Goal: Task Accomplishment & Management: Manage account settings

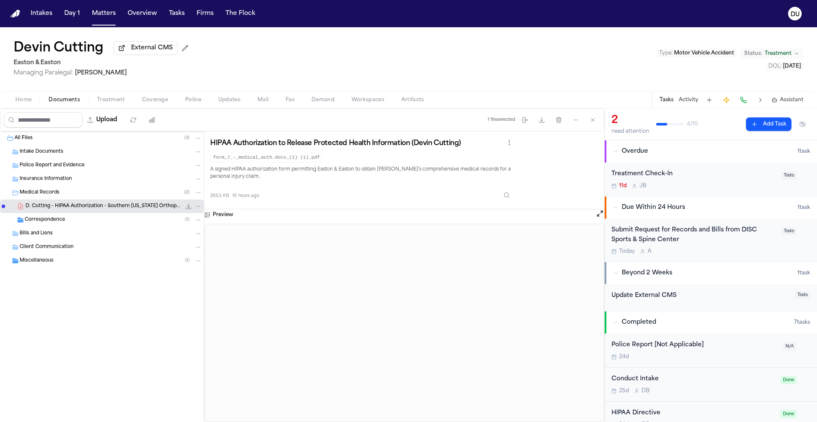
click at [55, 224] on span "Correspondence" at bounding box center [45, 220] width 40 height 7
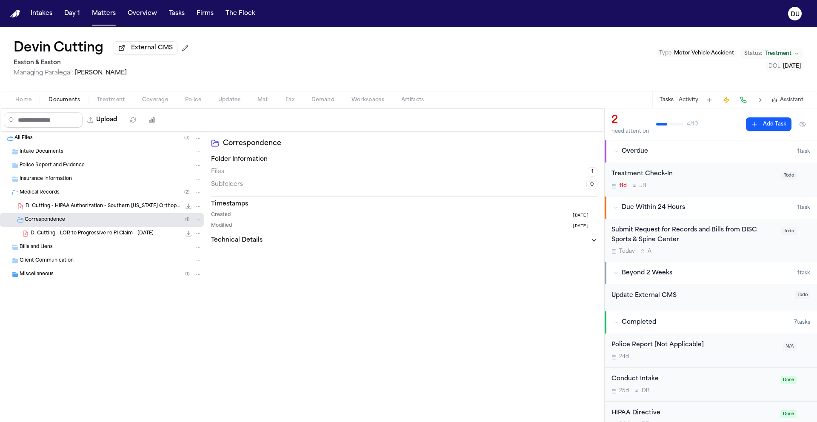
click at [43, 278] on span "Miscellaneous" at bounding box center [37, 274] width 34 height 7
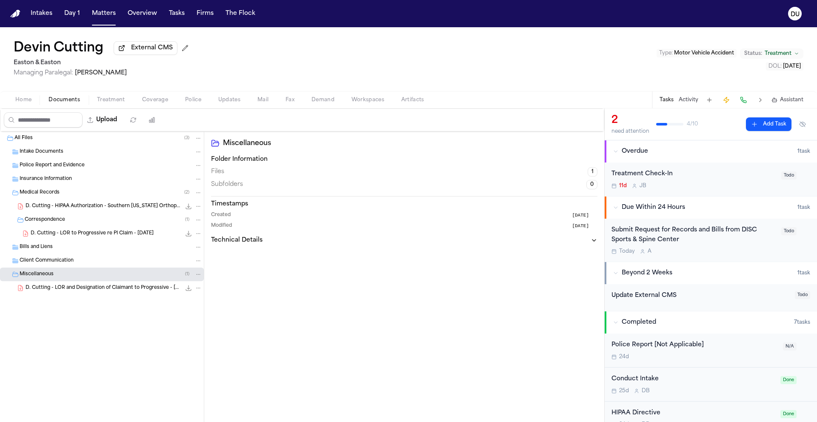
click at [111, 209] on span "D. Cutting - HIPAA Authorization - Southern California Orthopedic & Rehab Speci…" at bounding box center [103, 206] width 155 height 7
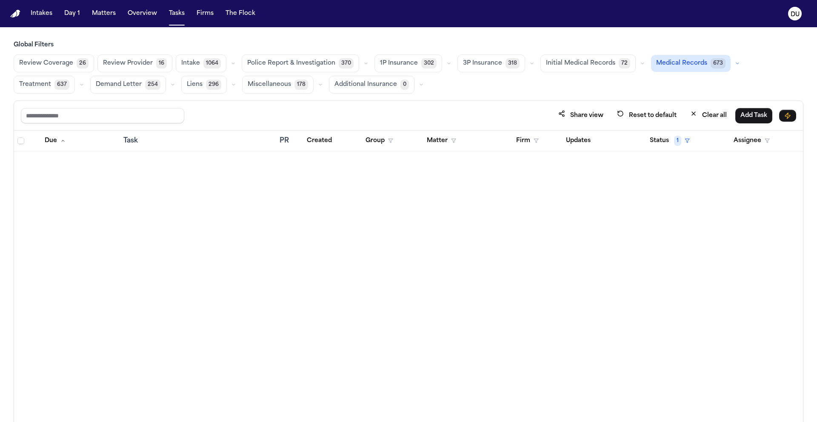
scroll to position [1385, 0]
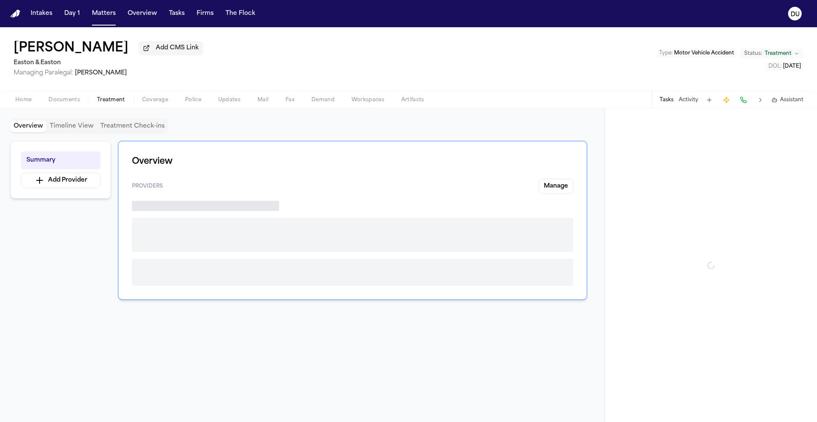
click at [120, 102] on span "Treatment" at bounding box center [111, 100] width 28 height 7
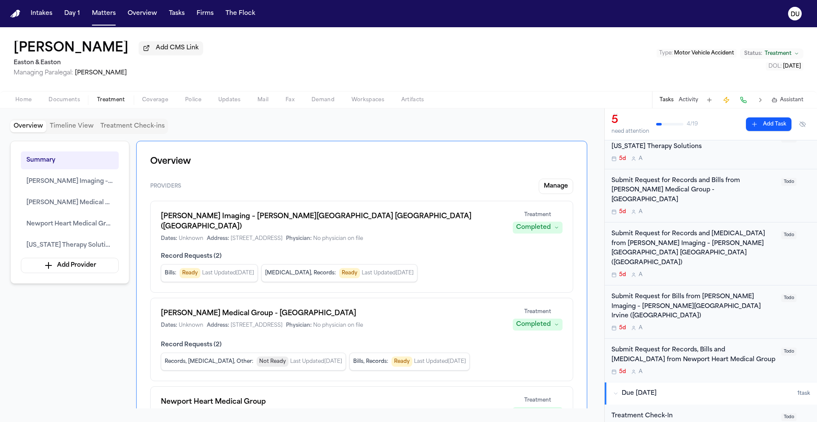
scroll to position [44, 0]
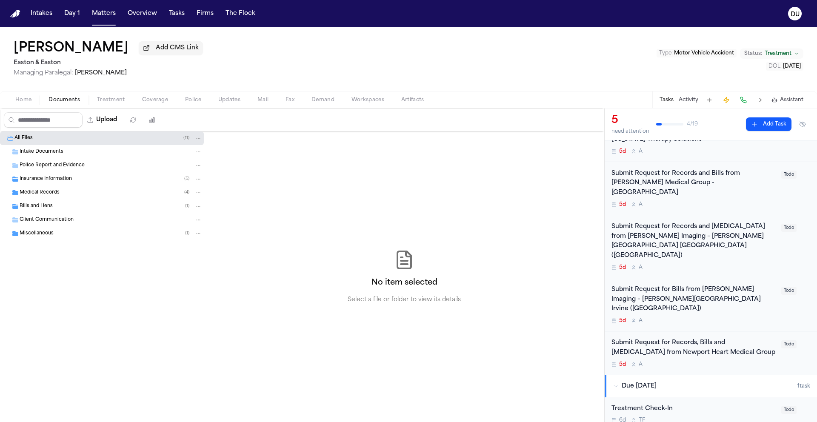
click at [65, 103] on span "Documents" at bounding box center [65, 100] width 32 height 7
click at [45, 193] on span "Medical Records" at bounding box center [40, 192] width 40 height 7
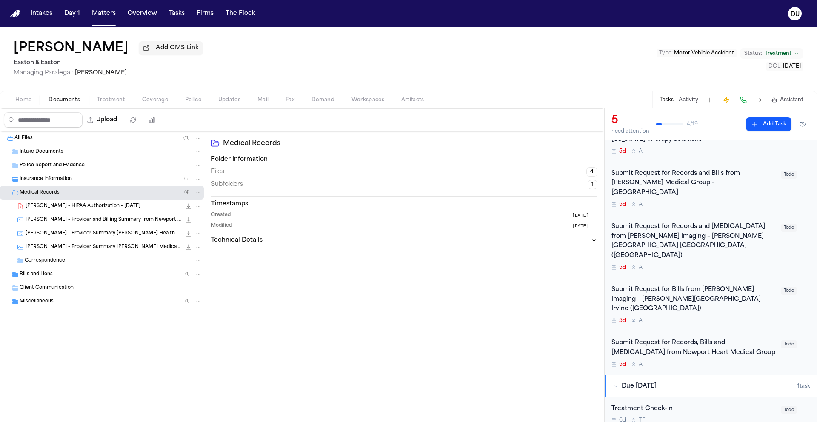
click at [54, 181] on span "Insurance Information" at bounding box center [46, 179] width 52 height 7
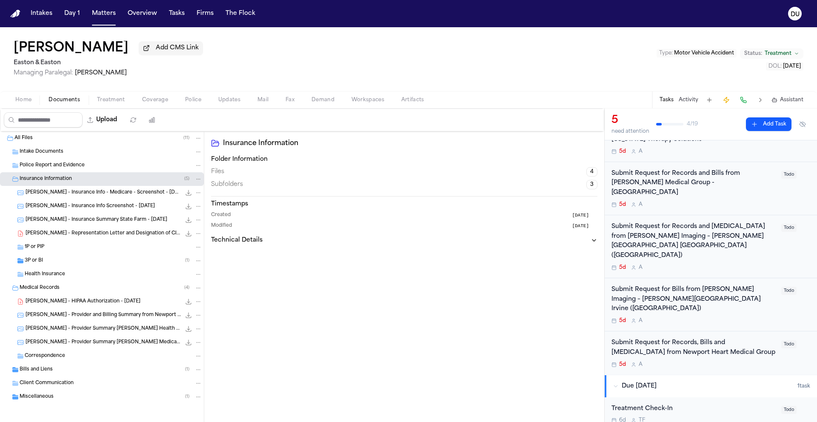
scroll to position [3, 0]
click at [81, 301] on span "T. Rabun - HIPAA Authorization - 3.26.21" at bounding box center [83, 300] width 115 height 7
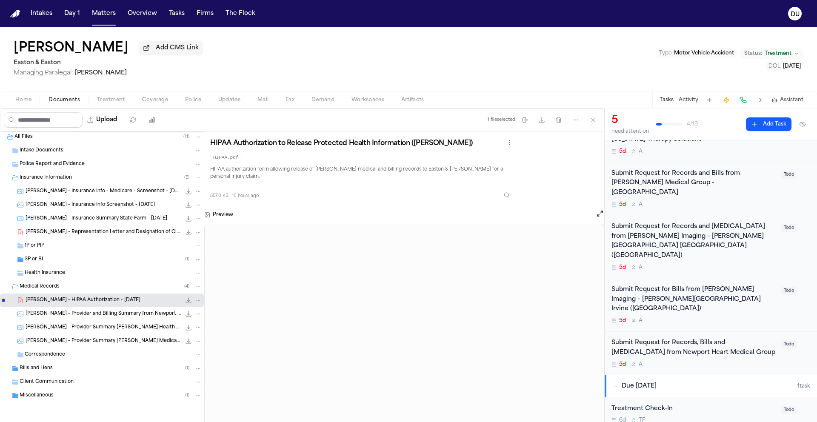
click at [30, 392] on div "Miscellaneous ( 1 )" at bounding box center [111, 396] width 183 height 8
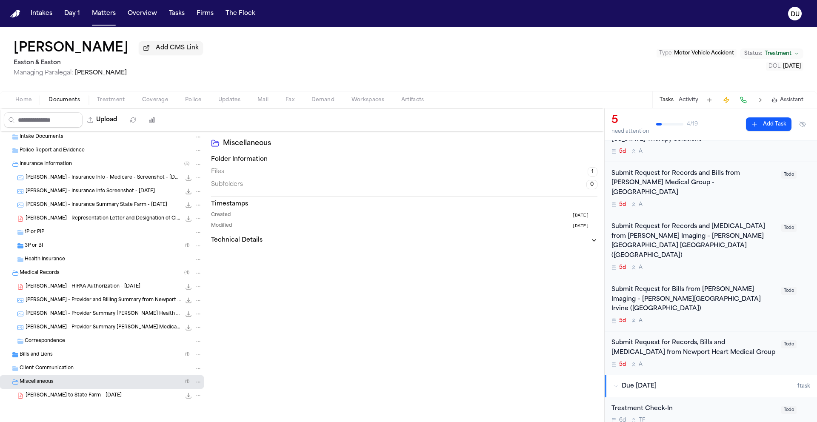
scroll to position [17, 0]
click at [42, 352] on span "Bills and Liens" at bounding box center [36, 355] width 33 height 7
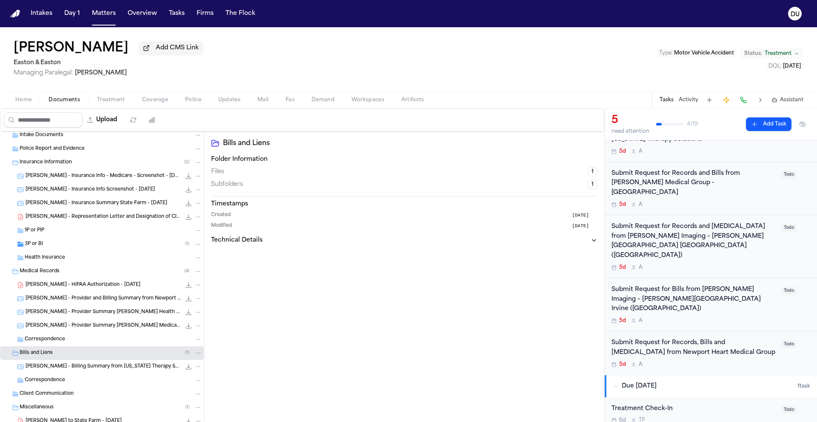
drag, startPoint x: 43, startPoint y: 245, endPoint x: 42, endPoint y: 250, distance: 5.2
click at [43, 245] on div "3P or BI ( 1 )" at bounding box center [114, 245] width 178 height 8
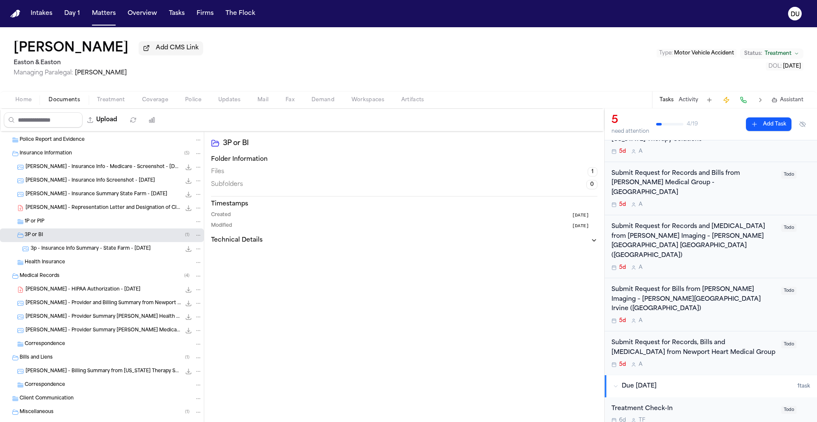
scroll to position [0, 0]
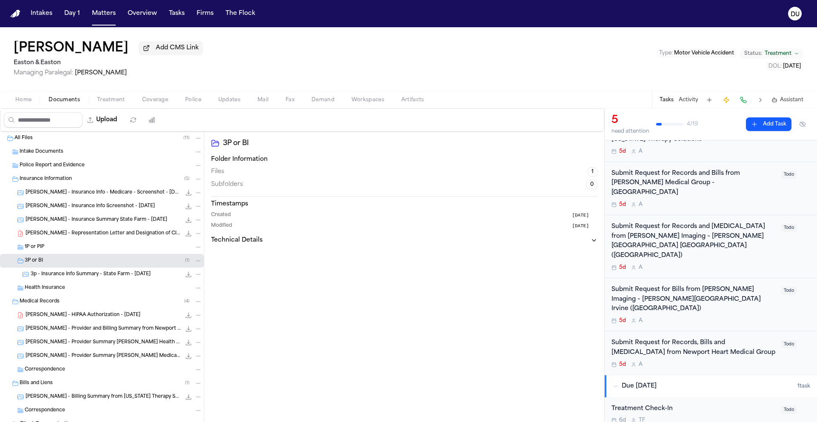
click at [23, 108] on div "Home Documents Treatment Coverage Police Updates Mail Fax Demand Workspaces Art…" at bounding box center [408, 99] width 817 height 17
click at [22, 101] on span "Home" at bounding box center [23, 100] width 16 height 7
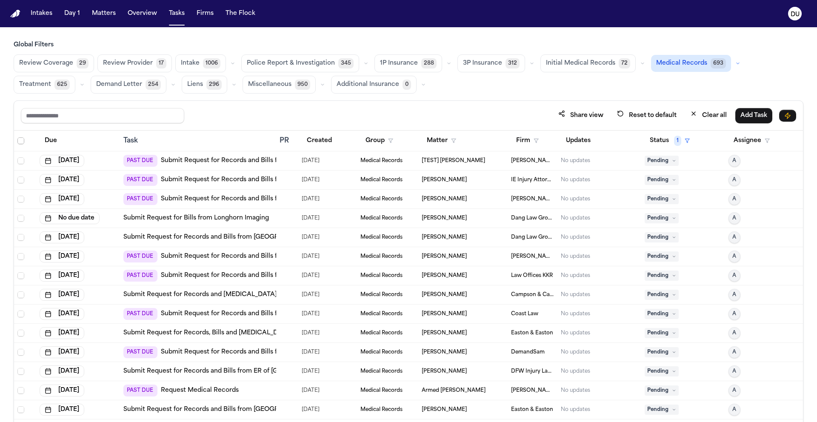
click at [19, 141] on span "Select all" at bounding box center [20, 141] width 7 height 7
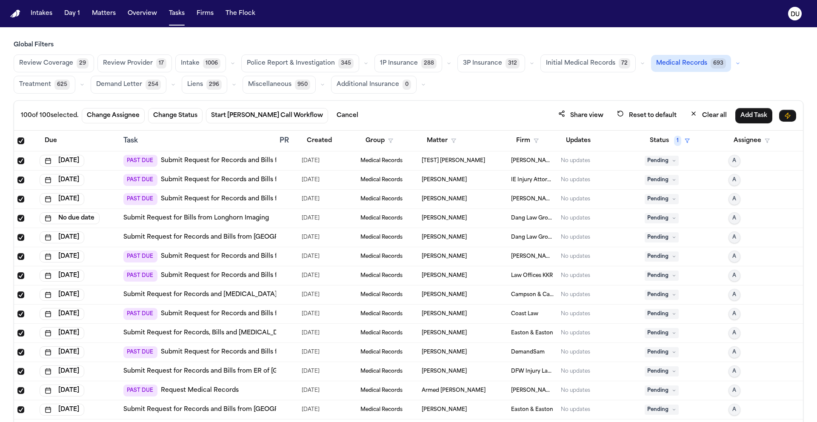
click at [19, 141] on span "Select all" at bounding box center [20, 141] width 7 height 7
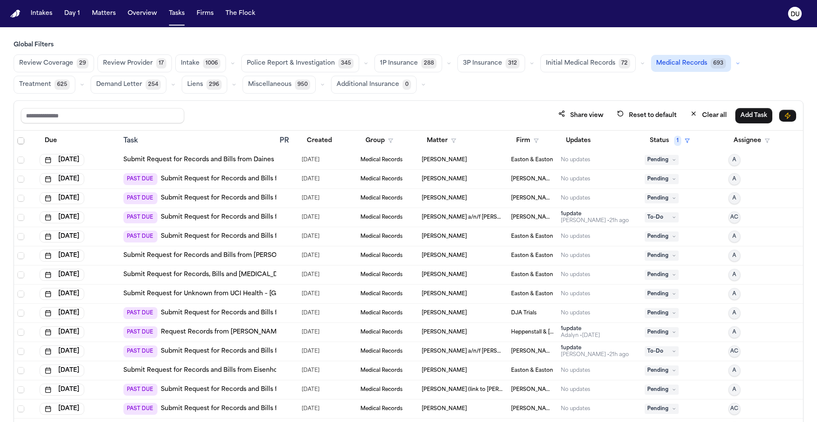
scroll to position [2566, 0]
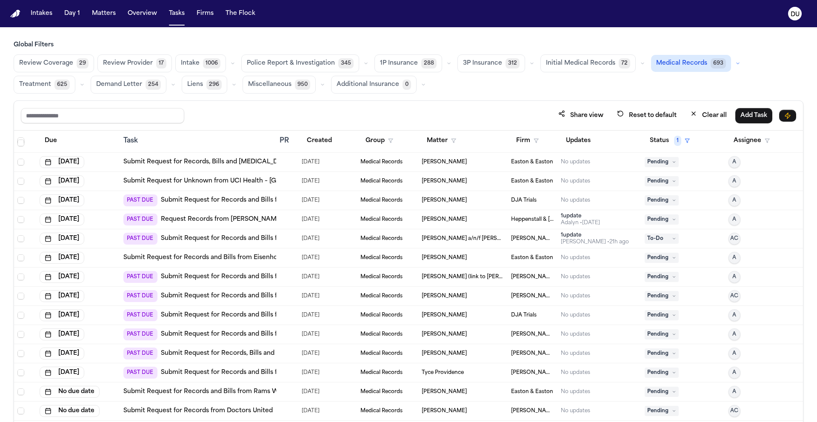
click at [221, 410] on link "Submit Request for Records from Doctors United" at bounding box center [197, 411] width 149 height 9
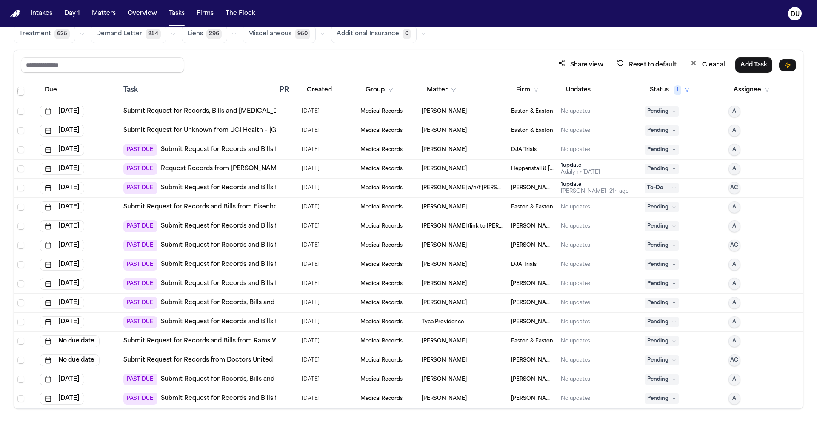
click at [228, 382] on link "Submit Request for Records, Bills and Radiology from Piedmont Henry Hospital" at bounding box center [314, 380] width 306 height 9
click at [248, 395] on link "Submit Request for Records and Bills from Dell Seton Medical Center at The Univ…" at bounding box center [321, 399] width 321 height 9
click at [249, 341] on link "Submit Request for Records and Bills from Rams Wellness Clinic" at bounding box center [220, 341] width 195 height 9
click at [241, 323] on link "Submit Request for Records and Bills from [PERSON_NAME] Permanente [GEOGRAPHIC_…" at bounding box center [306, 322] width 290 height 9
click at [236, 304] on link "Submit Request for Records, Bills and Radiology from Westchester Medical Center" at bounding box center [288, 303] width 254 height 9
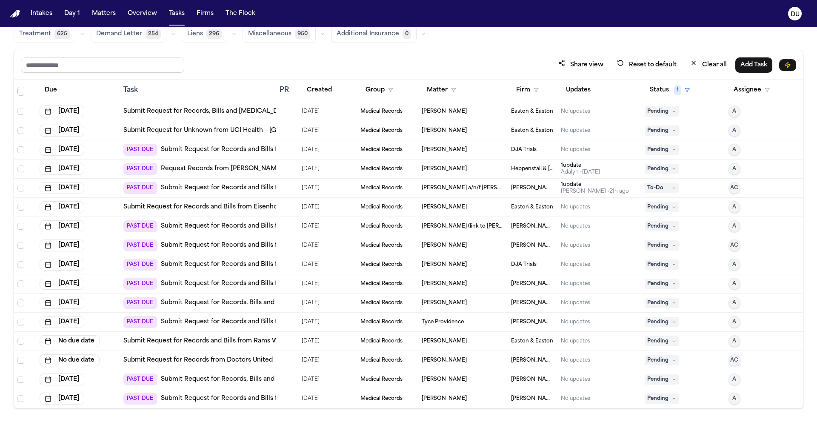
click at [232, 287] on link "Submit Request for Records and Bills from Intermountain Health – Park City Hosp…" at bounding box center [296, 284] width 270 height 9
click at [254, 266] on link "Submit Request for Records and Bills from Arrowhead Orthopaedics" at bounding box center [264, 265] width 207 height 9
click at [248, 227] on link "Submit Request for Records and Bills from Match One Medical" at bounding box center [256, 226] width 190 height 9
click at [24, 10] on nav "Intakes Day 1 Matters Overview Tasks Firms The Flock DU" at bounding box center [408, 13] width 817 height 27
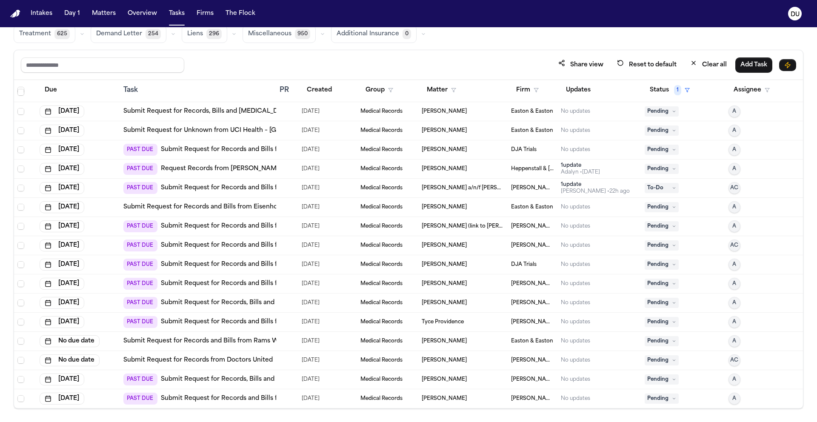
click at [19, 11] on img "Home" at bounding box center [15, 14] width 10 height 8
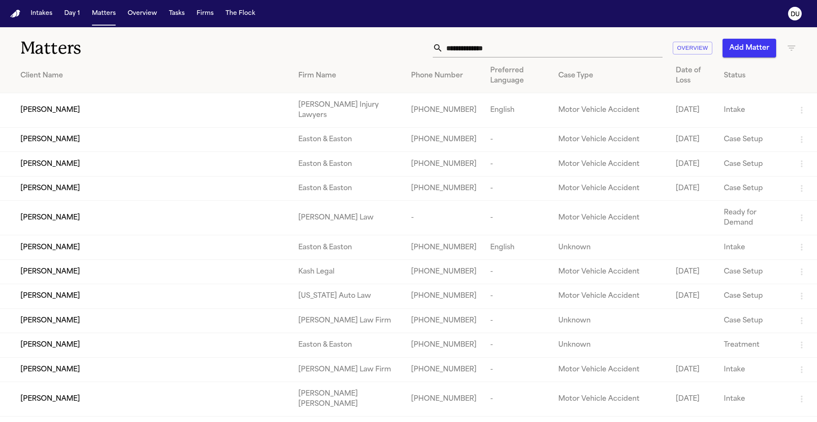
click at [484, 55] on input "text" at bounding box center [553, 48] width 220 height 19
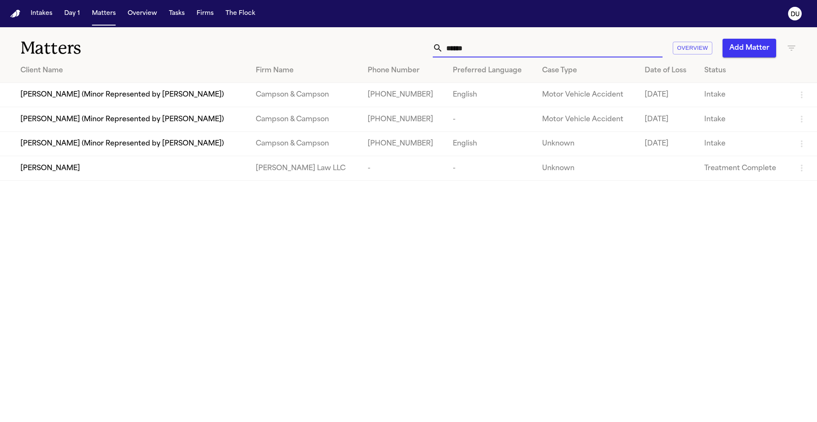
type input "*****"
click at [236, 173] on div "Nancy Ptacek" at bounding box center [131, 168] width 222 height 10
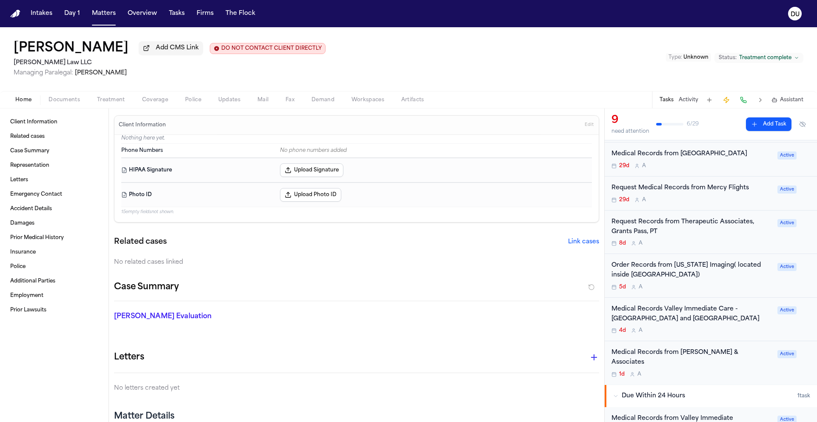
scroll to position [150, 0]
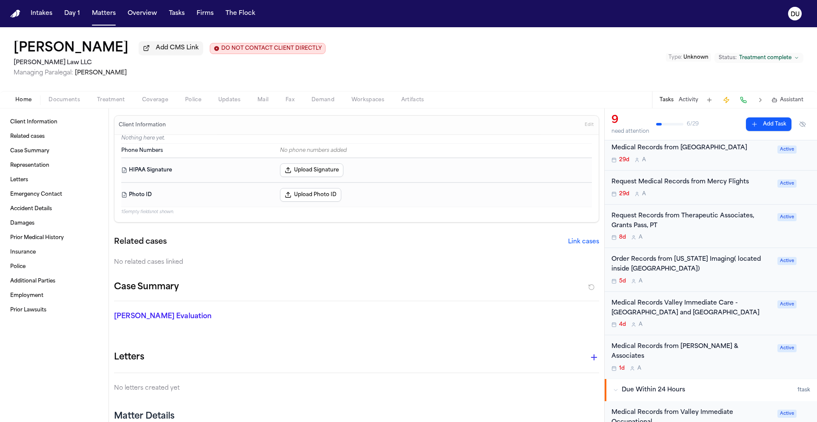
click at [680, 318] on div "Medical Records Valley Immediate Care - Central Point and Medford" at bounding box center [692, 309] width 161 height 20
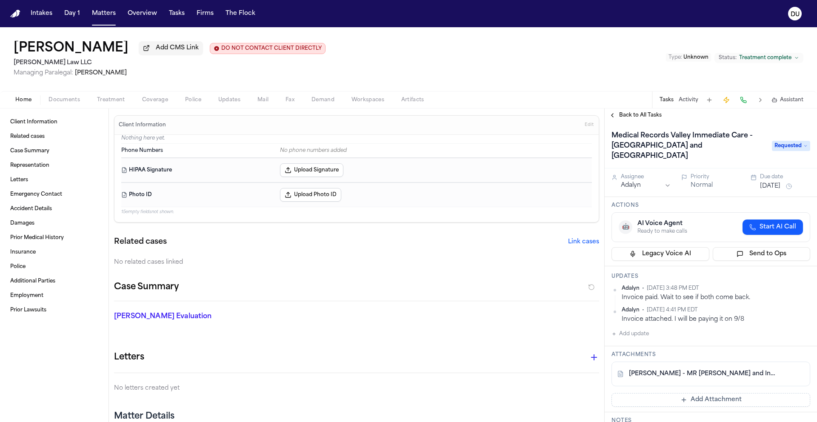
click at [790, 141] on span "Requested" at bounding box center [791, 146] width 38 height 10
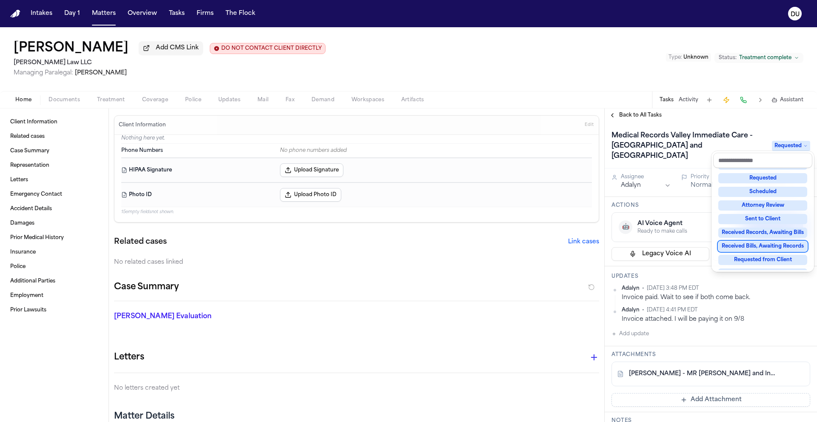
scroll to position [128, 0]
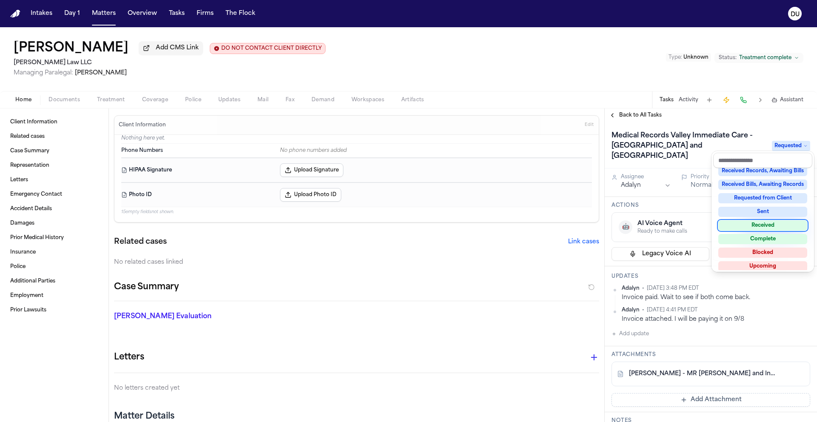
click at [771, 225] on div "Received" at bounding box center [763, 226] width 89 height 10
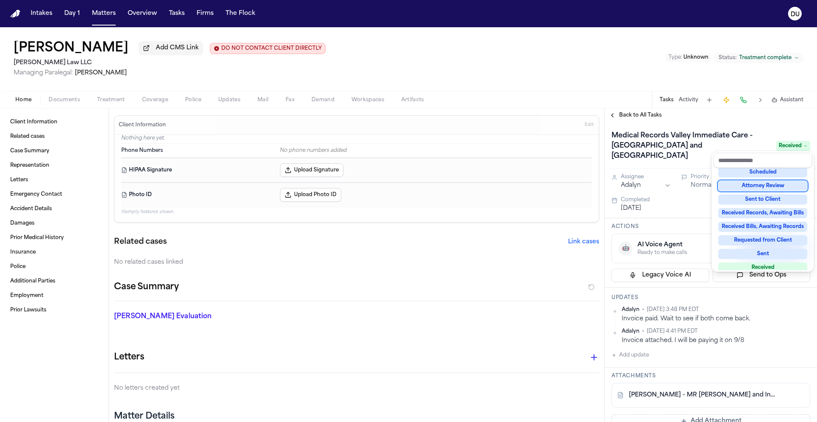
click at [257, 102] on div "Nancy Ptacek Add CMS Link DO NOT CONTACT CLIENT DIRECTLY DO NOT CONTACT Morse L…" at bounding box center [408, 224] width 817 height 395
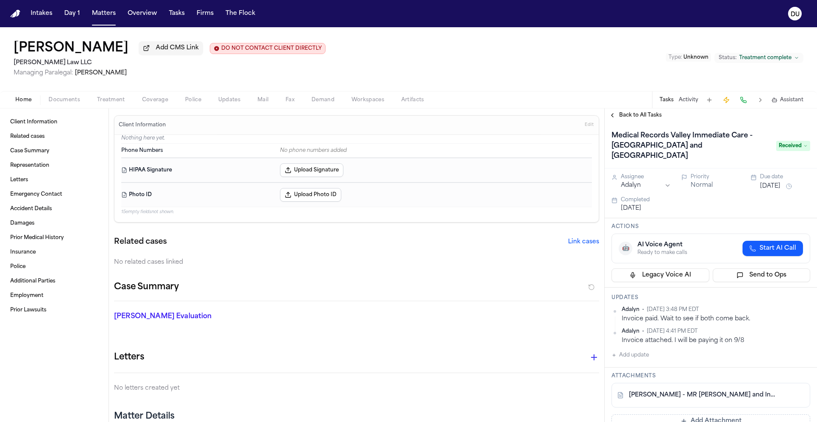
click at [262, 103] on span "Mail" at bounding box center [263, 100] width 11 height 7
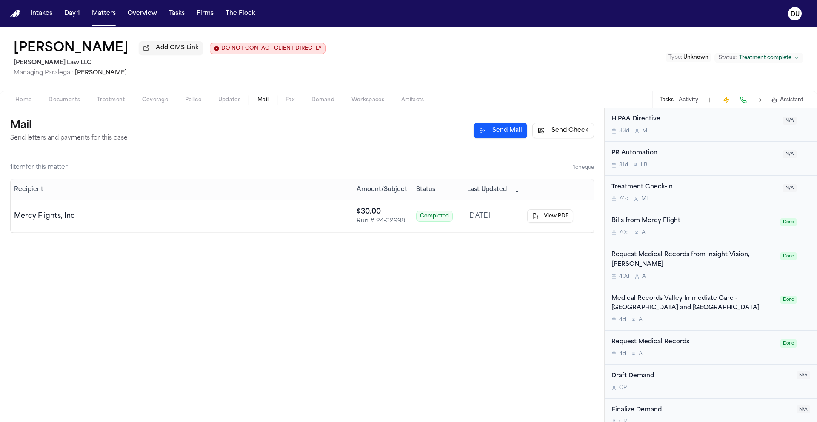
scroll to position [862, 0]
click at [647, 306] on div "Medical Records Valley Immediate Care - Central Point and Medford" at bounding box center [694, 303] width 164 height 20
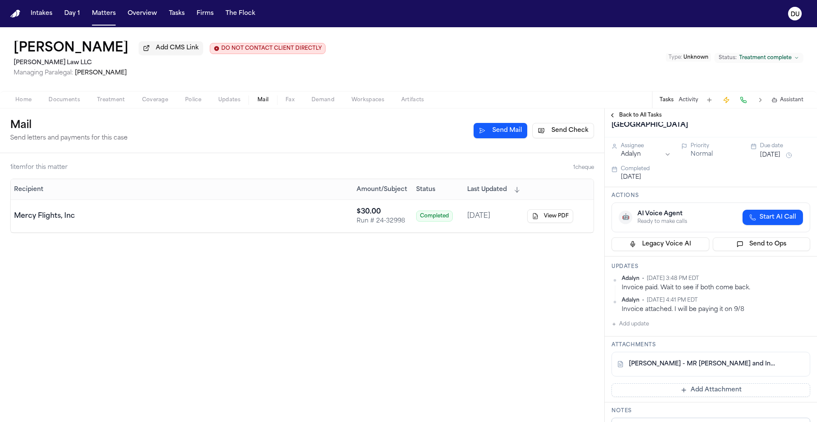
scroll to position [37, 0]
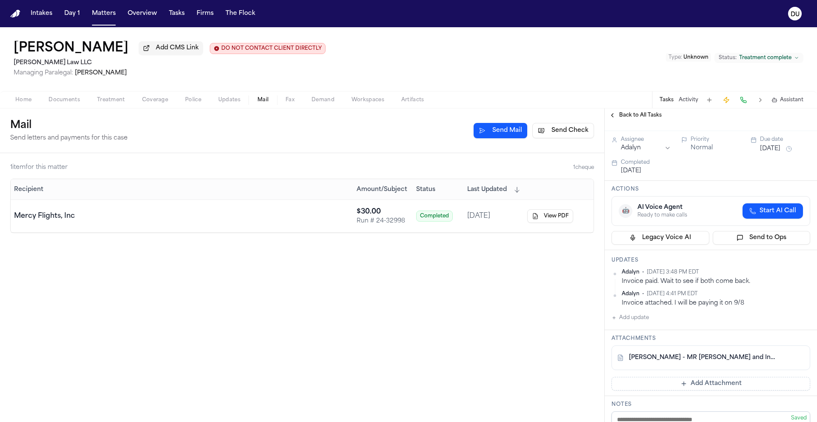
click at [737, 354] on link "N. Ptacek - MR Request and Invoice from Valley Immediate Care - 7.25.25" at bounding box center [702, 358] width 147 height 9
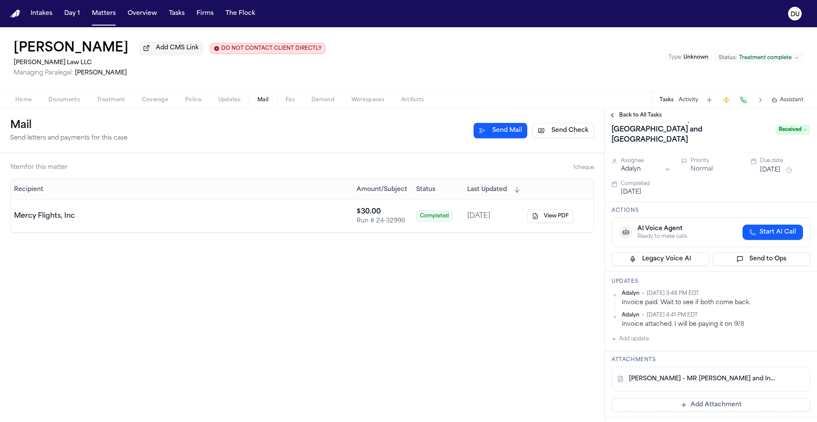
scroll to position [32, 0]
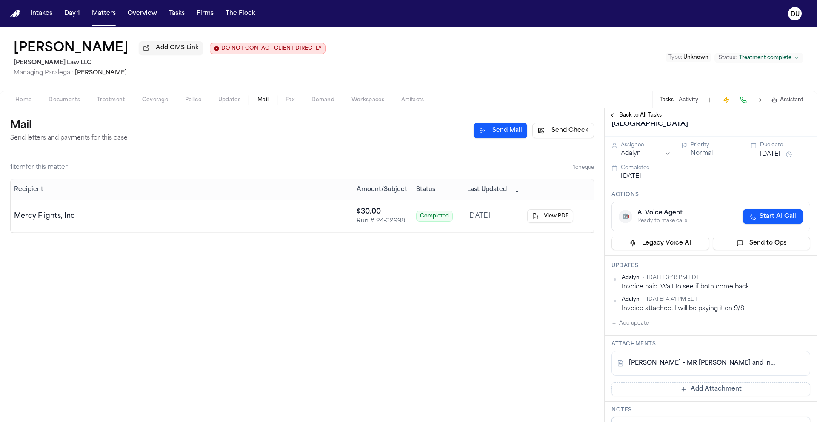
click at [634, 319] on button "Add update" at bounding box center [630, 323] width 37 height 10
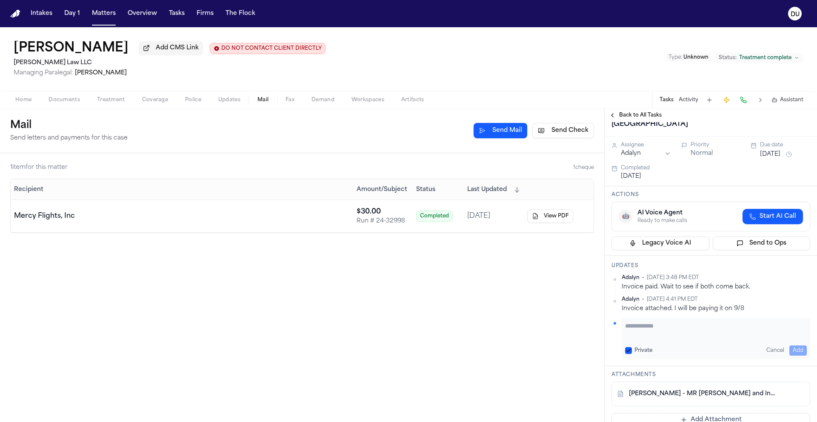
click at [643, 322] on textarea "Add your update" at bounding box center [716, 330] width 182 height 17
type textarea "**********"
click at [790, 346] on button "Add" at bounding box center [798, 351] width 17 height 10
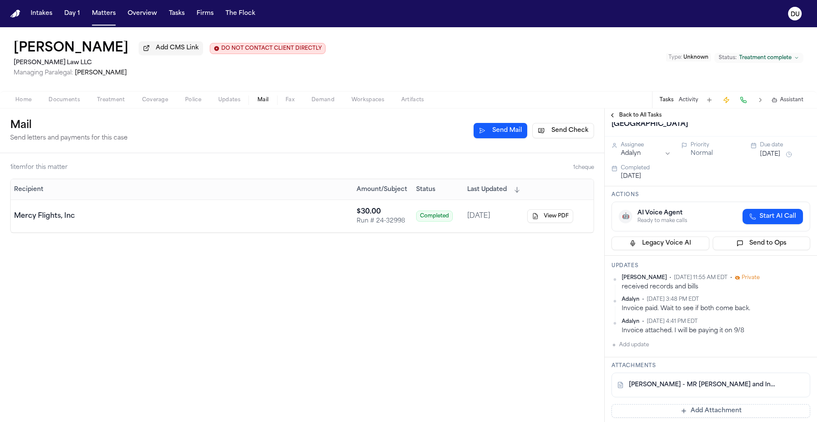
click at [707, 404] on button "Add Attachment" at bounding box center [711, 411] width 199 height 14
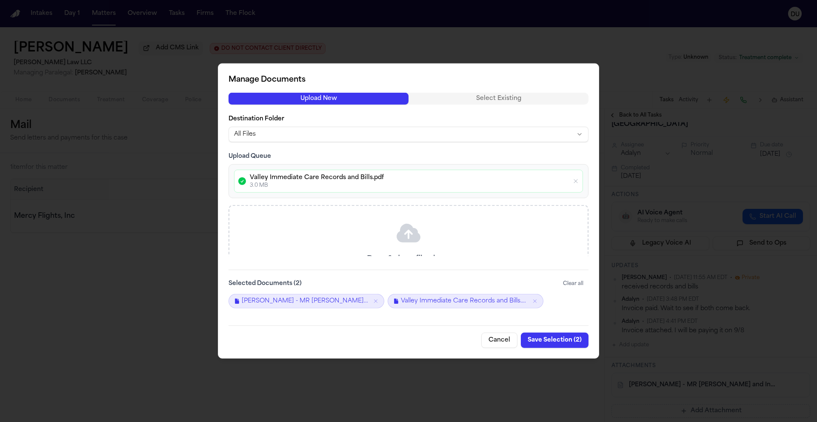
click at [557, 342] on button "Save Selection ( 2 )" at bounding box center [555, 340] width 68 height 15
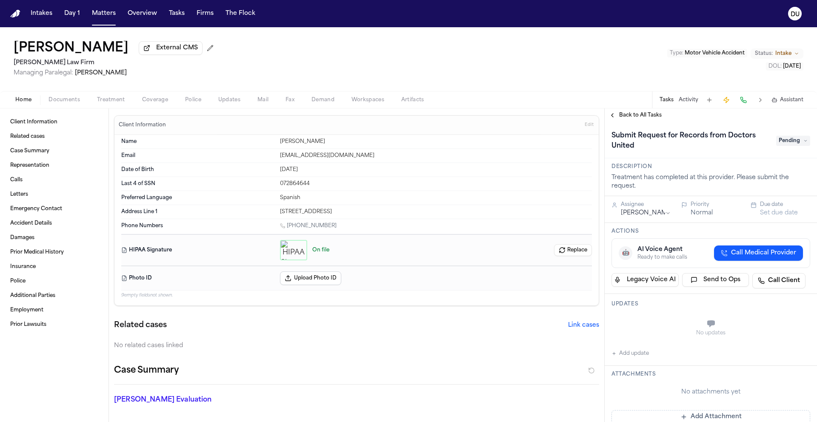
scroll to position [2, 0]
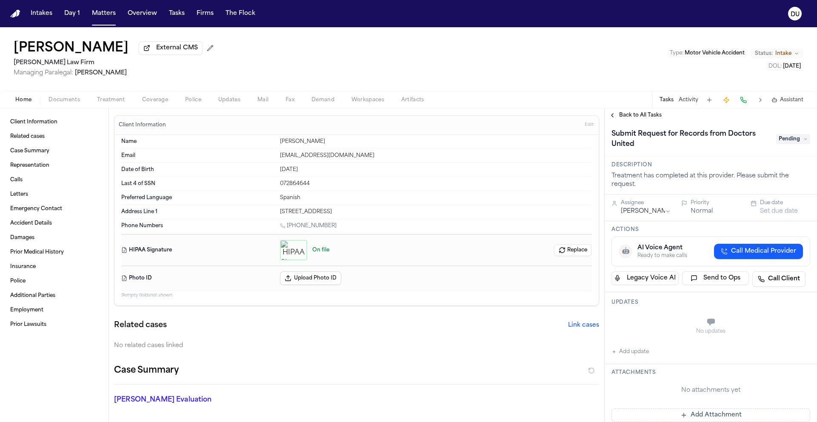
click at [628, 147] on h1 "Submit Request for Records from Doctors United" at bounding box center [689, 139] width 163 height 24
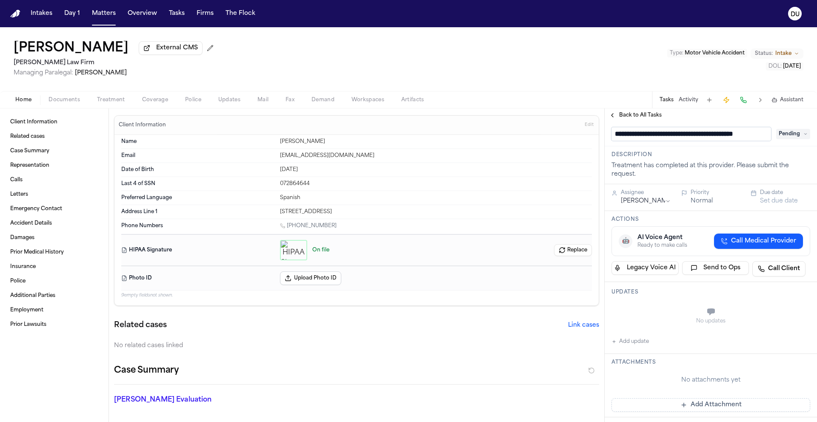
scroll to position [0, 21]
drag, startPoint x: 763, startPoint y: 136, endPoint x: 718, endPoint y: 136, distance: 44.3
click at [710, 136] on input "**********" at bounding box center [688, 134] width 153 height 14
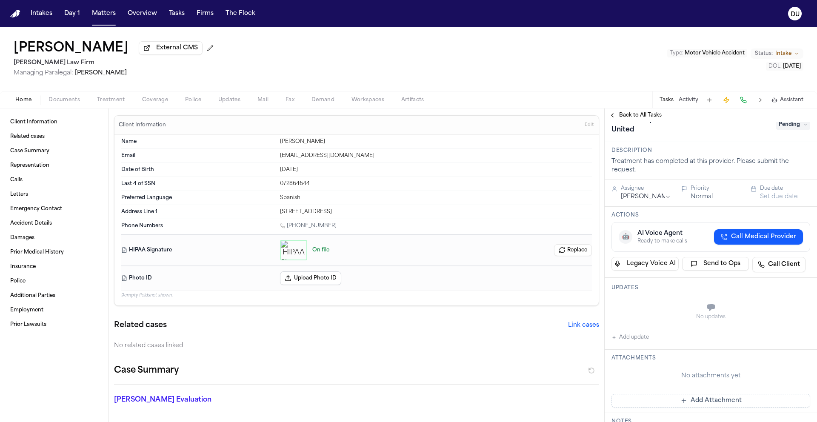
scroll to position [0, 0]
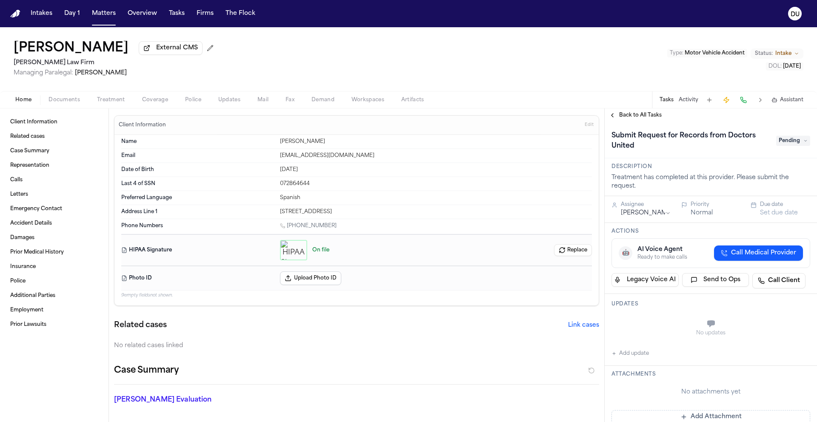
click at [734, 140] on h1 "Submit Request for Records from Doctors United" at bounding box center [689, 141] width 163 height 24
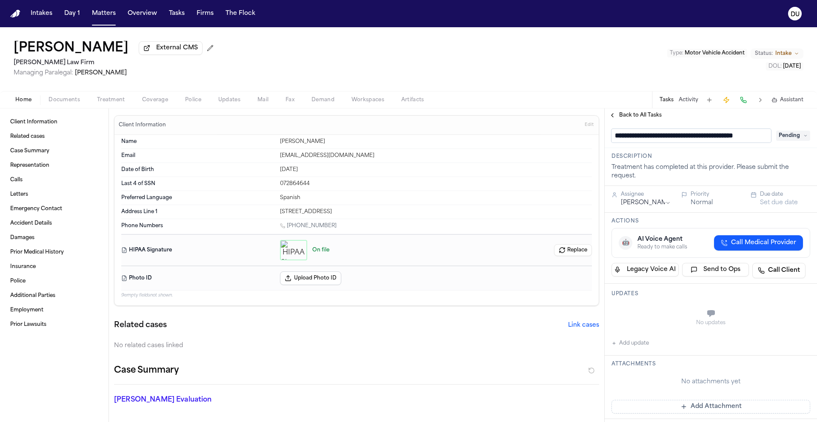
scroll to position [0, 21]
drag, startPoint x: 709, startPoint y: 138, endPoint x: 763, endPoint y: 139, distance: 53.2
click at [763, 139] on input "**********" at bounding box center [688, 136] width 153 height 14
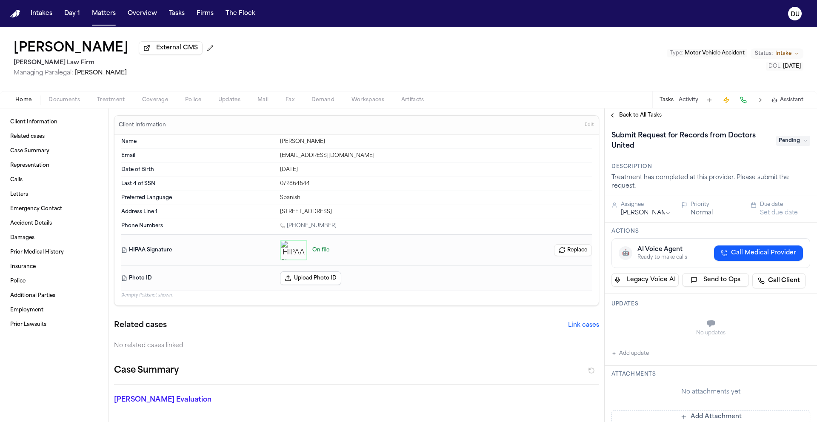
click at [107, 105] on span "button" at bounding box center [111, 104] width 38 height 1
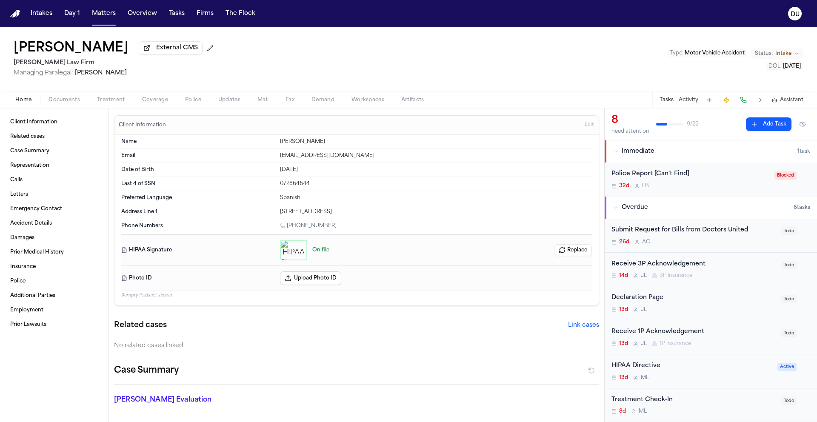
click at [33, 104] on button "Home" at bounding box center [23, 100] width 33 height 10
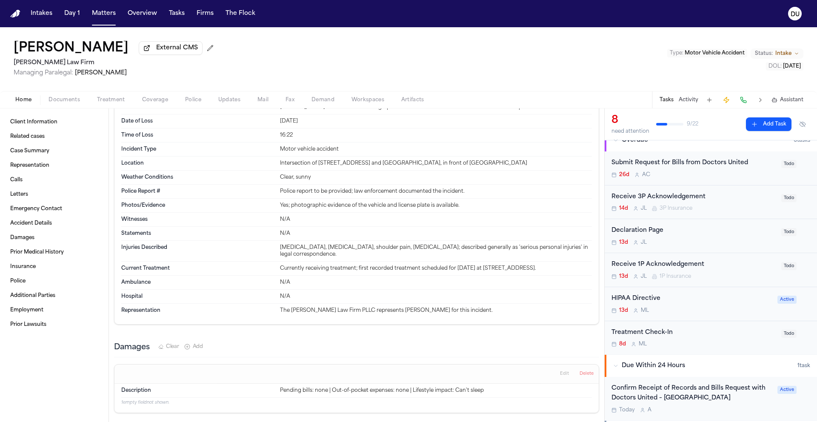
scroll to position [72, 0]
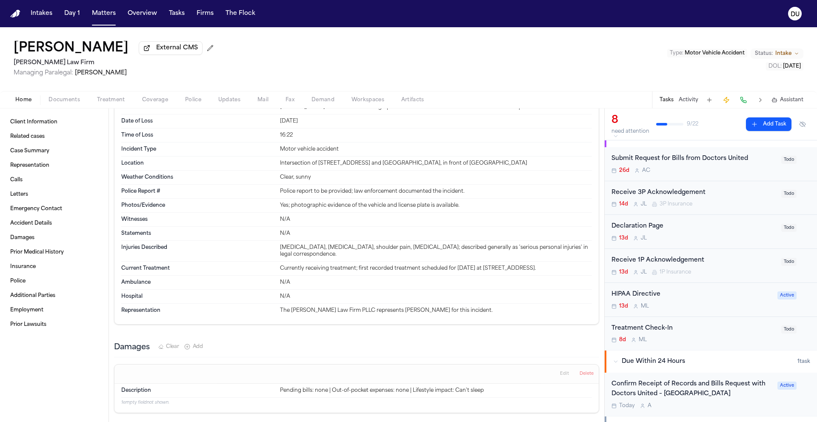
click at [678, 164] on div "Submit Request for Bills from Doctors United" at bounding box center [694, 159] width 165 height 10
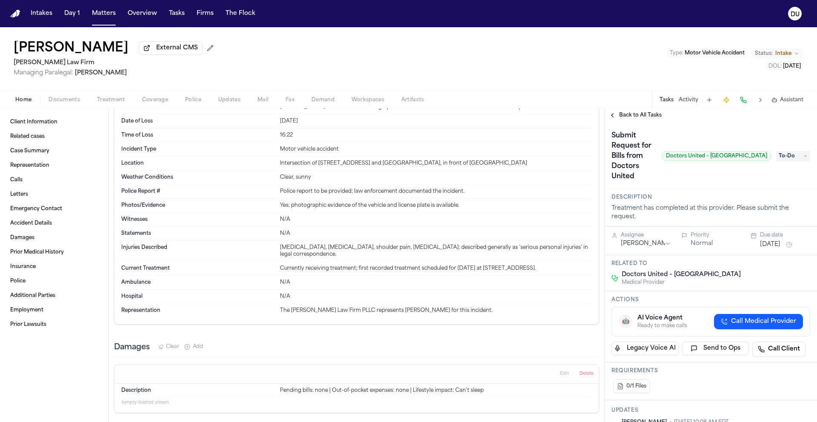
click at [640, 111] on div "Back to All Tasks" at bounding box center [711, 116] width 212 height 14
click at [640, 114] on span "Back to All Tasks" at bounding box center [640, 115] width 43 height 7
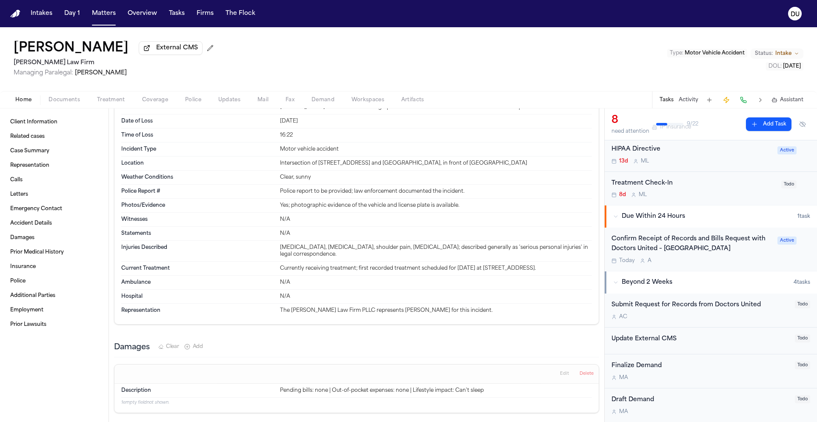
scroll to position [264, 0]
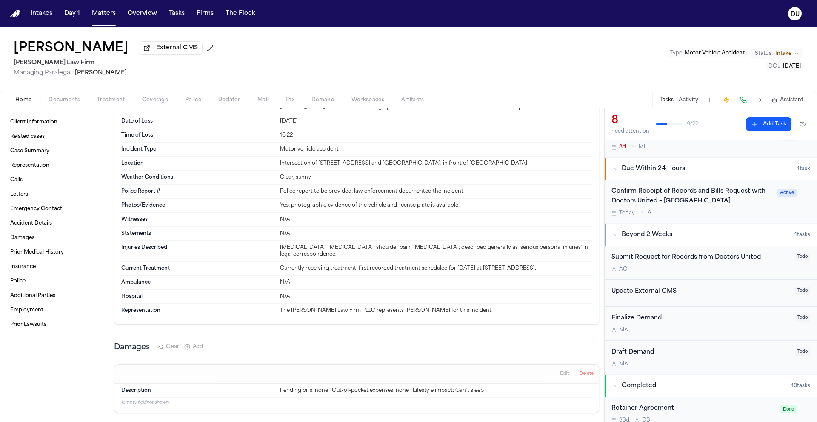
click at [660, 197] on div "Confirm Receipt of Records and Bills Request with Doctors United – Bronx" at bounding box center [692, 197] width 161 height 20
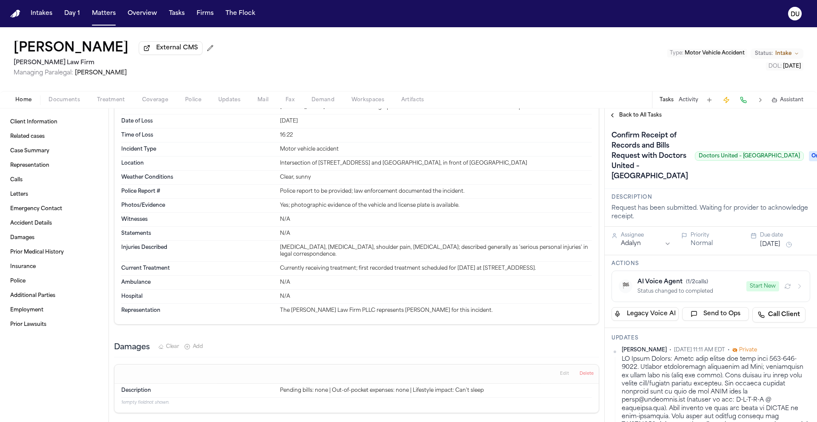
click at [809, 154] on span "Ongoing" at bounding box center [826, 156] width 34 height 10
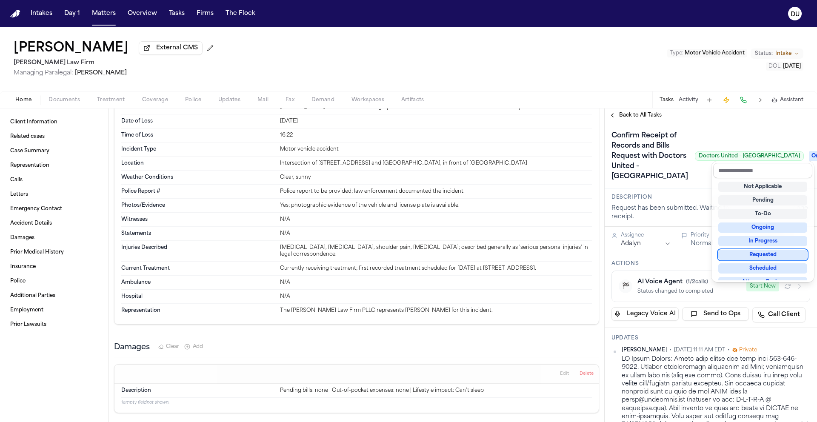
click at [770, 258] on div "Requested" at bounding box center [763, 255] width 89 height 10
click at [644, 116] on div "Back to All Tasks Confirm Receipt of Records and Bills Request with Doctors Uni…" at bounding box center [711, 266] width 212 height 314
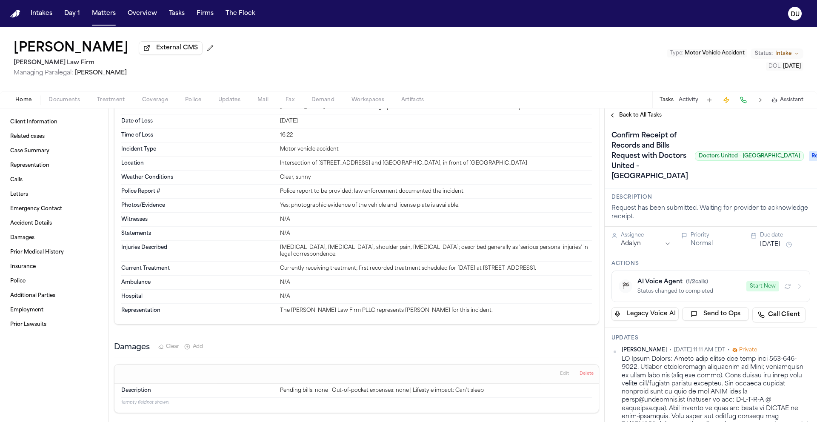
click at [809, 156] on span "Requested" at bounding box center [826, 156] width 34 height 10
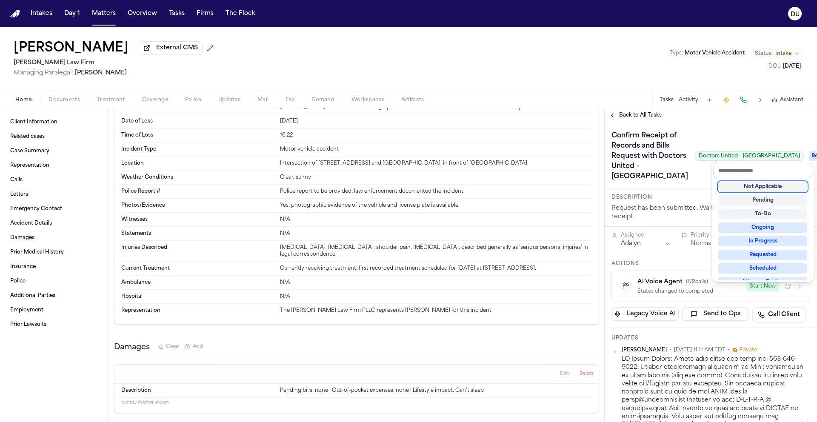
click at [772, 189] on div "Not Applicable" at bounding box center [763, 187] width 89 height 10
click at [639, 118] on div "Back to All Tasks Confirm Receipt of Records and Bills Request with Doctors Uni…" at bounding box center [711, 266] width 212 height 314
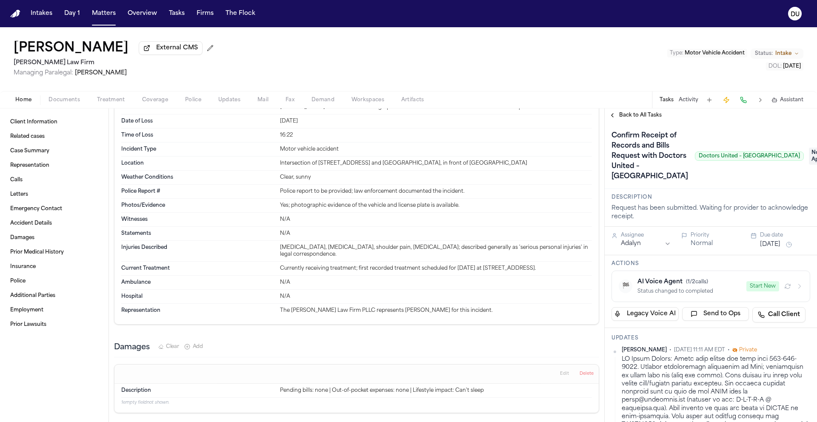
click at [643, 118] on span "Back to All Tasks" at bounding box center [640, 115] width 43 height 7
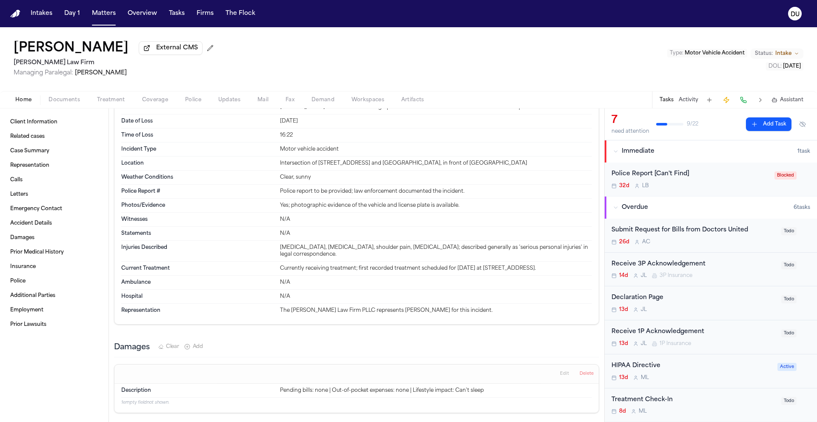
click at [698, 232] on div "Submit Request for Bills from Doctors United" at bounding box center [694, 231] width 165 height 10
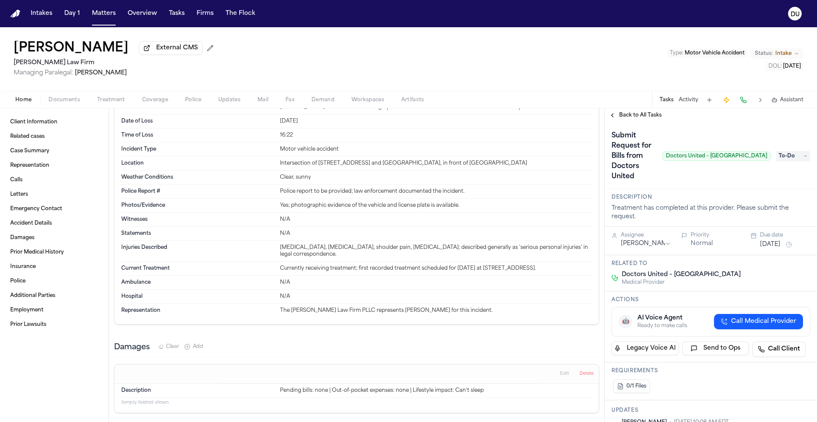
click at [778, 152] on span "To-Do" at bounding box center [794, 156] width 34 height 10
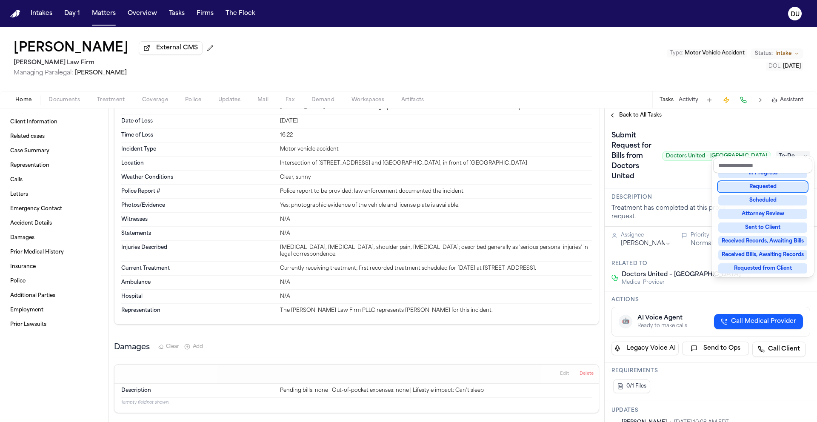
click at [757, 186] on div "Requested" at bounding box center [763, 187] width 89 height 10
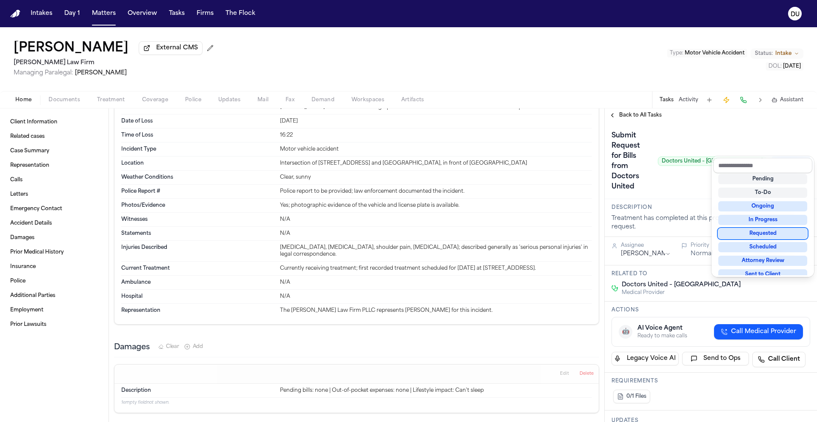
click at [678, 168] on div "Submit Request for Bills from Doctors United Doctors United – Bronx Requested" at bounding box center [711, 160] width 212 height 77
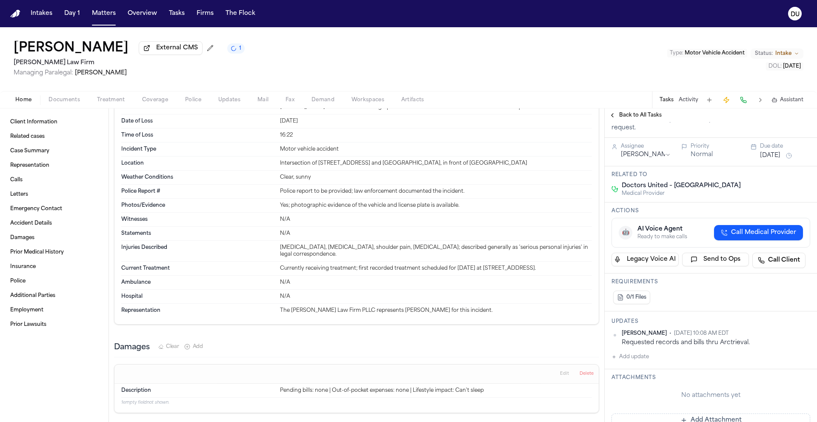
scroll to position [49, 0]
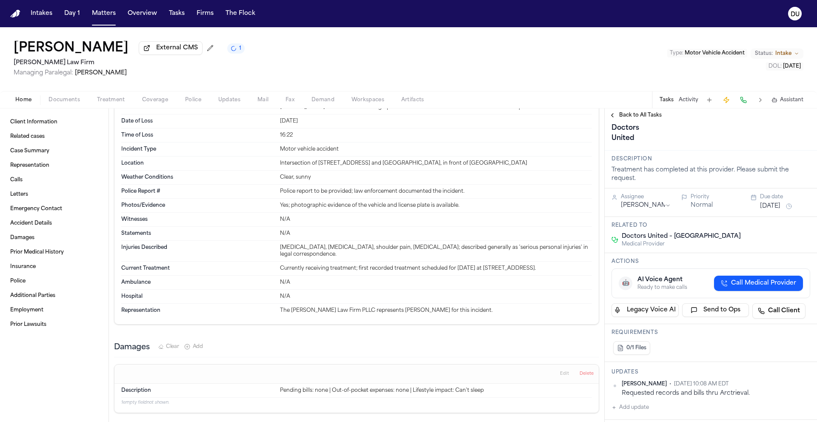
click at [647, 115] on span "Back to All Tasks" at bounding box center [640, 115] width 43 height 7
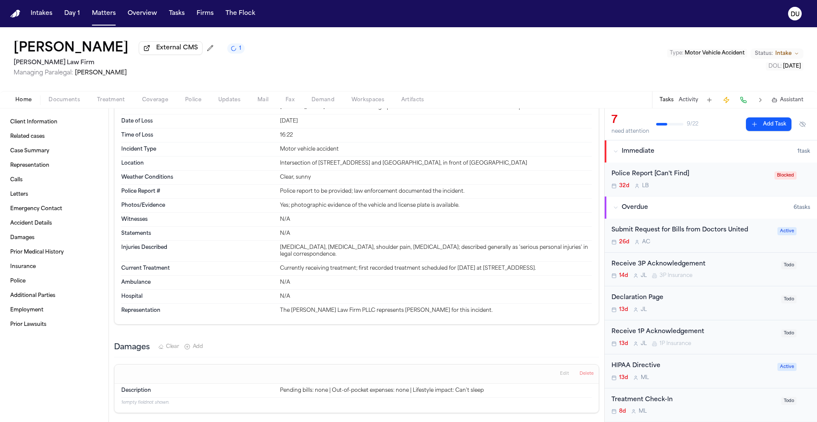
click at [705, 235] on div "Submit Request for Bills from Doctors United" at bounding box center [692, 231] width 161 height 10
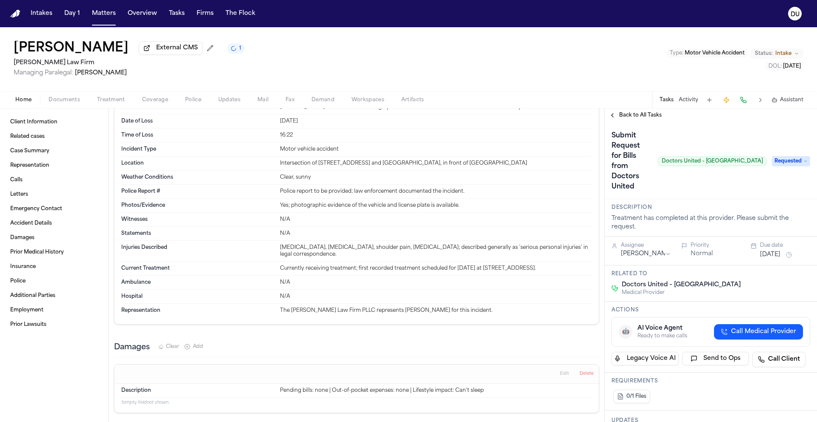
click at [619, 117] on span "Back to All Tasks" at bounding box center [640, 115] width 43 height 7
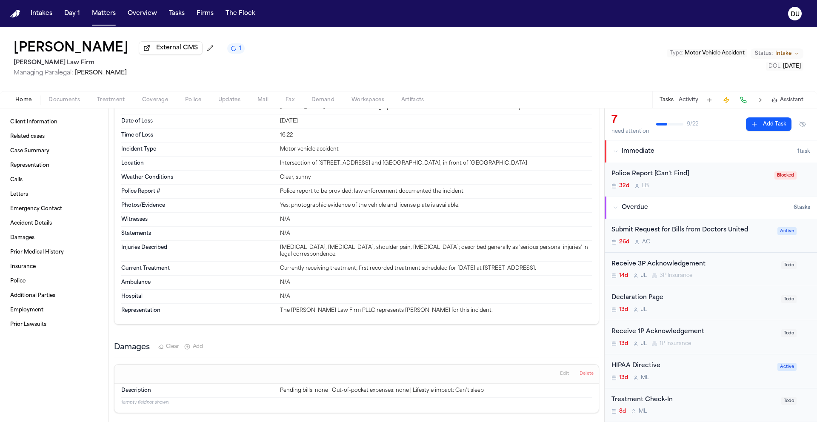
click at [696, 234] on div "Submit Request for Bills from Doctors United" at bounding box center [692, 231] width 161 height 10
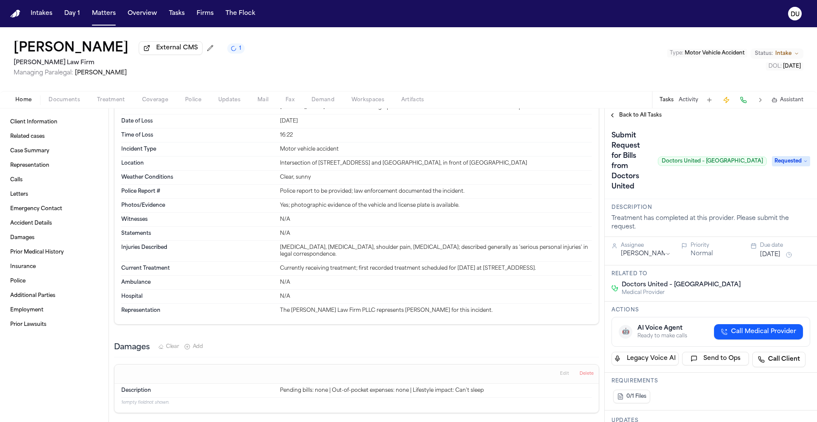
click at [779, 251] on button "Sep 11, 2025" at bounding box center [770, 255] width 20 height 9
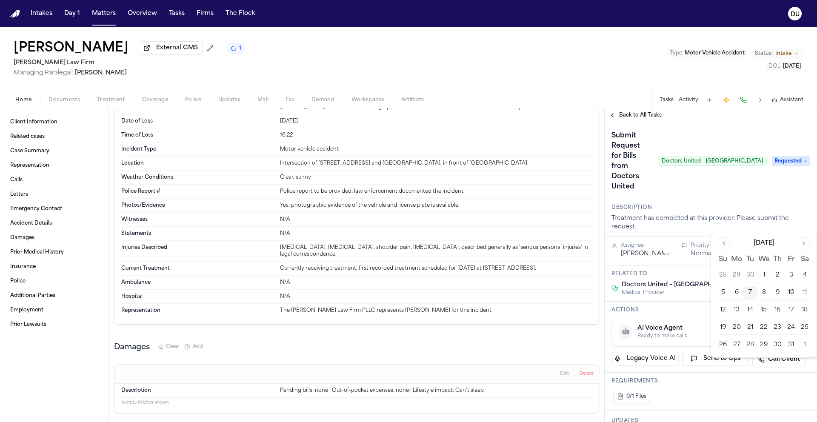
click at [787, 297] on button "10" at bounding box center [792, 293] width 14 height 14
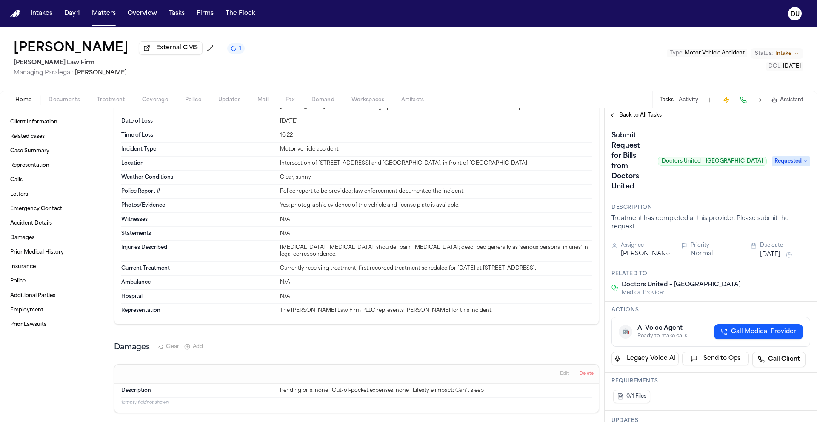
click at [746, 160] on div "Submit Request for Bills from Doctors United Doctors United – Bronx" at bounding box center [689, 161] width 155 height 65
click at [645, 118] on span "Back to All Tasks" at bounding box center [640, 115] width 43 height 7
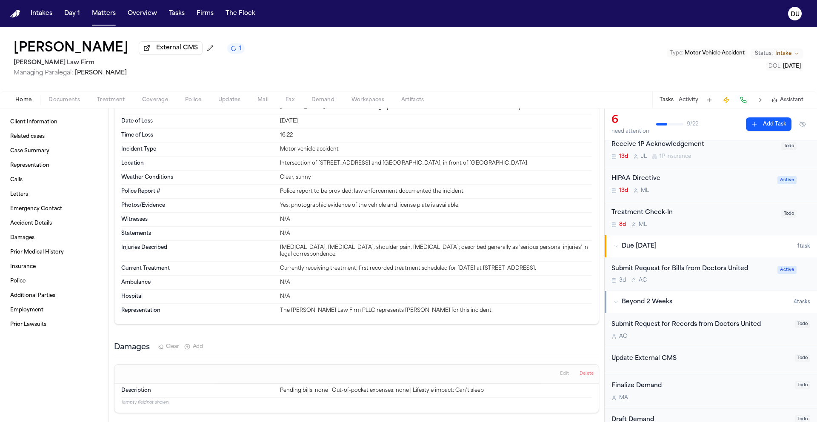
scroll to position [161, 0]
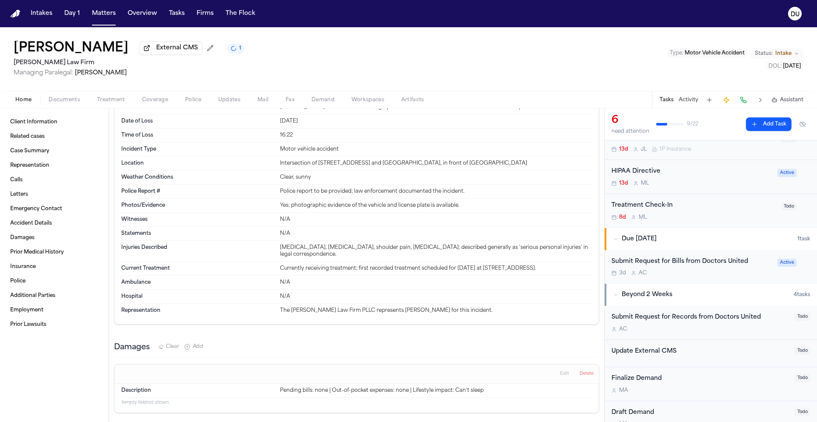
click at [700, 323] on div "Submit Request for Records from Doctors United" at bounding box center [701, 318] width 178 height 10
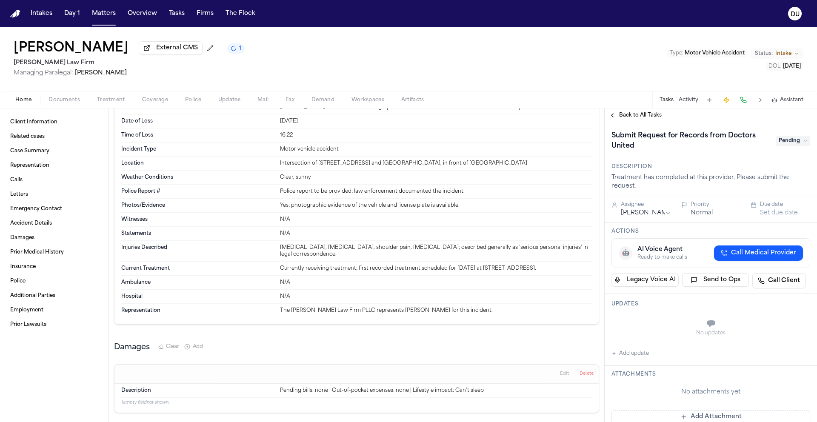
click at [783, 144] on span "Pending" at bounding box center [794, 141] width 34 height 10
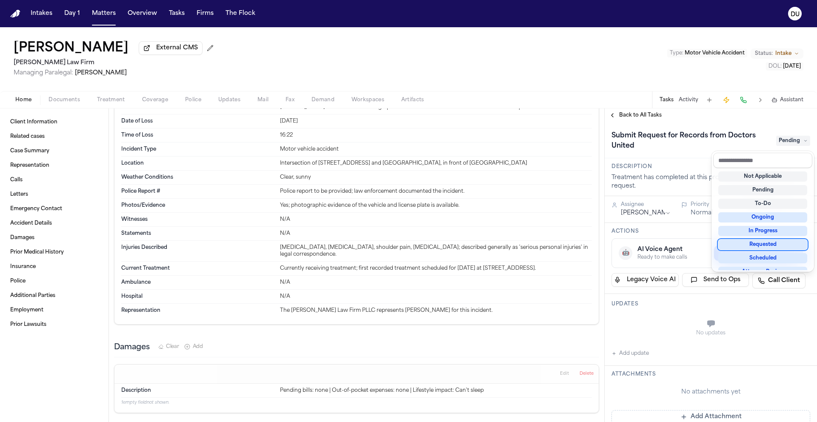
click at [767, 247] on div "Requested" at bounding box center [763, 245] width 89 height 10
click at [701, 142] on div "Submit Request for Records from Doctors United Requested" at bounding box center [711, 141] width 199 height 24
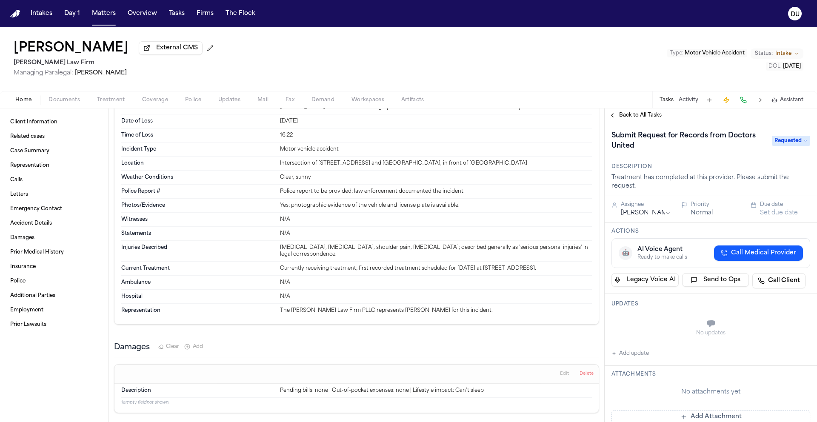
click at [775, 216] on button "Set due date" at bounding box center [779, 213] width 38 height 9
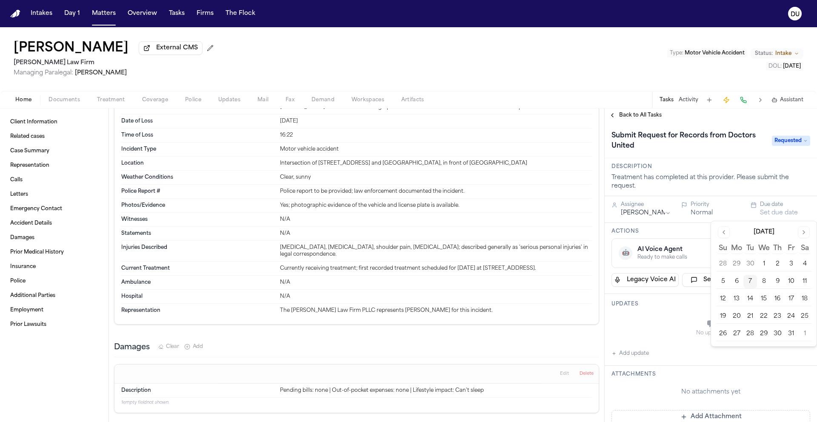
click at [788, 280] on button "10" at bounding box center [792, 282] width 14 height 14
click at [697, 136] on h1 "Submit Request for Records from Doctors United" at bounding box center [687, 141] width 159 height 24
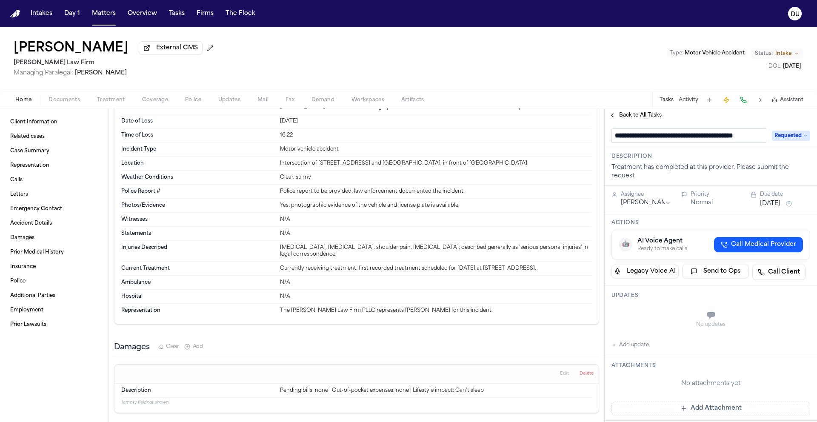
scroll to position [0, 26]
click at [633, 349] on div "No updates Add update" at bounding box center [711, 327] width 199 height 46
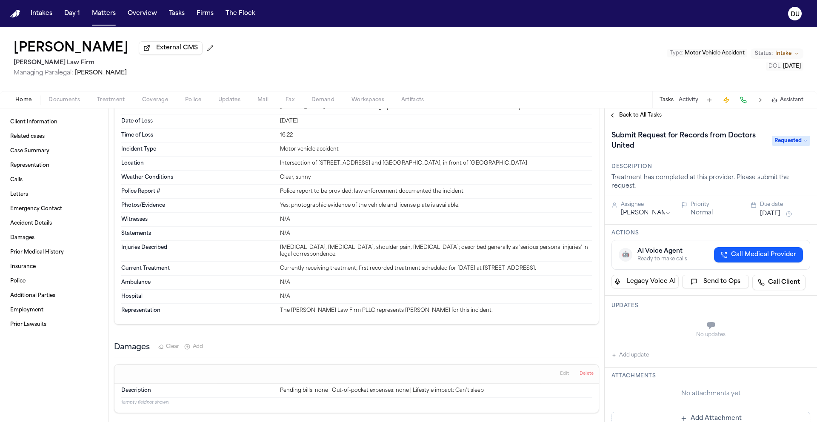
click at [633, 357] on button "Add update" at bounding box center [630, 355] width 37 height 10
click at [659, 331] on textarea "Add your update" at bounding box center [716, 326] width 182 height 17
type textarea "**********"
click at [792, 351] on button "Add" at bounding box center [798, 347] width 17 height 10
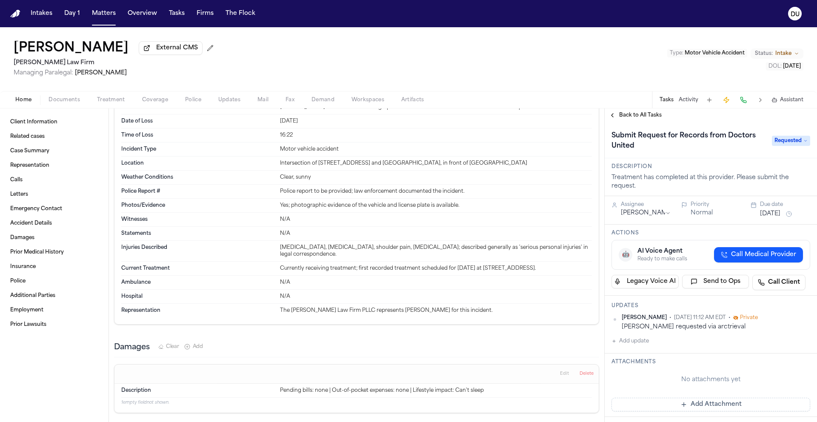
click at [628, 119] on span "Back to All Tasks" at bounding box center [640, 115] width 43 height 7
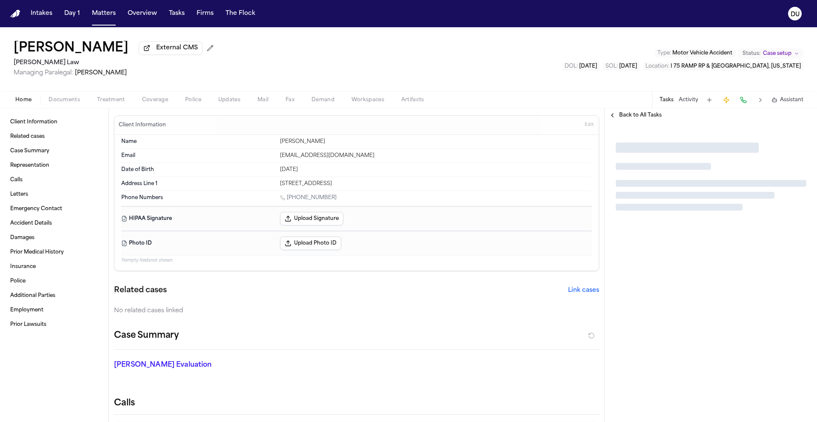
scroll to position [2, 0]
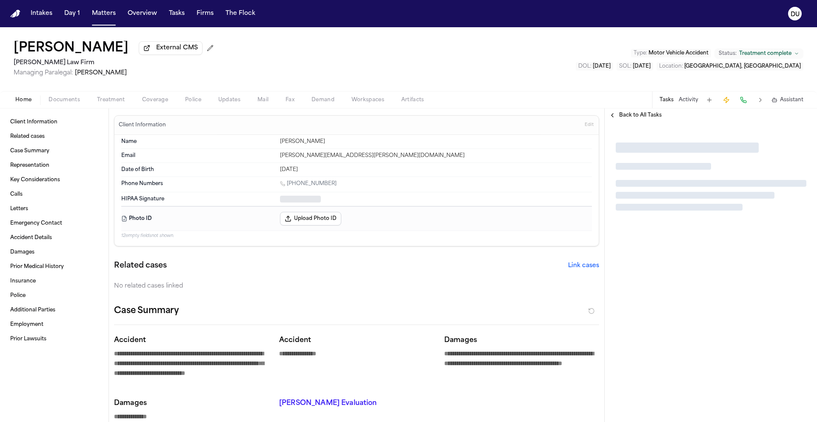
type textarea "*"
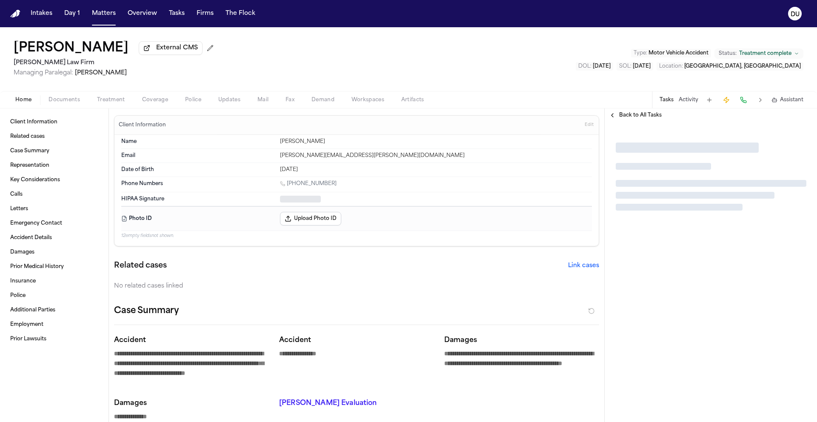
type textarea "*"
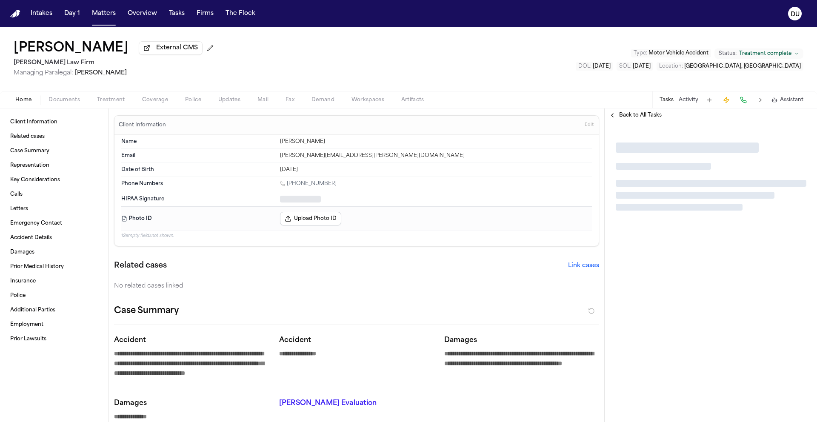
type textarea "*"
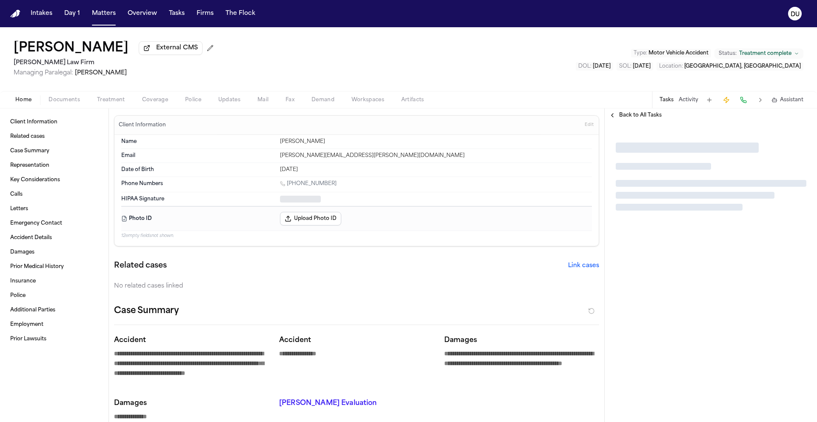
type textarea "*"
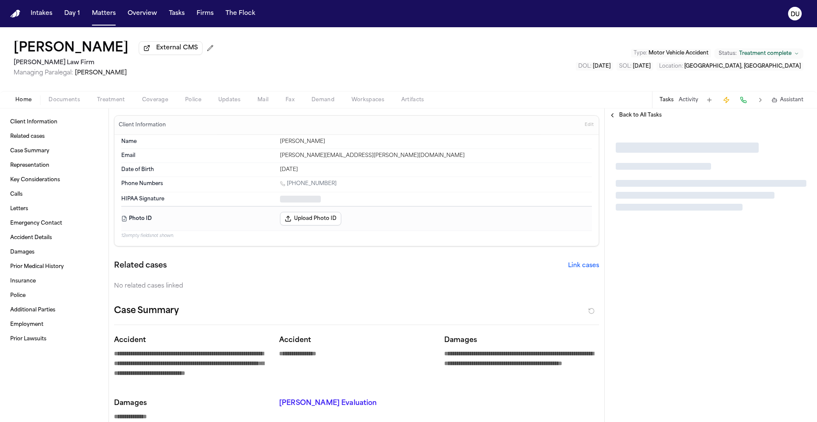
type textarea "*"
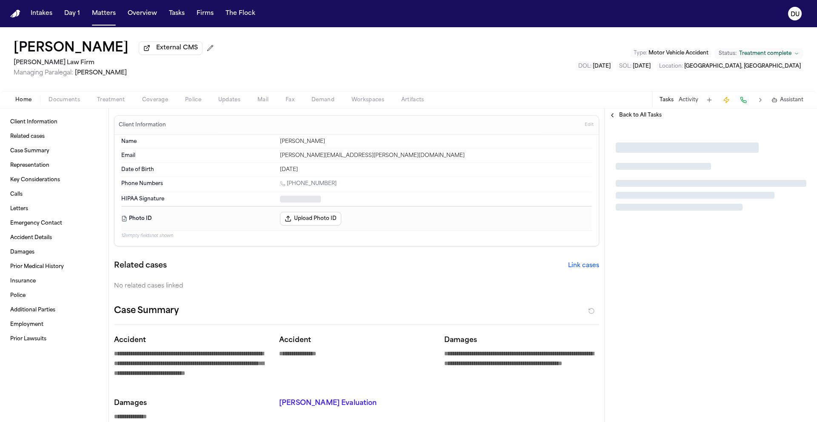
type textarea "*"
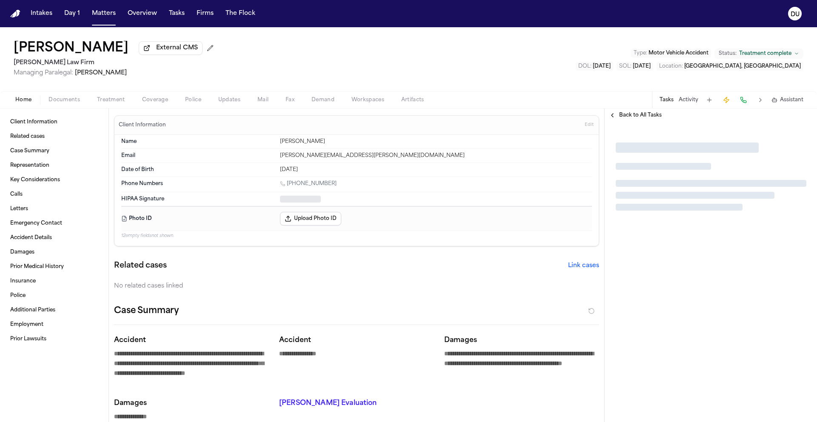
type textarea "*"
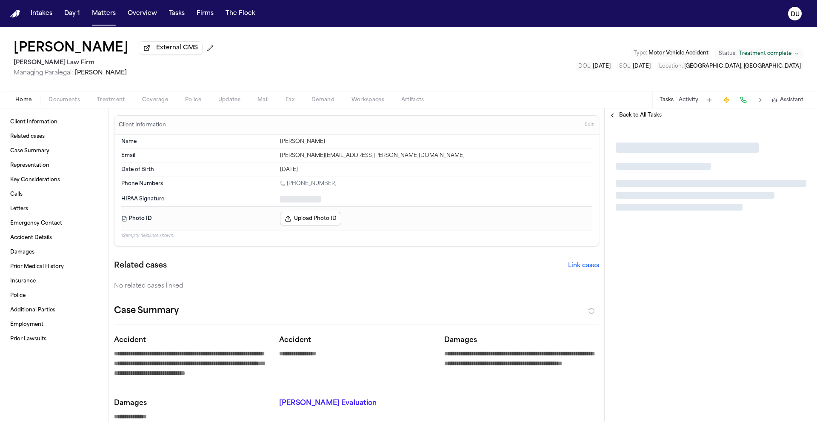
type textarea "*"
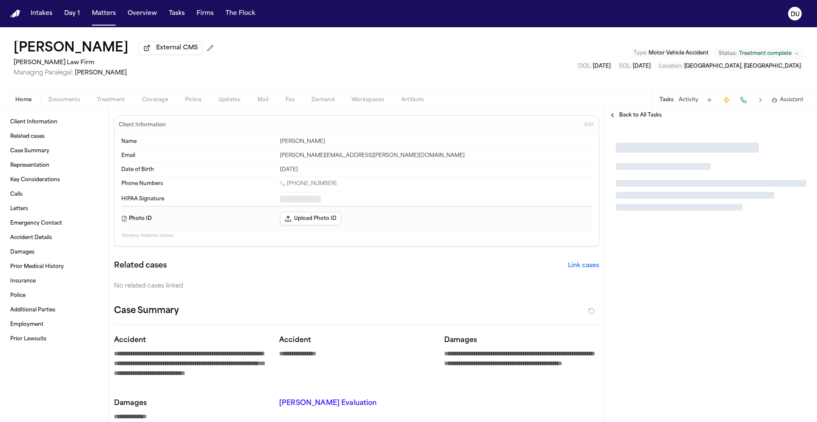
type textarea "*"
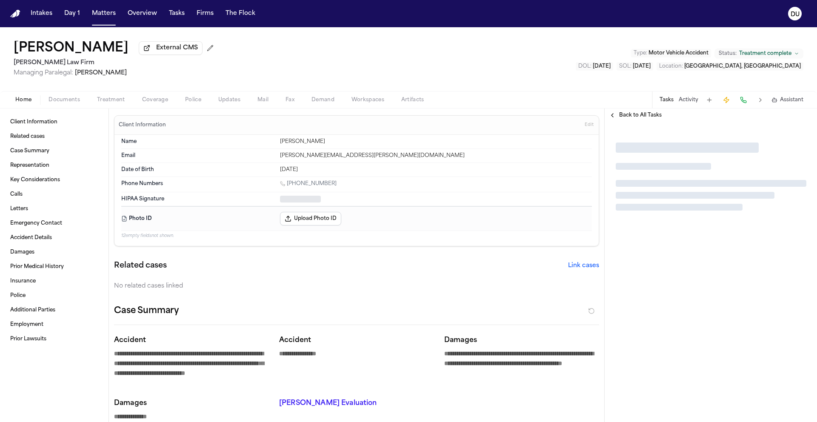
type textarea "*"
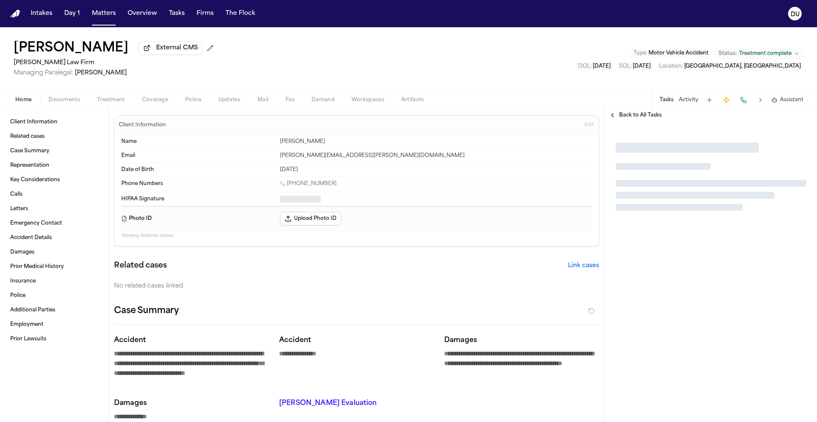
type textarea "*"
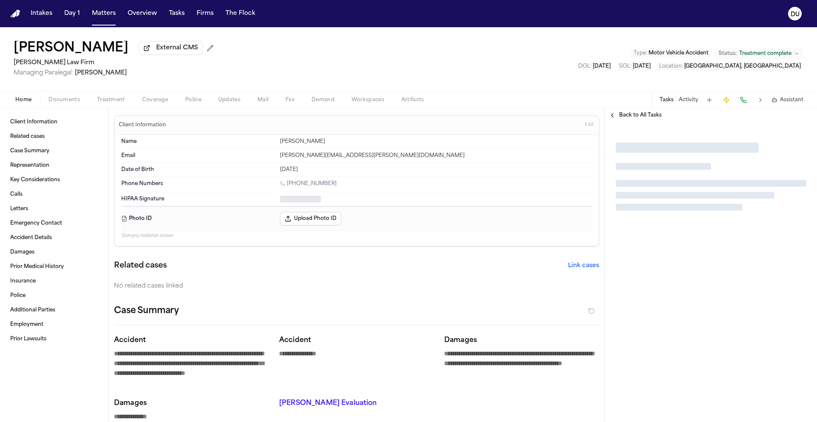
type textarea "*"
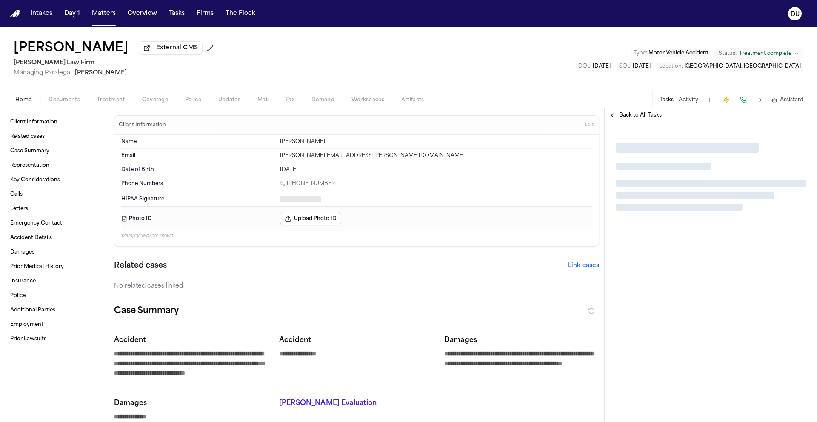
type textarea "*"
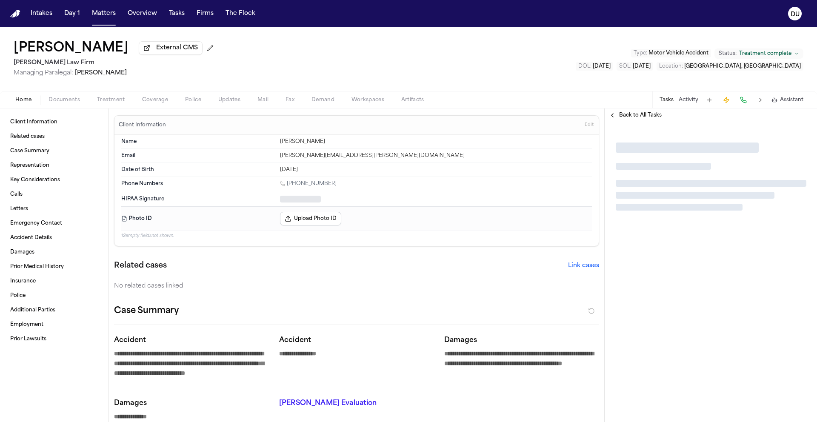
type textarea "*"
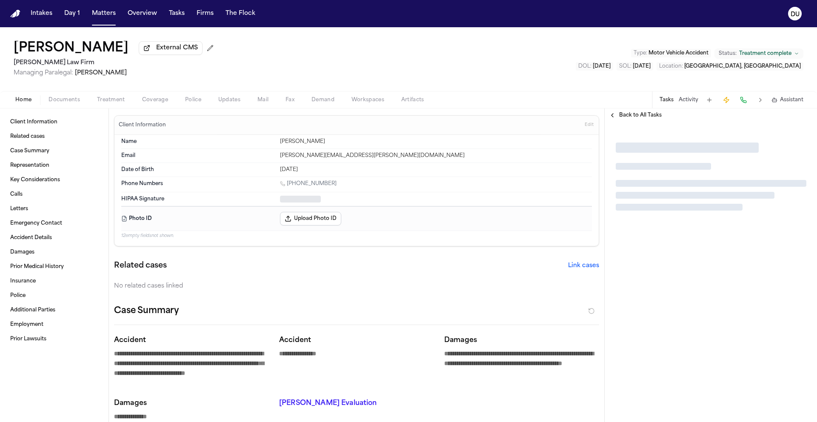
type textarea "*"
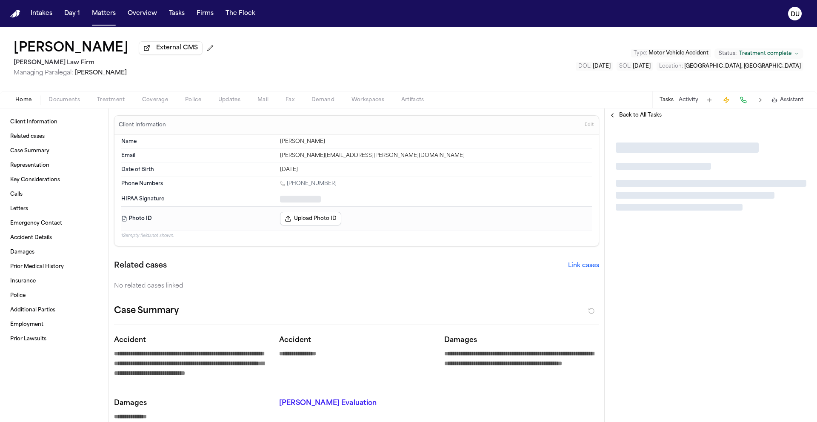
type textarea "*"
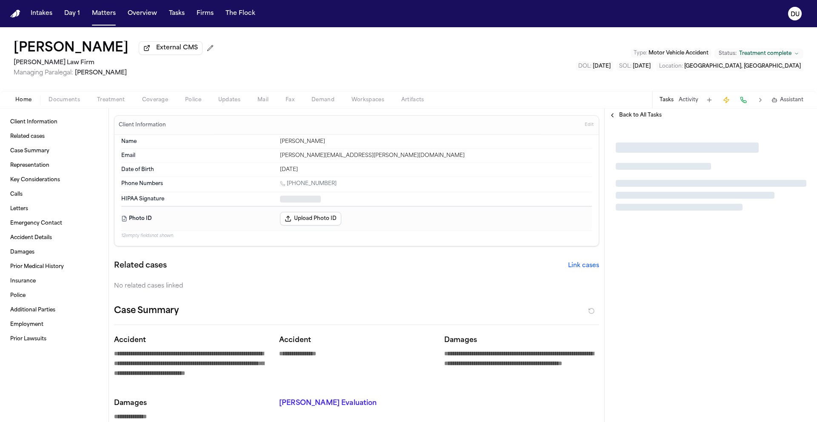
type textarea "*"
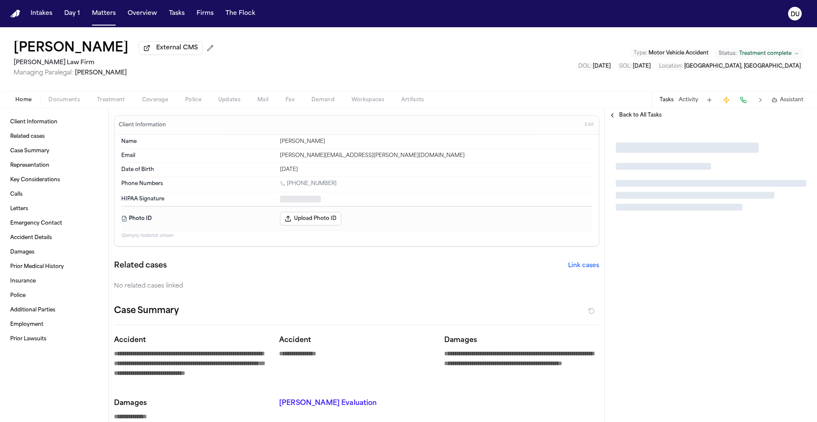
type textarea "*"
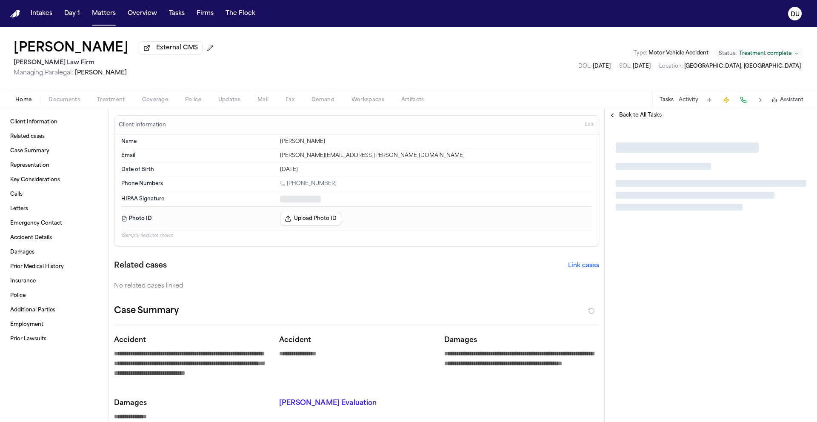
type textarea "*"
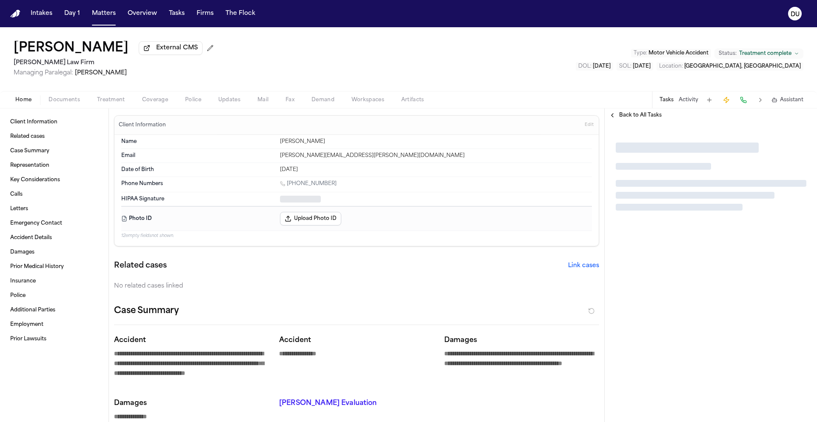
type textarea "*"
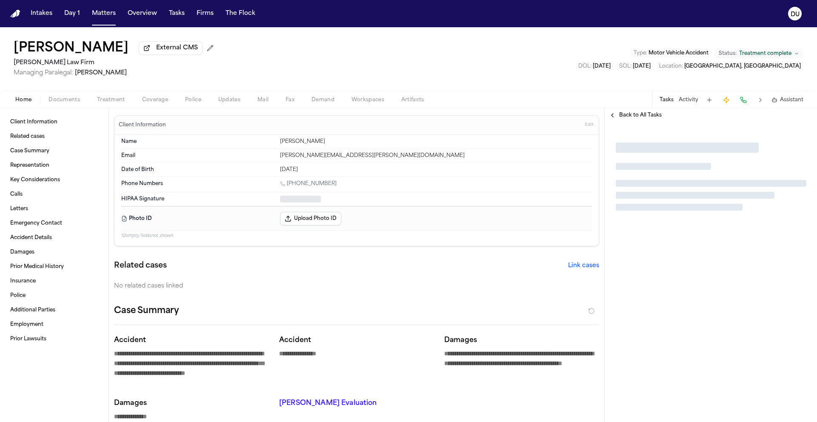
type textarea "*"
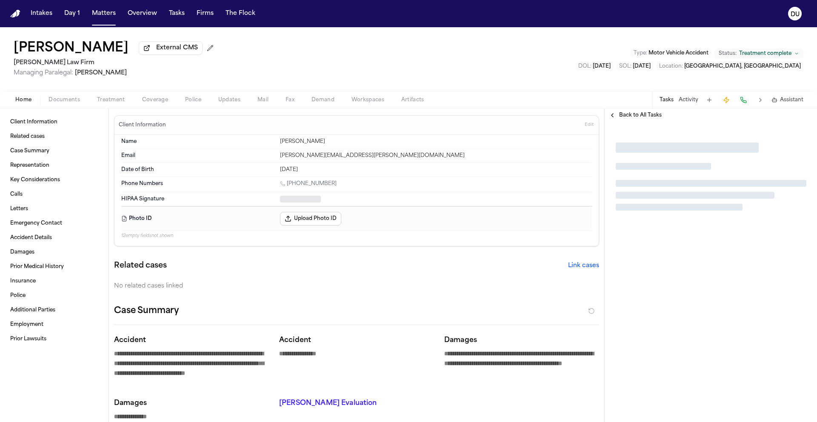
type textarea "*"
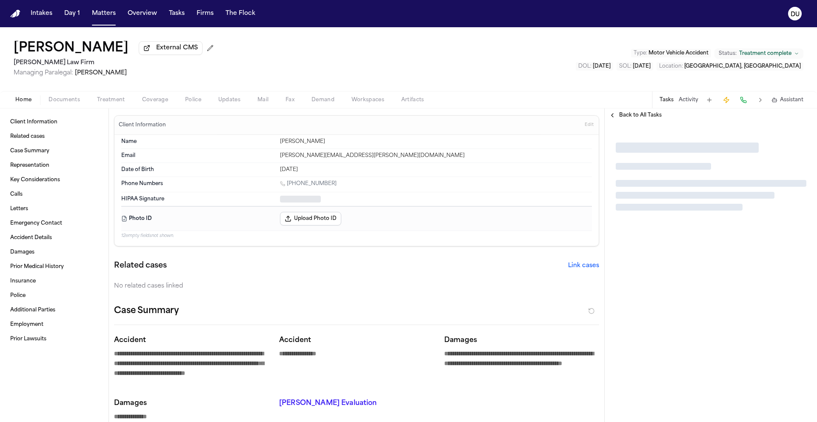
type textarea "*"
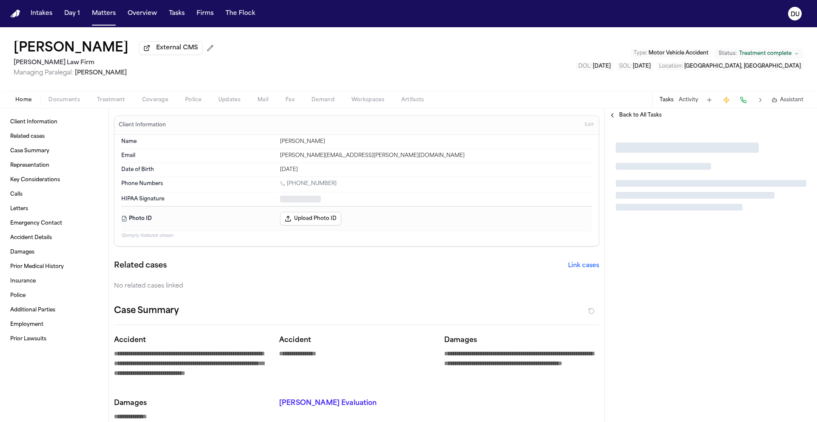
type textarea "*"
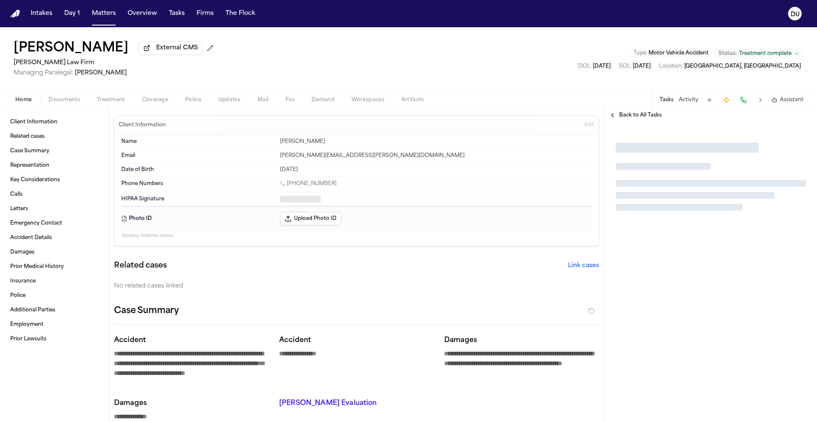
type textarea "*"
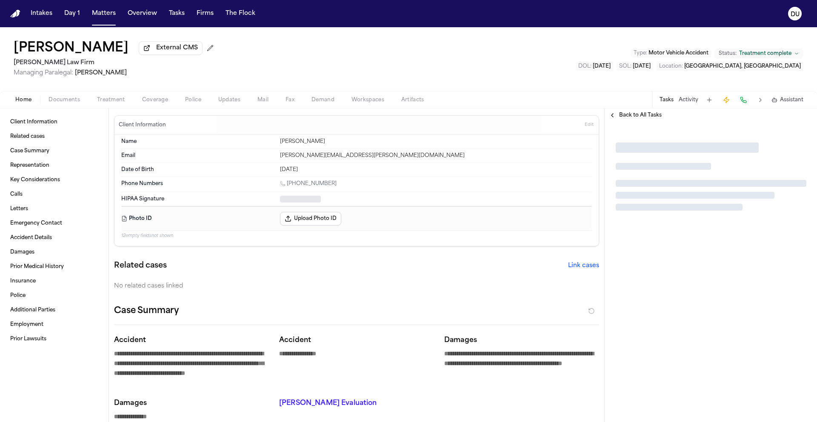
type textarea "*"
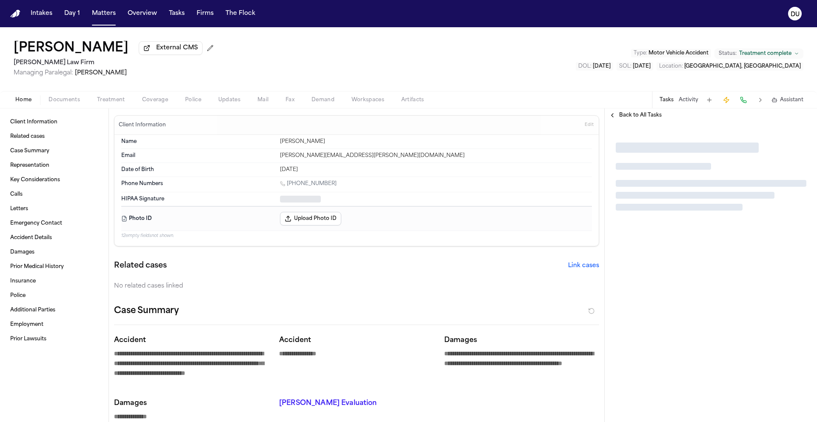
type textarea "*"
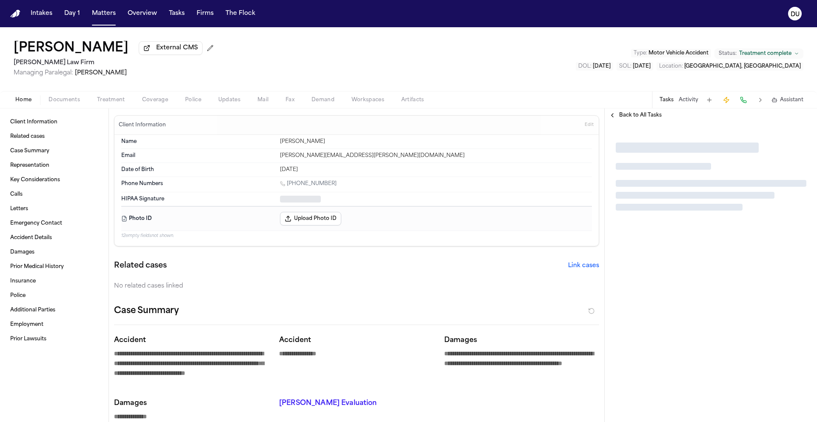
type textarea "*"
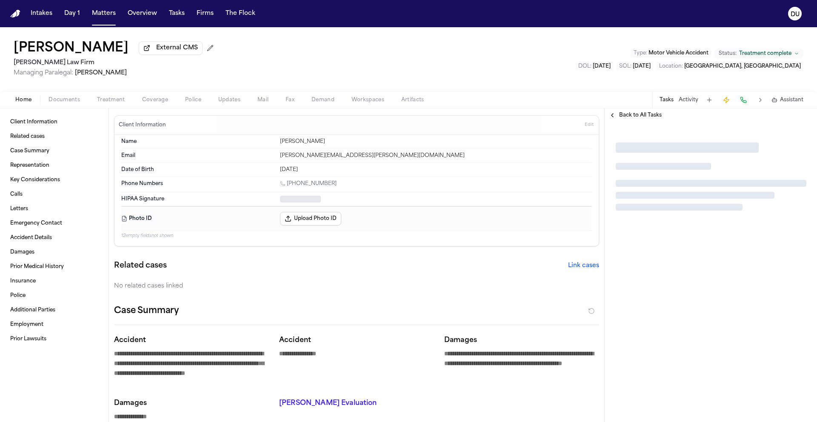
type textarea "*"
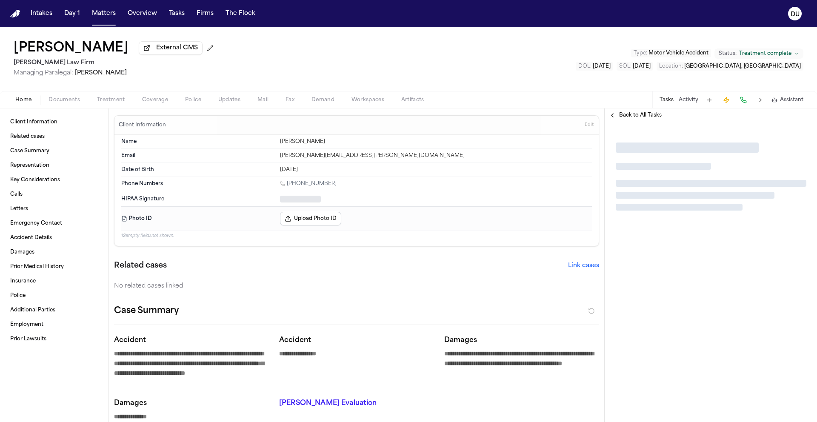
type textarea "*"
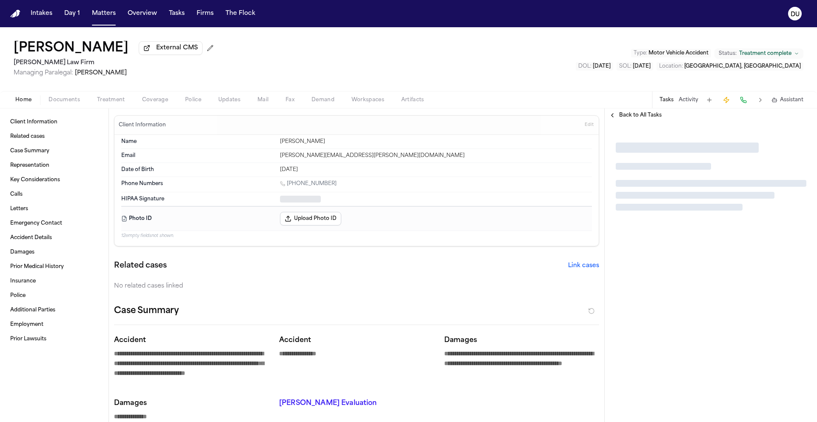
type textarea "*"
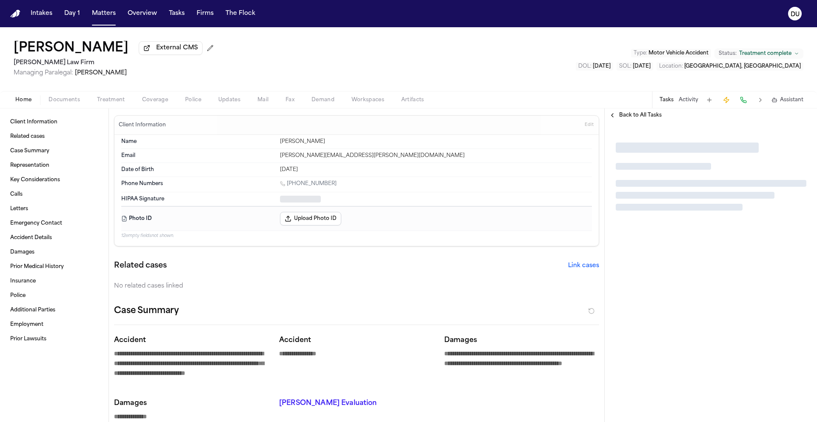
type textarea "*"
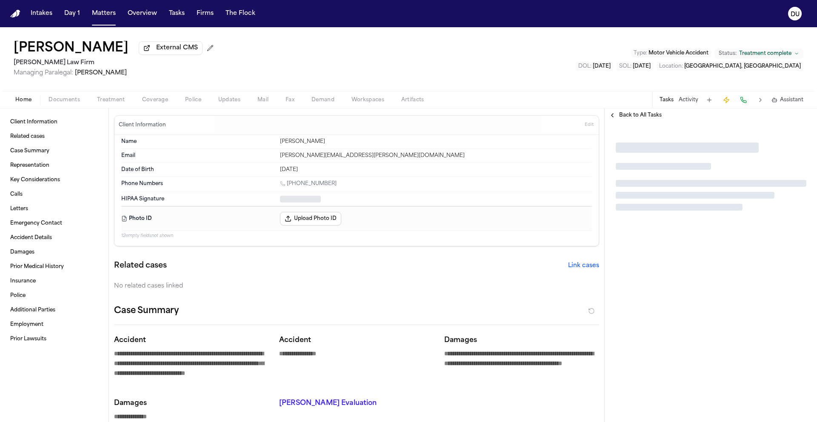
type textarea "*"
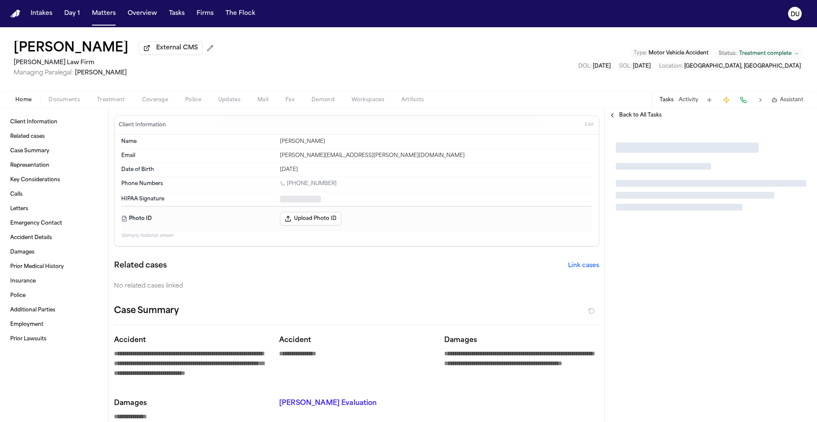
type textarea "*"
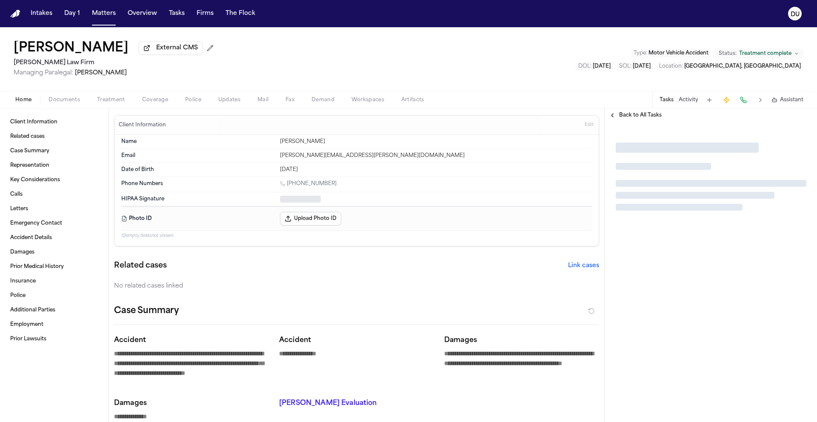
type textarea "*"
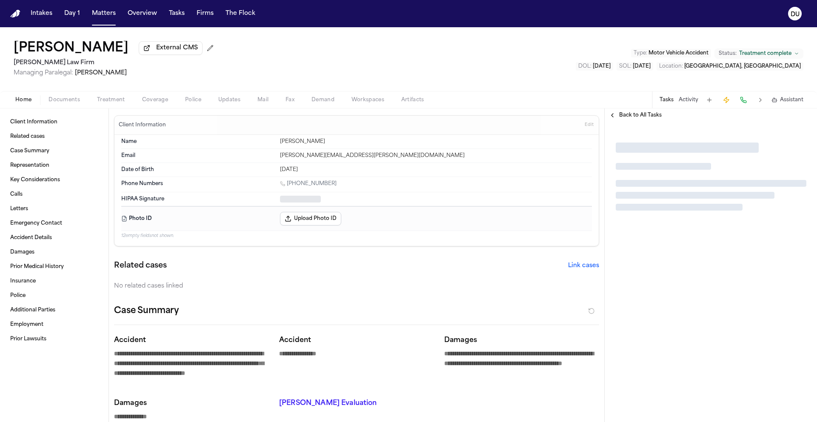
type textarea "*"
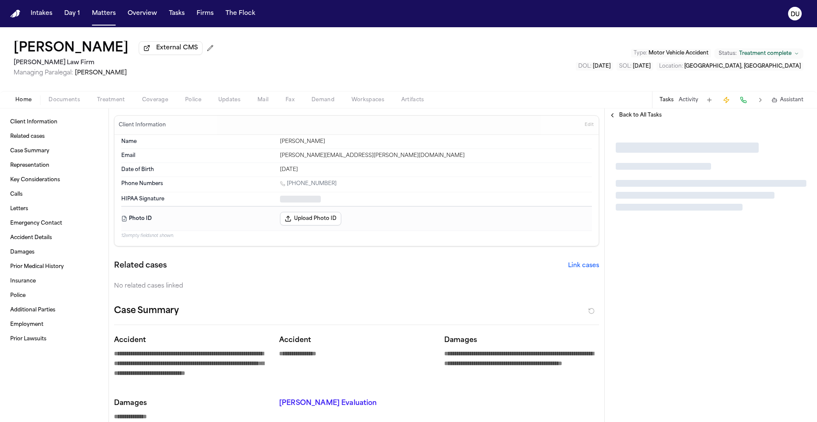
type textarea "*"
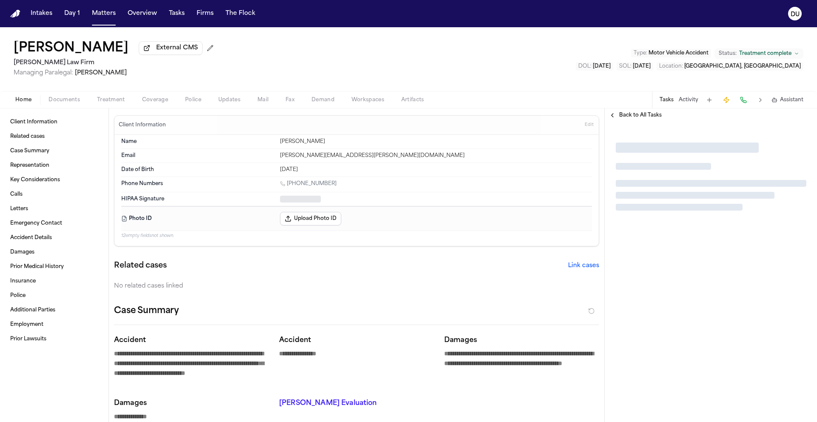
type textarea "*"
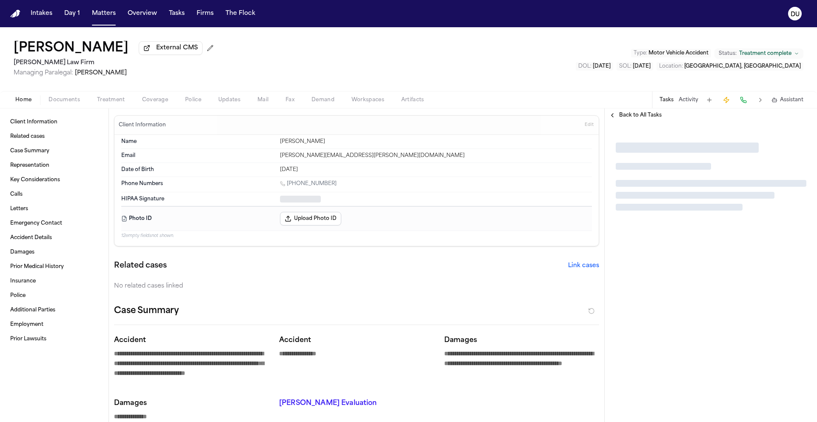
type textarea "*"
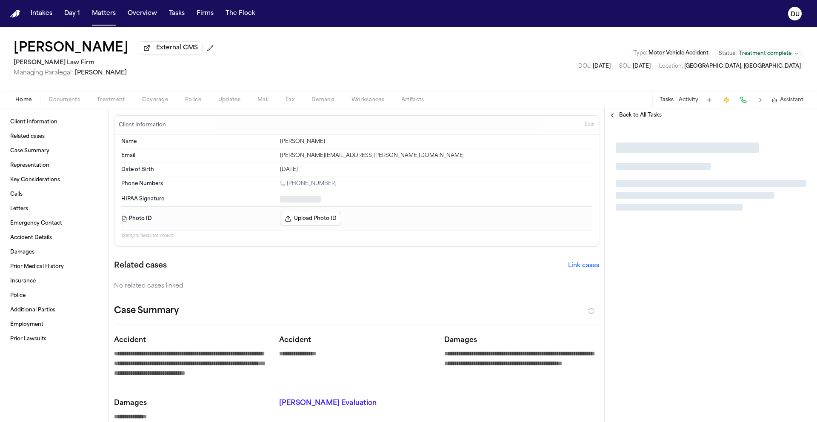
type textarea "*"
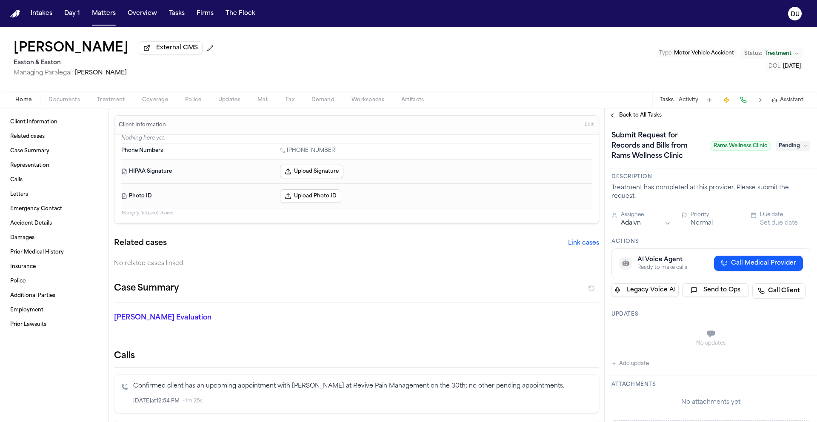
click at [672, 152] on h1 "Submit Request for Records and Bills from Rams Wellness Clinic" at bounding box center [657, 146] width 98 height 34
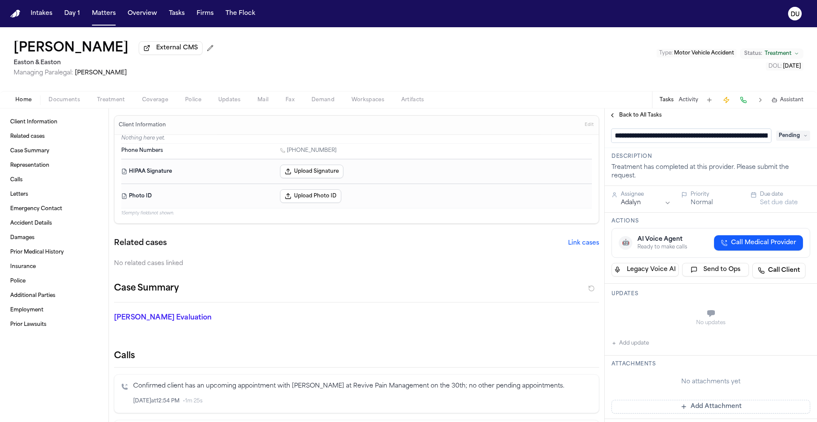
scroll to position [0, 72]
drag, startPoint x: 690, startPoint y: 138, endPoint x: 765, endPoint y: 140, distance: 75.0
click at [765, 140] on div "**********" at bounding box center [711, 136] width 199 height 14
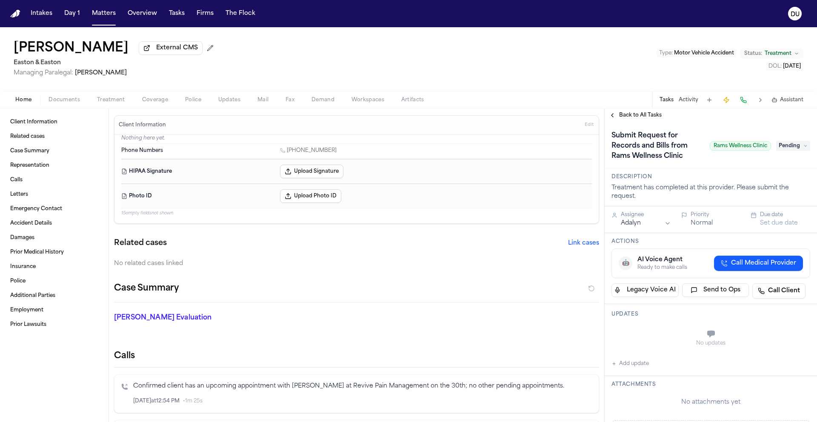
click at [540, 67] on div "[PERSON_NAME] Ters External CMS Easton & Easton Managing Paralegal: [PERSON_NAM…" at bounding box center [408, 59] width 817 height 64
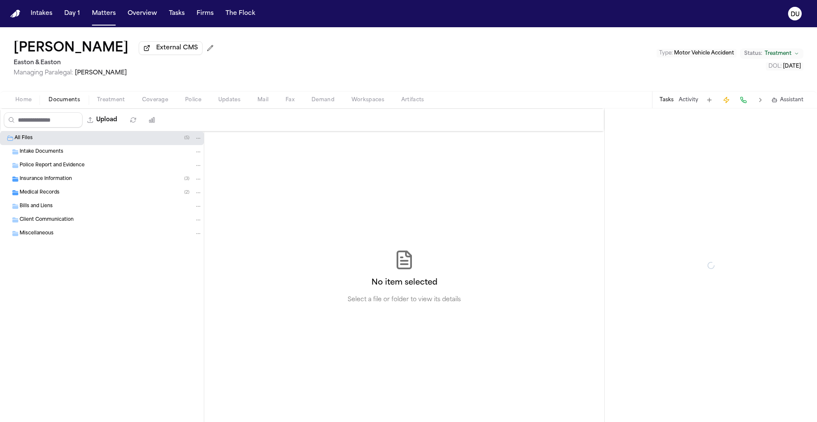
click at [69, 100] on span "Documents" at bounding box center [65, 100] width 32 height 7
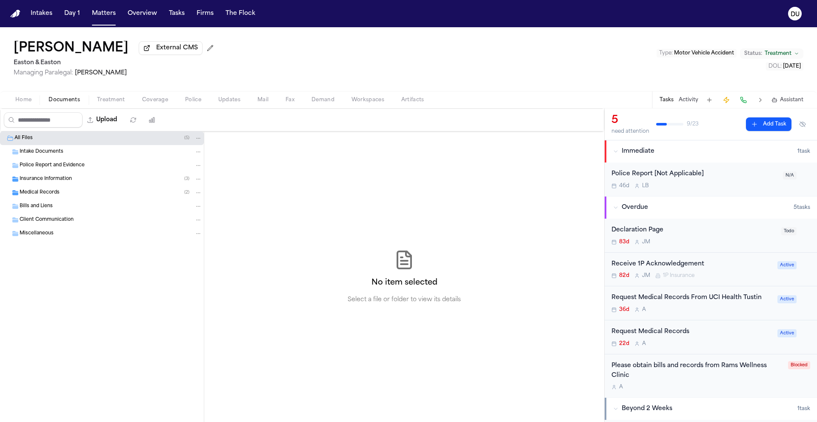
click at [40, 197] on div "Medical Records ( 2 )" at bounding box center [111, 193] width 183 height 8
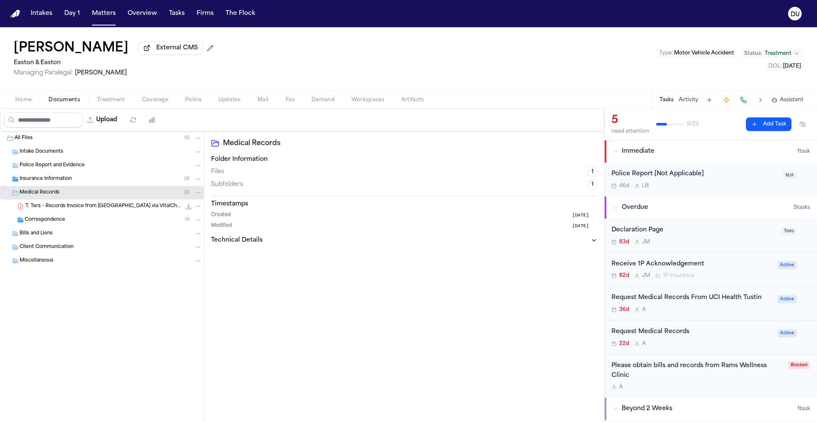
click at [49, 183] on div "Insurance Information ( 3 )" at bounding box center [111, 179] width 183 height 8
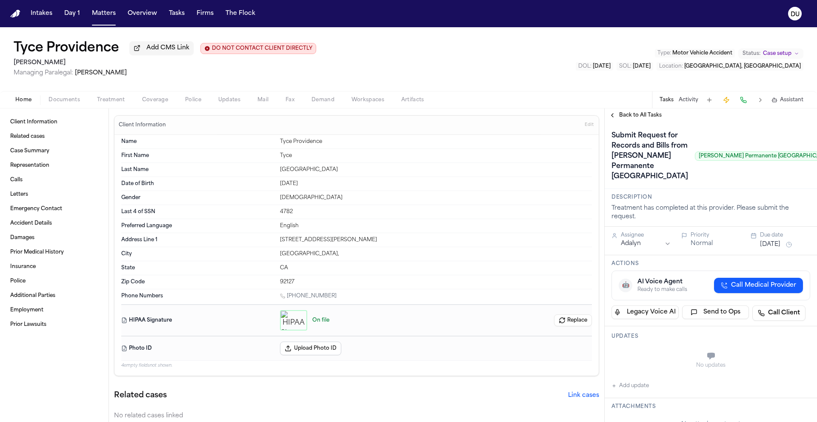
click at [643, 184] on h1 "Submit Request for Records and Bills from [PERSON_NAME] Permanente [GEOGRAPHIC_…" at bounding box center [649, 156] width 83 height 54
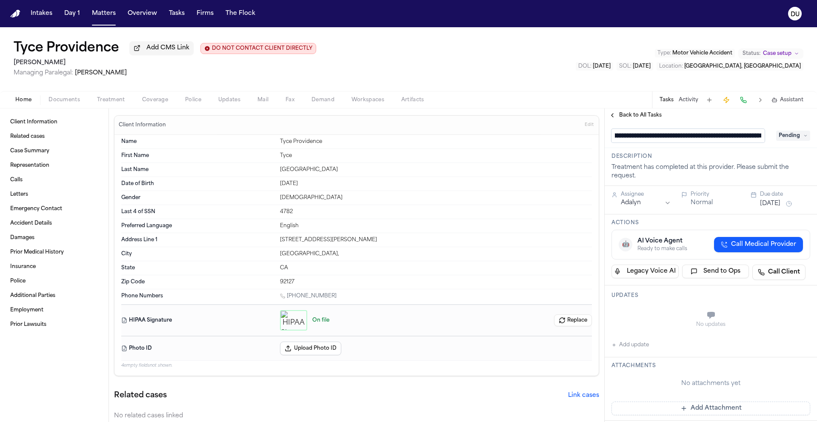
scroll to position [0, 28]
drag, startPoint x: 764, startPoint y: 137, endPoint x: 733, endPoint y: 138, distance: 31.6
click at [733, 138] on input "**********" at bounding box center [688, 136] width 153 height 14
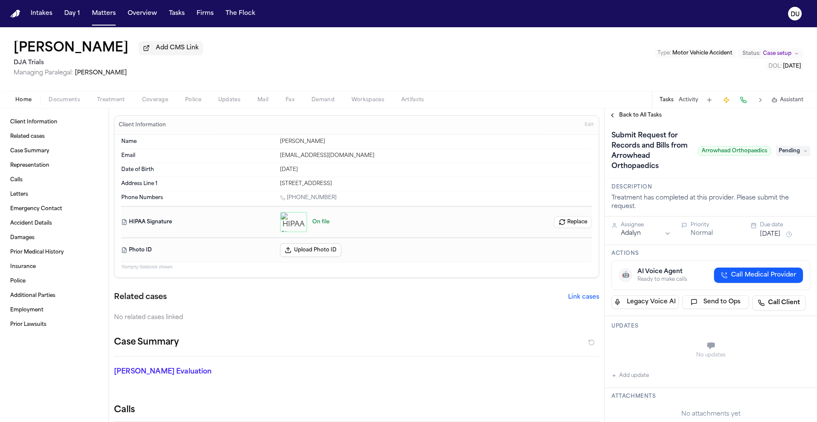
click at [646, 161] on h1 "Submit Request for Records and Bills from Arrowhead Orthopaedics" at bounding box center [651, 151] width 86 height 44
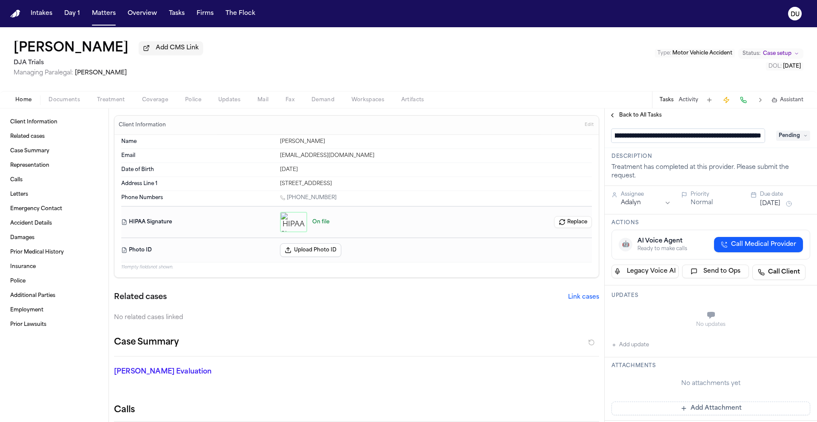
scroll to position [0, 86]
drag, startPoint x: 763, startPoint y: 139, endPoint x: 676, endPoint y: 141, distance: 87.3
click at [676, 141] on input "**********" at bounding box center [688, 136] width 153 height 14
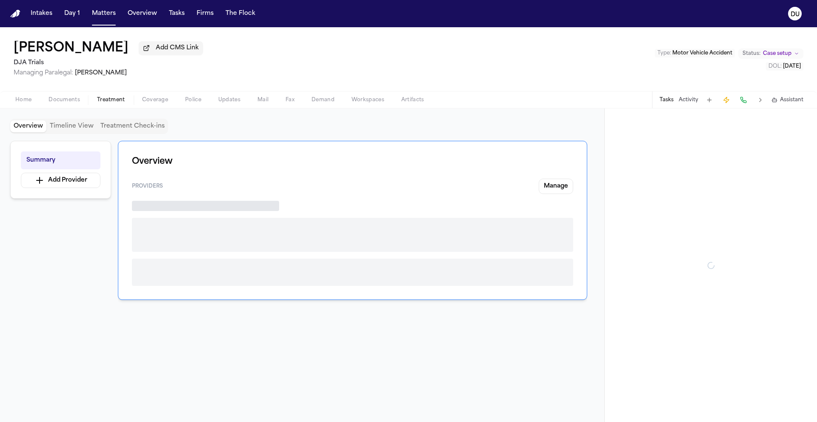
drag, startPoint x: 126, startPoint y: 105, endPoint x: 111, endPoint y: 103, distance: 14.7
click at [125, 105] on button "Treatment" at bounding box center [111, 100] width 45 height 10
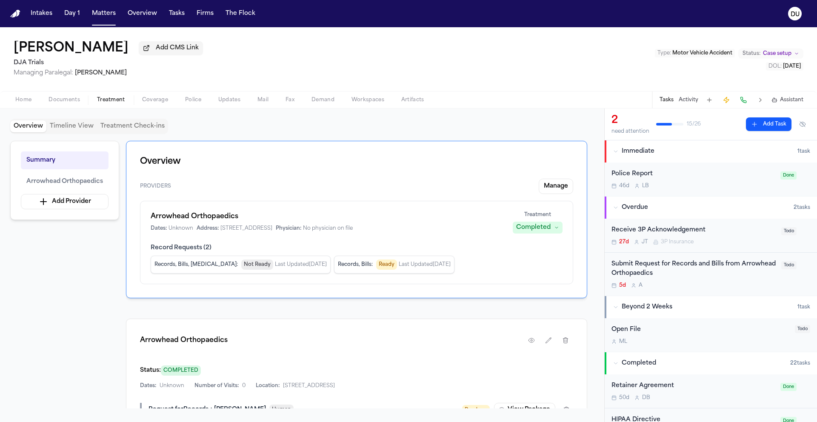
click at [665, 273] on div "Submit Request for Records and Bills from Arrowhead Orthopaedics" at bounding box center [694, 270] width 165 height 20
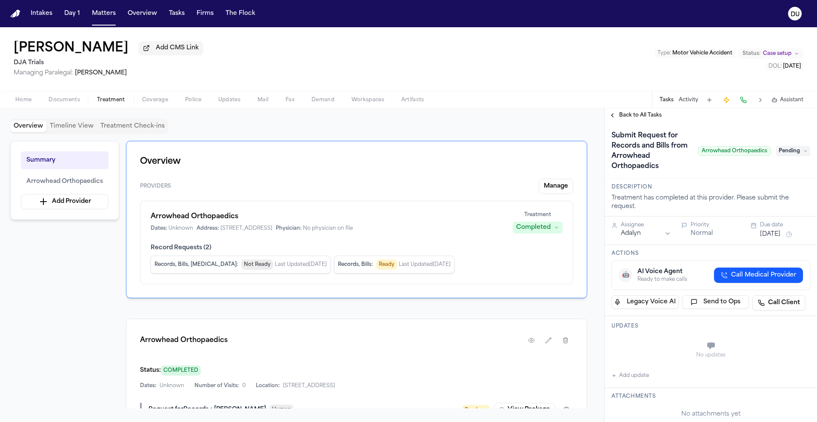
click at [27, 103] on span "Home" at bounding box center [23, 100] width 16 height 7
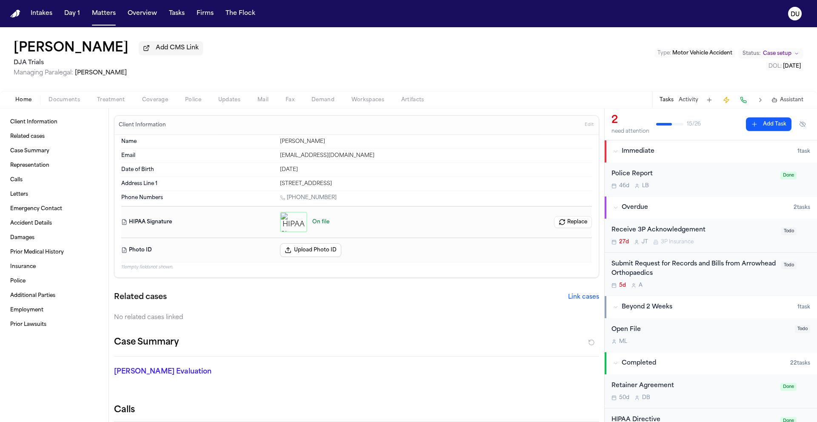
click at [63, 103] on span "Documents" at bounding box center [65, 100] width 32 height 7
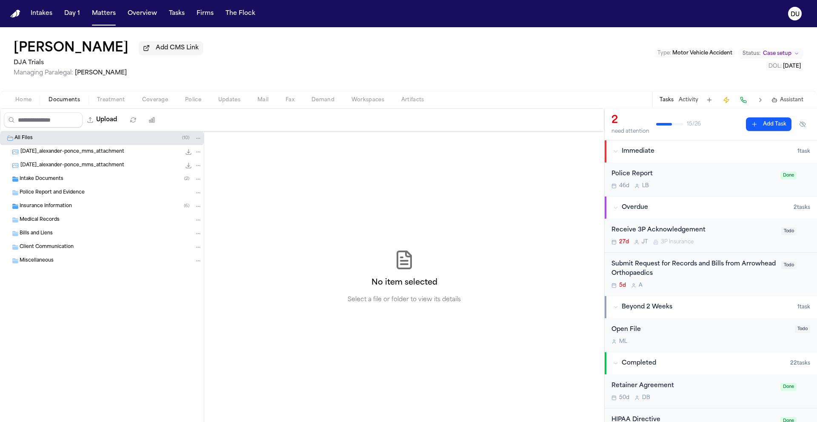
click at [63, 179] on div "Intake Documents ( 2 )" at bounding box center [111, 179] width 183 height 8
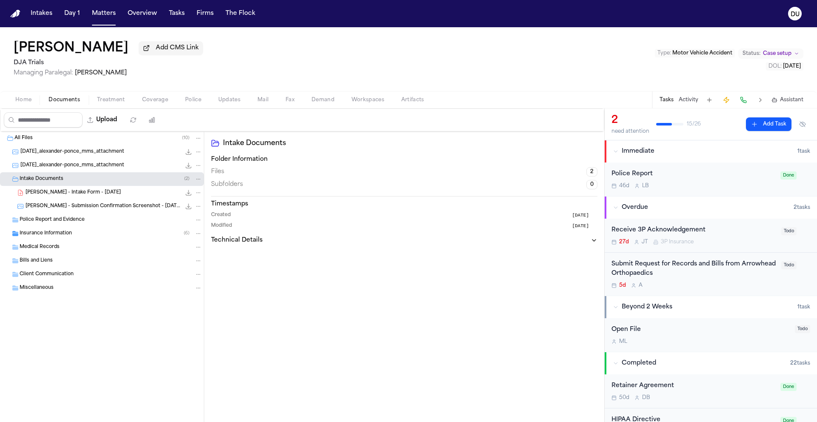
click at [74, 224] on span "Police Report and Evidence" at bounding box center [52, 220] width 65 height 7
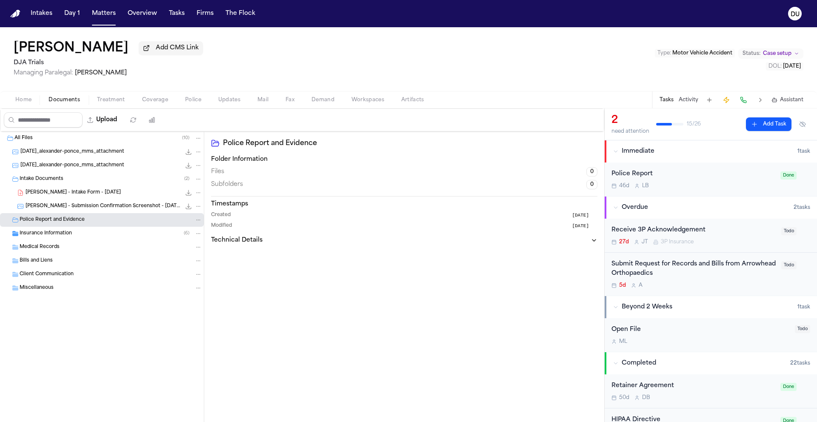
click at [68, 236] on span "Insurance Information" at bounding box center [46, 233] width 52 height 7
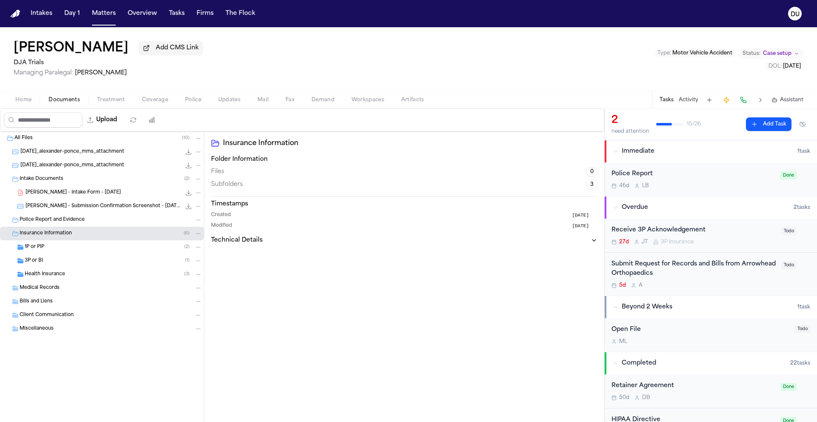
click at [58, 278] on span "Health Insurance" at bounding box center [45, 274] width 40 height 7
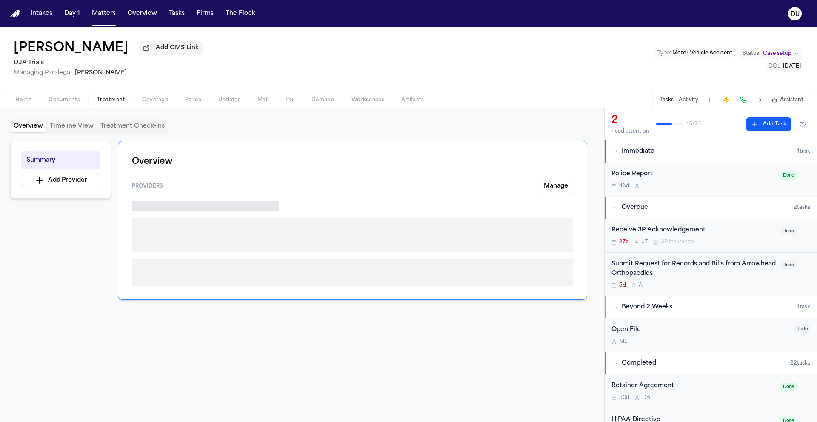
click at [115, 102] on span "Treatment" at bounding box center [111, 100] width 28 height 7
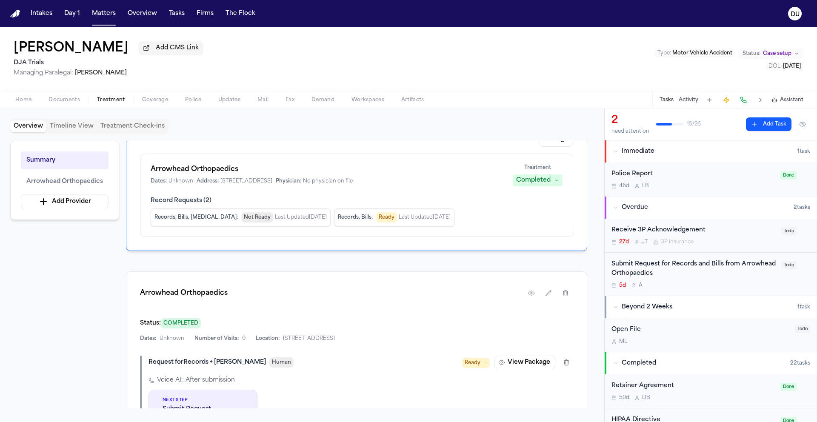
scroll to position [54, 0]
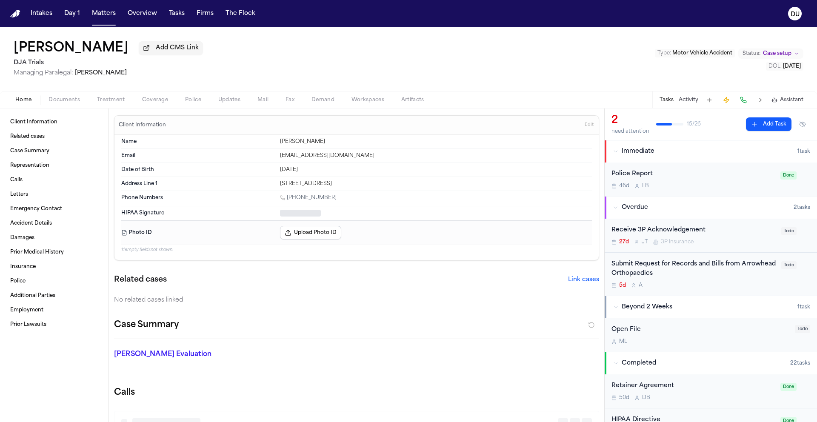
click at [21, 102] on span "Home" at bounding box center [23, 100] width 16 height 7
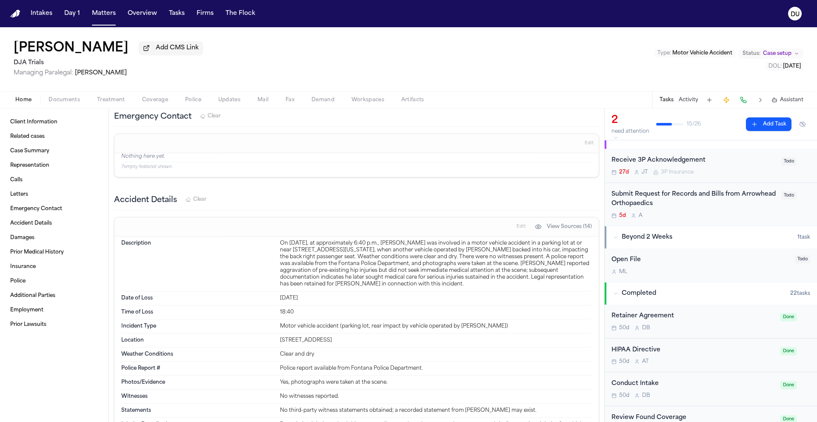
scroll to position [15, 0]
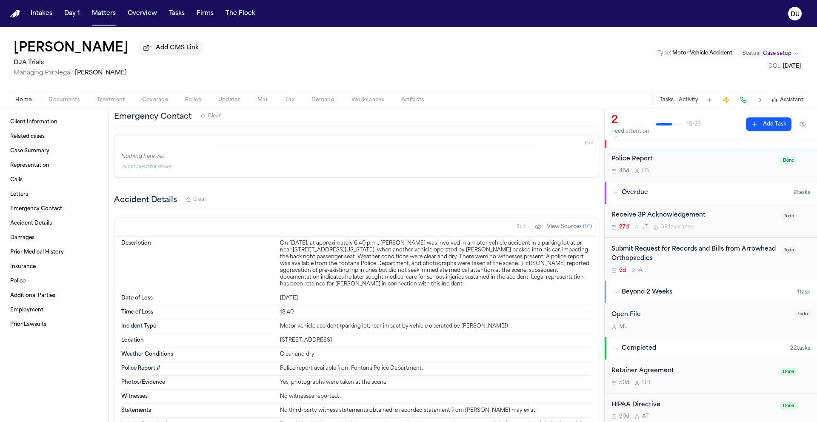
click at [658, 255] on div "Submit Request for Records and Bills from Arrowhead Orthopaedics" at bounding box center [694, 255] width 165 height 20
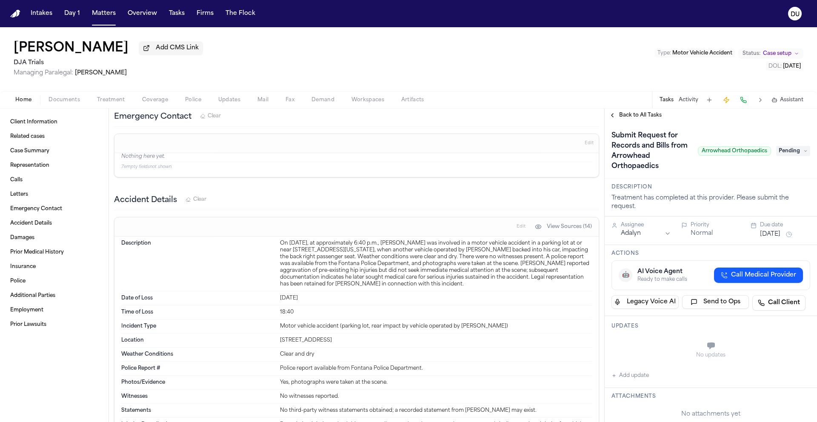
click at [795, 152] on span "Pending" at bounding box center [794, 151] width 34 height 10
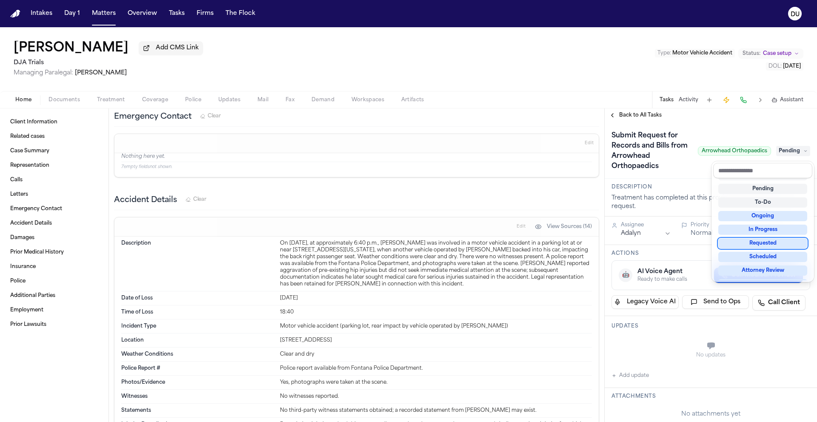
click at [766, 243] on div "Requested" at bounding box center [763, 243] width 89 height 10
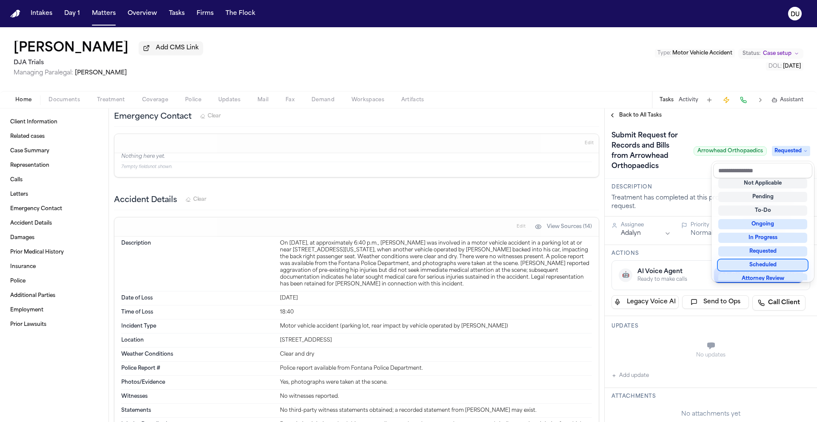
click at [687, 352] on div "**********" at bounding box center [711, 416] width 212 height 588
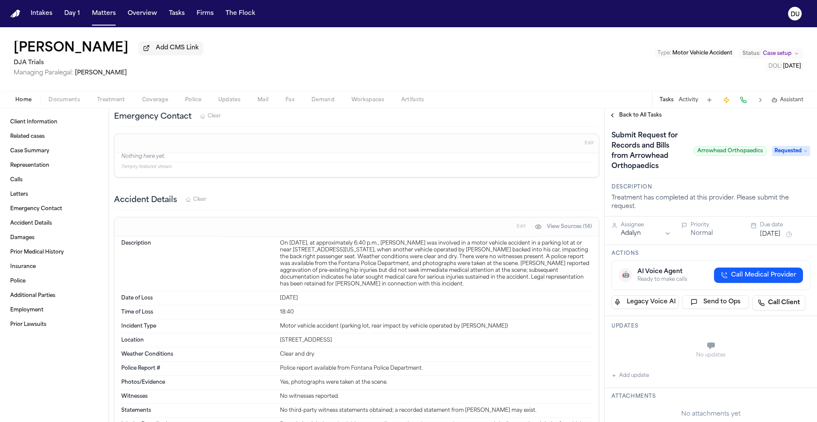
scroll to position [16, 0]
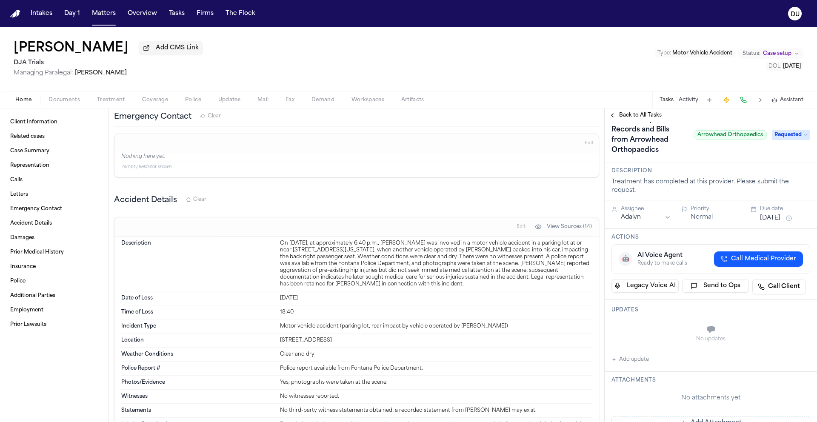
click at [636, 363] on button "Add update" at bounding box center [630, 360] width 37 height 10
click at [671, 338] on textarea "Add your update" at bounding box center [716, 330] width 182 height 17
type textarea "**********"
click at [795, 353] on button "Add" at bounding box center [798, 351] width 17 height 10
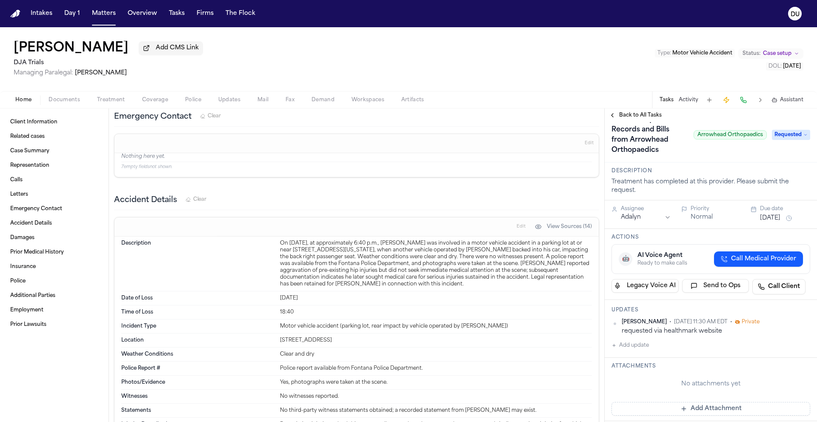
scroll to position [18, 0]
click at [781, 219] on button "[DATE]" at bounding box center [770, 216] width 20 height 9
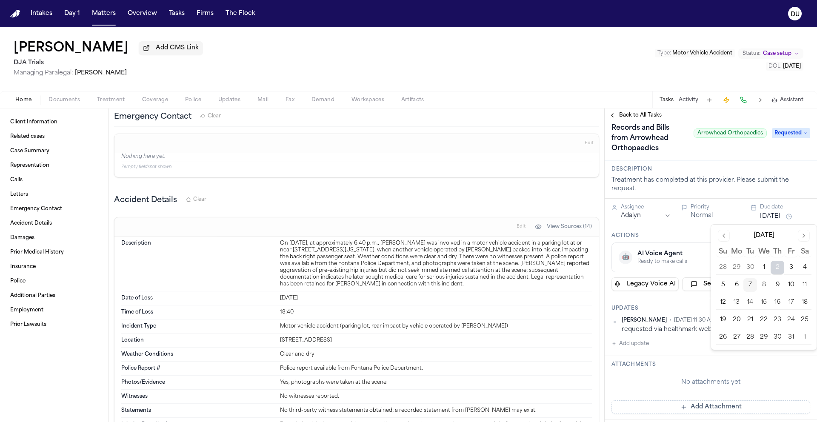
click at [789, 286] on button "10" at bounding box center [792, 285] width 14 height 14
click at [729, 161] on div "Submit Request for Records and Bills from Arrowhead Orthopaedics Arrowhead Orth…" at bounding box center [711, 132] width 212 height 57
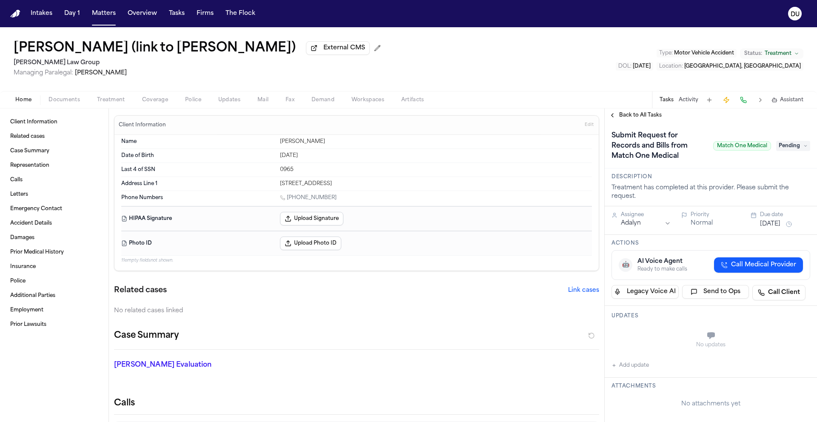
click at [666, 157] on h1 "Submit Request for Records and Bills from Match One Medical" at bounding box center [659, 146] width 102 height 34
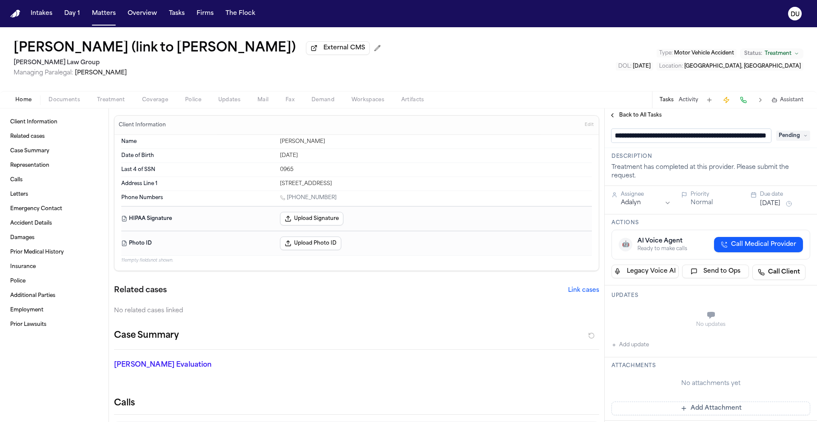
scroll to position [0, 67]
drag, startPoint x: 764, startPoint y: 138, endPoint x: 694, endPoint y: 138, distance: 69.8
click at [694, 138] on input "**********" at bounding box center [688, 136] width 153 height 14
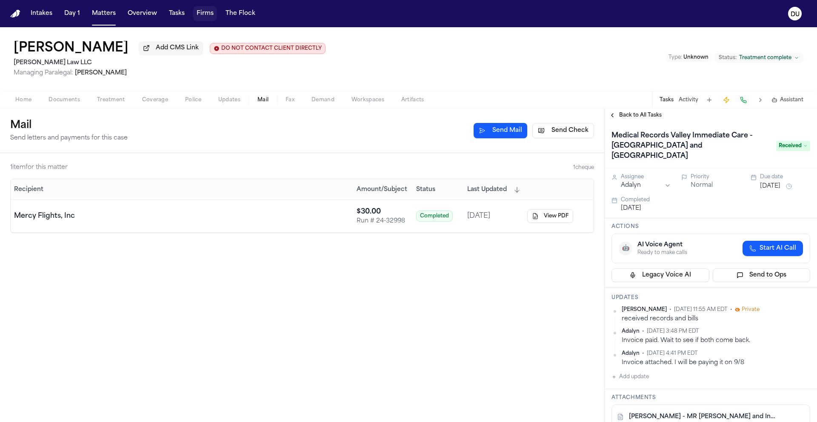
scroll to position [32, 0]
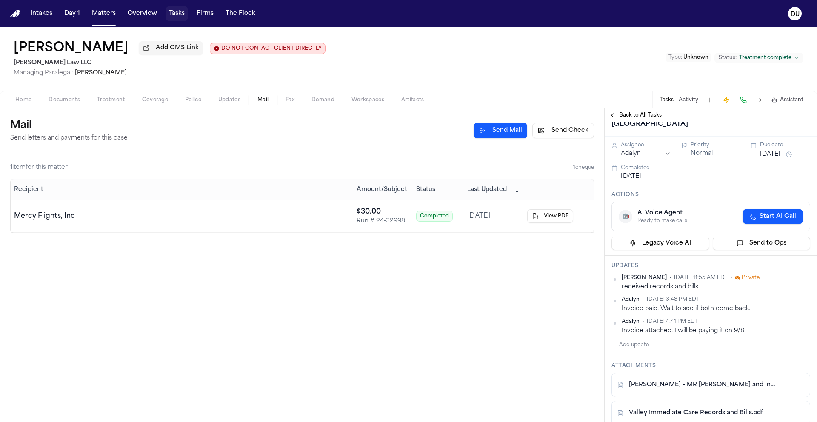
click at [183, 15] on button "Tasks" at bounding box center [177, 13] width 23 height 15
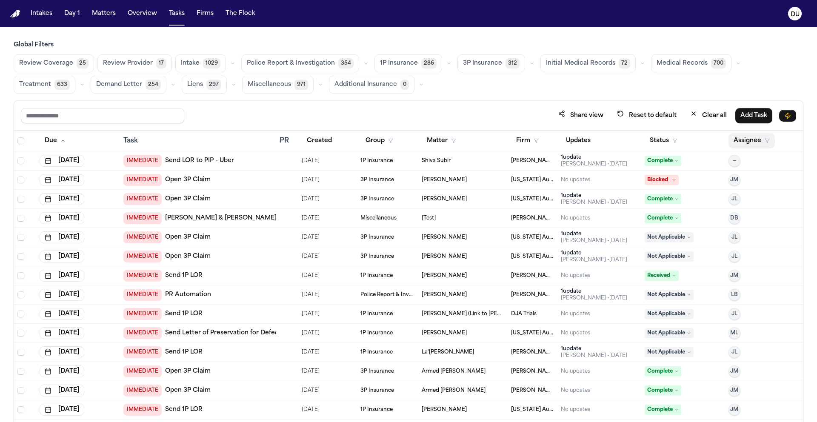
click at [743, 146] on button "Assignee" at bounding box center [752, 140] width 46 height 15
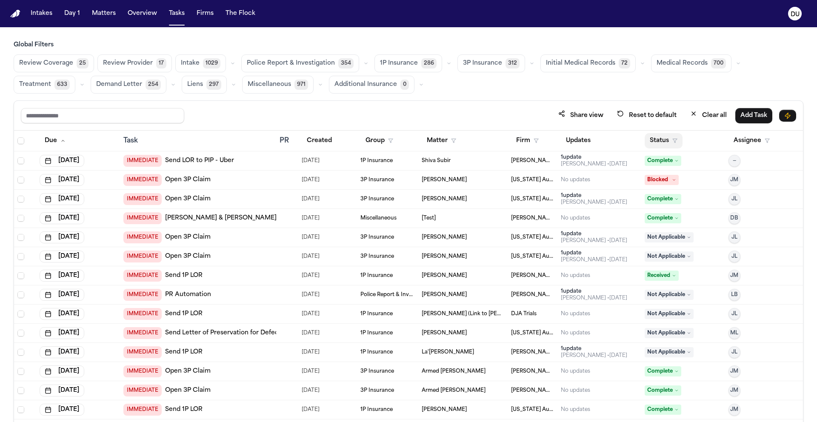
click at [654, 143] on button "Status" at bounding box center [664, 140] width 38 height 15
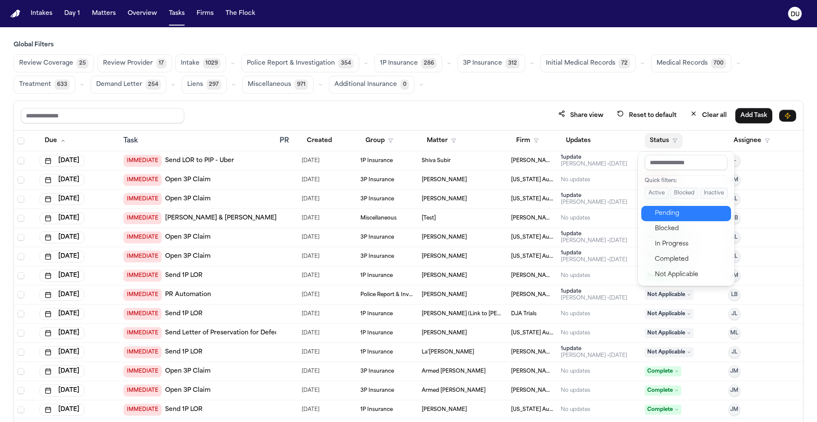
click at [666, 220] on button "Pending" at bounding box center [687, 213] width 90 height 15
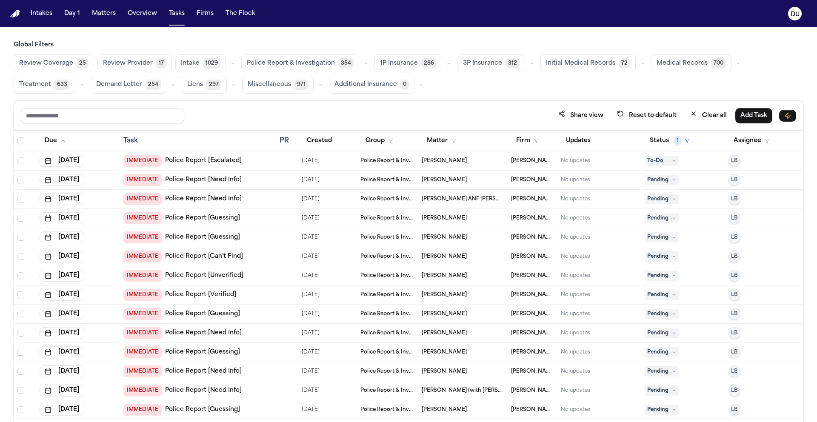
click at [675, 66] on span "Medical Records" at bounding box center [682, 63] width 51 height 9
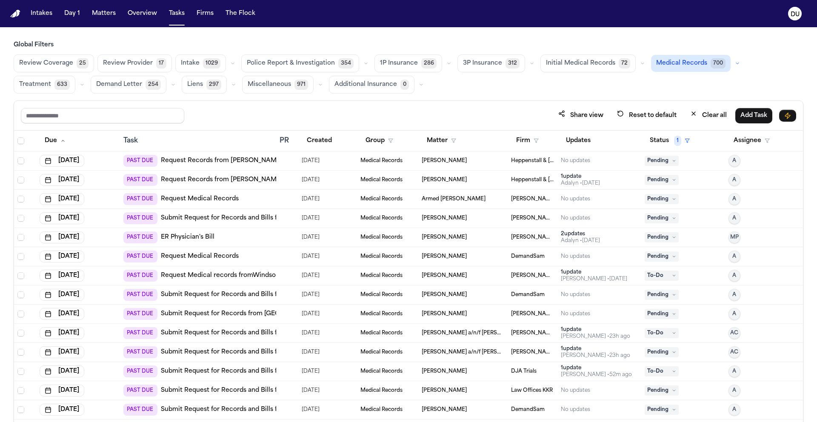
click at [202, 198] on link "Request Medical Records" at bounding box center [200, 199] width 78 height 9
click at [201, 217] on link "Submit Request for Records and Bills from Jersey City Medical Center" at bounding box center [259, 218] width 197 height 9
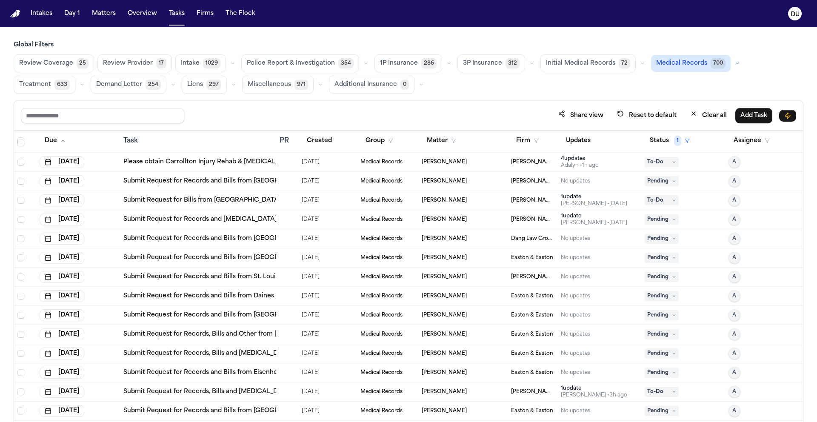
scroll to position [1408, 0]
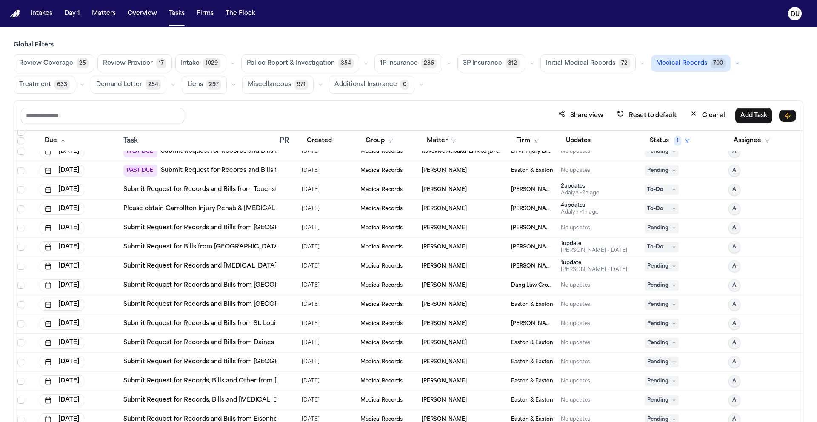
click at [254, 211] on link "Please obtain Carrollton Injury Rehab & Chiropractic with affi" at bounding box center [223, 209] width 201 height 9
click at [19, 16] on img "Home" at bounding box center [15, 14] width 10 height 8
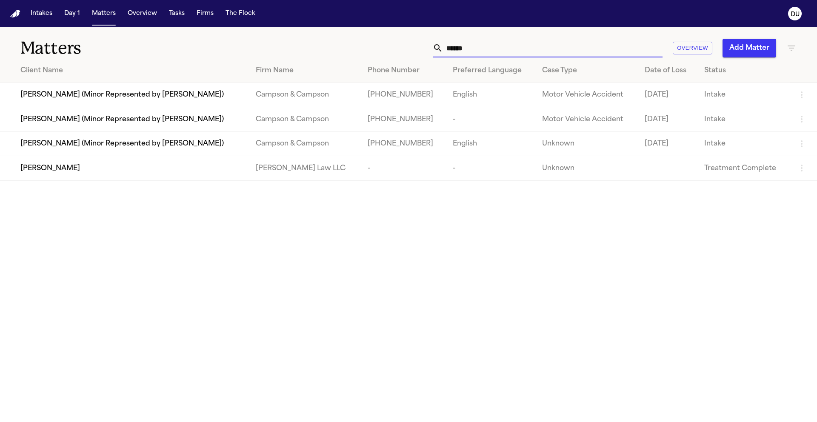
drag, startPoint x: 503, startPoint y: 44, endPoint x: 408, endPoint y: 46, distance: 94.5
click at [408, 46] on div "***** Overview Add Matter" at bounding box center [522, 48] width 551 height 19
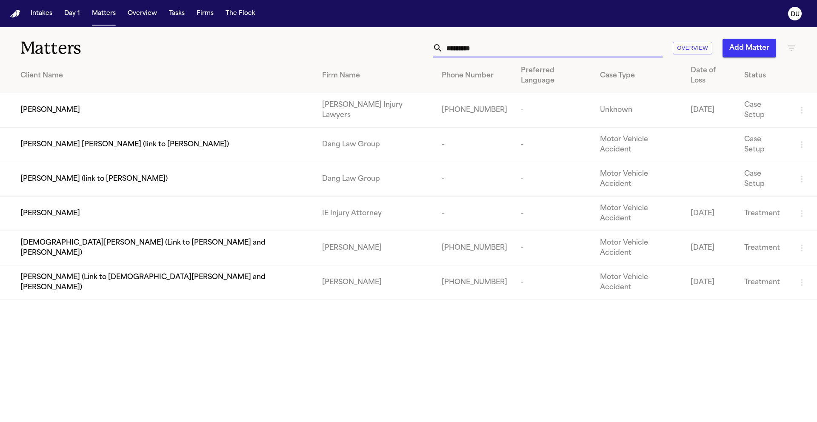
type input "*********"
click at [80, 197] on td "Brandon Arteaga" at bounding box center [157, 214] width 315 height 34
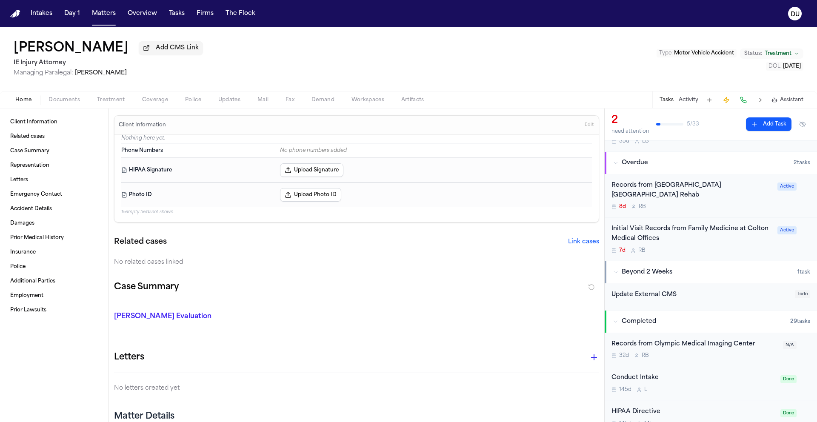
scroll to position [44, 0]
click at [651, 235] on div "Initial Visit Records from Family Medicine at Colton Medical Offices" at bounding box center [692, 235] width 161 height 20
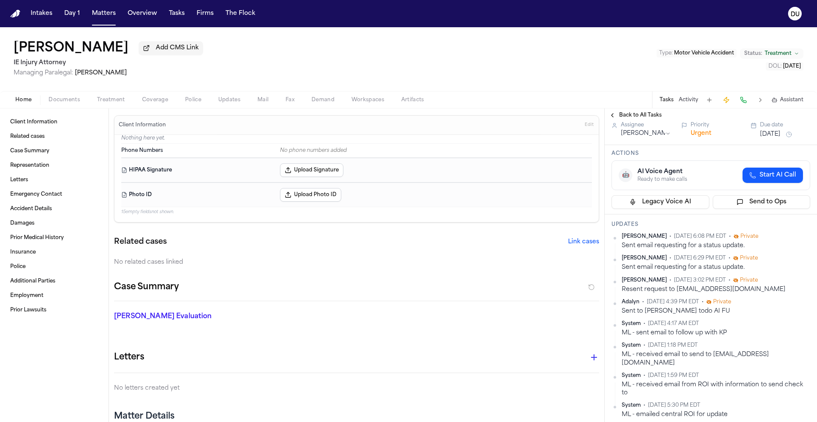
scroll to position [50, 0]
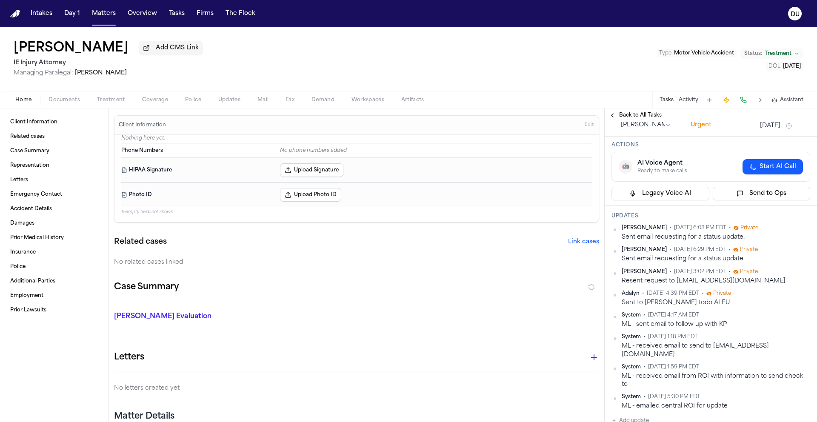
click at [614, 118] on button "Back to All Tasks" at bounding box center [635, 115] width 61 height 7
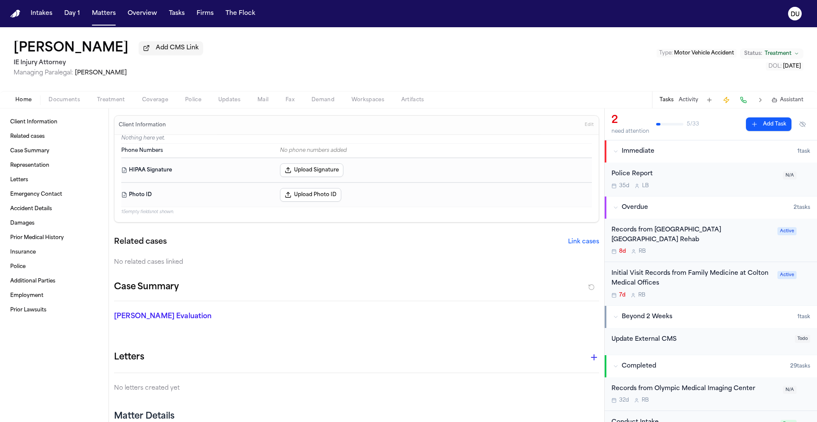
click at [659, 237] on div "Records from San Antonio Regional Hospital Rancho San Antonio Rehab" at bounding box center [692, 236] width 161 height 20
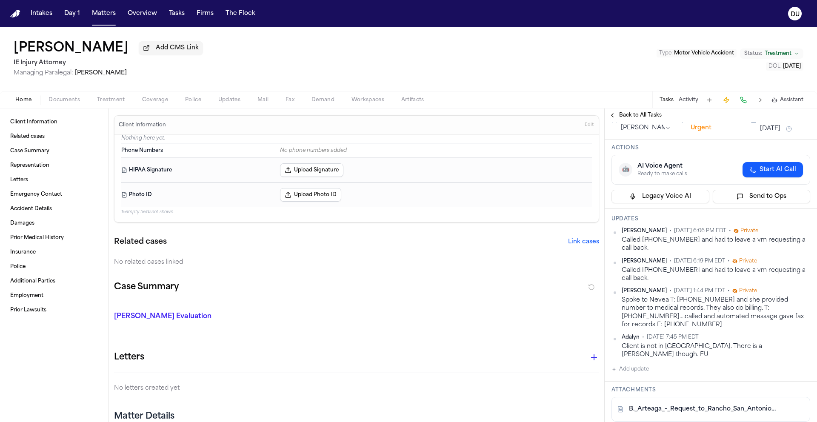
scroll to position [51, 0]
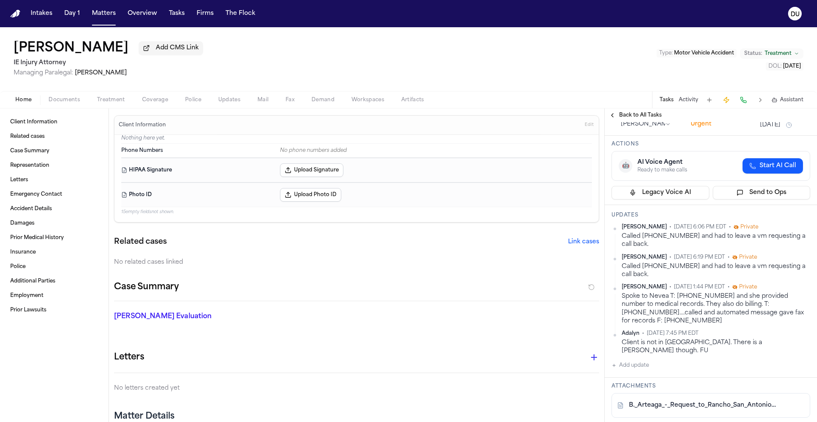
click at [631, 118] on span "Back to All Tasks" at bounding box center [640, 115] width 43 height 7
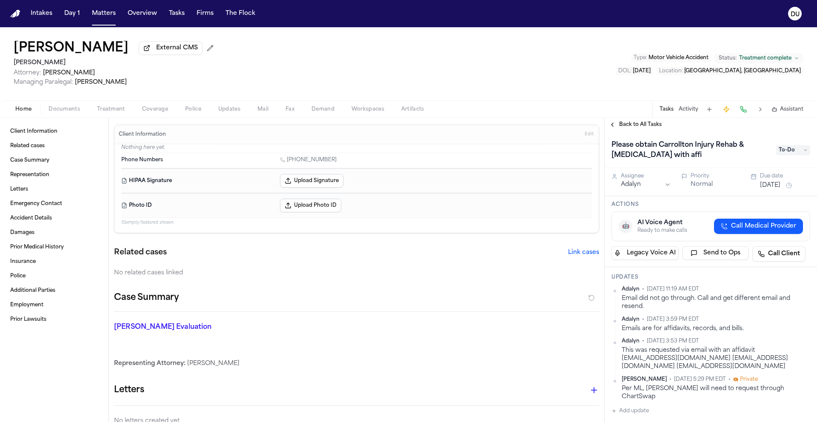
click at [689, 144] on h1 "Please obtain Carrollton Injury Rehab & [MEDICAL_DATA] with affi" at bounding box center [689, 150] width 163 height 24
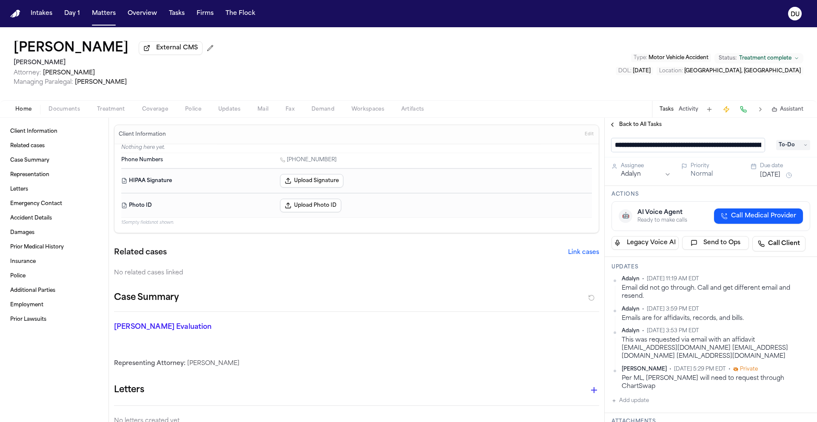
drag, startPoint x: 730, startPoint y: 146, endPoint x: 665, endPoint y: 149, distance: 65.6
click at [665, 149] on input "**********" at bounding box center [688, 145] width 153 height 14
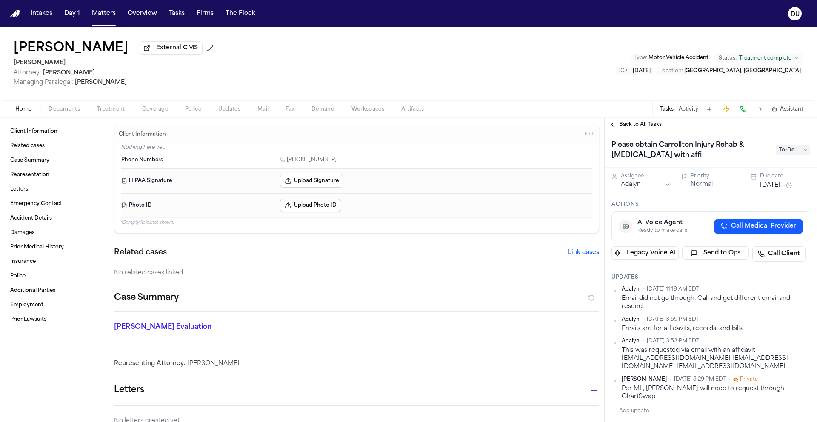
click at [17, 16] on img "Home" at bounding box center [15, 14] width 10 height 8
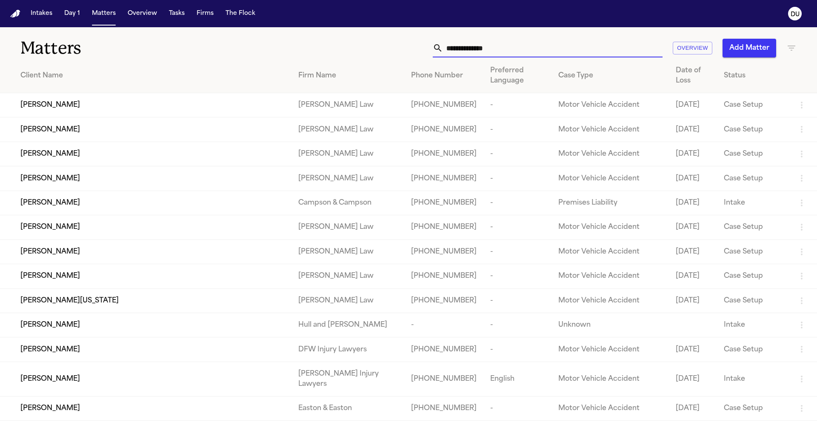
click at [456, 51] on input "text" at bounding box center [553, 48] width 220 height 19
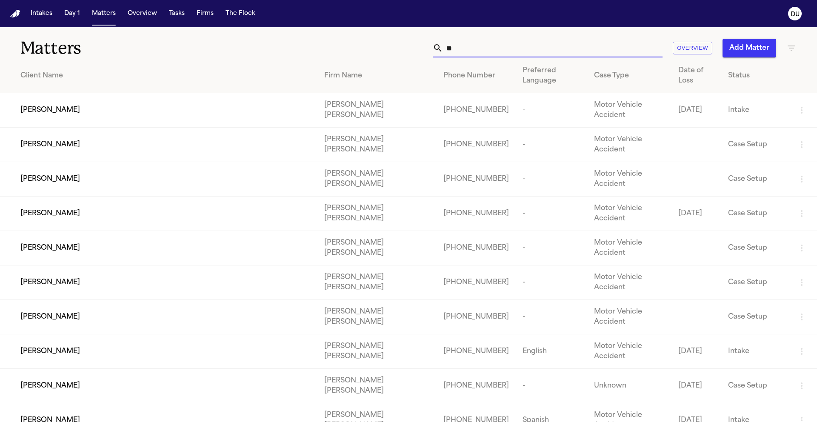
type input "*"
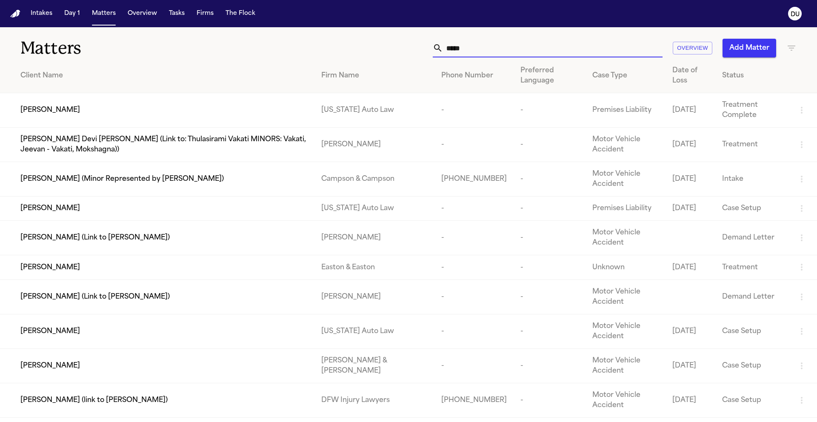
type input "*****"
click at [126, 216] on td "Keith Thomas" at bounding box center [157, 209] width 315 height 24
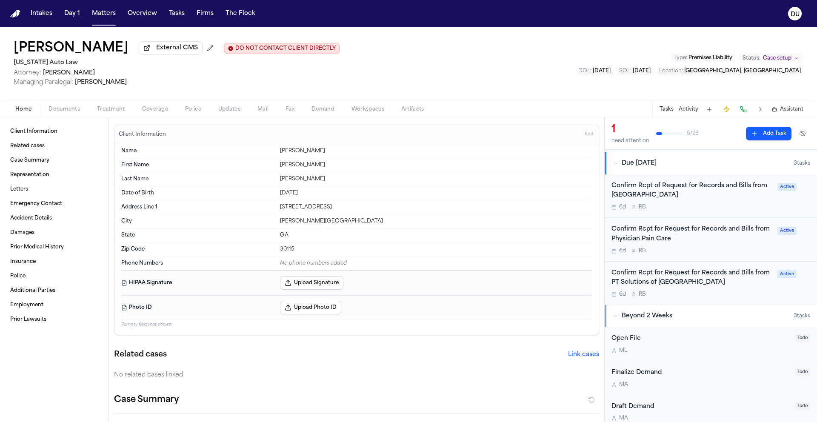
scroll to position [129, 0]
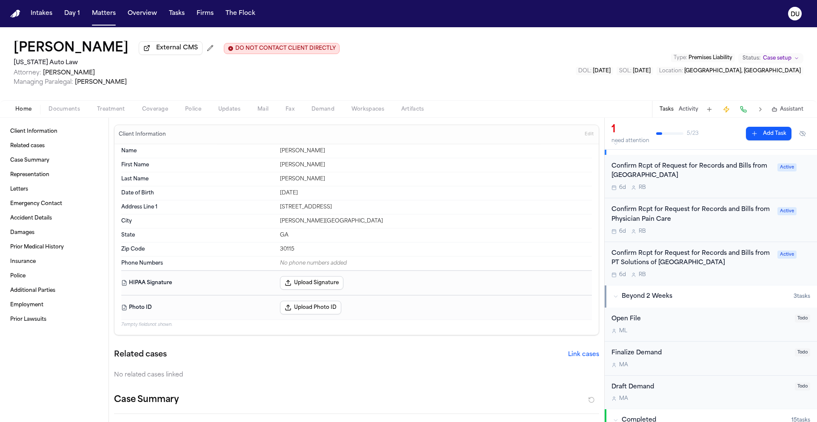
click at [660, 215] on div "Confirm Rcpt for Request for Records and Bills from Physician Pain Care" at bounding box center [692, 215] width 161 height 20
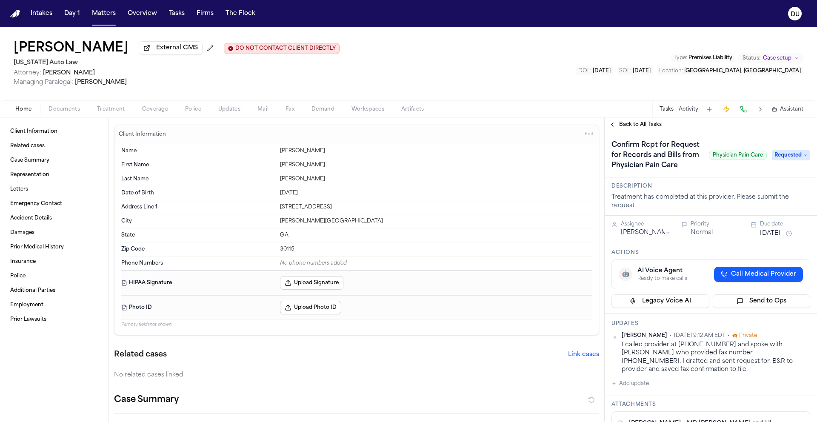
scroll to position [13, 0]
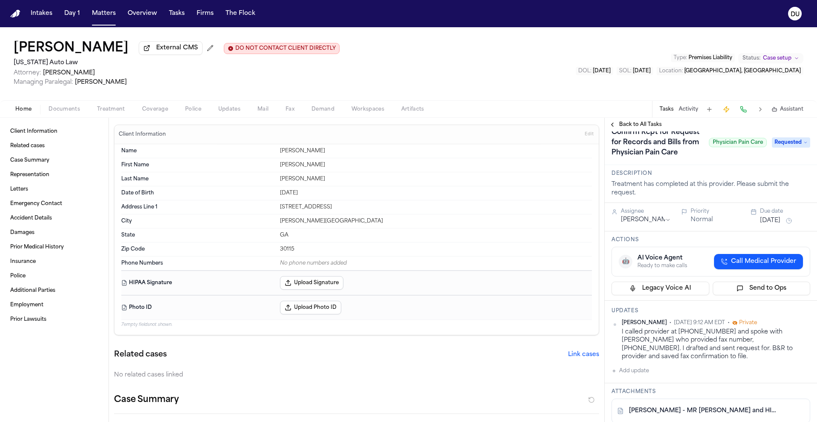
click at [789, 148] on span "Requested" at bounding box center [791, 143] width 38 height 10
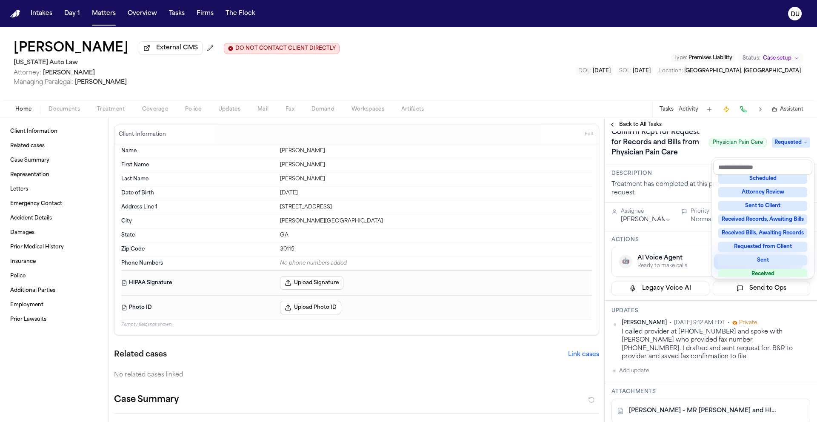
scroll to position [126, 0]
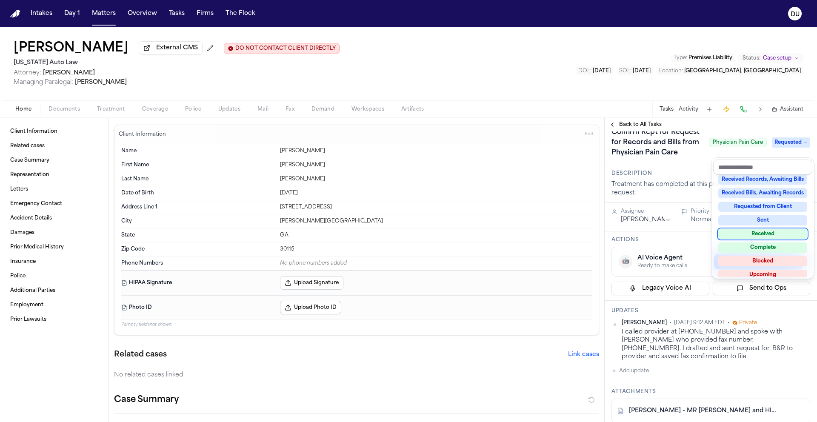
click at [766, 235] on div "Received" at bounding box center [763, 234] width 89 height 10
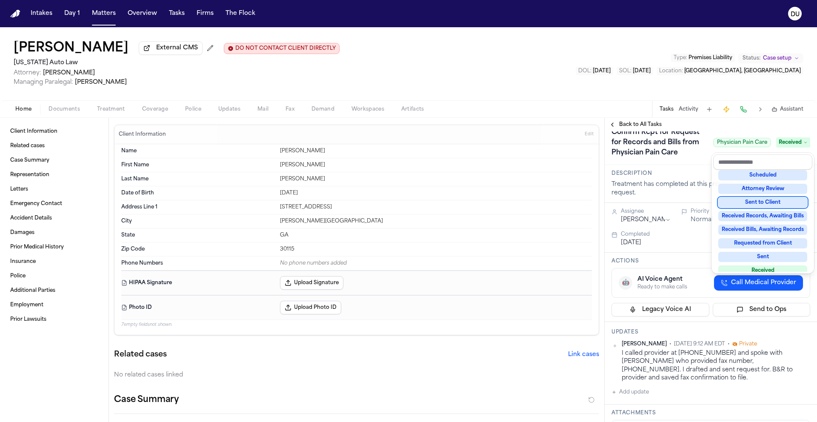
drag, startPoint x: 682, startPoint y: 165, endPoint x: 687, endPoint y: 171, distance: 7.3
click at [682, 165] on div "Confirm Rcpt for Request for Records and Bills from Physician Pain Care Physici…" at bounding box center [711, 142] width 212 height 46
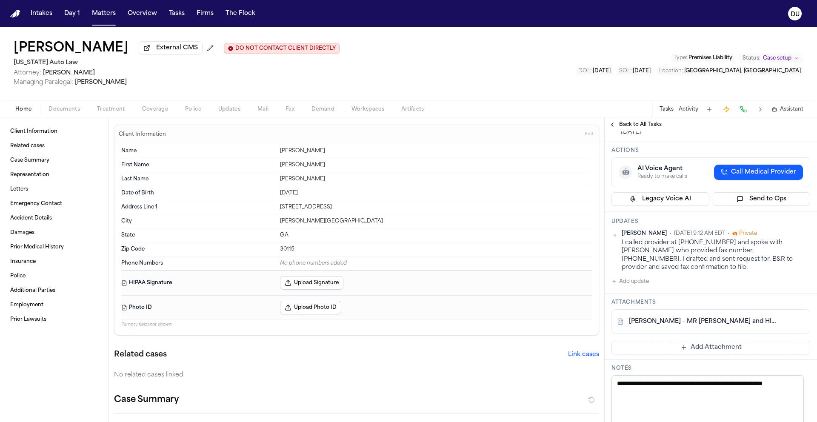
scroll to position [134, 0]
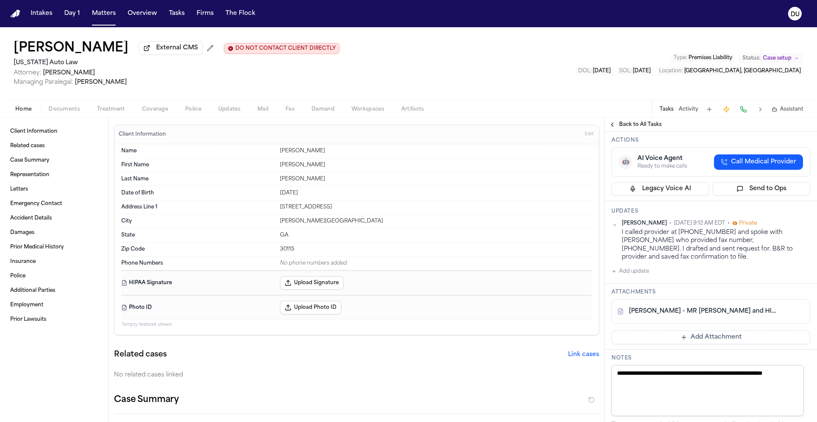
click at [699, 331] on button "Add Attachment" at bounding box center [711, 338] width 199 height 14
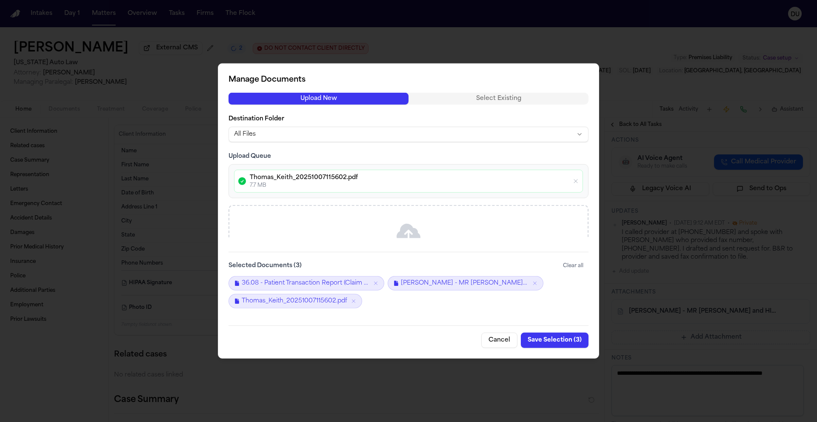
click at [562, 343] on button "Save Selection ( 3 )" at bounding box center [555, 340] width 68 height 15
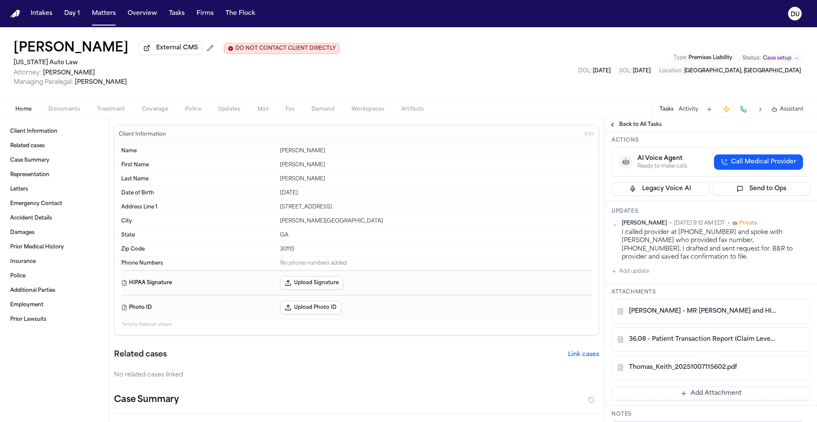
click at [17, 14] on img "Home" at bounding box center [15, 14] width 10 height 8
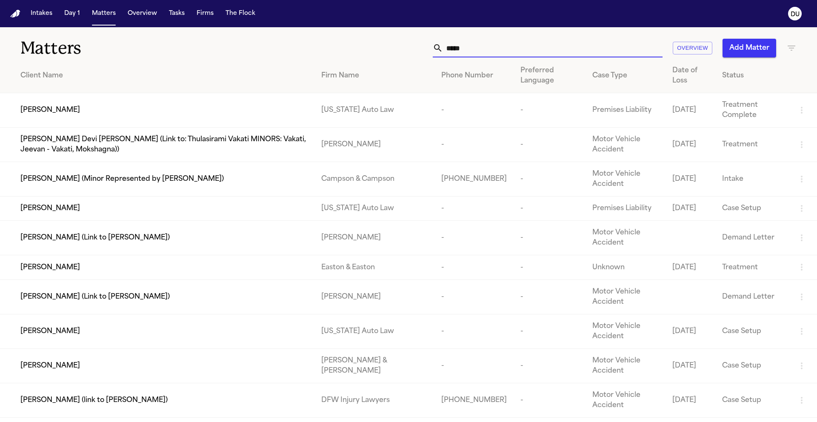
drag, startPoint x: 487, startPoint y: 54, endPoint x: 408, endPoint y: 53, distance: 78.3
click at [408, 54] on div "***** Overview Add Matter" at bounding box center [522, 48] width 551 height 19
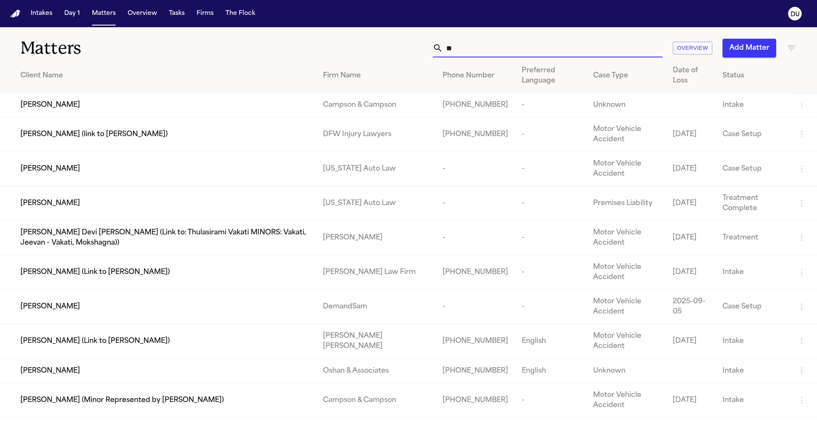
type input "*"
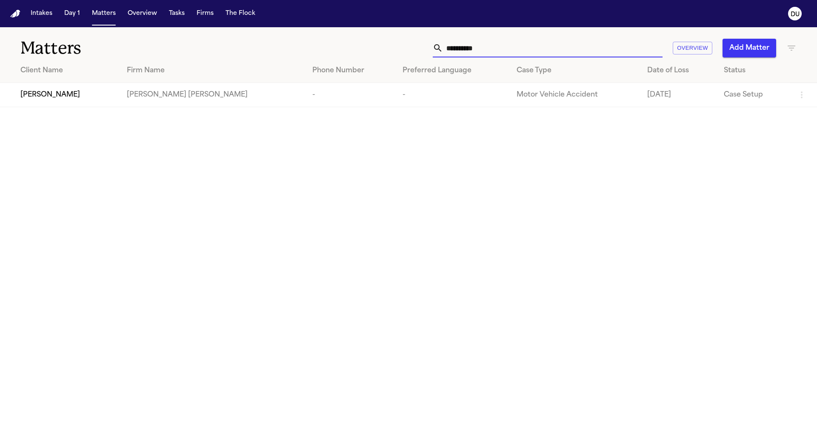
type input "**********"
click at [143, 97] on td "Blaska Holm" at bounding box center [213, 95] width 186 height 24
click at [96, 96] on div "Jordan Williams" at bounding box center [66, 95] width 93 height 10
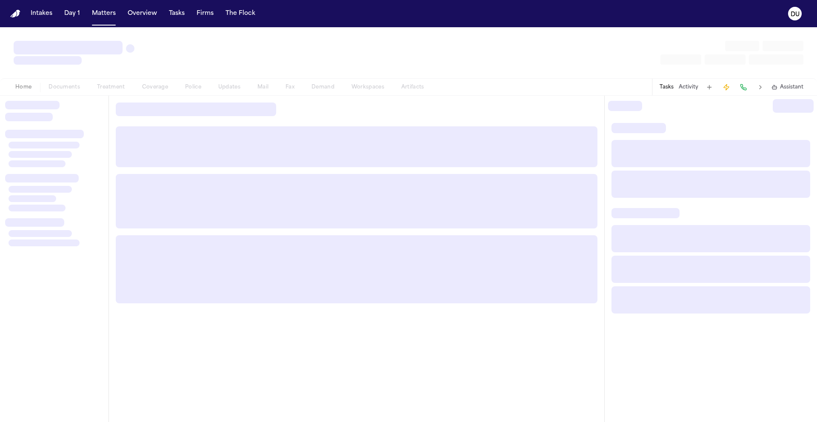
click at [96, 96] on div at bounding box center [54, 259] width 109 height 327
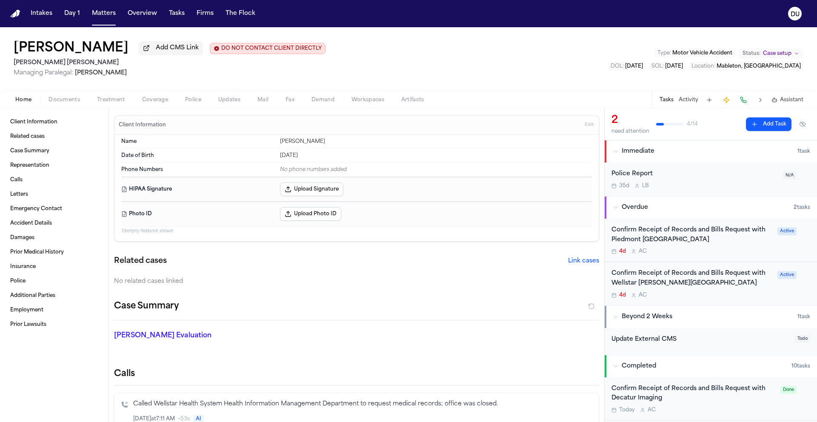
click at [677, 240] on div "Confirm Receipt of Records and Bills Request with Piedmont Atlanta Hospital" at bounding box center [692, 236] width 161 height 20
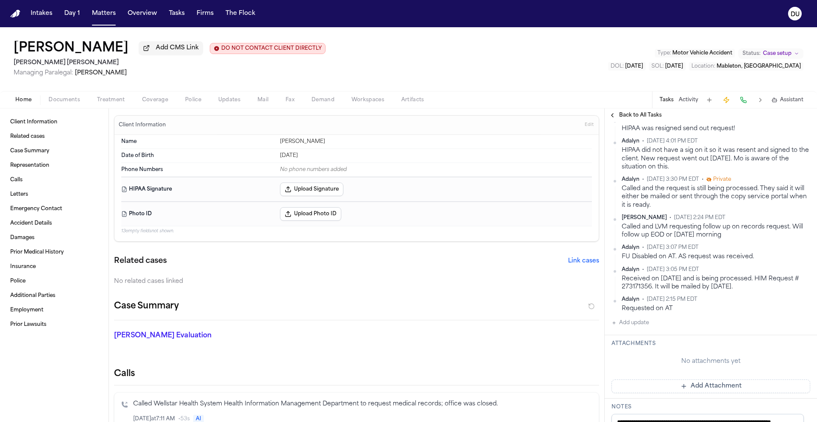
scroll to position [318, 0]
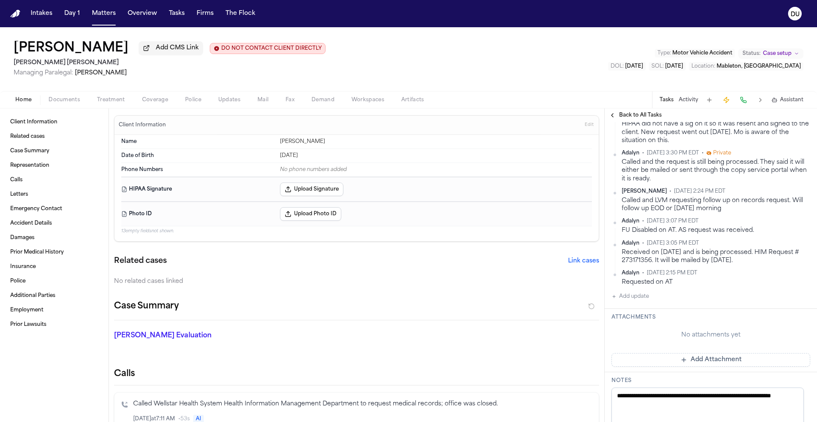
click at [686, 367] on button "Add Attachment" at bounding box center [711, 360] width 199 height 14
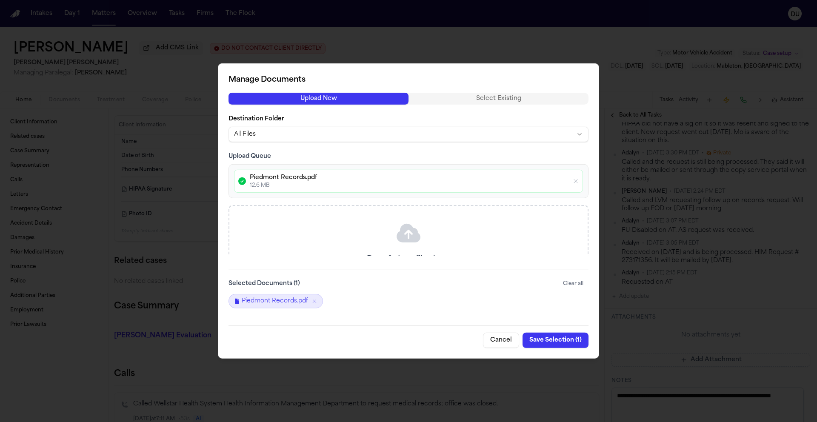
click at [561, 341] on button "Save Selection ( 1 )" at bounding box center [556, 340] width 66 height 15
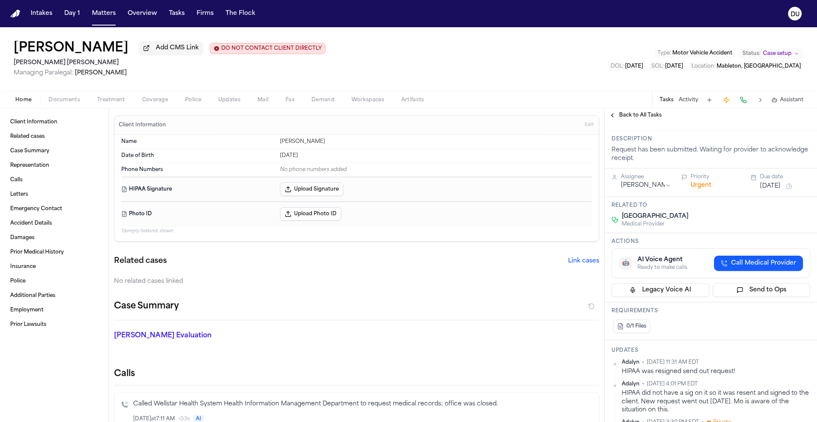
scroll to position [0, 0]
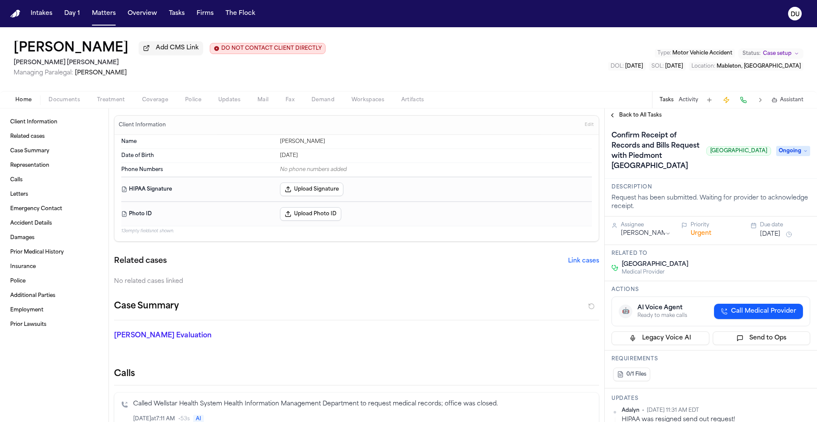
click at [789, 156] on span "Ongoing" at bounding box center [794, 151] width 34 height 10
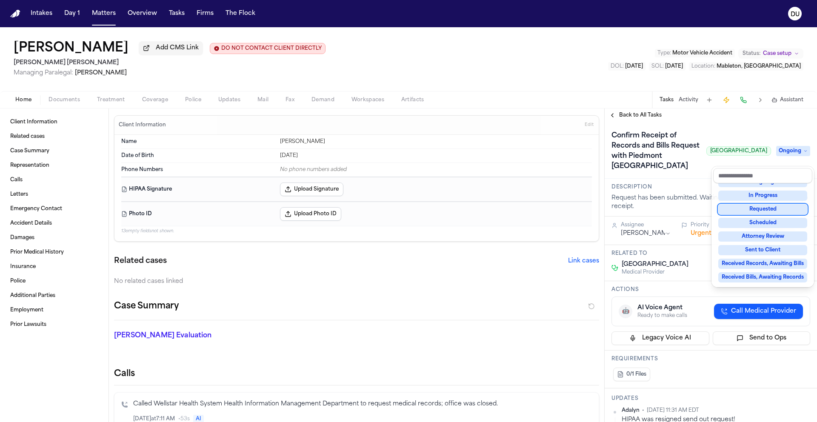
scroll to position [133, 0]
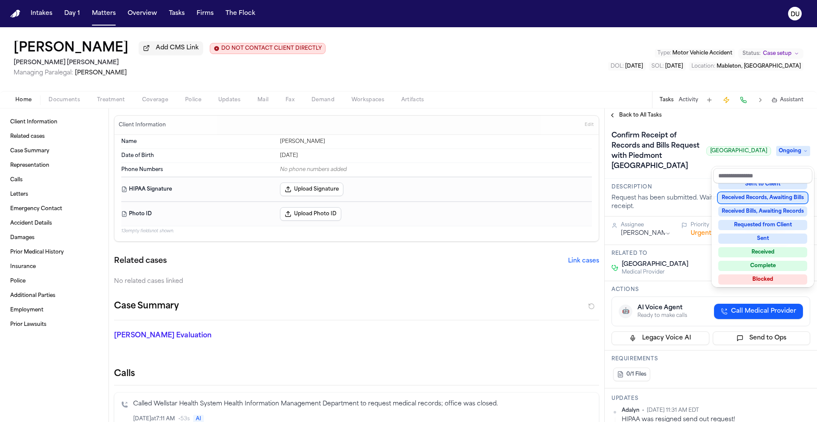
click at [773, 200] on div "Received Records, Awaiting Bills" at bounding box center [763, 198] width 89 height 10
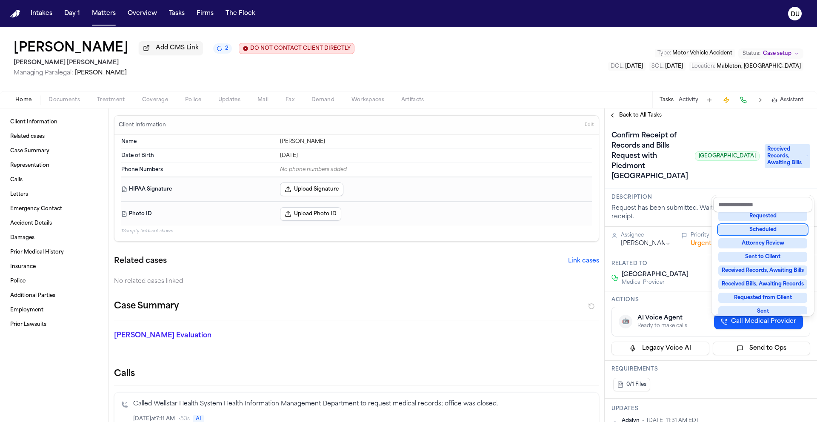
click at [684, 184] on div "Confirm Receipt of Records and Bills Request with Piedmont Atlanta Hospital Pie…" at bounding box center [711, 156] width 199 height 54
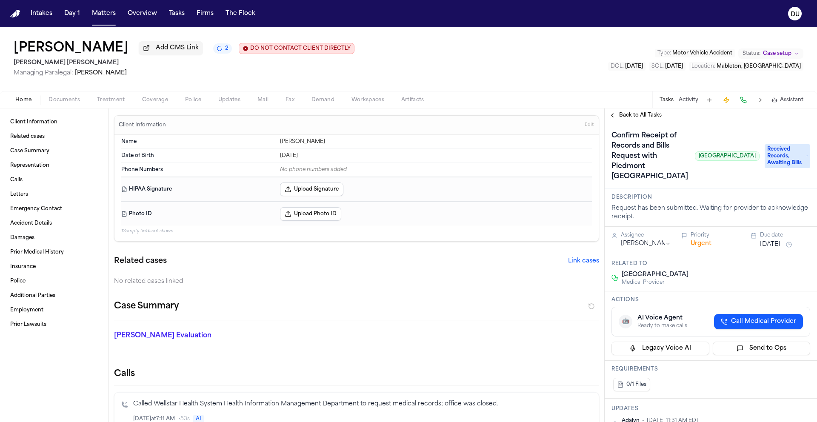
click at [684, 184] on div "Confirm Receipt of Records and Bills Request with Piedmont Atlanta Hospital Pie…" at bounding box center [686, 156] width 148 height 54
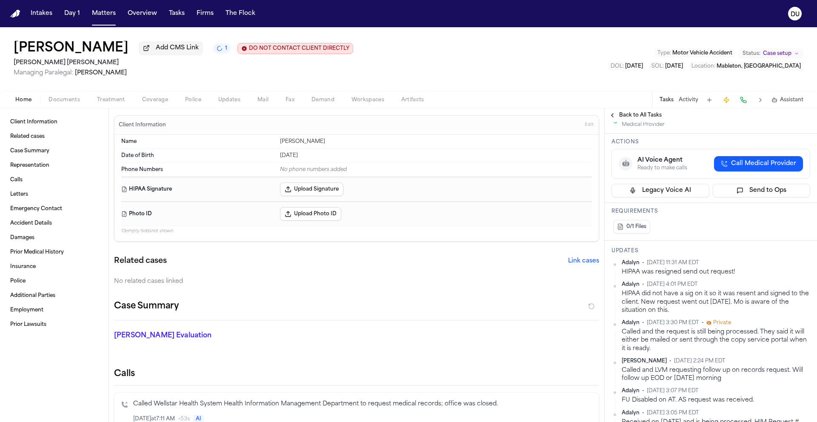
scroll to position [157, 0]
click at [17, 15] on img "Home" at bounding box center [15, 14] width 10 height 8
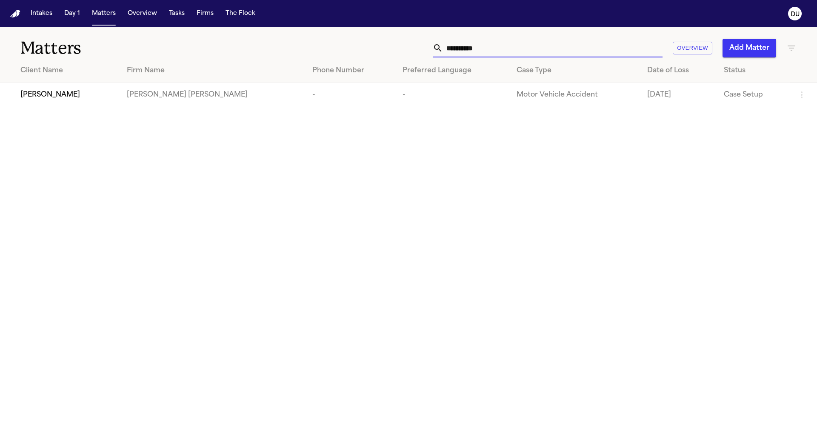
drag, startPoint x: 506, startPoint y: 50, endPoint x: 415, endPoint y: 47, distance: 90.8
click at [415, 47] on div "**********" at bounding box center [522, 48] width 551 height 19
type input "**********"
click at [83, 99] on div "Orvia Bowerman" at bounding box center [68, 95] width 97 height 10
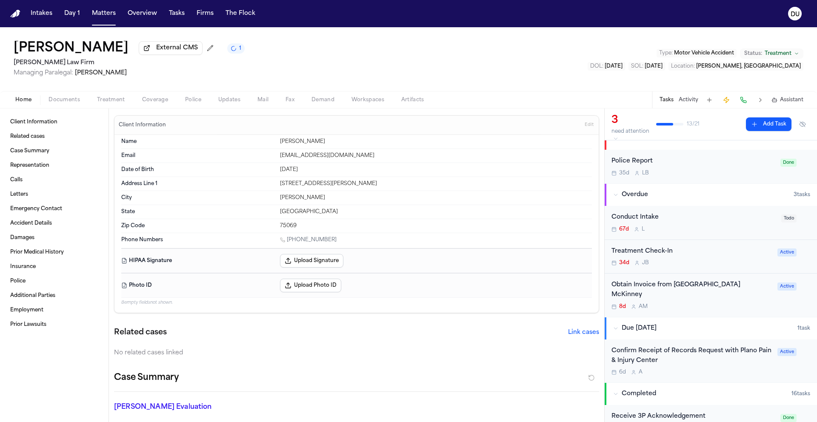
scroll to position [13, 0]
click at [668, 290] on div "Obtain Invoice from Medical City McKinney" at bounding box center [692, 290] width 161 height 20
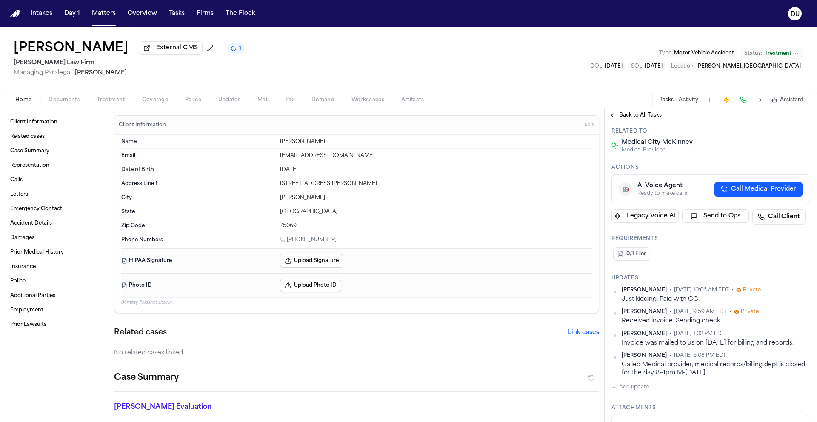
scroll to position [181, 0]
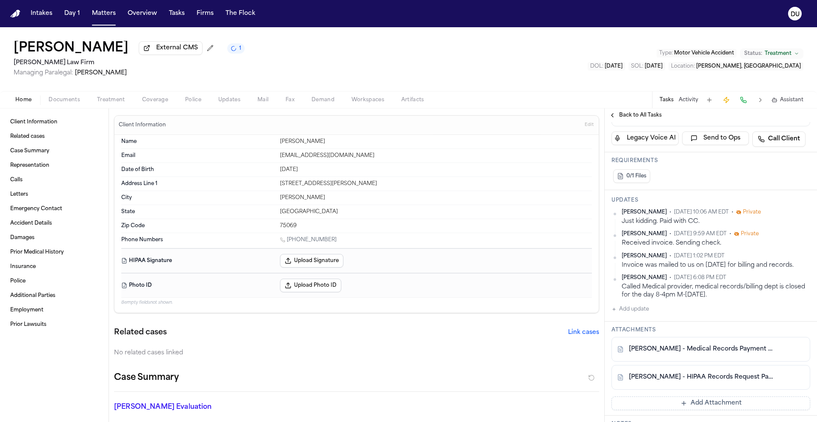
click at [719, 345] on link "O. Bowerman - Medical Records Payment Receipt - Datavant - 10.3.25" at bounding box center [702, 349] width 147 height 9
click at [17, 15] on img "Home" at bounding box center [15, 14] width 10 height 8
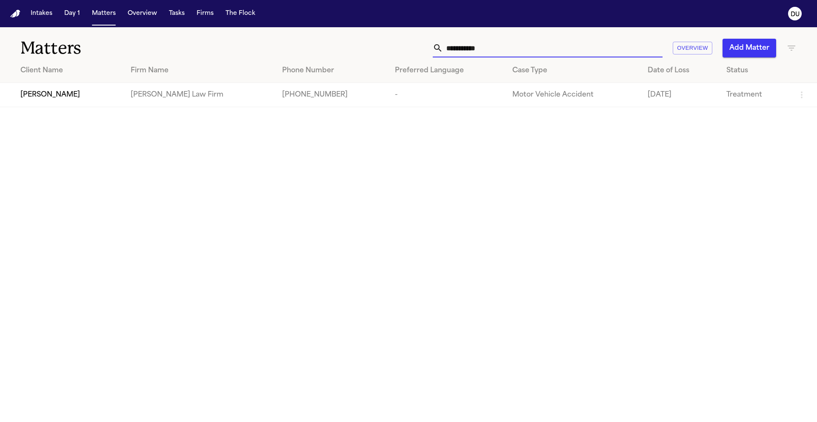
drag, startPoint x: 503, startPoint y: 50, endPoint x: 412, endPoint y: 44, distance: 91.7
click at [412, 45] on div "**********" at bounding box center [522, 48] width 551 height 19
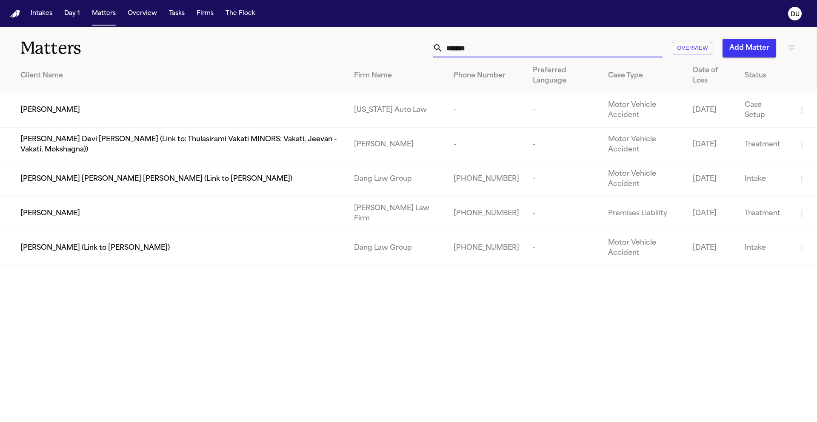
type input "*******"
click at [341, 209] on div "Breonna Tillman" at bounding box center [180, 214] width 320 height 10
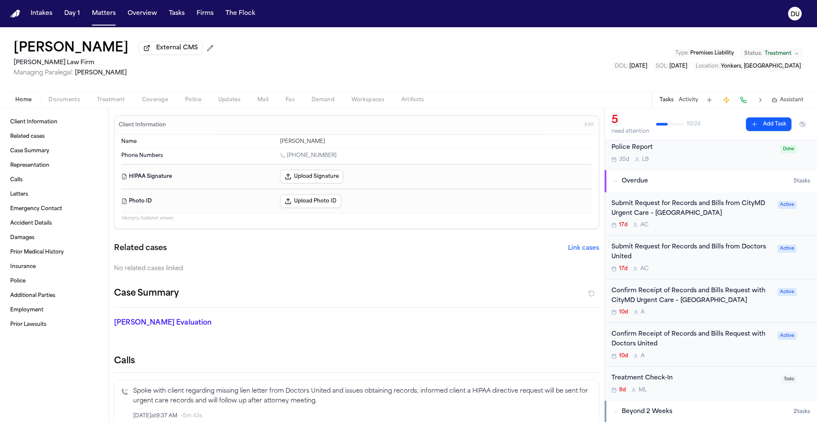
scroll to position [25, 0]
click at [689, 213] on div "Submit Request for Records and Bills from CityMD Urgent Care – Yonkers South Br…" at bounding box center [692, 211] width 161 height 20
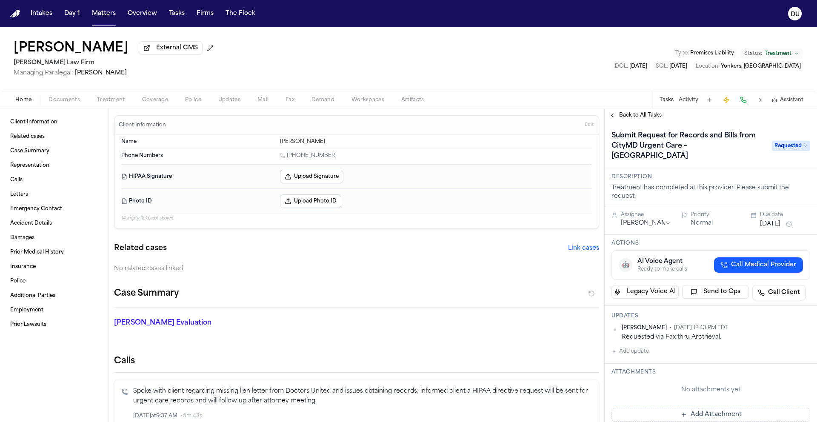
click at [639, 116] on span "Back to All Tasks" at bounding box center [640, 115] width 43 height 7
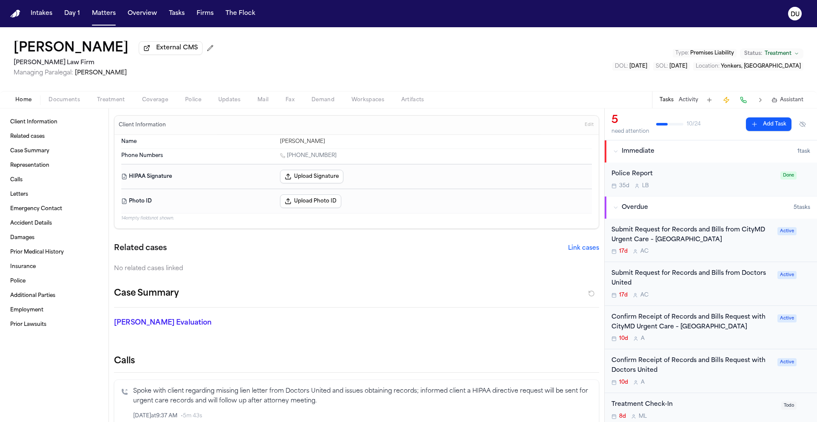
click at [720, 238] on div "Submit Request for Records and Bills from CityMD Urgent Care – Yonkers South Br…" at bounding box center [692, 236] width 161 height 20
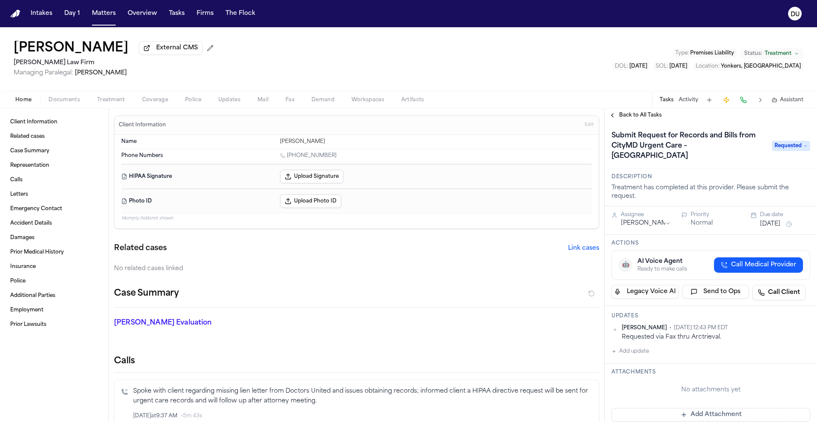
click at [787, 147] on span "Requested" at bounding box center [791, 146] width 38 height 10
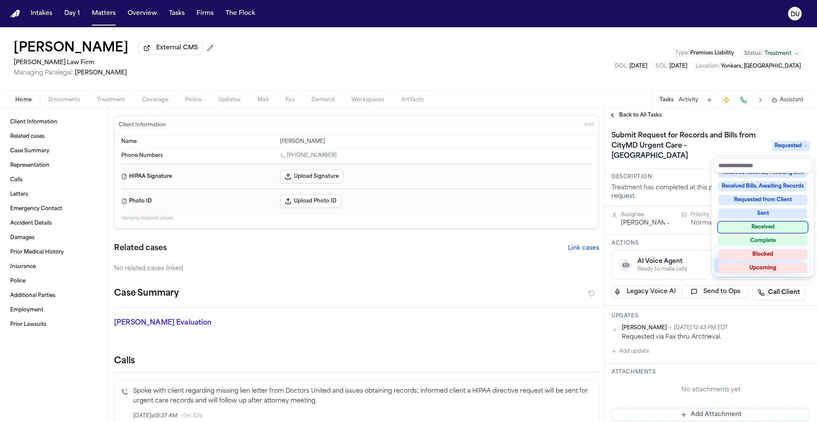
scroll to position [133, 0]
click at [758, 240] on div "Complete" at bounding box center [763, 240] width 89 height 10
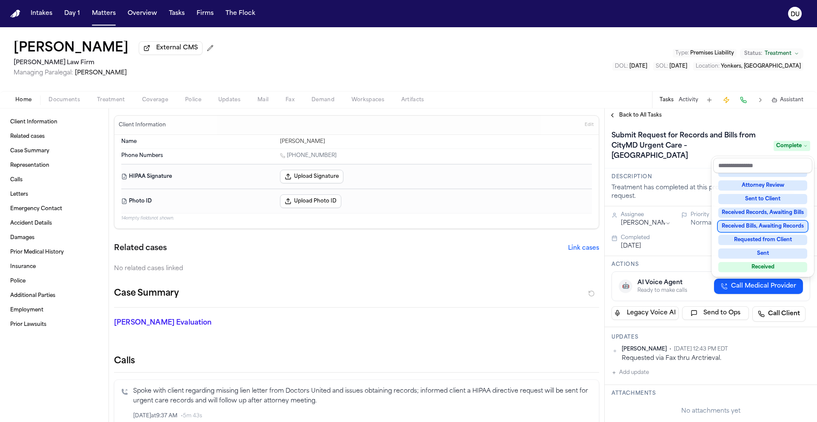
click at [641, 119] on div "**********" at bounding box center [711, 266] width 212 height 314
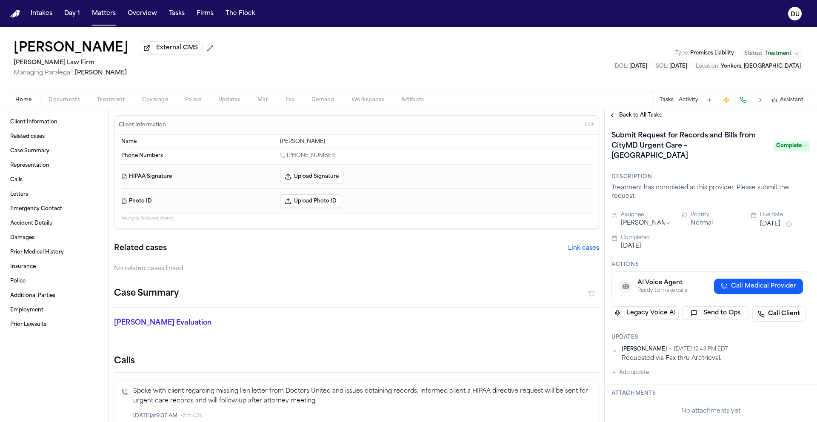
click at [643, 118] on span "Back to All Tasks" at bounding box center [640, 115] width 43 height 7
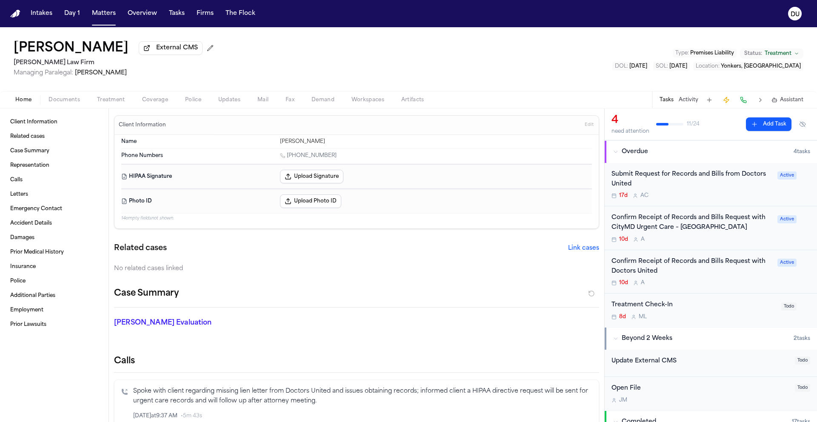
scroll to position [57, 0]
click at [670, 224] on div "Confirm Receipt of Records and Bills Request with CityMD Urgent Care – Yonkers …" at bounding box center [692, 222] width 161 height 20
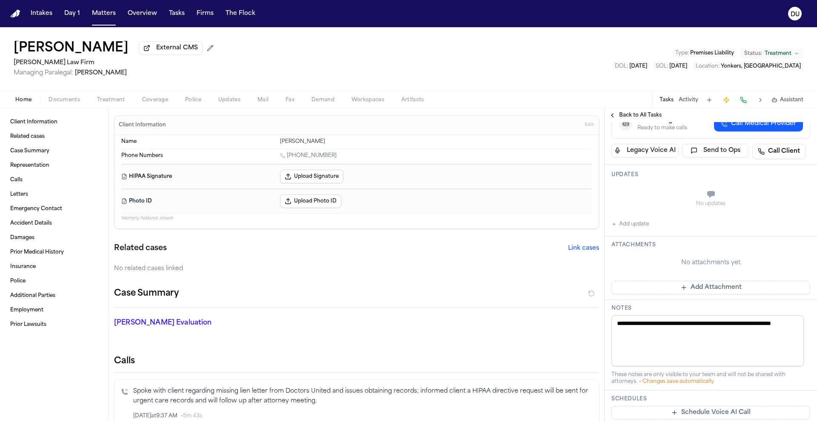
scroll to position [161, 0]
click at [180, 16] on button "Tasks" at bounding box center [177, 13] width 23 height 15
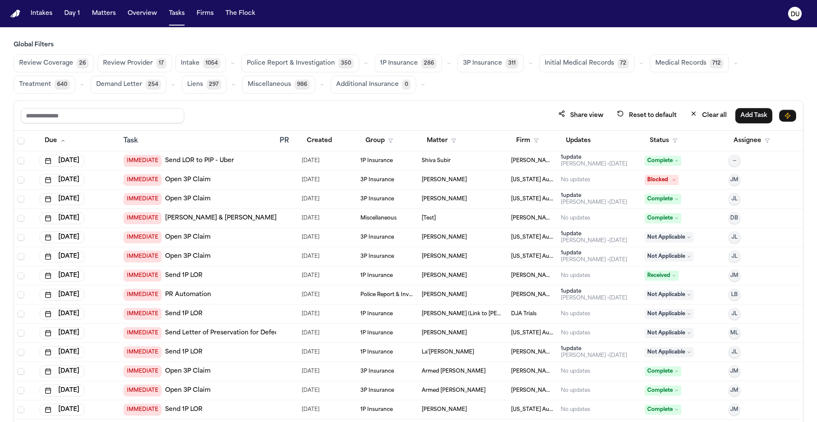
click at [677, 67] on span "Medical Records" at bounding box center [681, 63] width 51 height 9
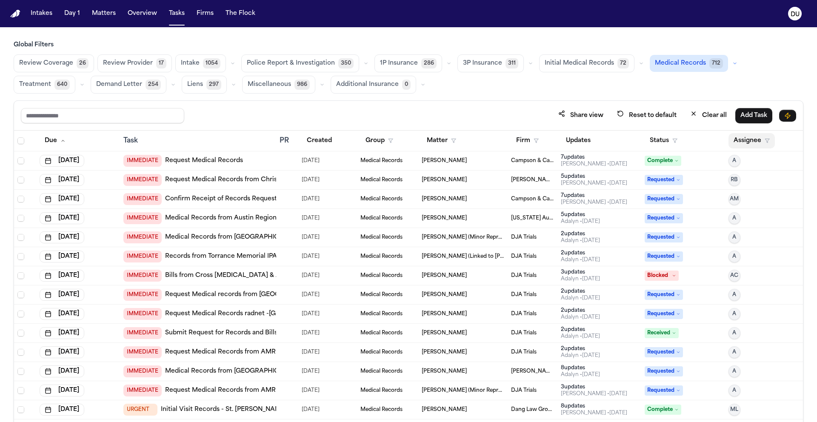
click at [744, 141] on button "Assignee" at bounding box center [752, 140] width 46 height 15
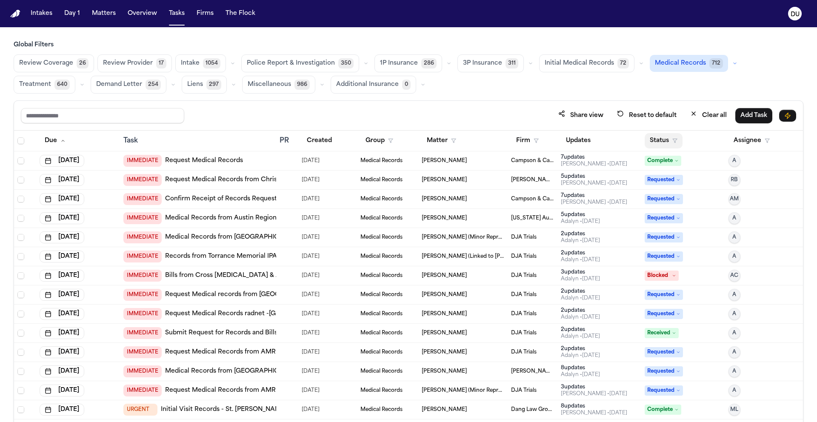
click at [658, 142] on button "Status" at bounding box center [664, 140] width 38 height 15
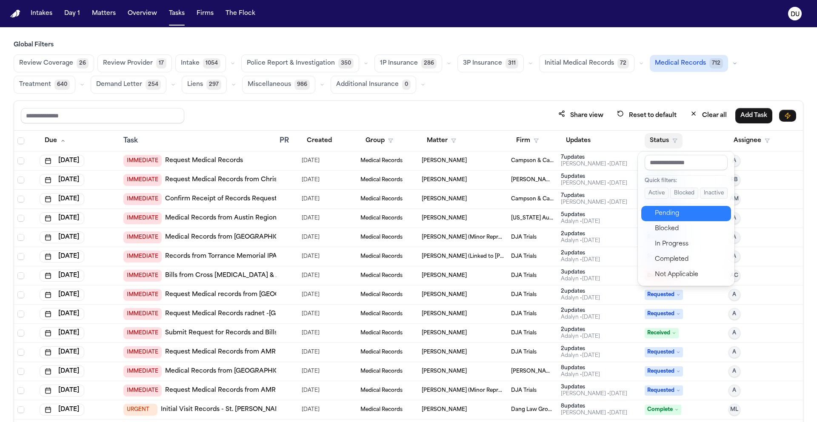
click at [670, 212] on div "Pending" at bounding box center [690, 214] width 71 height 10
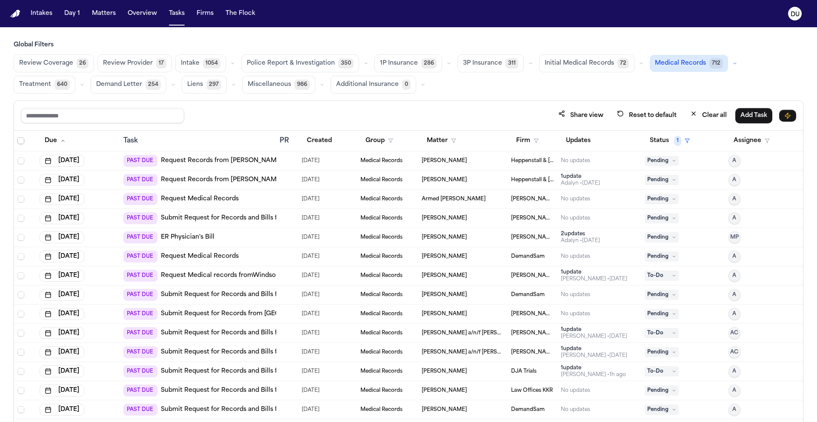
click at [21, 140] on span "Select all" at bounding box center [20, 141] width 7 height 7
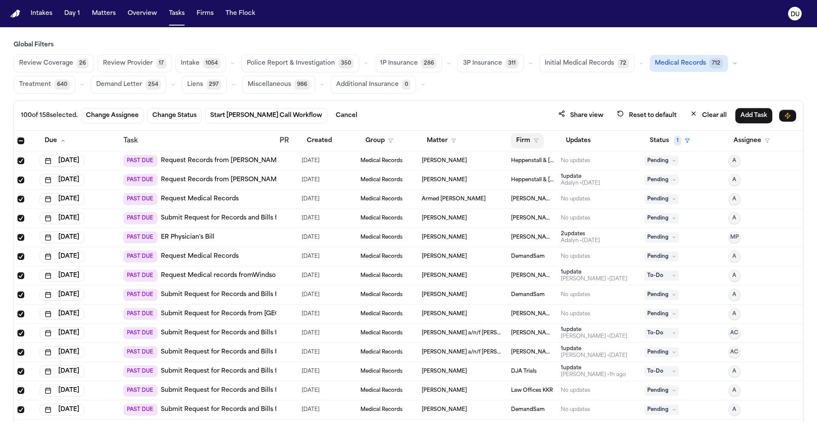
click at [525, 142] on button "Firm" at bounding box center [527, 140] width 33 height 15
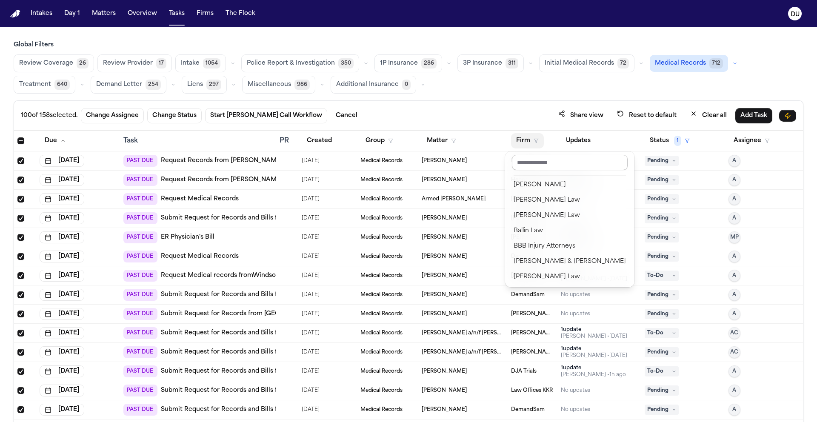
click at [541, 166] on input "text" at bounding box center [570, 162] width 116 height 15
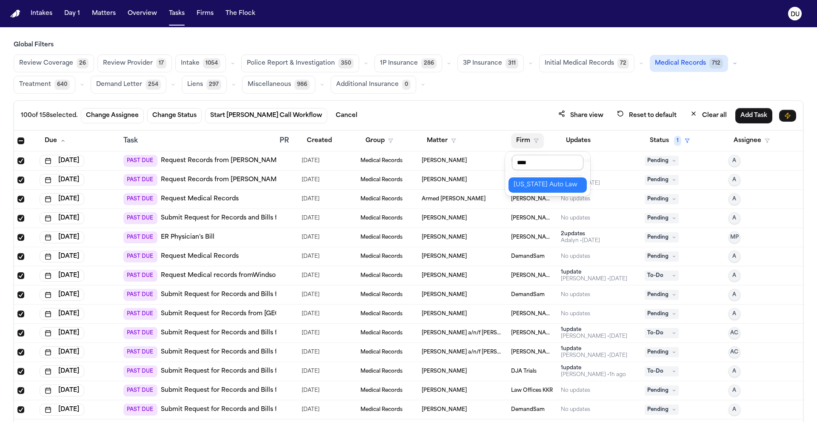
type input "*****"
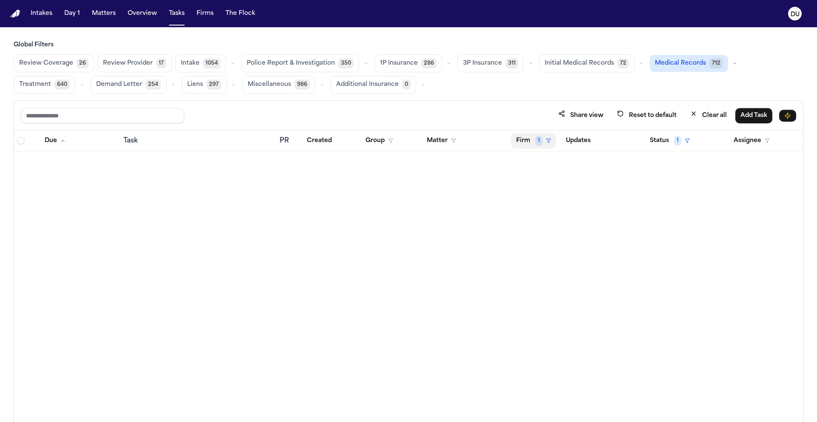
click at [524, 140] on button "Firm 1" at bounding box center [533, 140] width 45 height 15
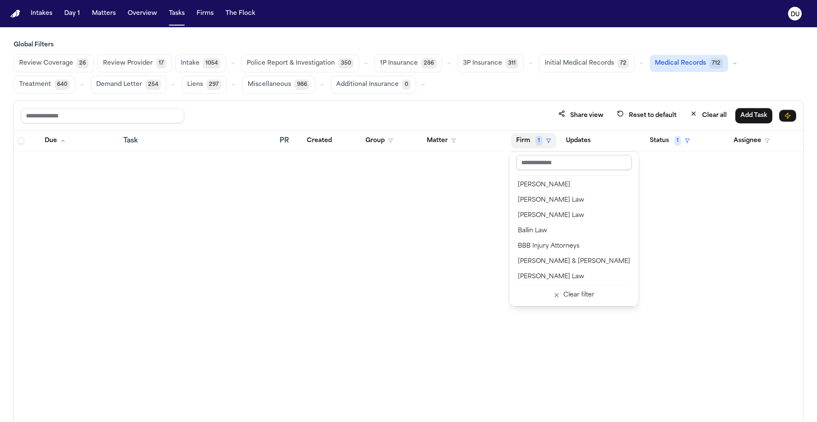
click at [556, 167] on input "text" at bounding box center [574, 162] width 116 height 15
click at [536, 139] on span "1" at bounding box center [539, 141] width 7 height 10
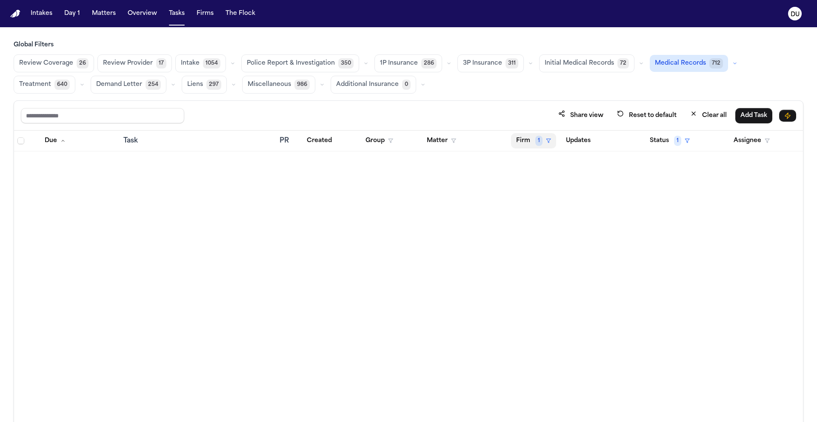
click at [533, 139] on button "Firm 1" at bounding box center [533, 140] width 45 height 15
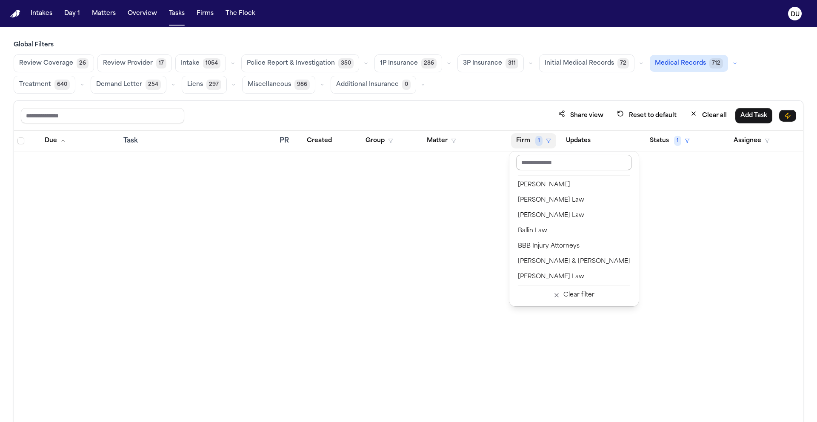
click at [539, 164] on input "text" at bounding box center [574, 162] width 116 height 15
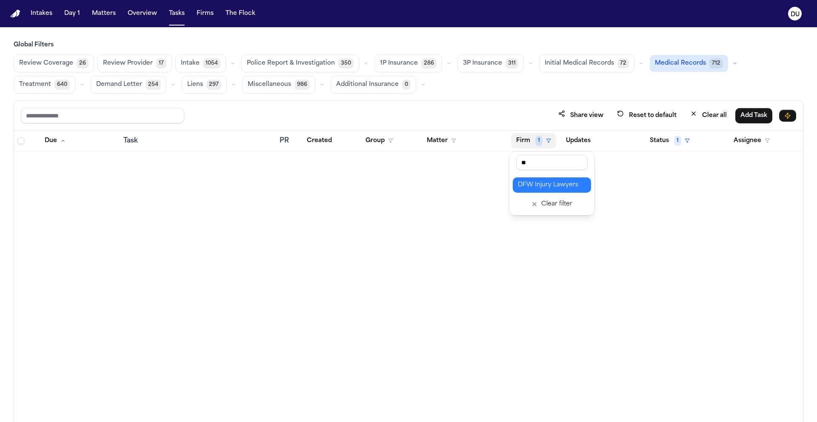
type input "**"
click at [558, 187] on div "DFW Injury Lawyers" at bounding box center [552, 185] width 68 height 10
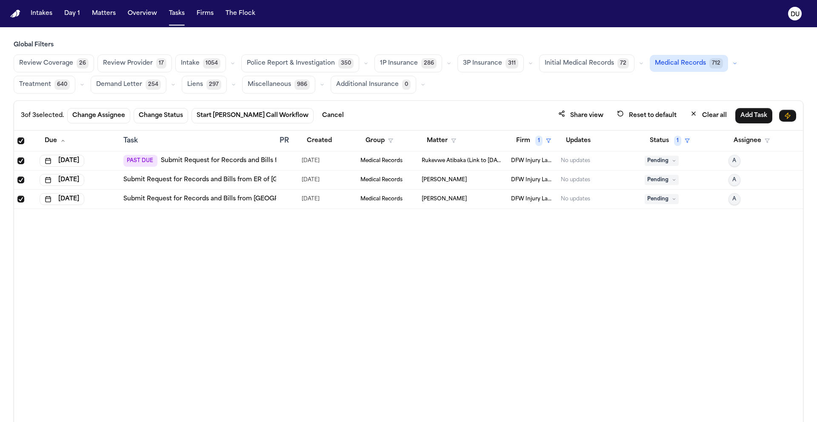
click at [212, 166] on div "PAST DUE Submit Request for Records and Bills from ATI Physical Therapy – Mesqu…" at bounding box center [255, 161] width 265 height 12
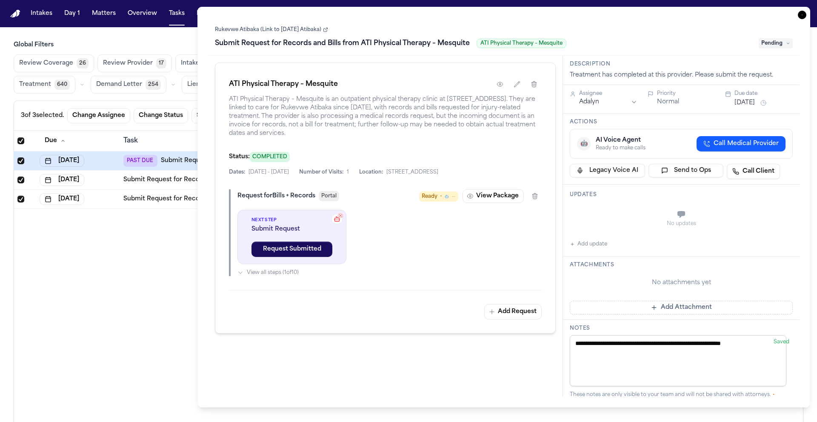
click at [806, 16] on icon "button" at bounding box center [802, 15] width 9 height 9
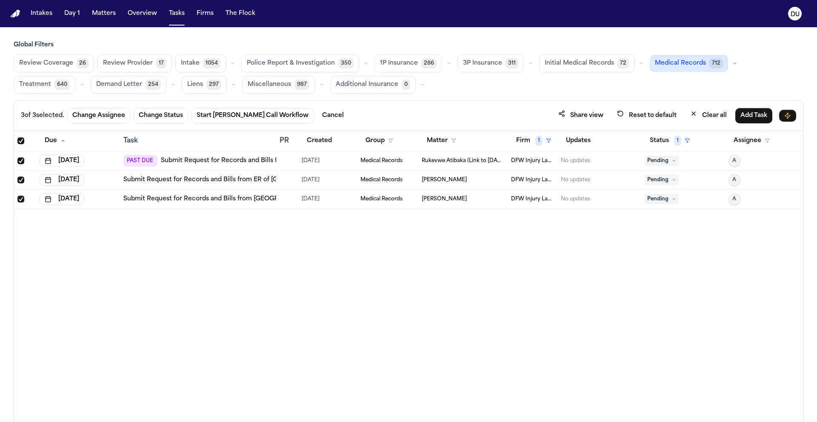
click at [206, 159] on link "Submit Request for Records and Bills from ATI Physical Therapy – Mesquite" at bounding box center [275, 161] width 228 height 9
click at [219, 179] on link "Submit Request for Records and Bills from ER of Fort Worth - Emergency Room" at bounding box center [260, 180] width 275 height 9
click at [263, 199] on link "Submit Request for Records and Bills from Medical City ER- Argyle" at bounding box center [262, 199] width 278 height 9
click at [663, 62] on span "Medical Records" at bounding box center [680, 63] width 51 height 9
click at [663, 66] on span "Medical Records" at bounding box center [681, 63] width 51 height 9
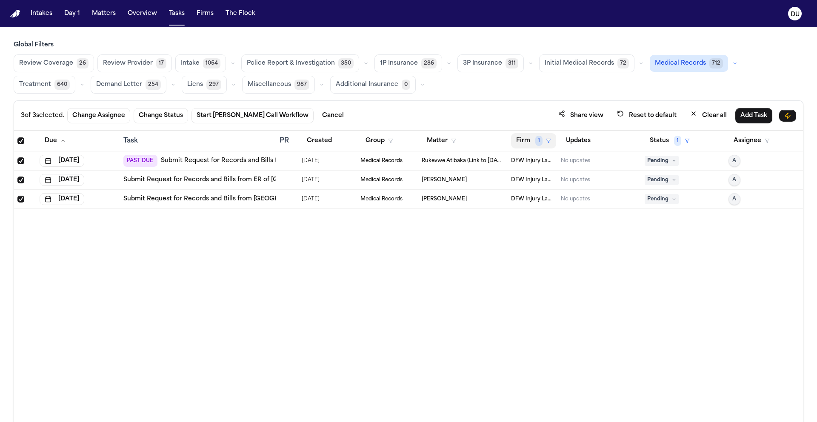
click at [540, 145] on span "1" at bounding box center [539, 141] width 7 height 10
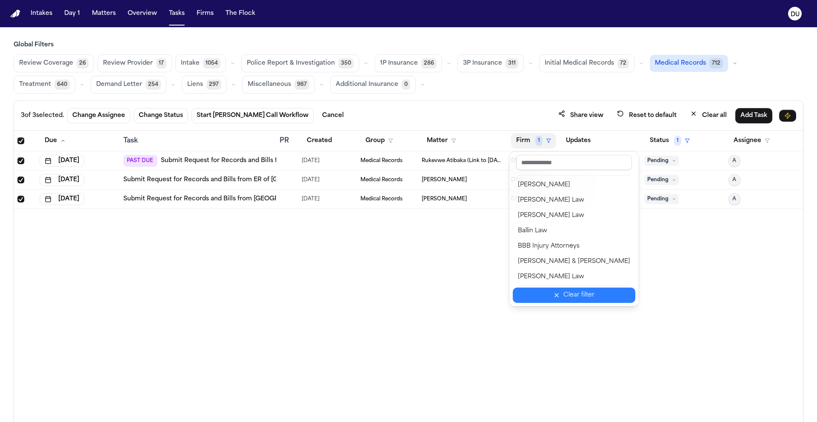
click at [568, 298] on div "Clear filter" at bounding box center [579, 295] width 31 height 10
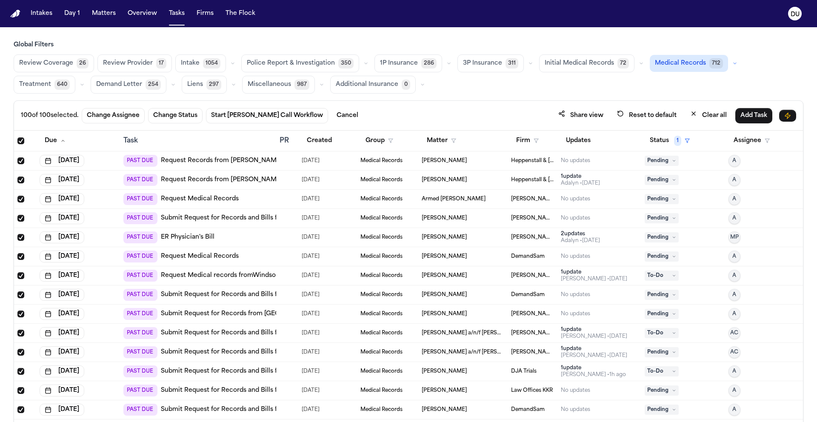
click at [22, 141] on span "Select all" at bounding box center [20, 141] width 7 height 7
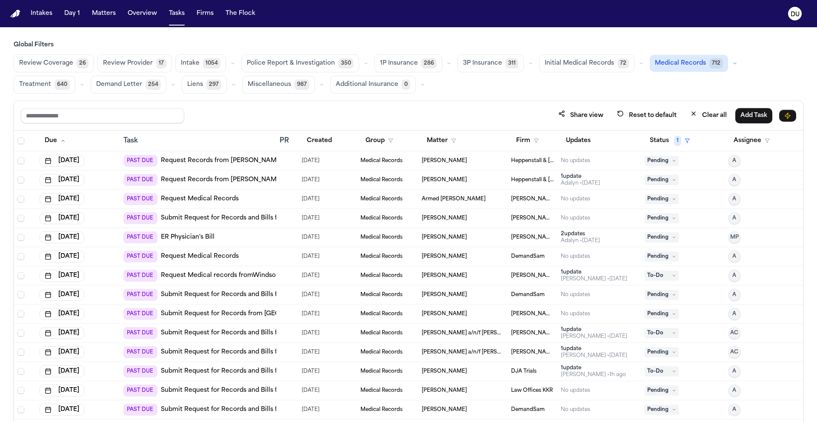
click at [227, 162] on link "Request Records from Dr. Hougen" at bounding box center [222, 161] width 122 height 9
click at [188, 201] on link "Request Medical Records" at bounding box center [200, 199] width 78 height 9
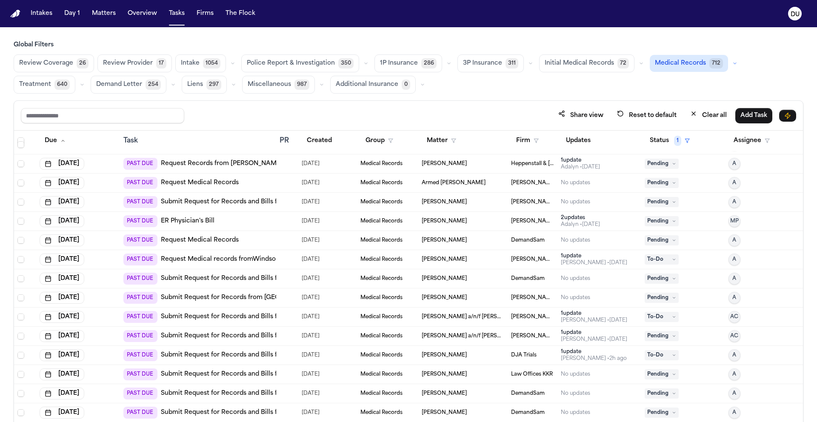
scroll to position [17, 0]
click at [217, 200] on link "Submit Request for Records and Bills from Jersey City Medical Center" at bounding box center [259, 201] width 197 height 9
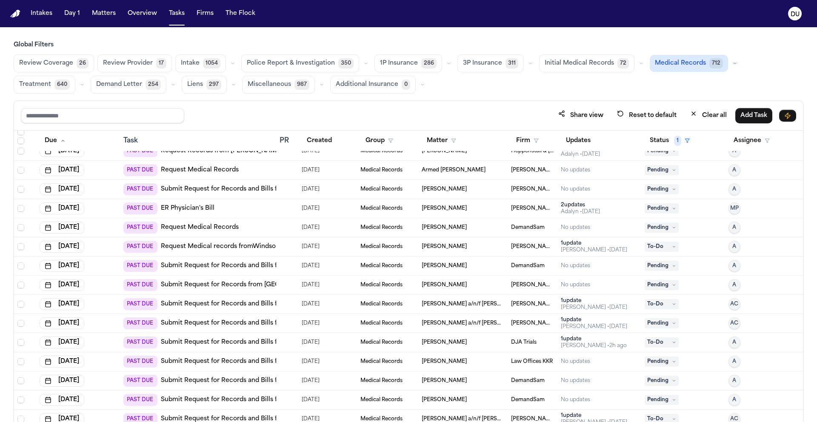
scroll to position [36, 0]
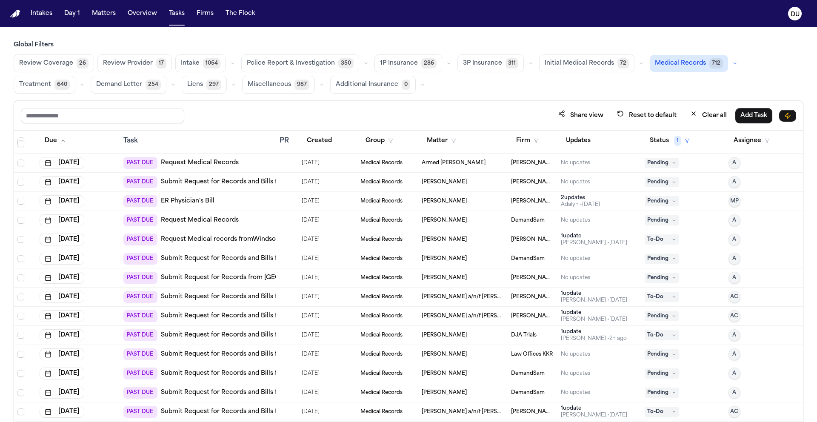
click at [182, 204] on link "ER Physician's Bill" at bounding box center [188, 201] width 54 height 9
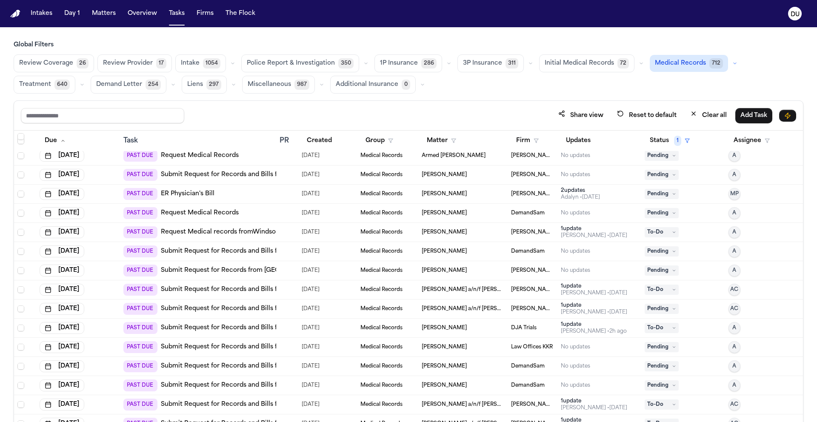
scroll to position [44, 0]
click at [221, 269] on link "Submit Request for Records from Highland Hospital (Alameda Health System)" at bounding box center [285, 270] width 249 height 9
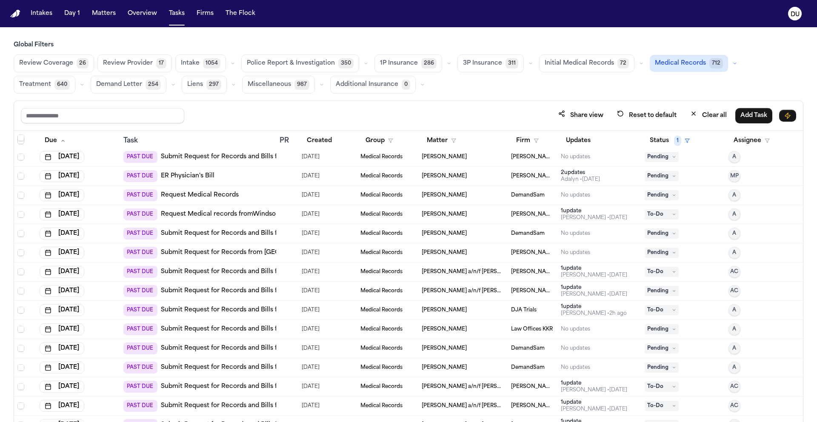
scroll to position [76, 0]
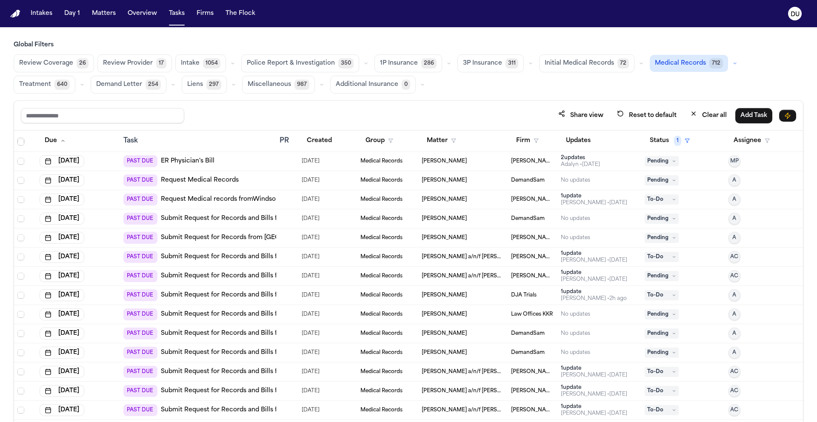
click at [14, 14] on img "Home" at bounding box center [15, 14] width 10 height 8
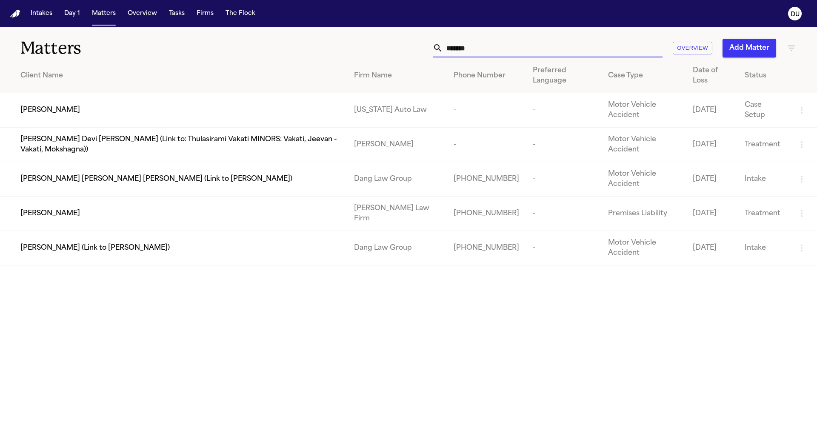
drag, startPoint x: 486, startPoint y: 48, endPoint x: 416, endPoint y: 45, distance: 70.8
click at [416, 45] on div "******* Overview Add Matter" at bounding box center [522, 48] width 551 height 19
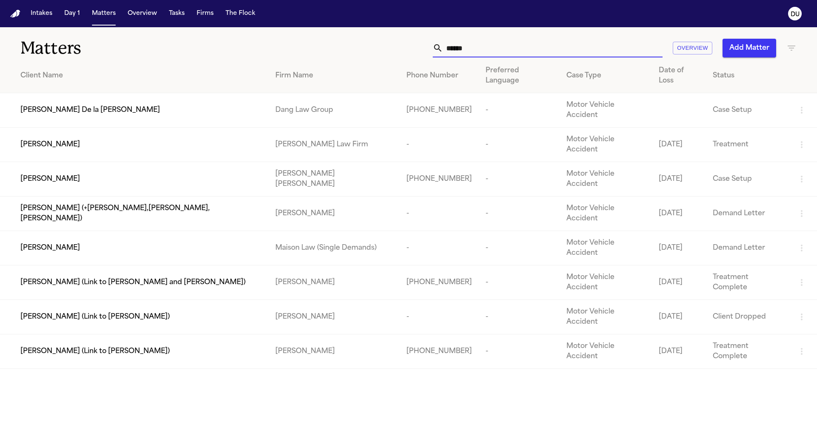
type input "******"
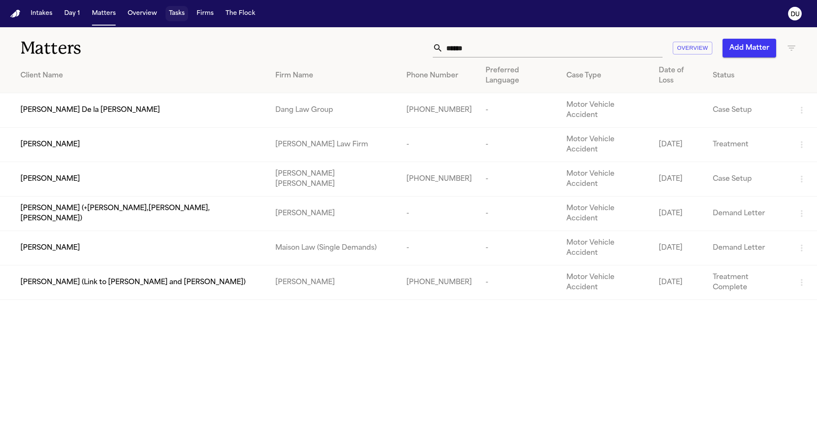
click at [171, 17] on button "Tasks" at bounding box center [177, 13] width 23 height 15
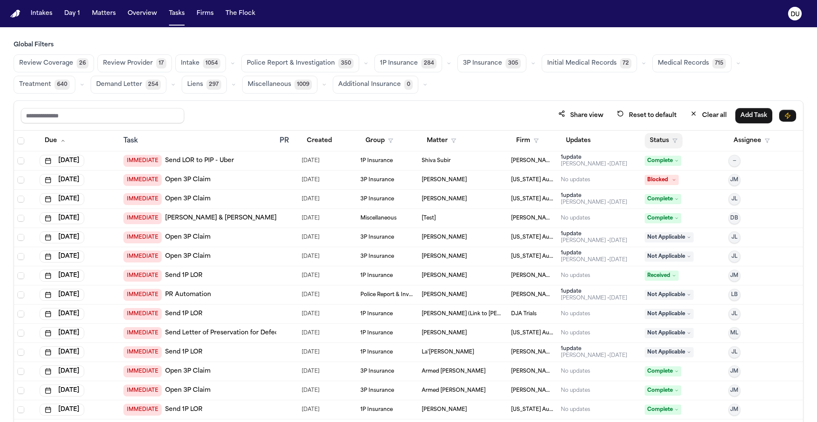
click at [663, 140] on button "Status" at bounding box center [664, 140] width 38 height 15
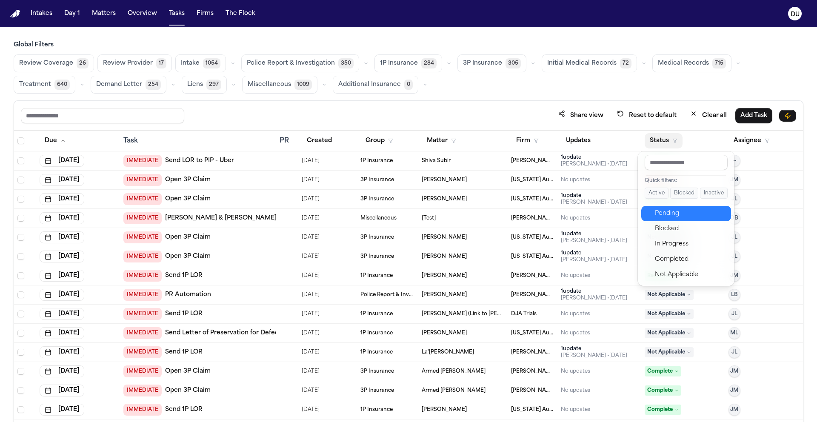
click at [663, 214] on div "Pending" at bounding box center [690, 214] width 71 height 10
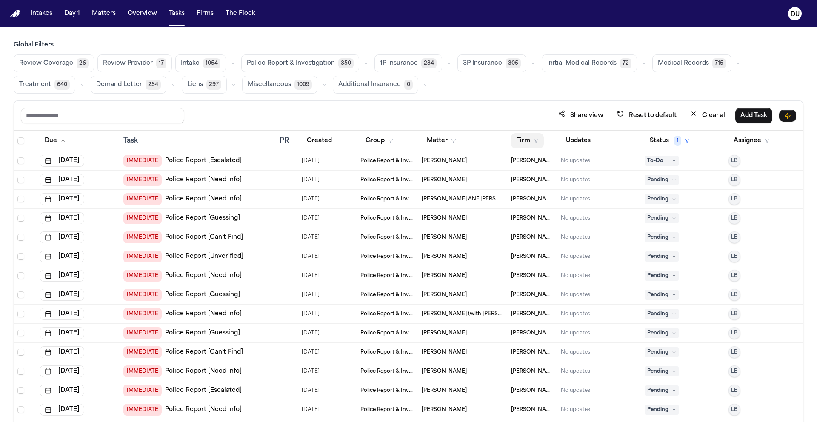
click at [513, 141] on button "Firm" at bounding box center [527, 140] width 33 height 15
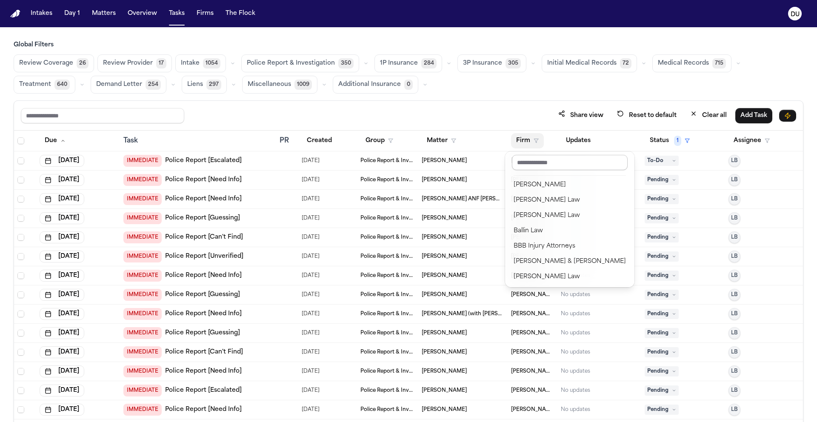
click at [537, 168] on input "text" at bounding box center [570, 162] width 116 height 15
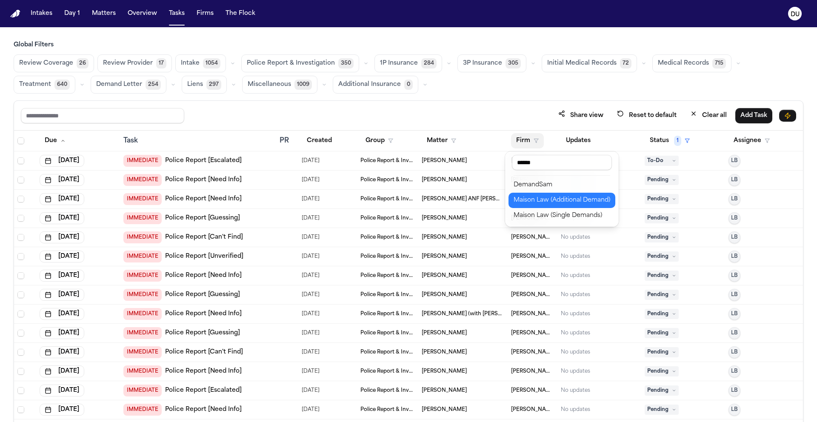
type input "******"
click at [539, 189] on div "DemandSam" at bounding box center [562, 185] width 97 height 10
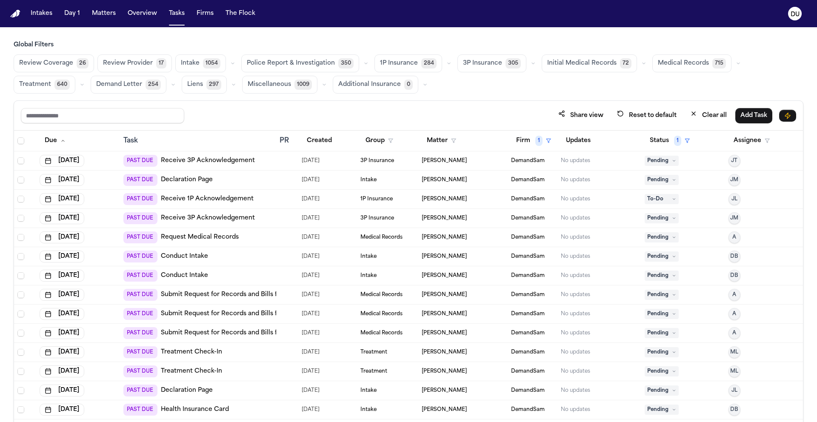
click at [680, 63] on span "Medical Records" at bounding box center [683, 63] width 51 height 9
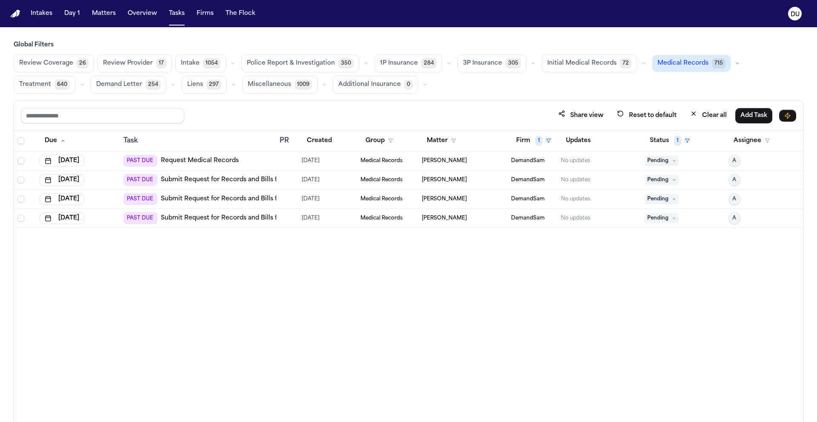
click at [212, 162] on link "Request Medical Records" at bounding box center [200, 161] width 78 height 9
click at [220, 181] on link "Submit Request for Records and Bills from Sam's Club Pharmacy" at bounding box center [278, 180] width 235 height 9
click at [547, 139] on polygon "button" at bounding box center [549, 141] width 4 height 4
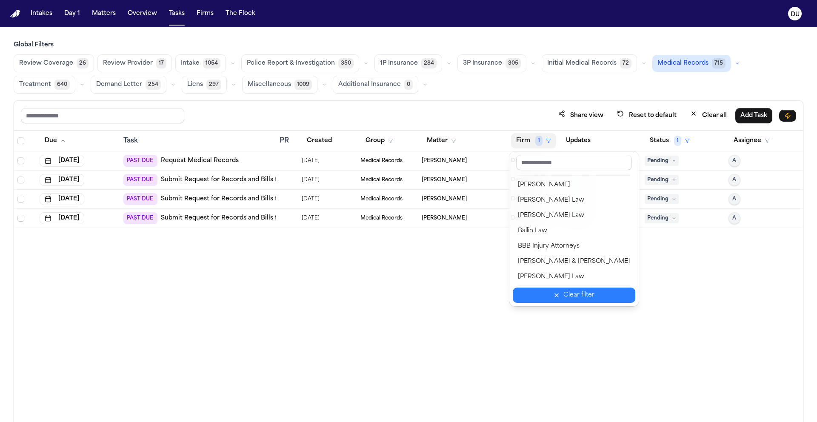
click at [570, 297] on div "Clear filter" at bounding box center [579, 295] width 31 height 10
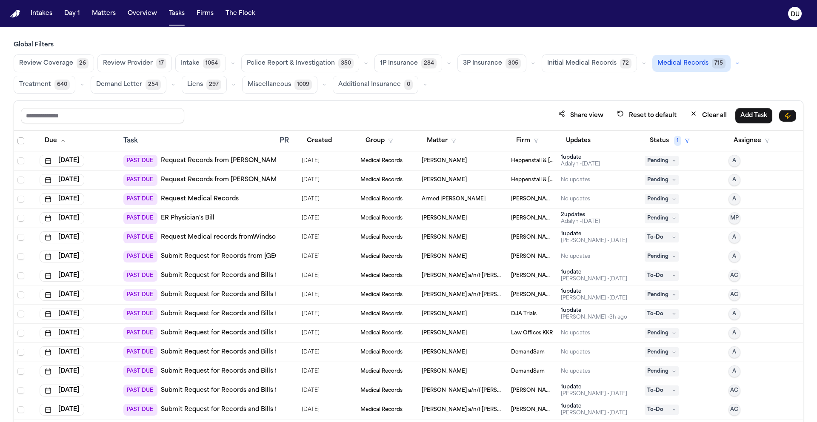
click at [21, 141] on span "Select all" at bounding box center [20, 141] width 7 height 7
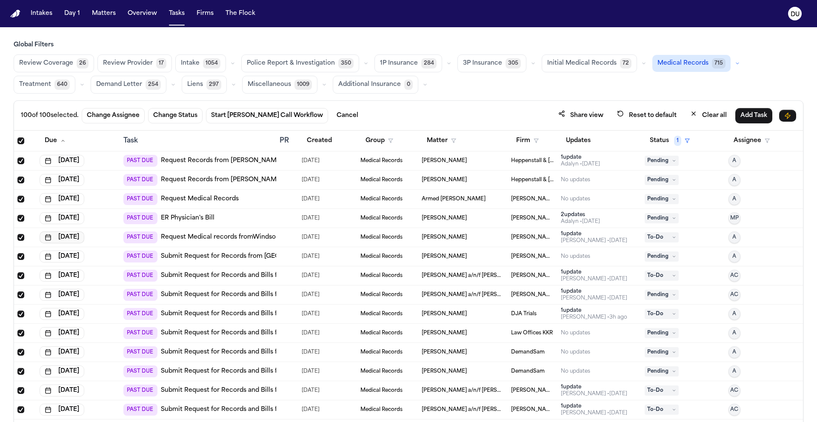
scroll to position [534, 0]
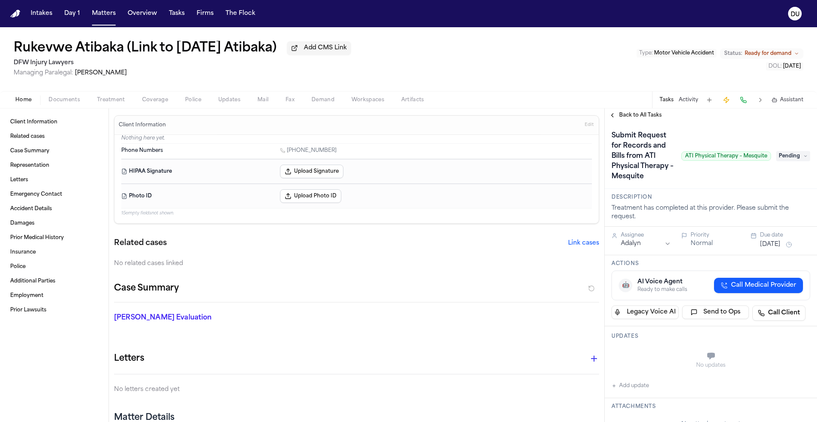
click at [794, 160] on span "Pending" at bounding box center [794, 156] width 34 height 10
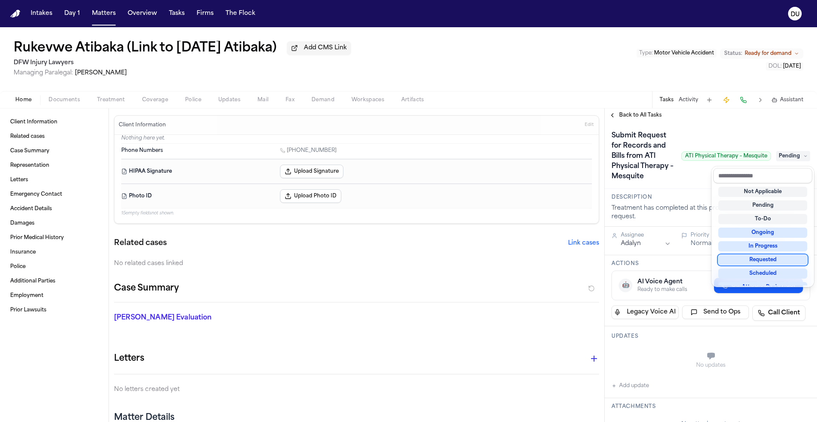
click at [776, 261] on div "Requested" at bounding box center [763, 260] width 89 height 10
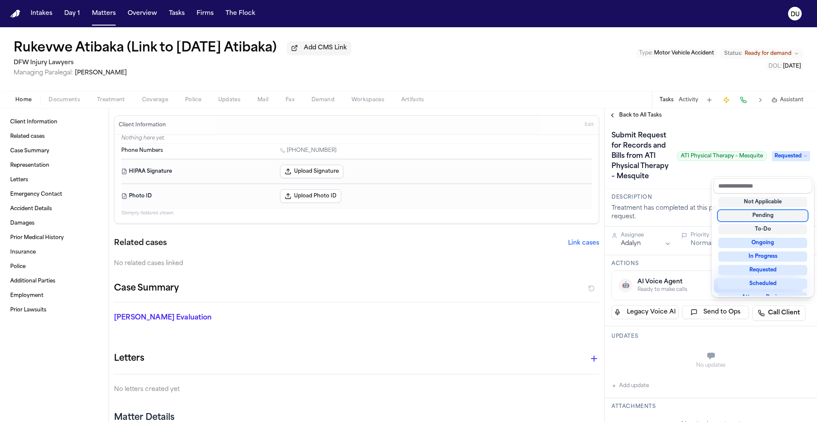
click at [682, 184] on div "Submit Request for Records and Bills from ATI Physical Therapy – Mesquite ATI P…" at bounding box center [711, 156] width 199 height 54
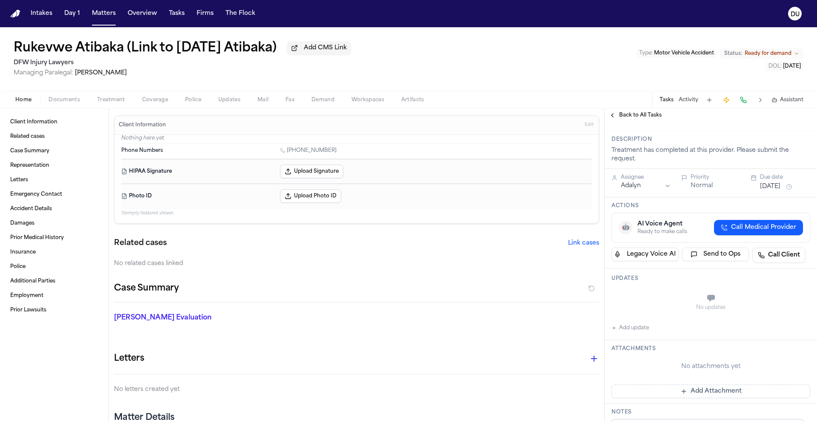
scroll to position [74, 0]
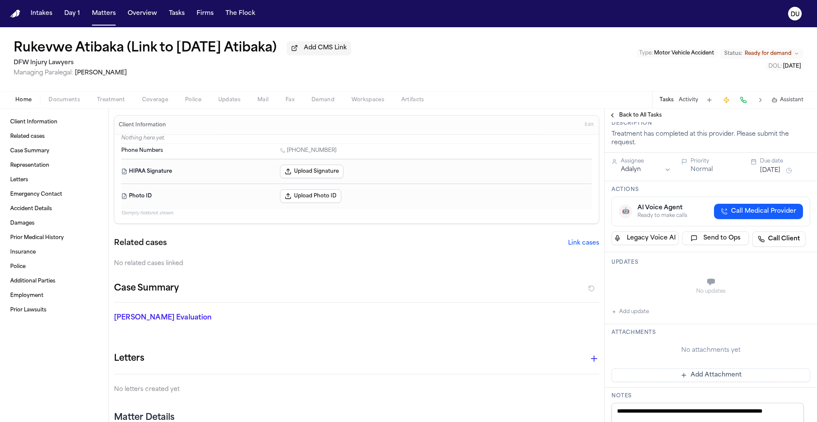
click at [699, 382] on button "Add Attachment" at bounding box center [711, 376] width 199 height 14
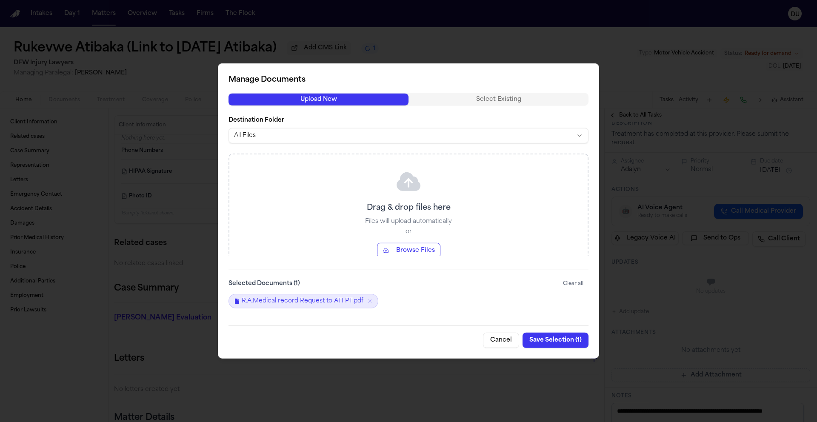
click at [560, 348] on div "Cancel Save Selection ( 1 )" at bounding box center [409, 337] width 360 height 23
click at [561, 343] on button "Save Selection ( 1 )" at bounding box center [556, 340] width 66 height 15
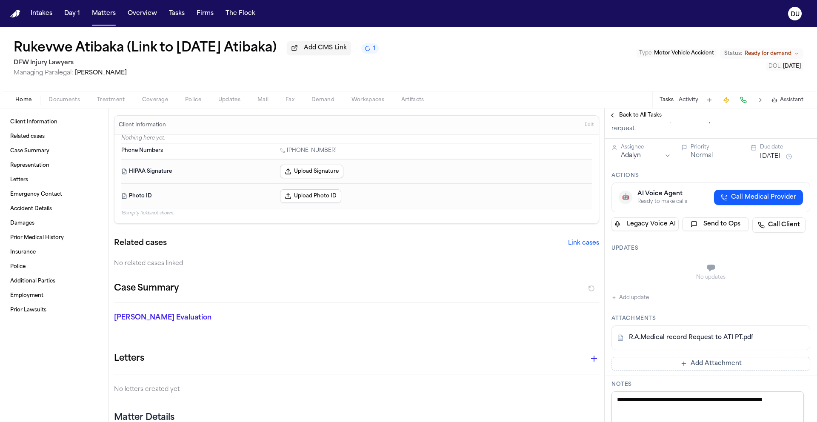
scroll to position [0, 0]
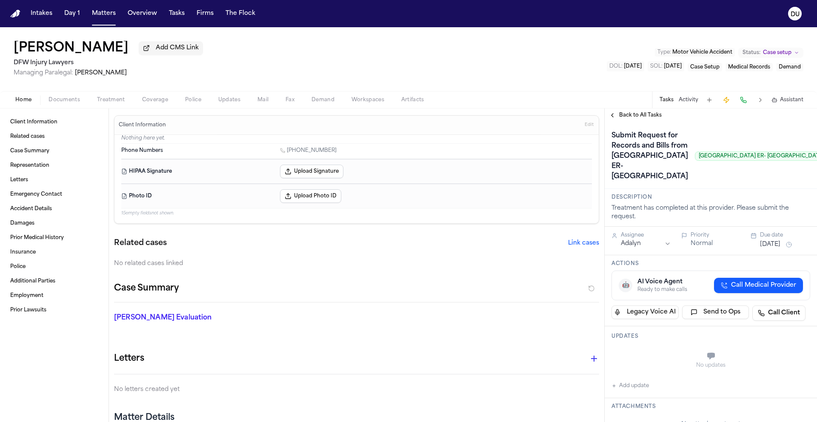
click at [708, 155] on span "[GEOGRAPHIC_DATA] ER- [GEOGRAPHIC_DATA]" at bounding box center [761, 156] width 133 height 9
drag, startPoint x: 702, startPoint y: 155, endPoint x: 763, endPoint y: 154, distance: 61.7
click at [763, 154] on span "[GEOGRAPHIC_DATA] ER- [GEOGRAPHIC_DATA]" at bounding box center [761, 156] width 133 height 9
click at [501, 59] on div "[PERSON_NAME] Add CMS Link DFW Injury Lawyers Managing Paralegal: [PERSON_NAME]…" at bounding box center [408, 59] width 817 height 64
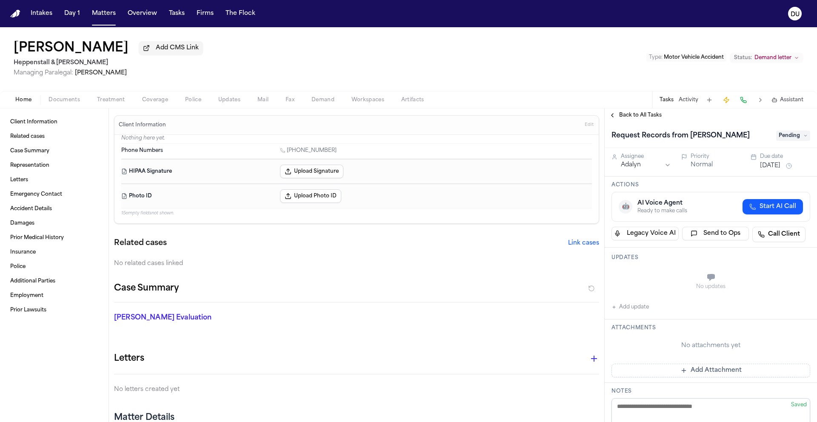
click at [700, 138] on h1 "Request Records from [PERSON_NAME]" at bounding box center [680, 136] width 145 height 14
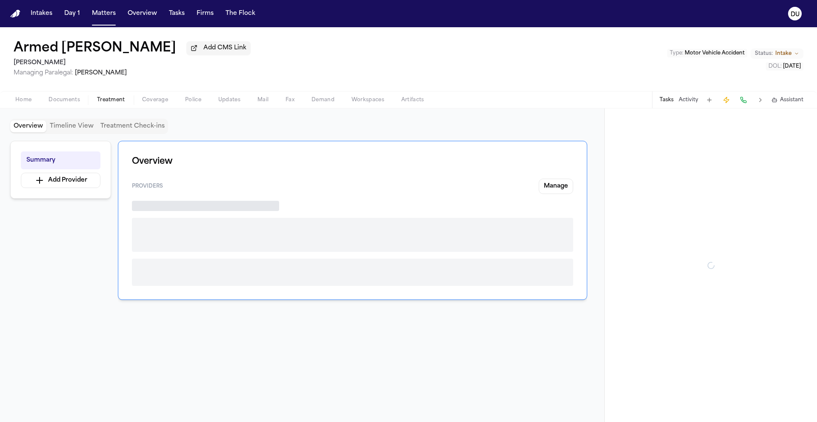
click at [106, 103] on span "Treatment" at bounding box center [111, 100] width 28 height 7
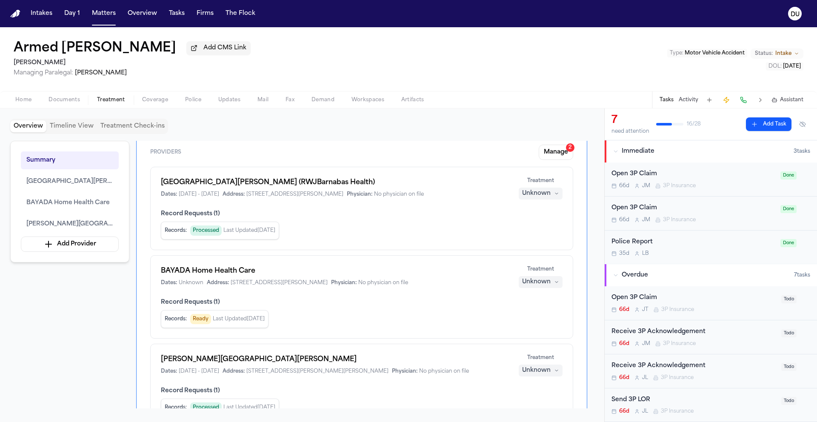
scroll to position [40, 0]
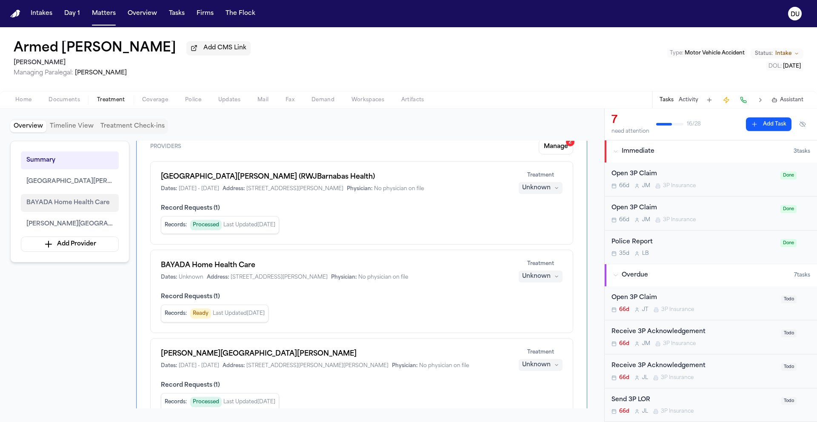
click at [54, 201] on span "BAYADA Home Health Care" at bounding box center [67, 203] width 83 height 10
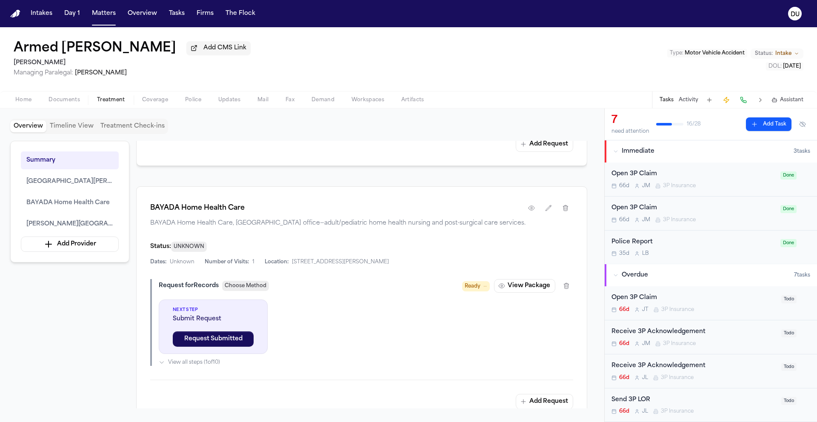
scroll to position [584, 0]
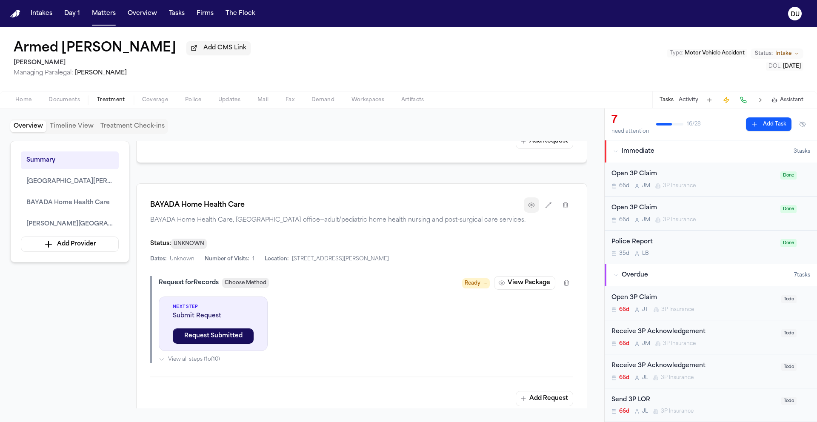
click at [532, 204] on icon "button" at bounding box center [531, 205] width 7 height 7
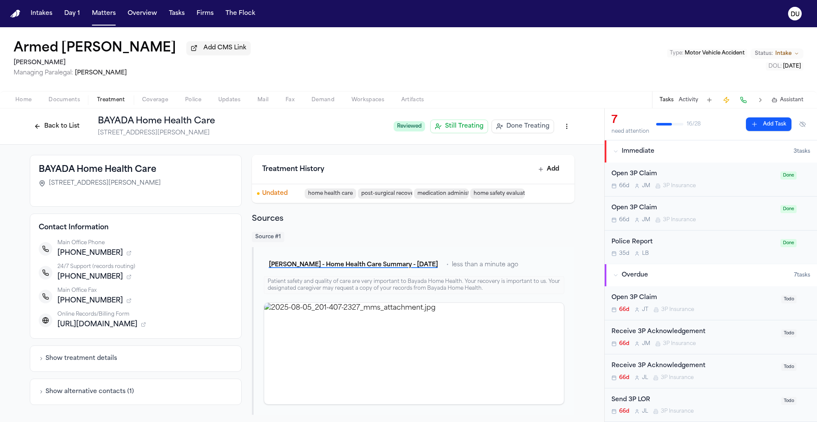
scroll to position [5, 0]
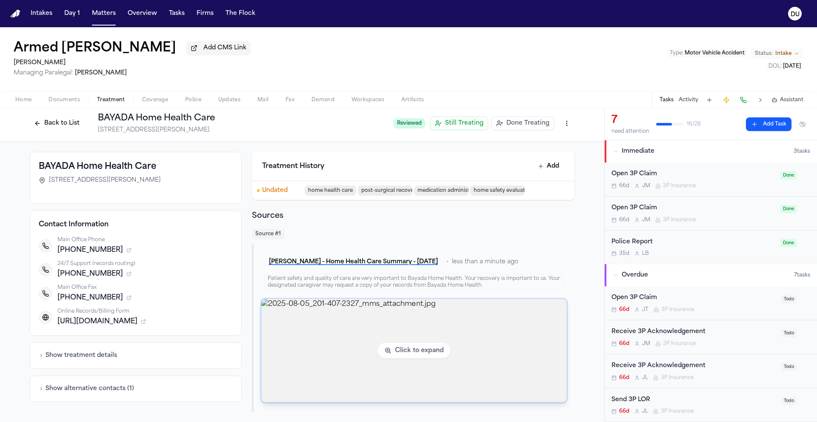
click at [390, 334] on img "View image 2025-08-05_201-407-2327_mms_attachment.jpg" at bounding box center [414, 350] width 306 height 103
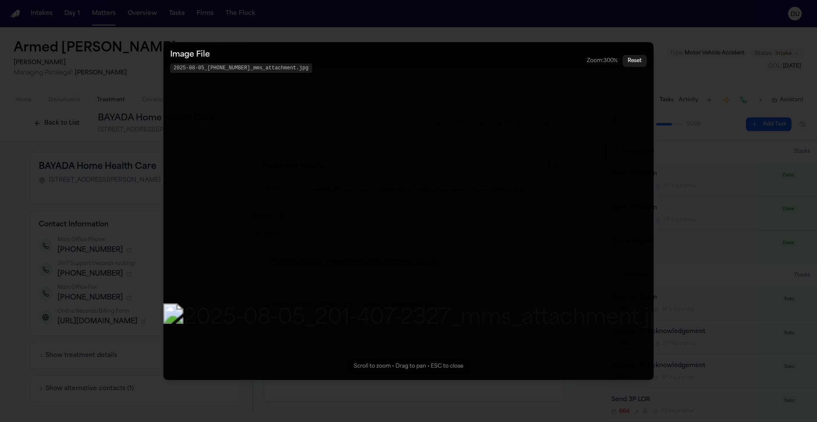
drag, startPoint x: 435, startPoint y: 248, endPoint x: 447, endPoint y: 329, distance: 81.8
click at [447, 334] on img "Zoomable image viewer. Use mouse wheel to zoom, drag to pan, or press R to rese…" at bounding box center [420, 319] width 515 height 31
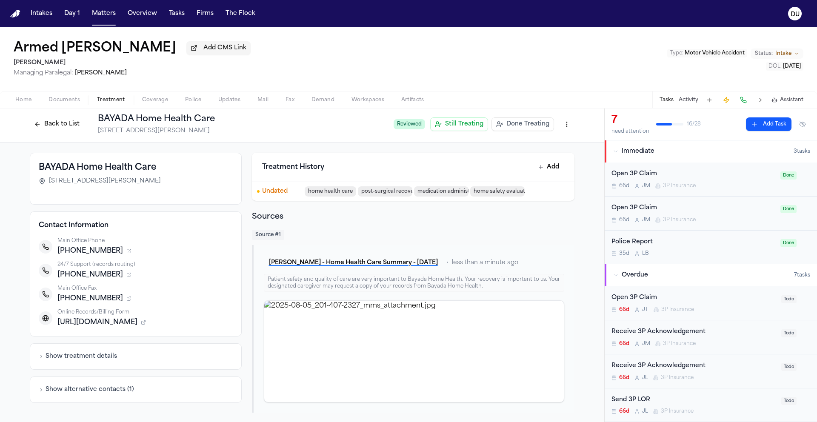
scroll to position [0, 0]
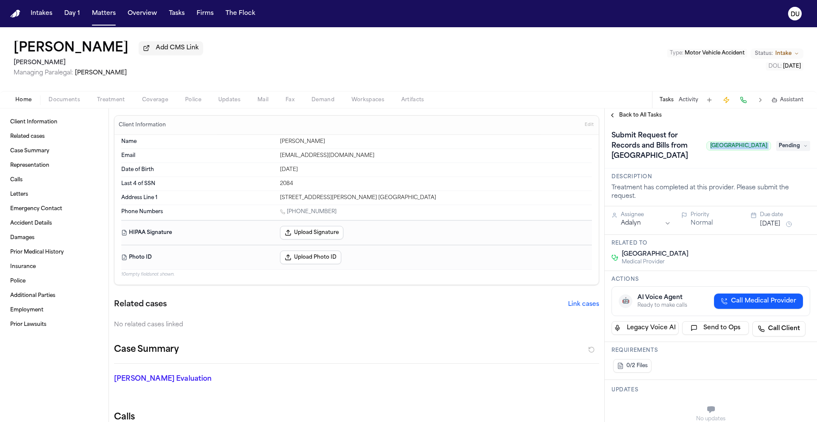
drag, startPoint x: 692, startPoint y: 155, endPoint x: 769, endPoint y: 153, distance: 77.5
click at [769, 153] on div "Submit Request for Records and Bills from Jersey City Medical Center Jersey Cit…" at bounding box center [711, 146] width 199 height 34
copy span "Jersey City Medical Center"
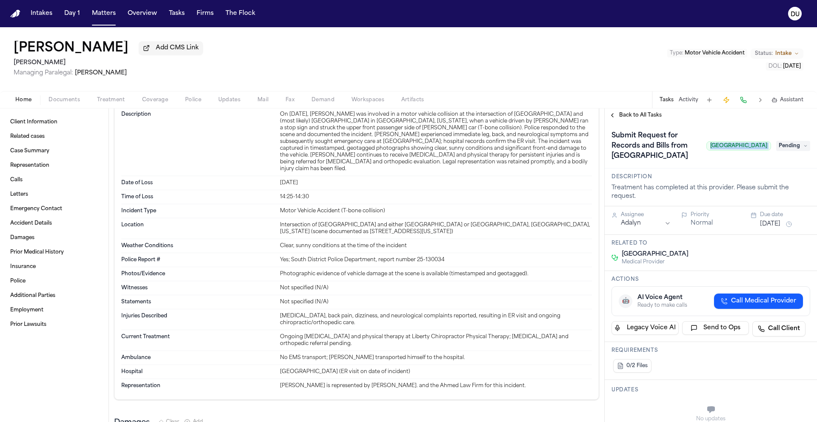
scroll to position [1421, 0]
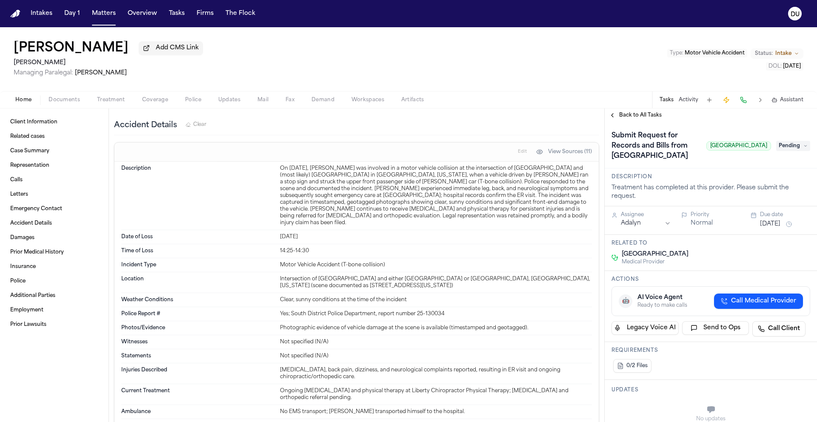
click at [787, 151] on span "Pending" at bounding box center [794, 146] width 34 height 10
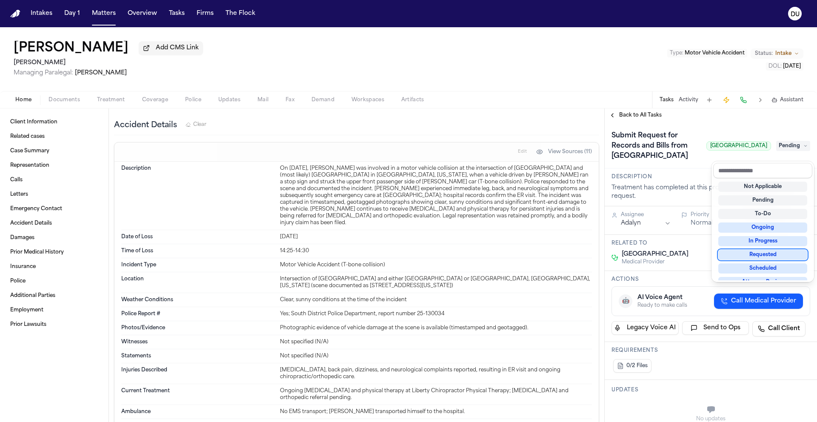
scroll to position [2, 0]
click at [765, 253] on div "Requested" at bounding box center [763, 253] width 89 height 10
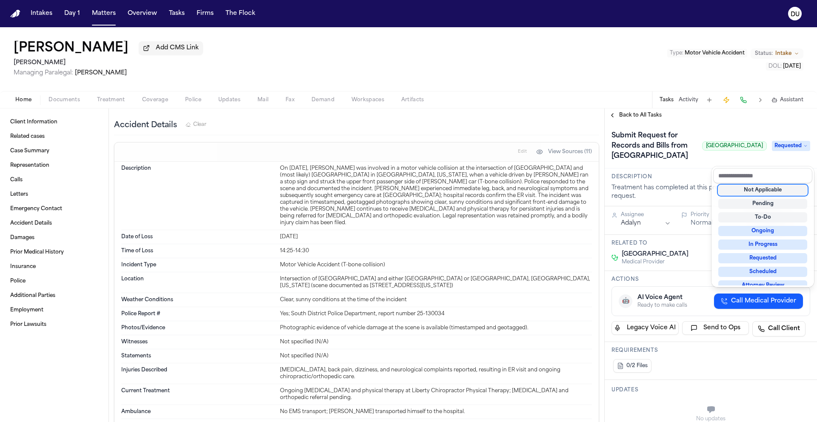
click at [721, 132] on div "Submit Request for Records and Bills from Jersey City Medical Center Jersey Cit…" at bounding box center [711, 146] width 199 height 34
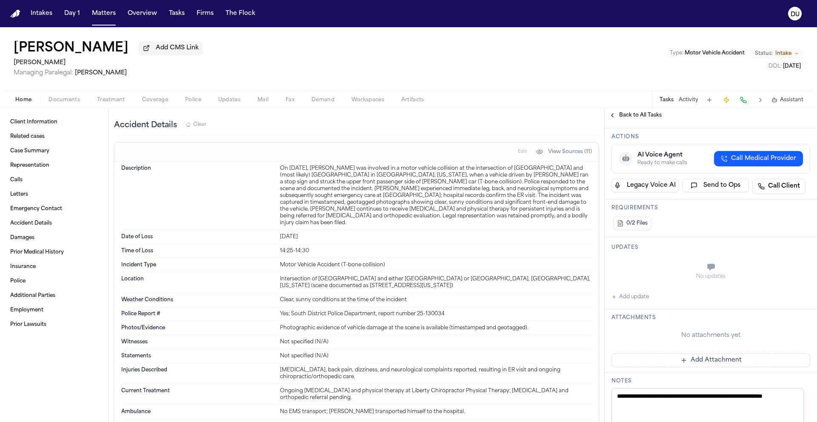
scroll to position [143, 0]
click at [628, 302] on button "Add update" at bounding box center [630, 297] width 37 height 10
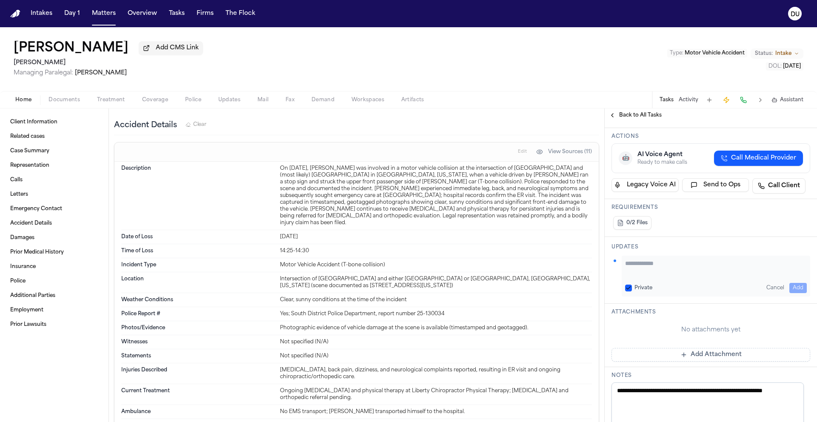
click at [672, 297] on div "Private Cancel Add" at bounding box center [716, 276] width 189 height 41
click at [673, 276] on textarea "Add your update" at bounding box center [716, 267] width 182 height 17
type textarea "**********"
click at [793, 293] on button "Add" at bounding box center [798, 288] width 17 height 10
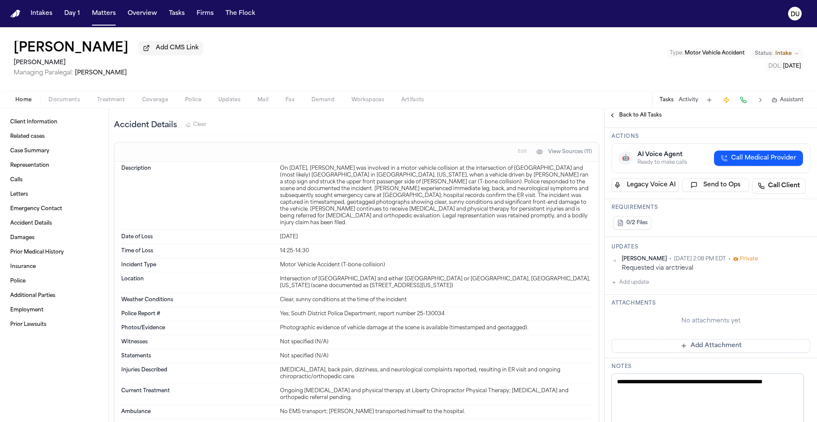
click at [639, 288] on button "Add update" at bounding box center [630, 283] width 37 height 10
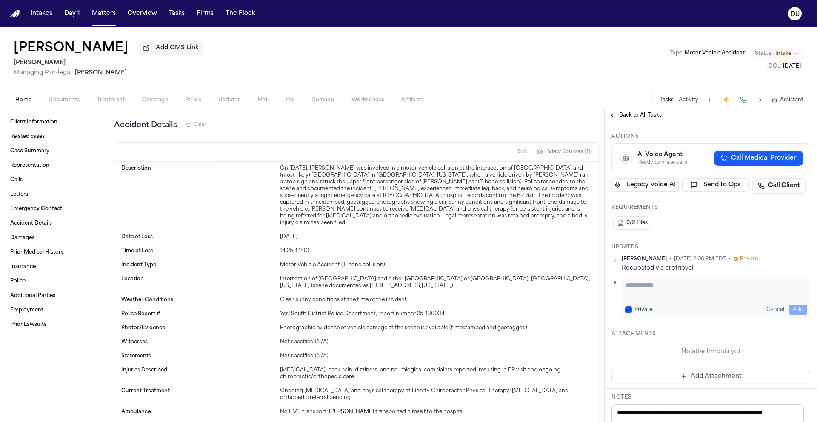
click at [664, 298] on textarea "Add your update" at bounding box center [716, 289] width 182 height 17
type textarea "**********"
click at [795, 315] on button "Add" at bounding box center [798, 310] width 17 height 10
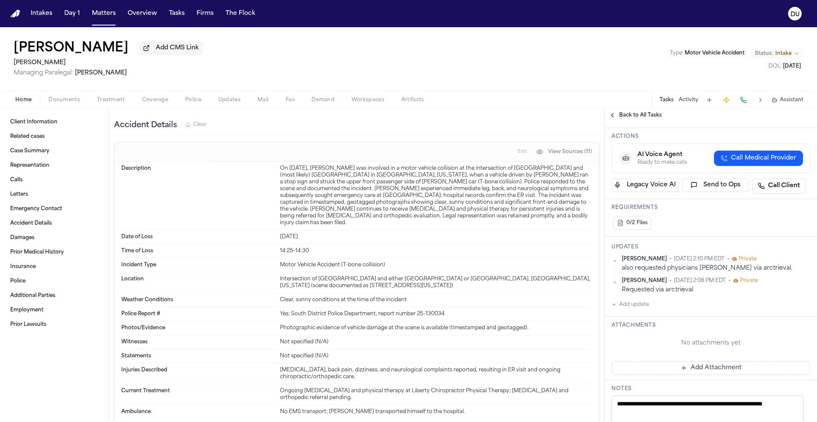
scroll to position [0, 0]
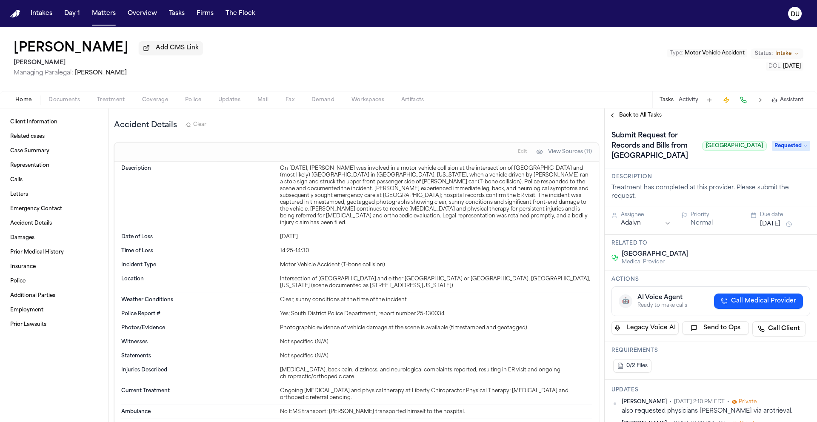
click at [775, 229] on button "Aug 11, 2025" at bounding box center [770, 224] width 20 height 9
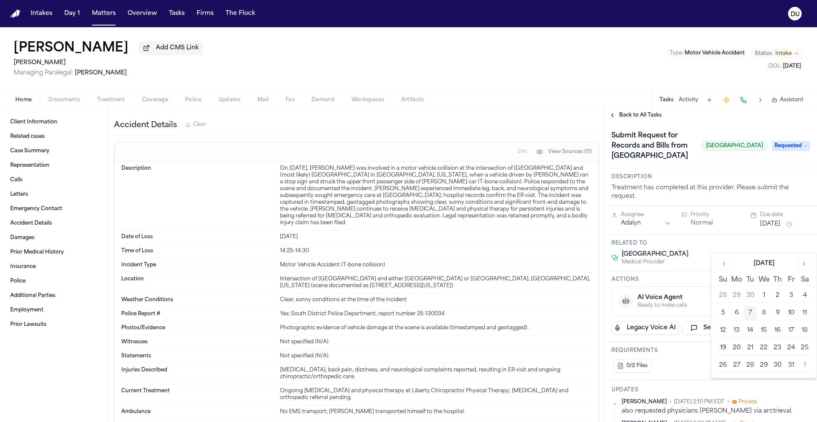
click at [789, 314] on button "10" at bounding box center [792, 314] width 14 height 14
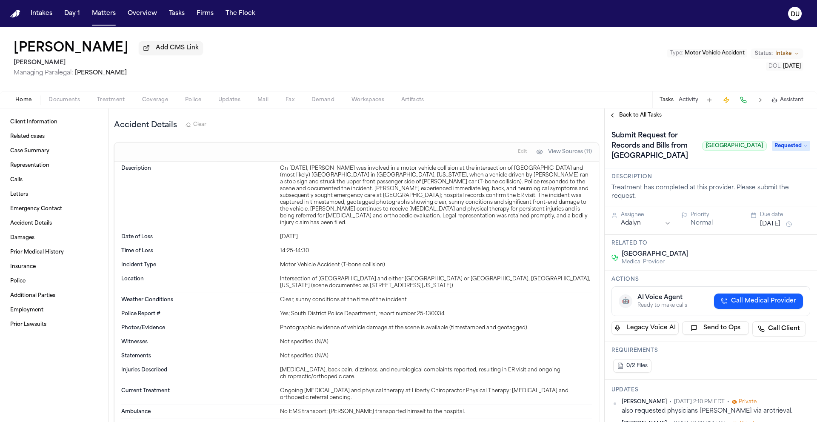
click at [723, 126] on div "Submit Request for Records and Bills from Jersey City Medical Center Jersey Cit…" at bounding box center [711, 145] width 212 height 46
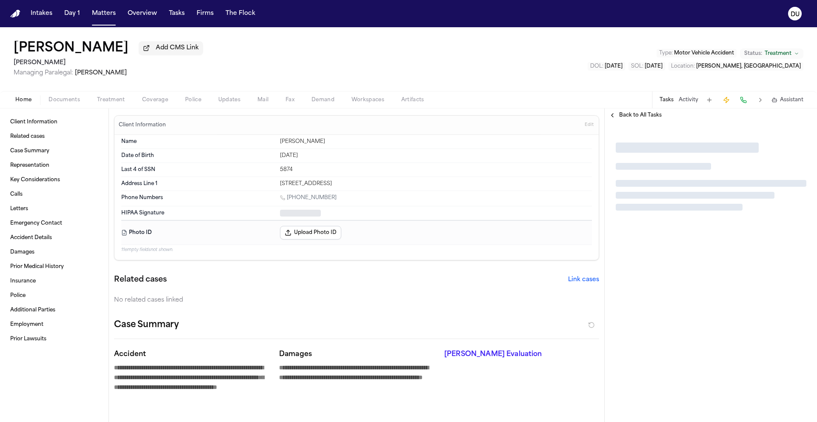
type textarea "*"
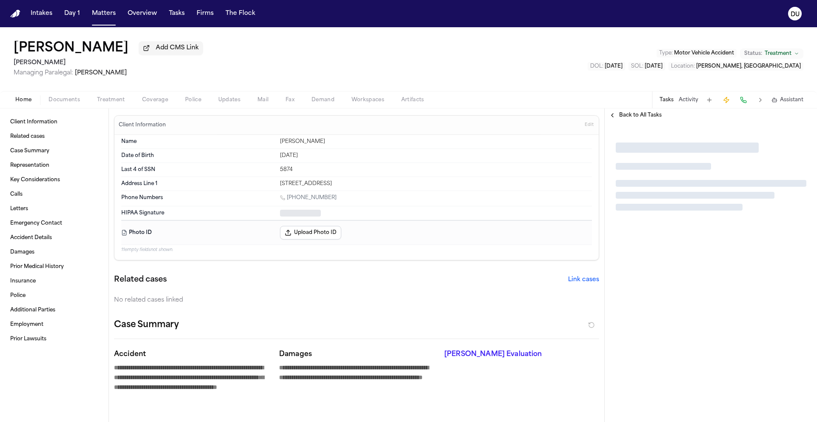
type textarea "*"
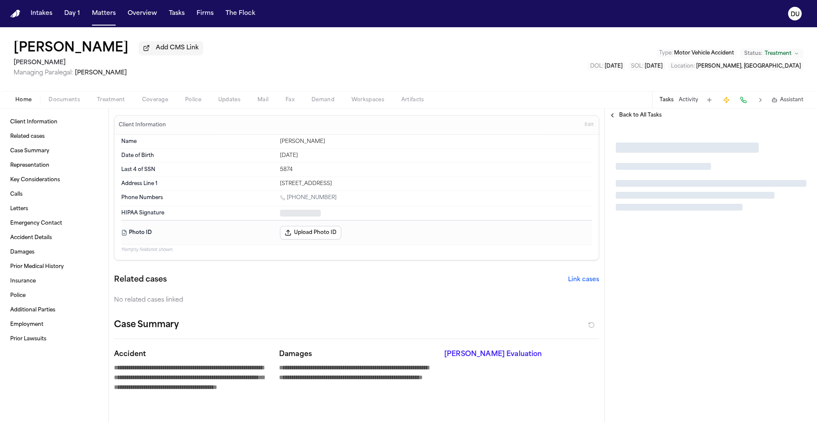
type textarea "*"
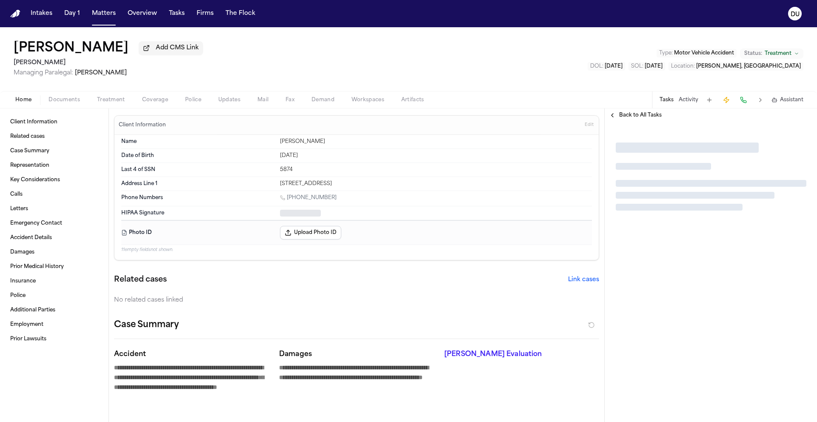
type textarea "*"
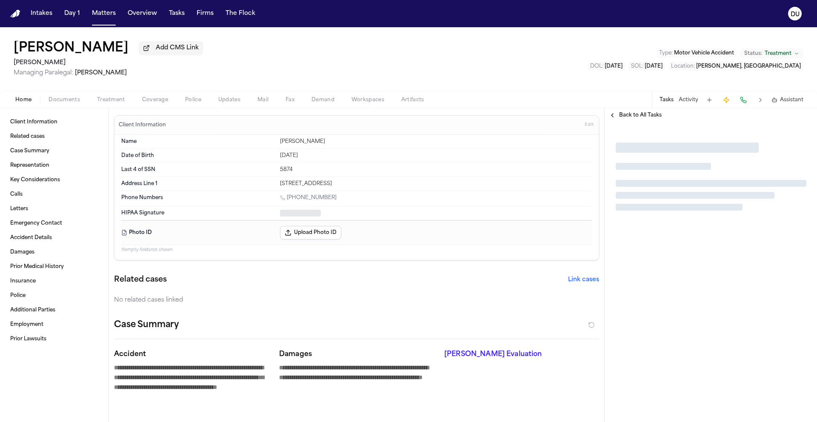
type textarea "*"
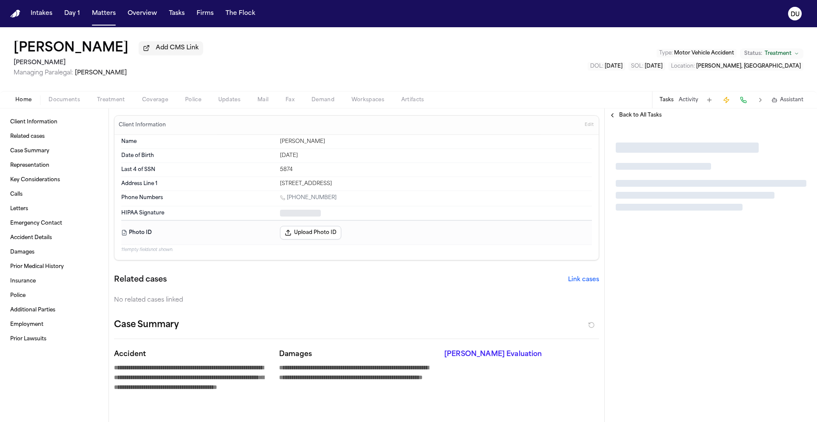
type textarea "*"
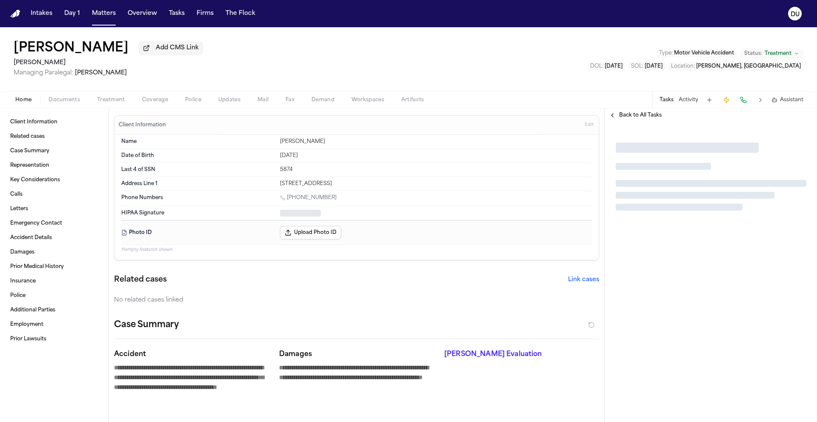
type textarea "*"
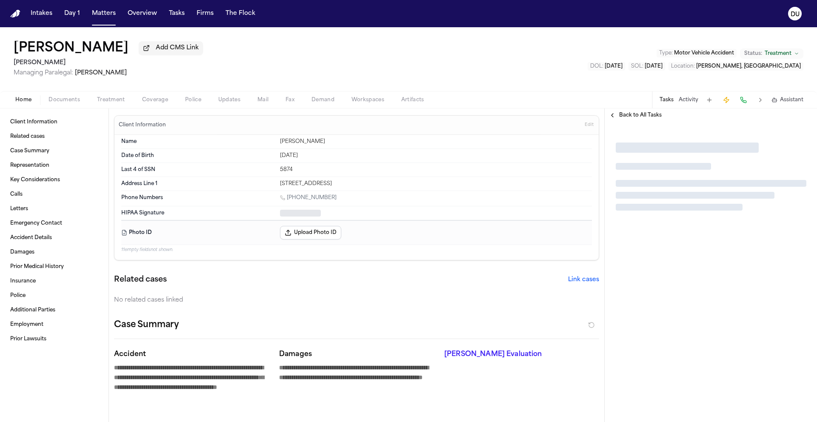
type textarea "*"
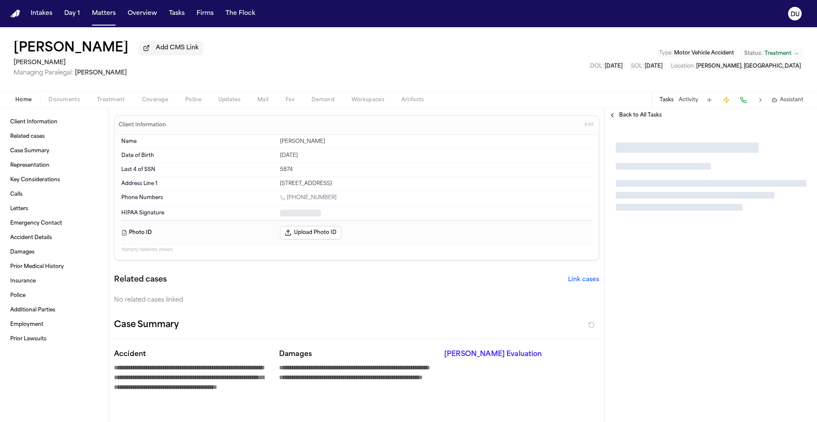
type textarea "*"
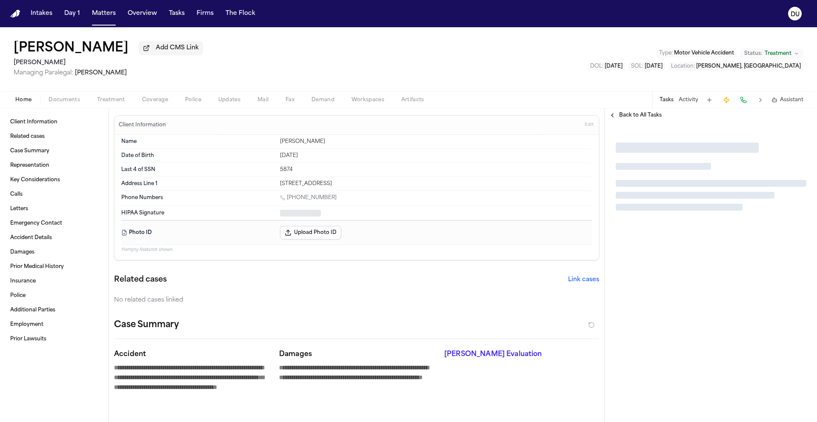
type textarea "*"
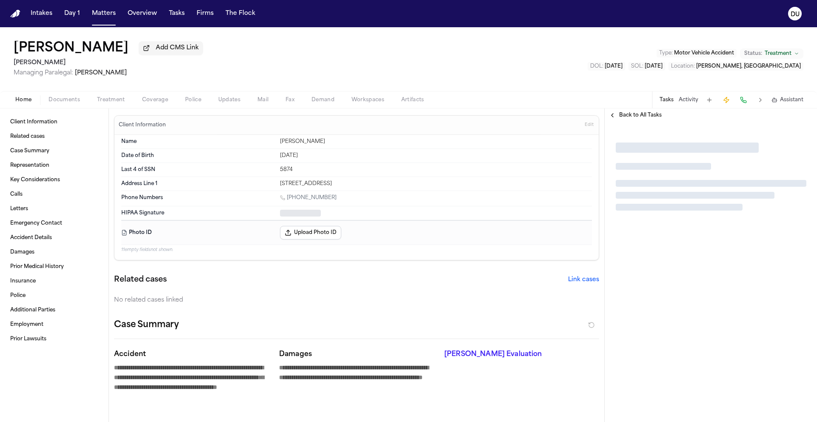
type textarea "*"
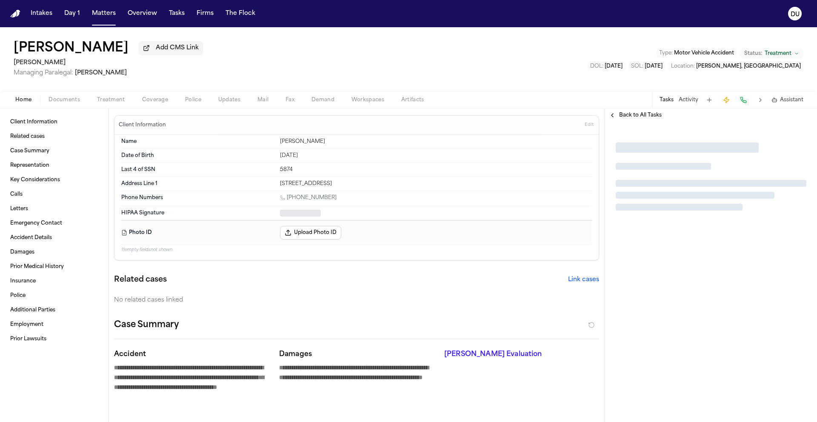
type textarea "*"
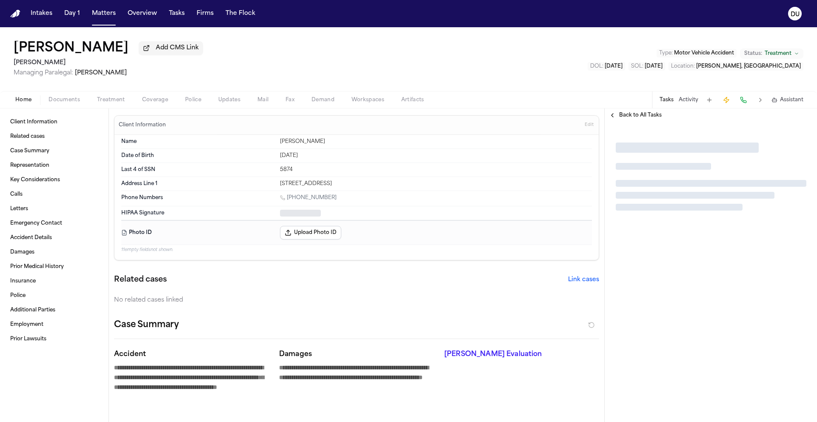
type textarea "*"
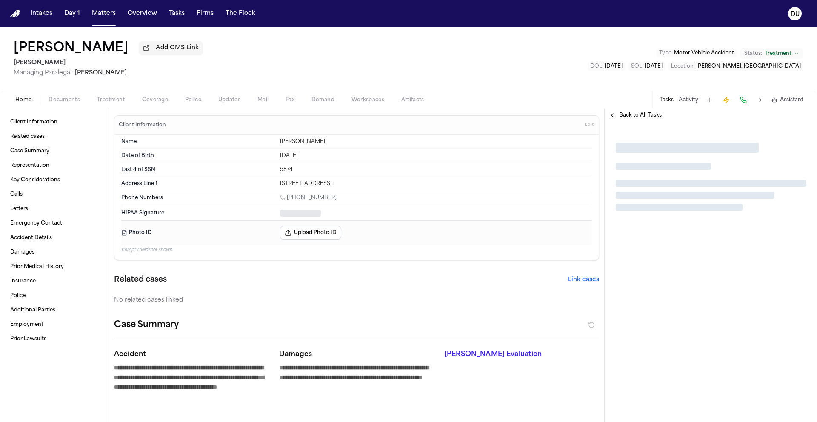
type textarea "*"
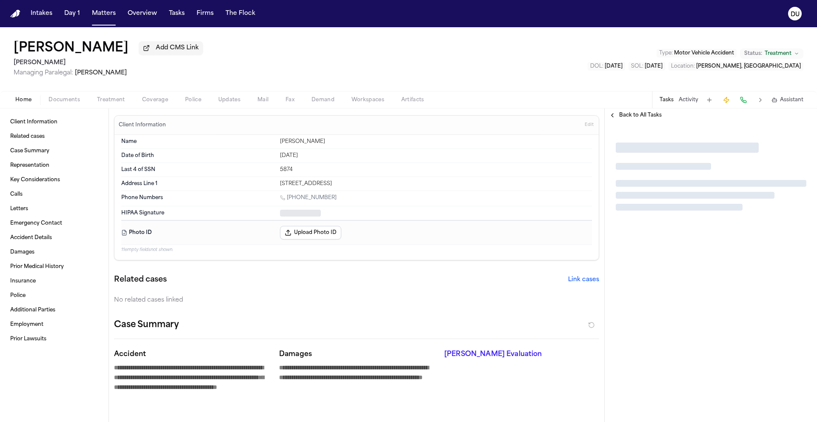
type textarea "*"
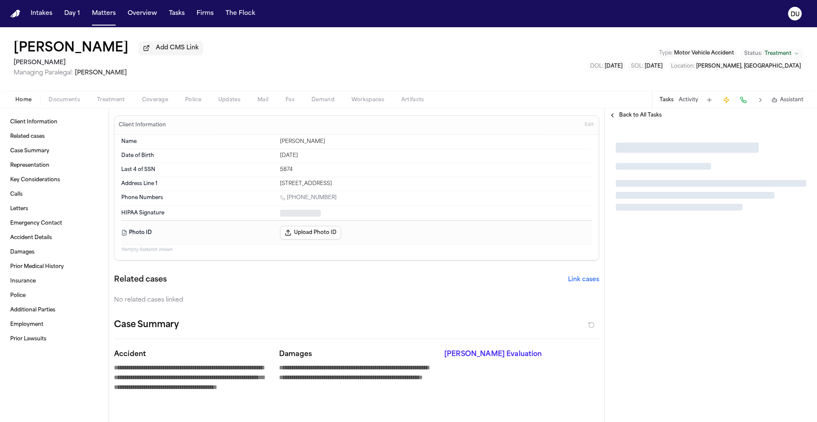
type textarea "*"
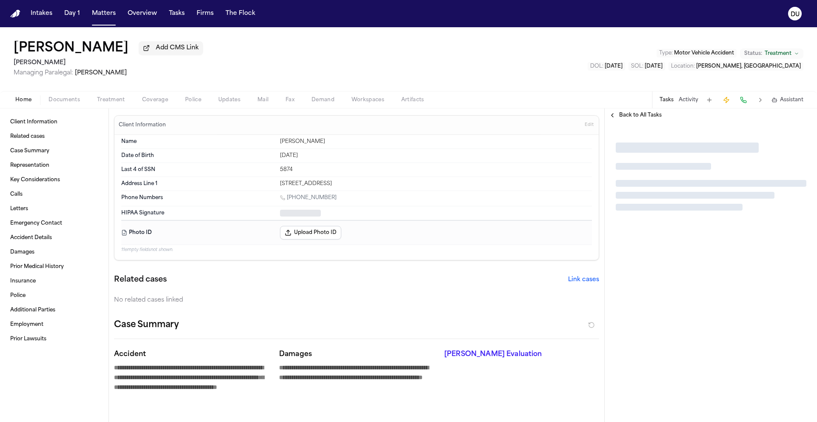
type textarea "*"
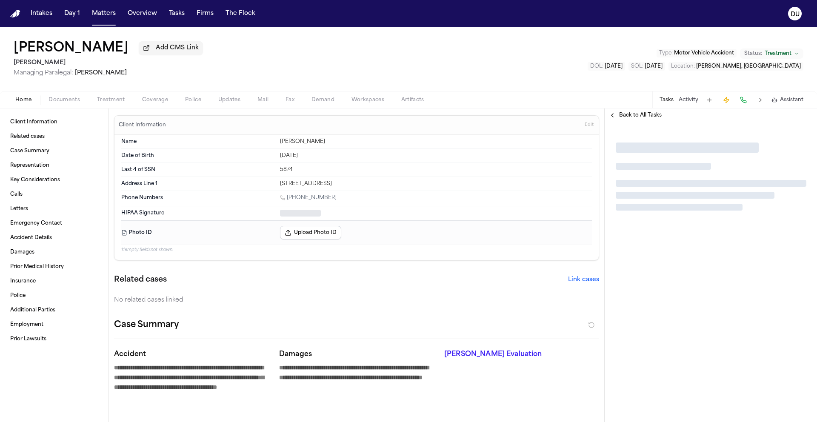
type textarea "*"
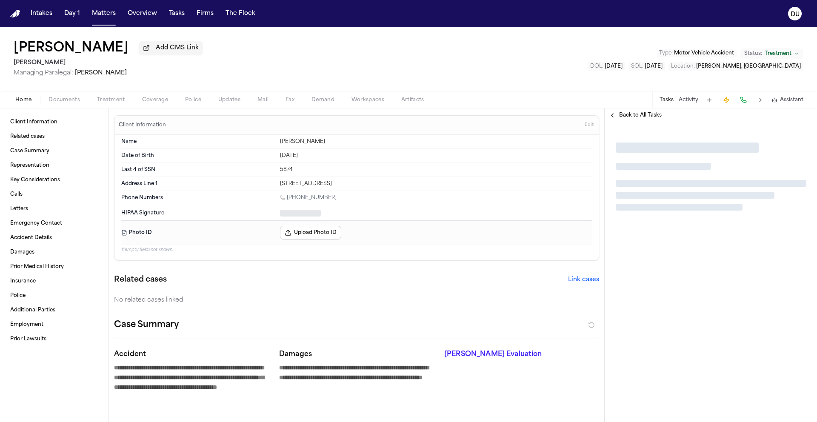
type textarea "*"
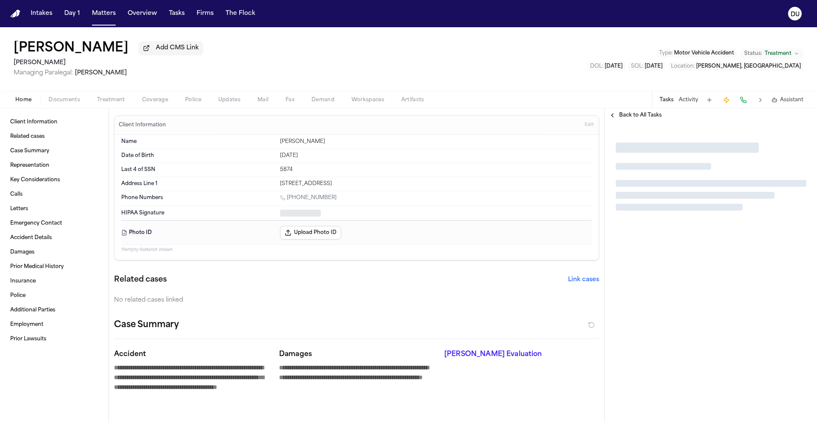
type textarea "*"
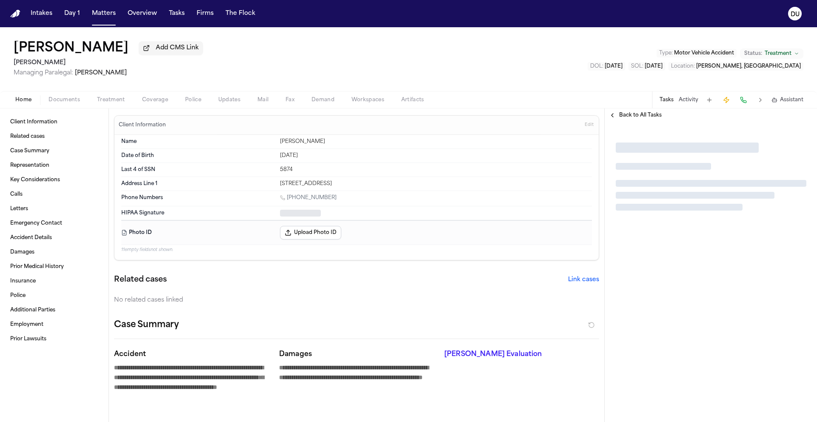
type textarea "*"
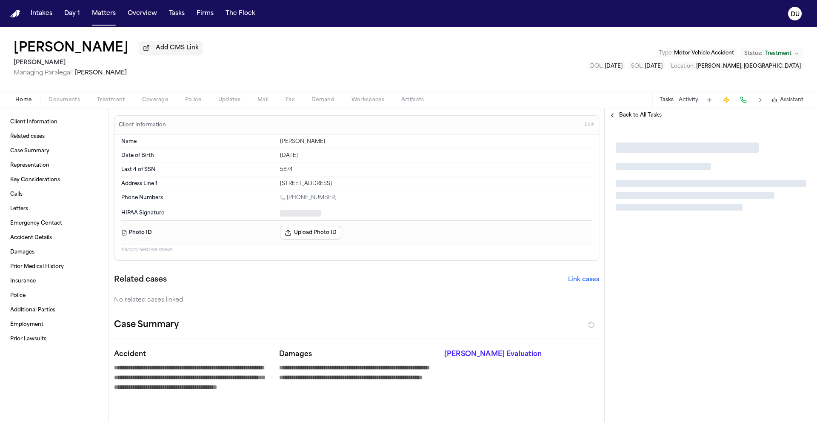
type textarea "*"
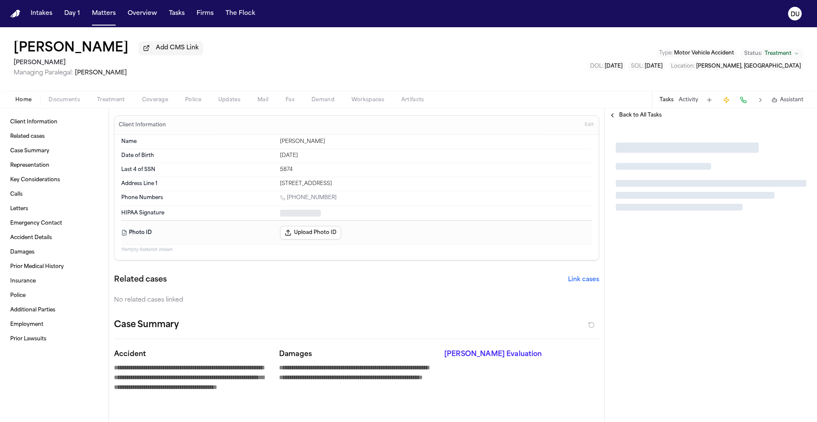
type textarea "*"
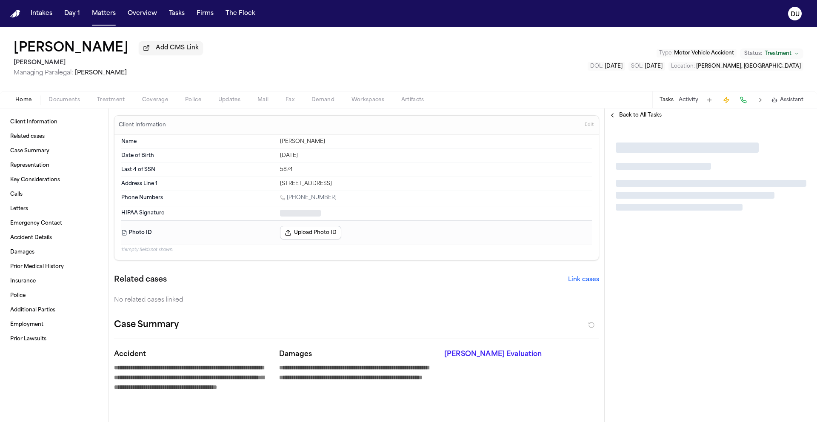
type textarea "*"
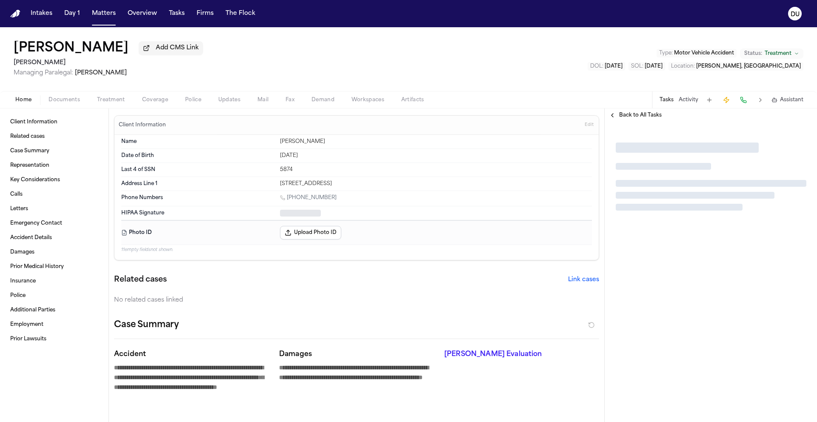
type textarea "*"
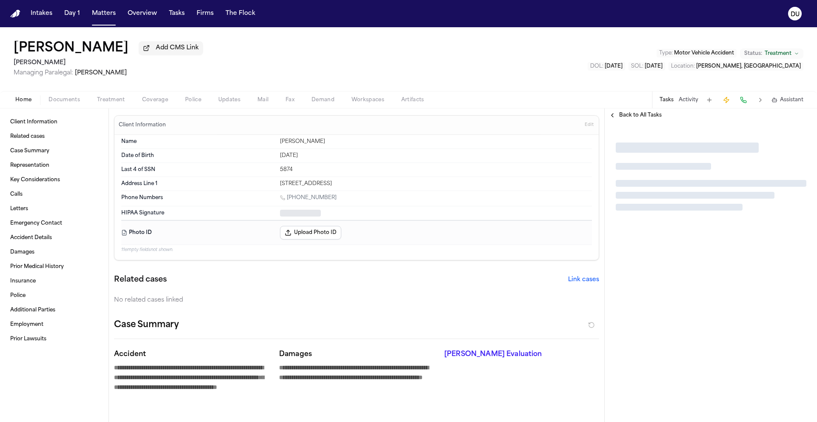
type textarea "*"
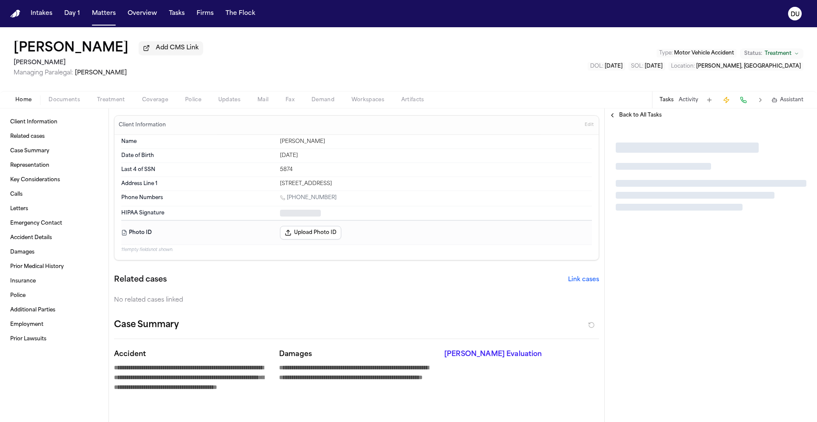
type textarea "*"
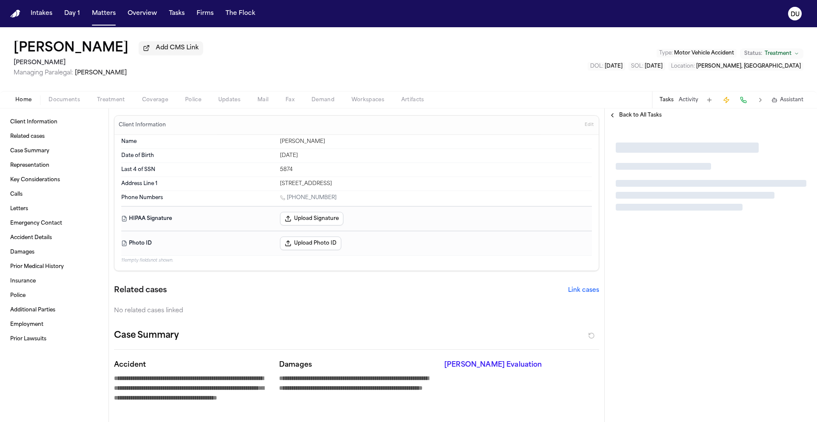
type textarea "*"
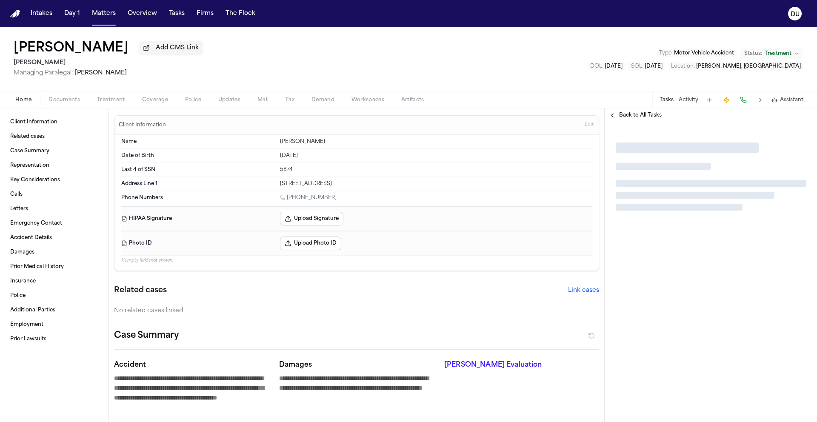
type textarea "*"
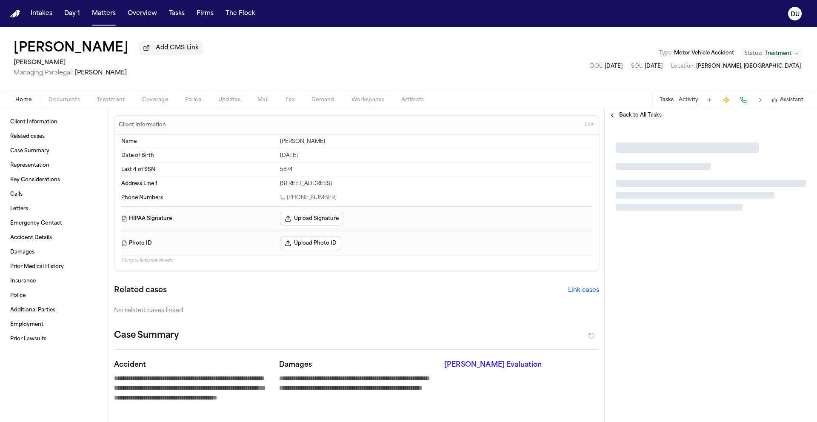
type textarea "*"
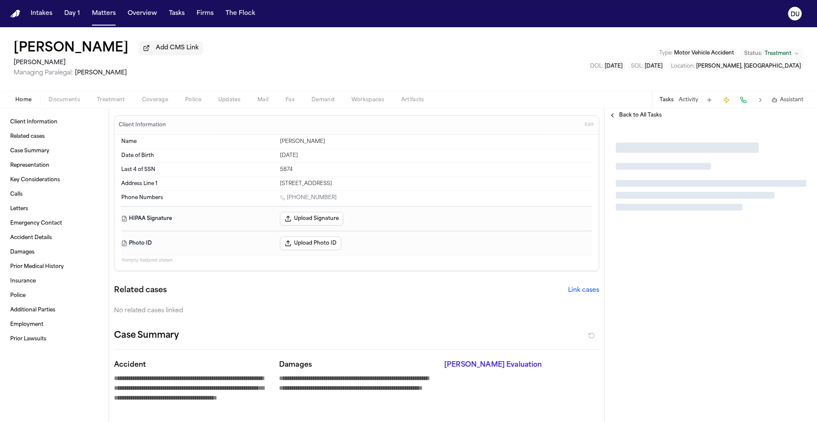
type textarea "*"
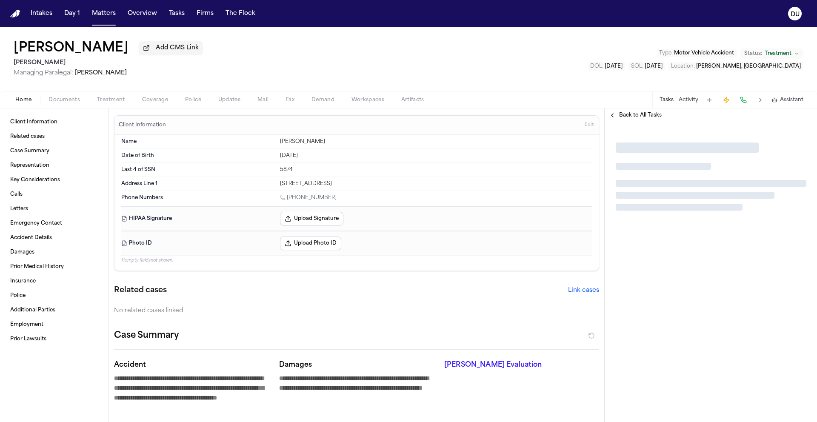
type textarea "*"
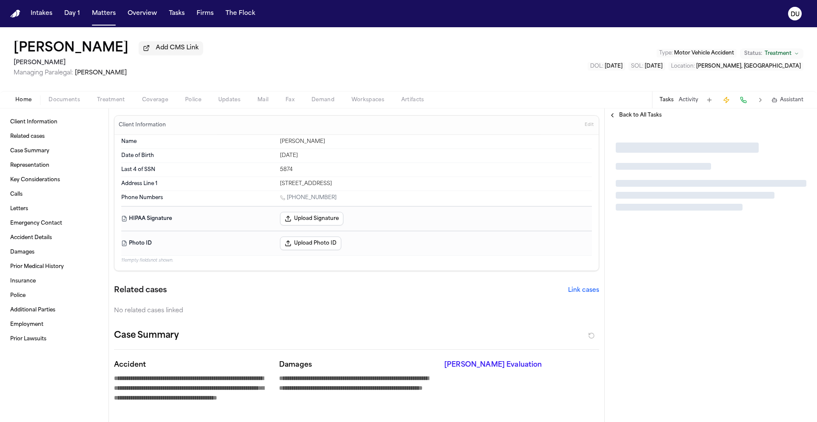
type textarea "*"
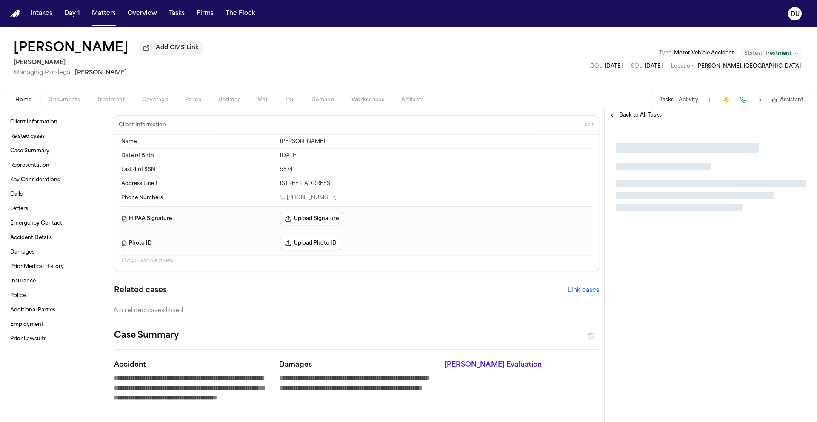
type textarea "*"
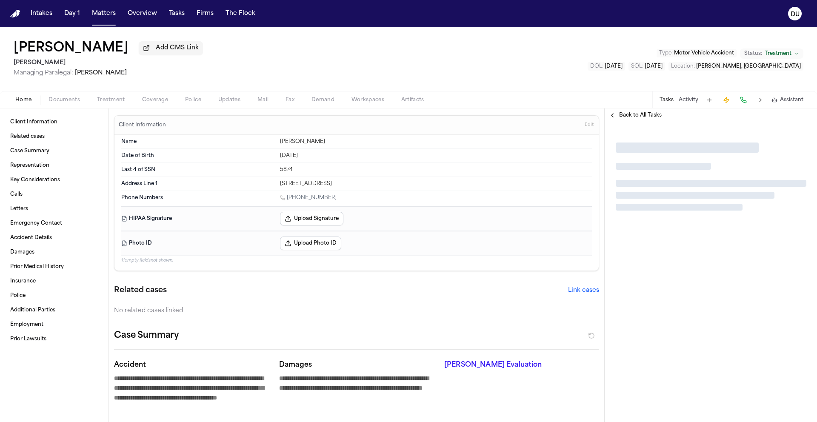
type textarea "*"
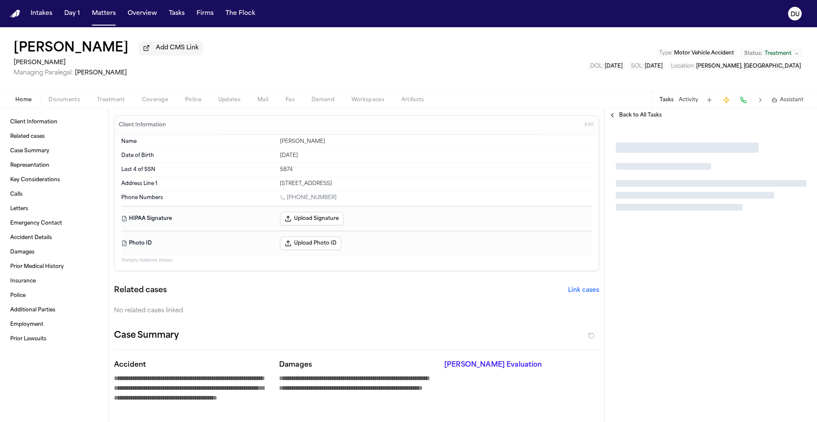
type textarea "*"
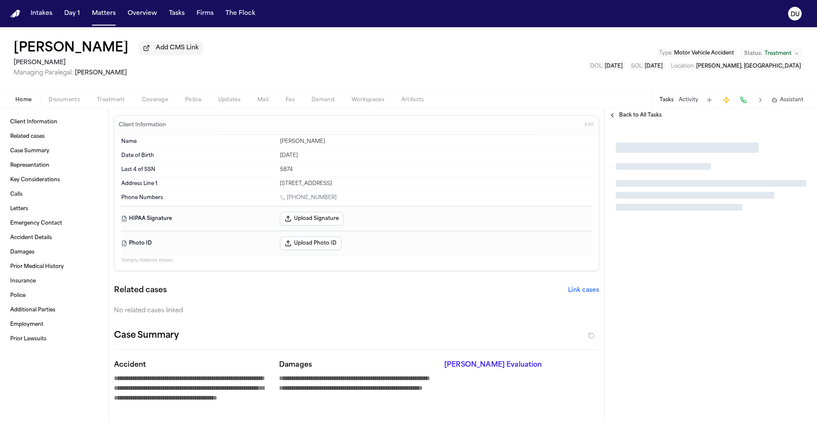
type textarea "*"
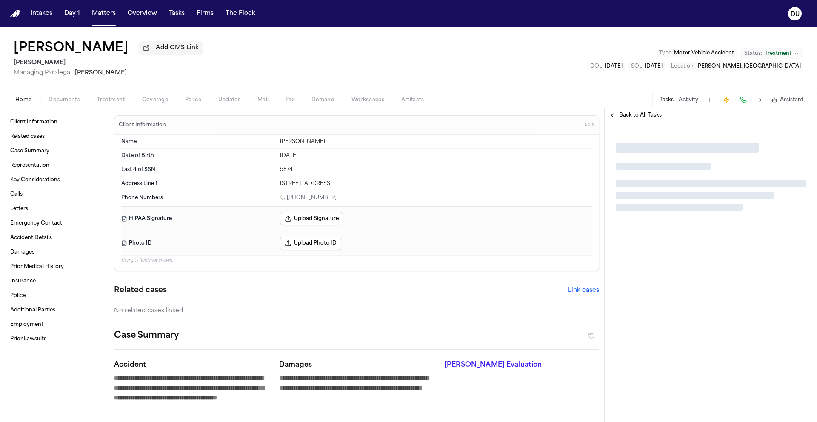
type textarea "*"
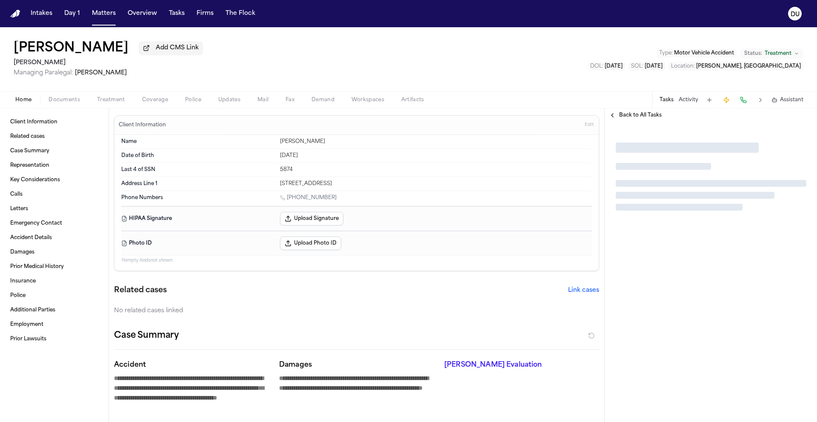
type textarea "*"
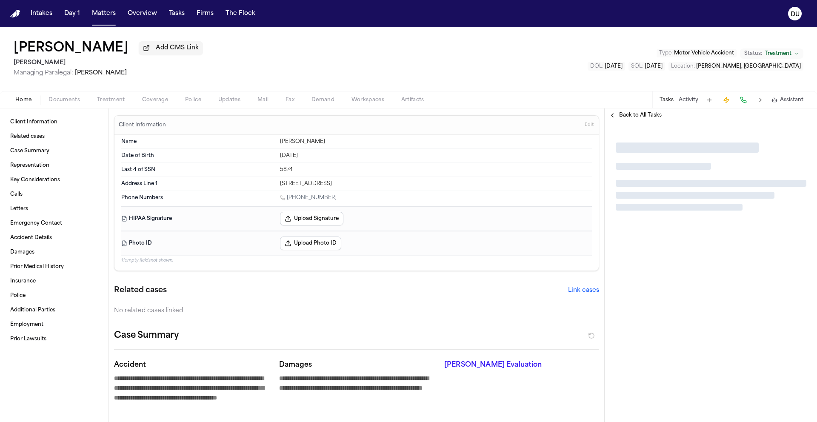
type textarea "*"
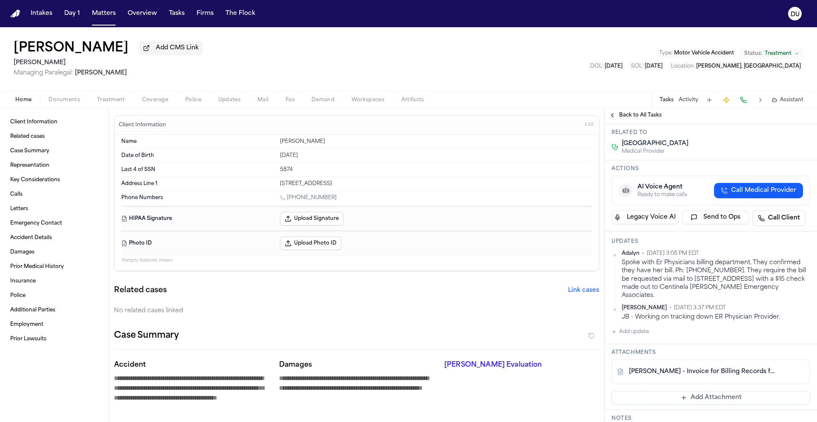
scroll to position [53, 0]
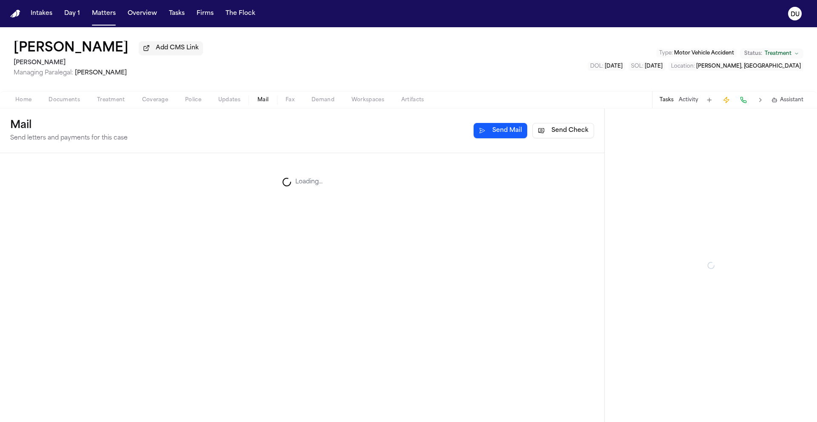
click at [256, 100] on button "Mail" at bounding box center [263, 100] width 28 height 10
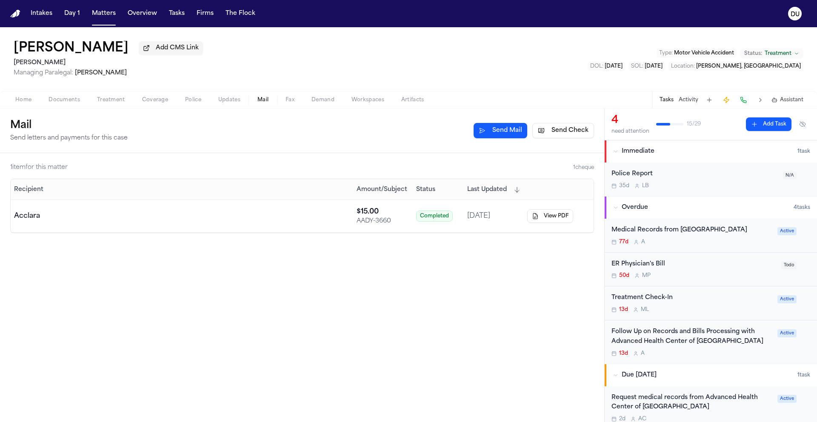
click at [654, 268] on div "ER Physician's Bill" at bounding box center [694, 265] width 165 height 10
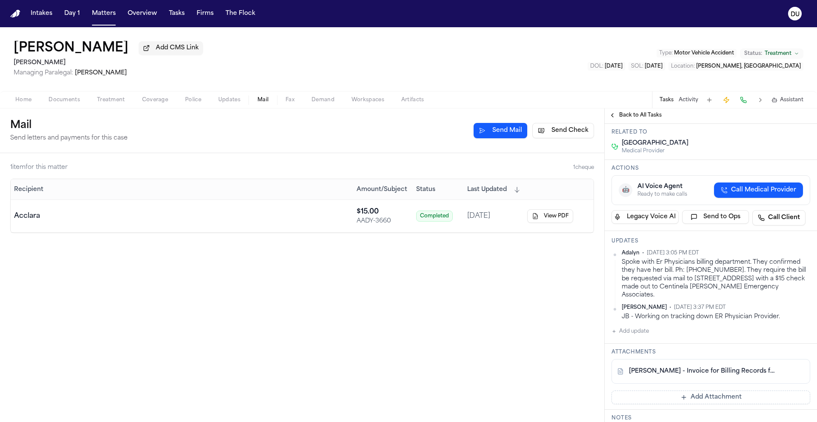
scroll to position [53, 0]
click at [543, 216] on button "View PDF" at bounding box center [551, 216] width 46 height 14
click at [634, 110] on div "Back to All Tasks" at bounding box center [711, 116] width 212 height 14
click at [634, 115] on span "Back to All Tasks" at bounding box center [640, 115] width 43 height 7
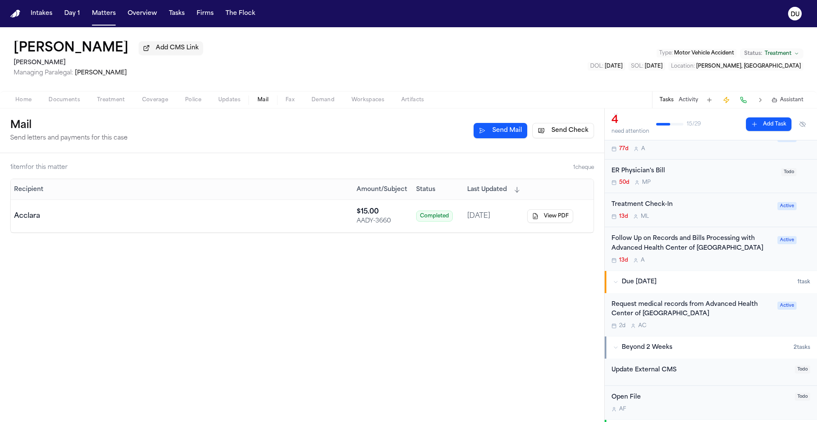
scroll to position [100, 0]
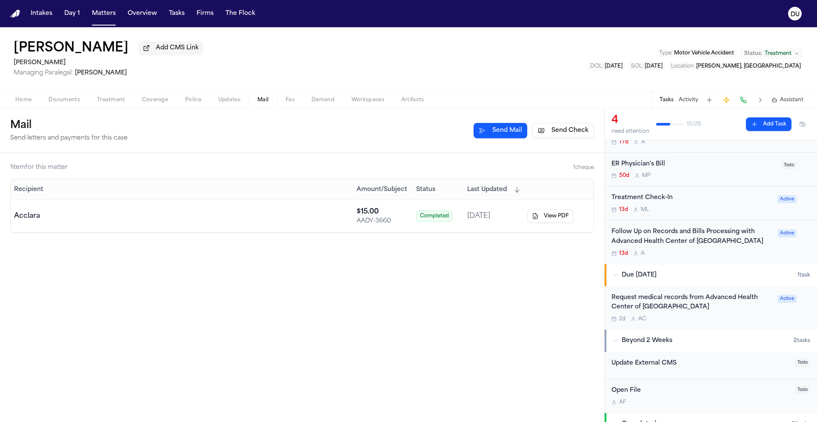
click at [677, 302] on div "Request medical records from Advanced Health Center of [GEOGRAPHIC_DATA]" at bounding box center [692, 303] width 161 height 20
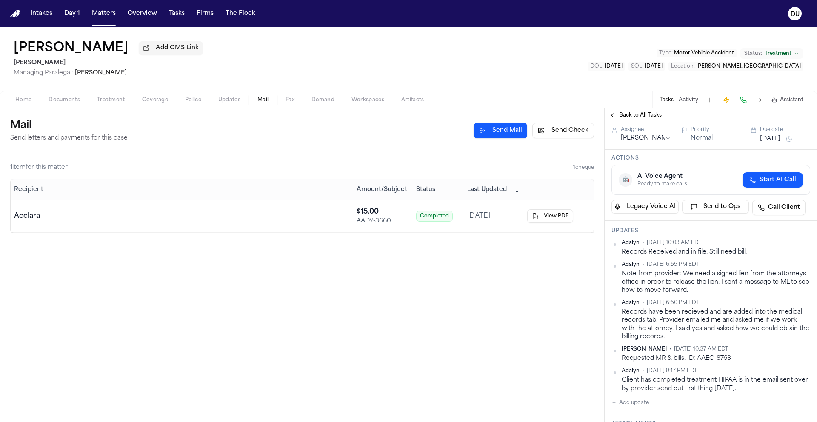
scroll to position [61, 0]
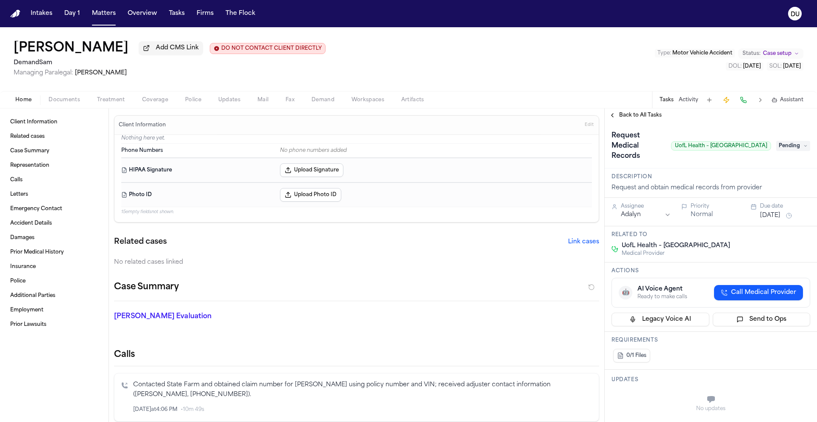
click at [631, 118] on span "Back to All Tasks" at bounding box center [640, 115] width 43 height 7
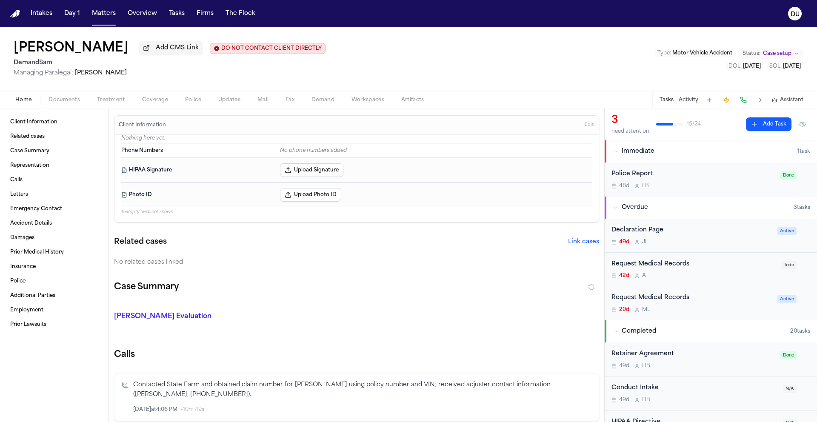
click at [654, 300] on div "Request Medical Records" at bounding box center [692, 298] width 161 height 10
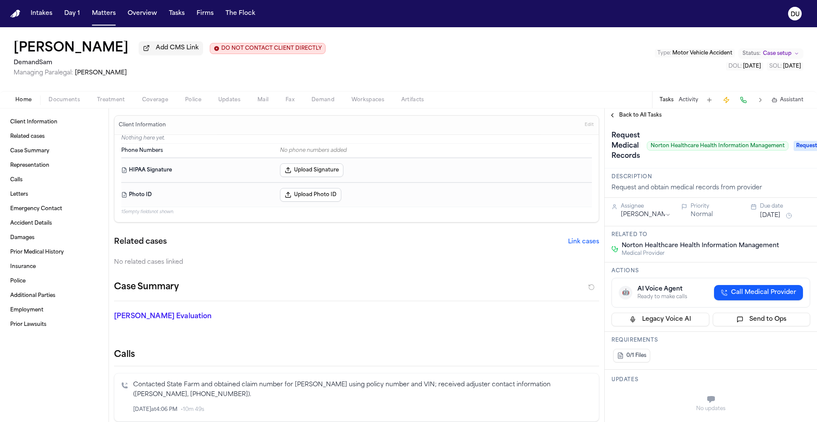
click at [646, 118] on span "Back to All Tasks" at bounding box center [640, 115] width 43 height 7
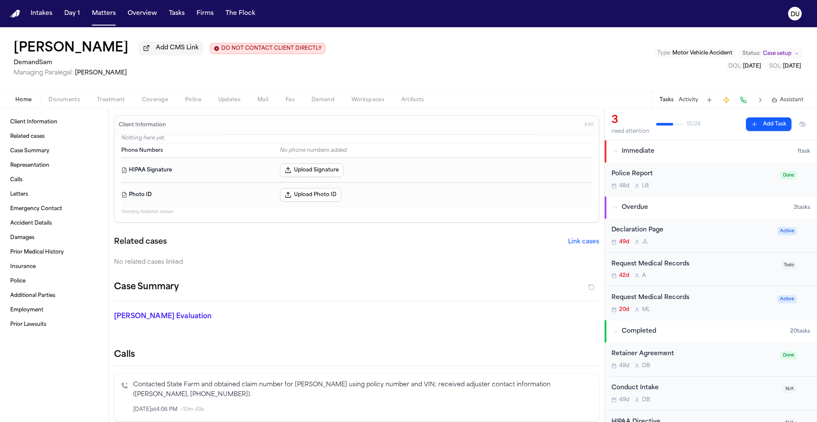
click at [660, 274] on div "42d A" at bounding box center [694, 275] width 165 height 7
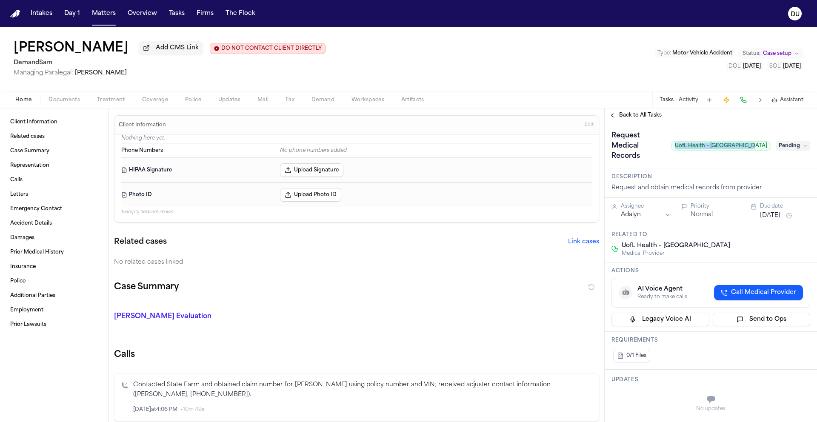
drag, startPoint x: 691, startPoint y: 143, endPoint x: 765, endPoint y: 143, distance: 73.7
click at [765, 143] on div "Request Medical Records UofL Health – [GEOGRAPHIC_DATA] Pending" at bounding box center [711, 146] width 199 height 34
copy span "UofL Health – [GEOGRAPHIC_DATA]"
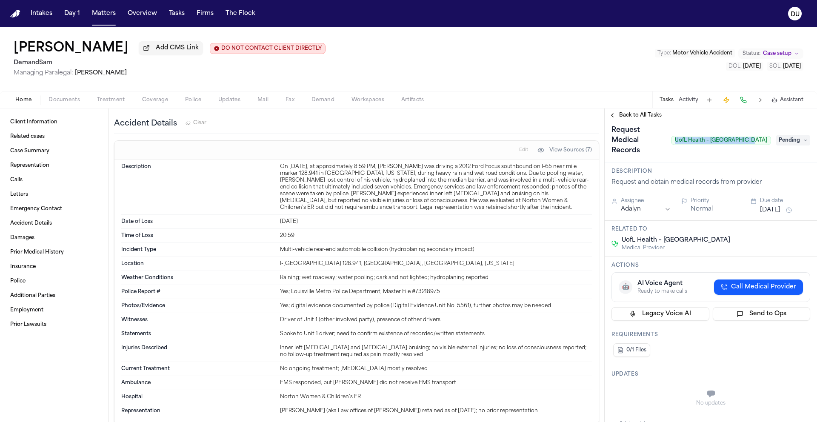
scroll to position [13, 0]
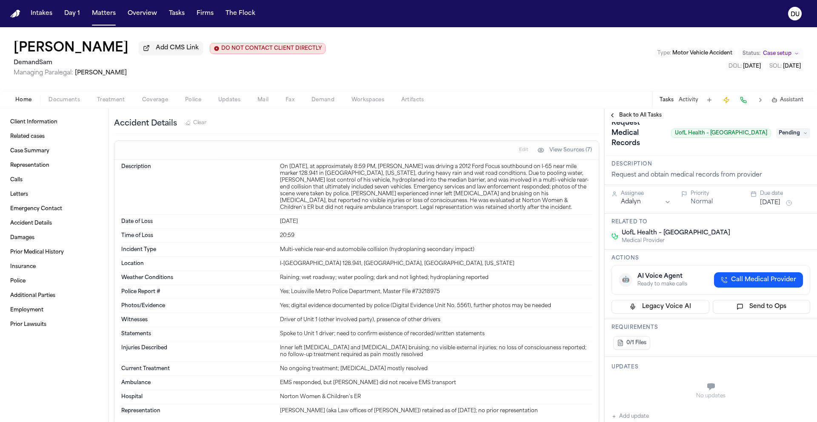
click at [779, 128] on span "Pending" at bounding box center [794, 133] width 34 height 10
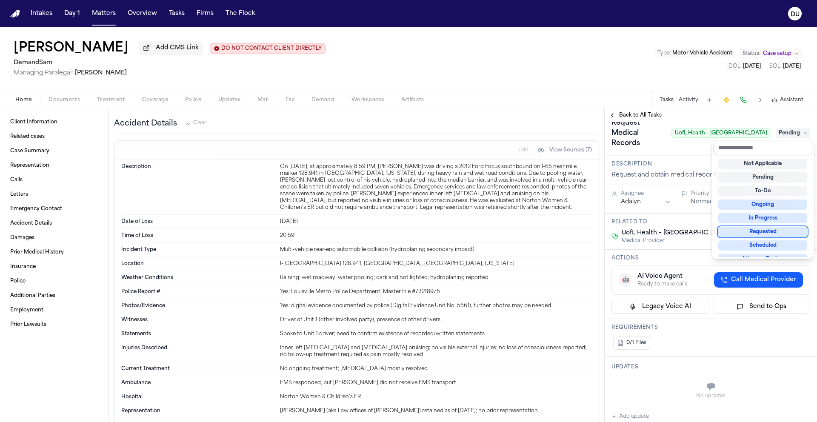
click at [766, 234] on div "Requested" at bounding box center [763, 232] width 89 height 10
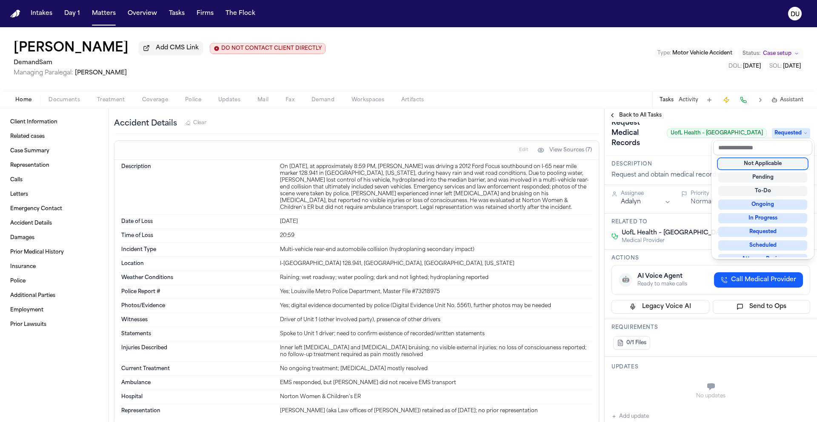
click at [668, 152] on div "**********" at bounding box center [711, 430] width 212 height 642
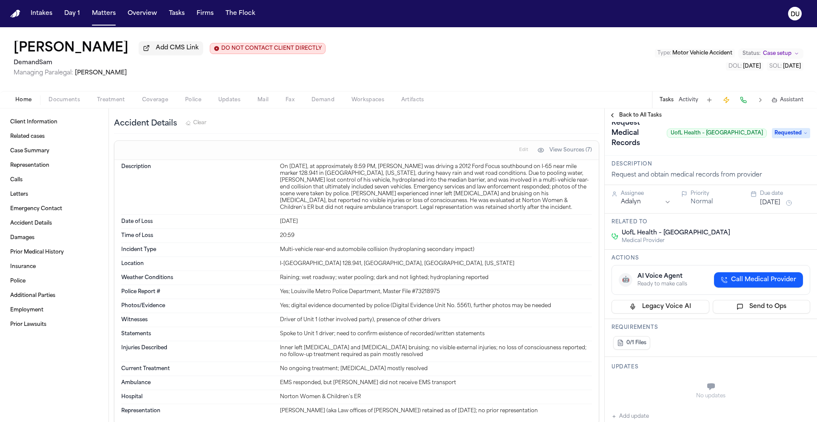
click at [781, 199] on button "Aug 26, 2025" at bounding box center [770, 203] width 20 height 9
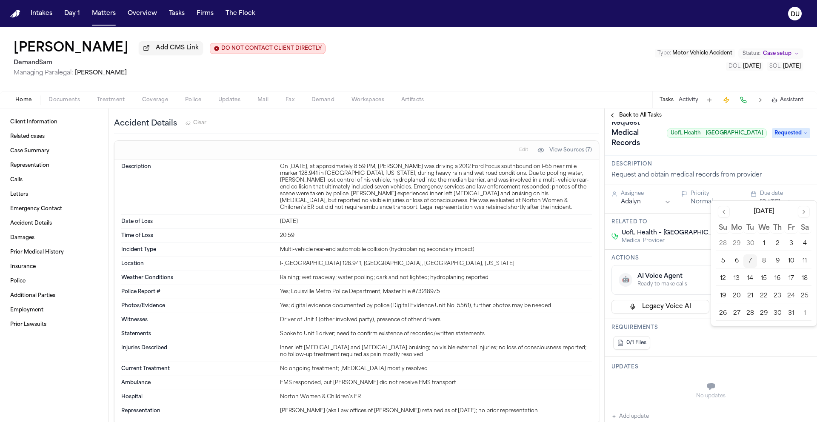
click at [790, 262] on button "10" at bounding box center [792, 262] width 14 height 14
click at [644, 376] on div "No updates" at bounding box center [711, 391] width 199 height 31
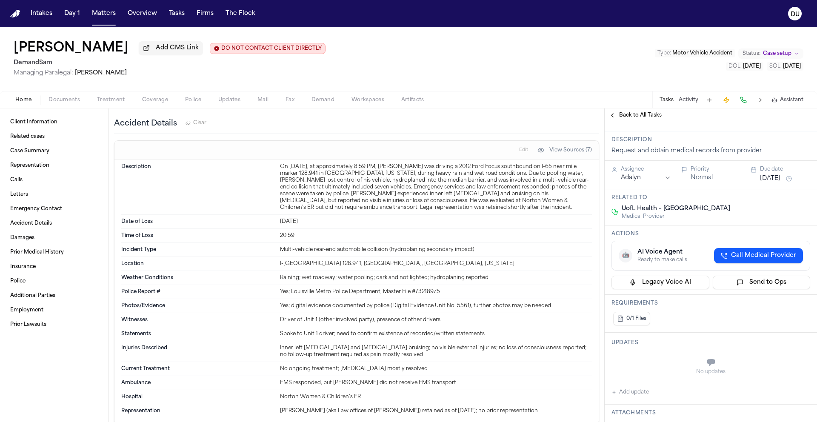
scroll to position [59, 0]
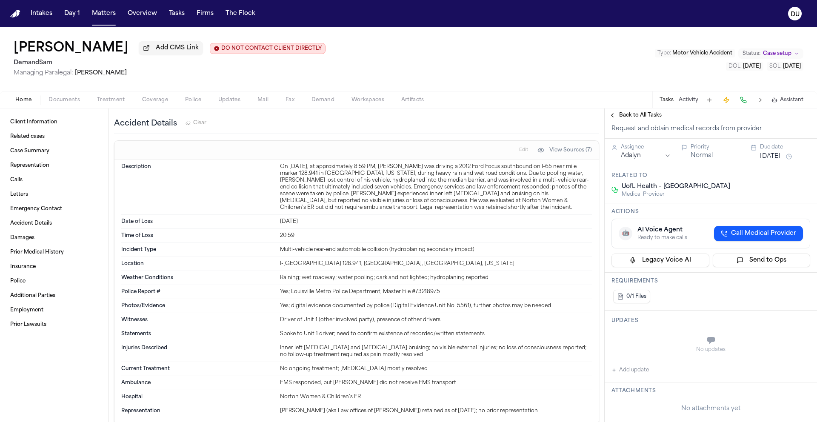
click at [627, 365] on button "Add update" at bounding box center [630, 370] width 37 height 10
click at [672, 335] on textarea "Add your update" at bounding box center [716, 341] width 182 height 17
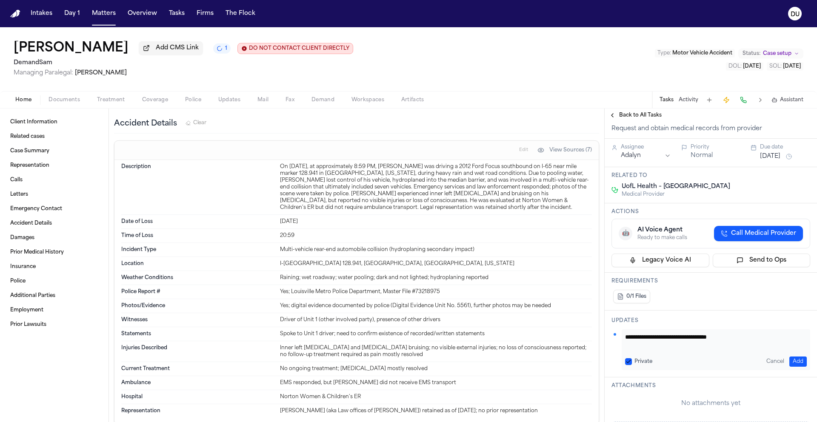
type textarea "**********"
click at [795, 357] on button "Add" at bounding box center [798, 362] width 17 height 10
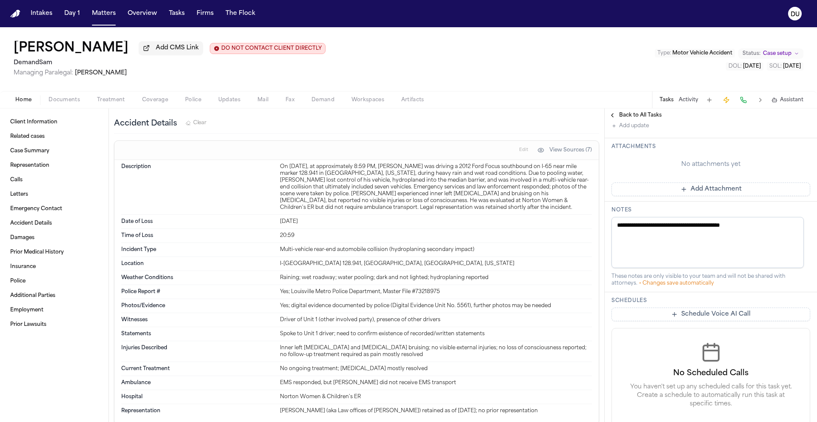
scroll to position [0, 0]
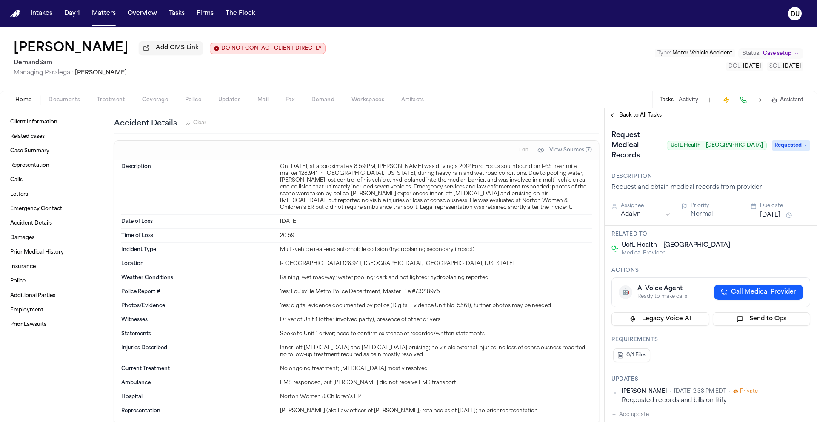
click at [769, 211] on button "Oct 10, 2025" at bounding box center [770, 215] width 20 height 9
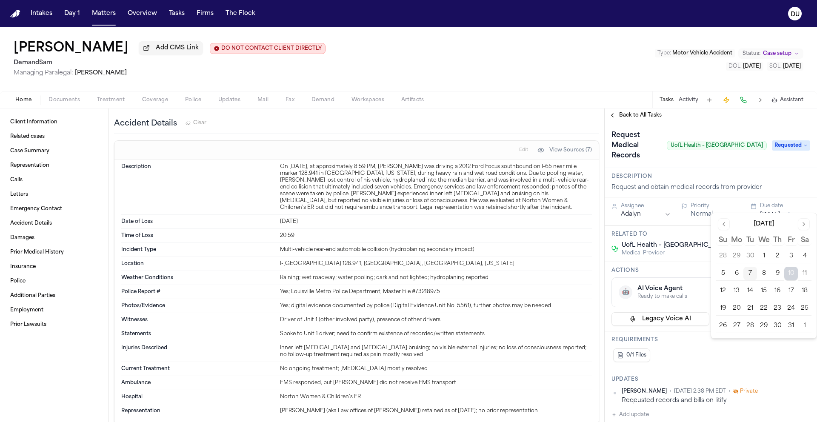
click at [756, 293] on button "14" at bounding box center [751, 291] width 14 height 14
click at [717, 127] on div "Request Medical Records UofL Health – UofL Hospital Requested" at bounding box center [711, 145] width 212 height 46
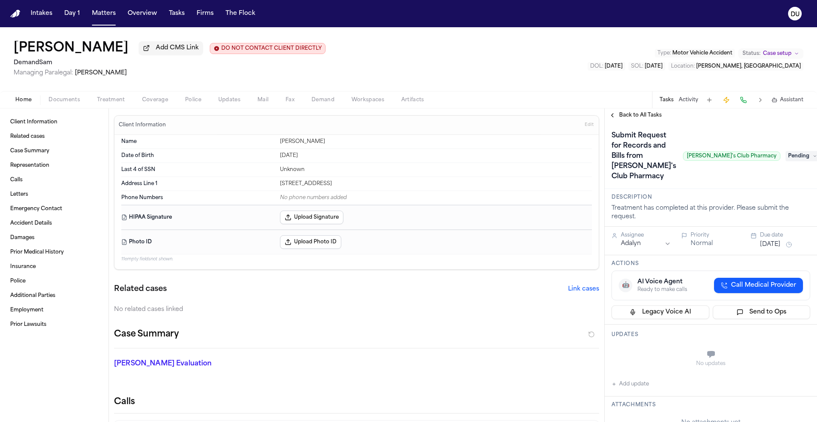
click at [793, 151] on span "Pending" at bounding box center [803, 156] width 34 height 10
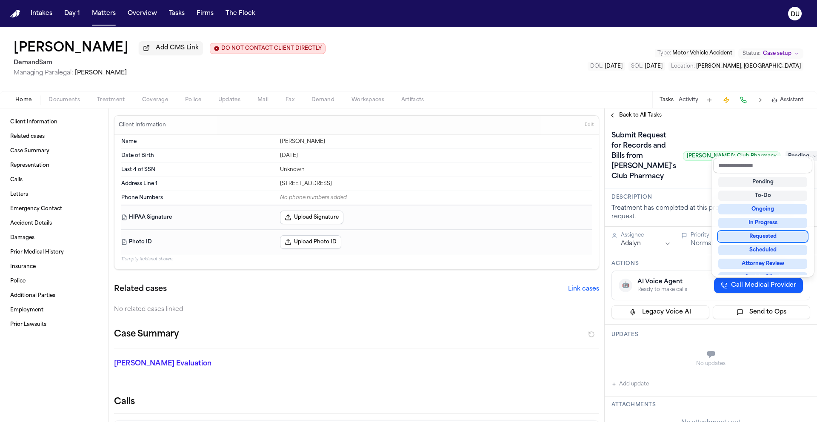
click at [770, 233] on div "Requested" at bounding box center [763, 237] width 89 height 10
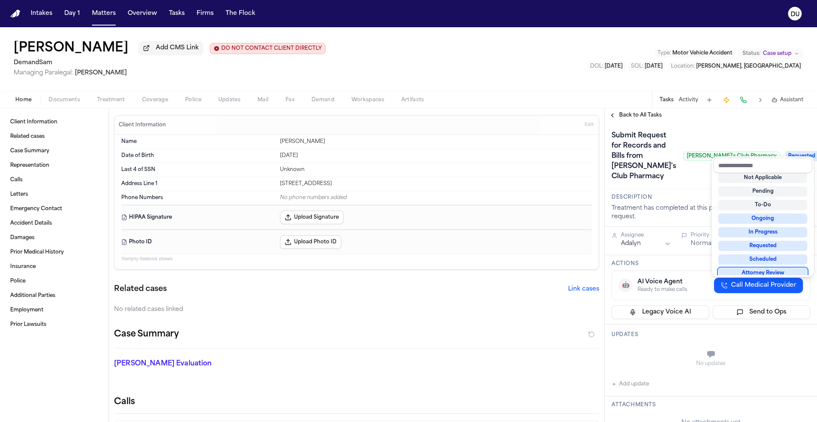
scroll to position [7, 0]
click at [628, 368] on div "**********" at bounding box center [711, 420] width 212 height 597
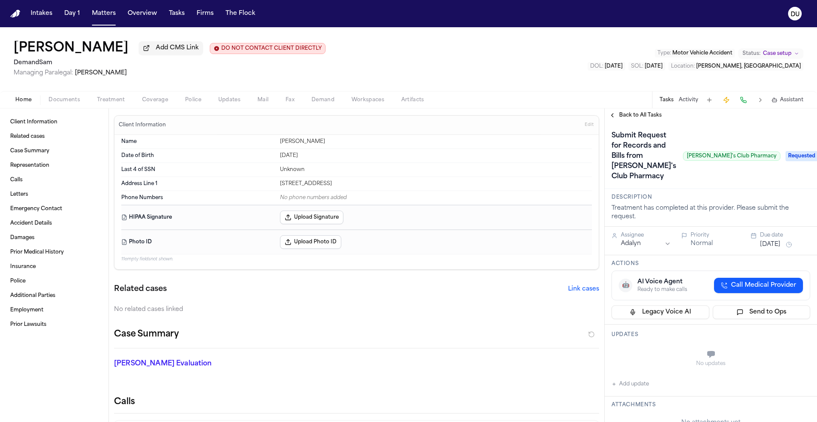
click at [631, 379] on button "Add update" at bounding box center [630, 384] width 37 height 10
click at [788, 151] on span "Requested" at bounding box center [803, 156] width 34 height 10
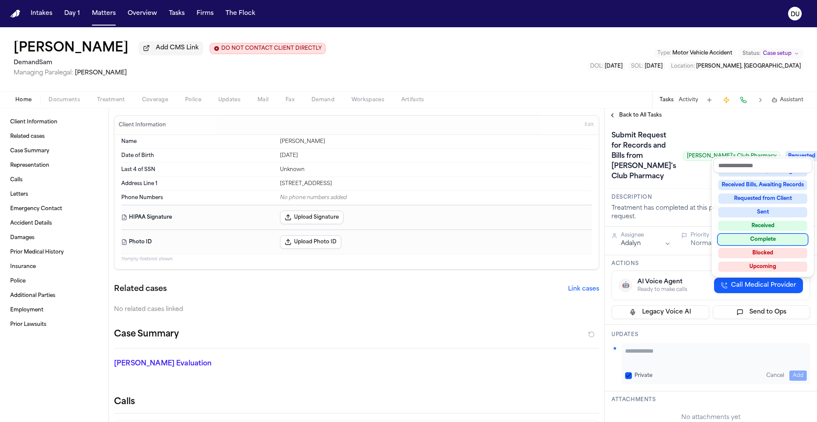
click at [767, 237] on div "Complete" at bounding box center [763, 240] width 89 height 10
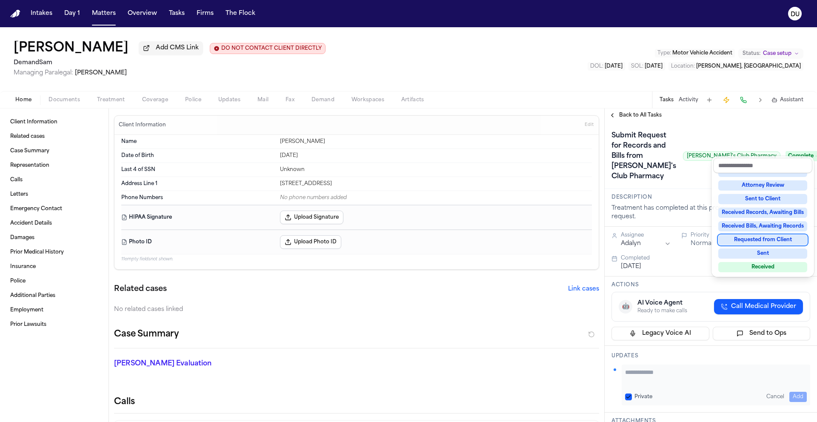
click at [648, 359] on div "**********" at bounding box center [711, 428] width 212 height 613
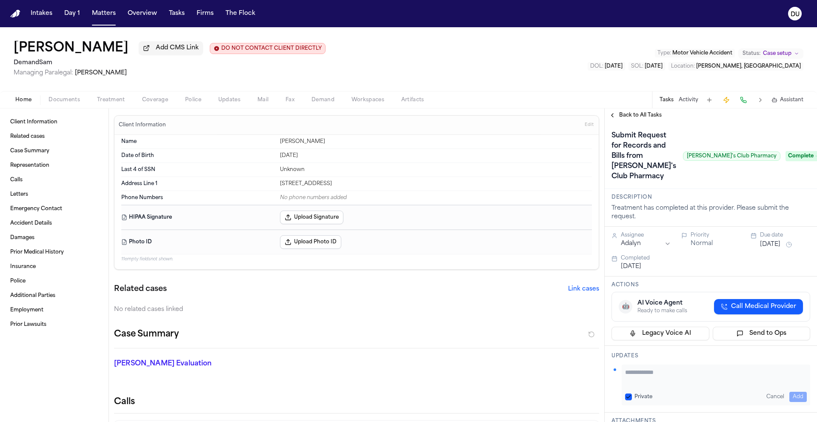
click at [650, 368] on textarea "Add your update" at bounding box center [716, 376] width 182 height 17
type textarea "**********"
click at [794, 392] on button "Add" at bounding box center [798, 397] width 17 height 10
click at [644, 118] on span "Back to All Tasks" at bounding box center [640, 115] width 43 height 7
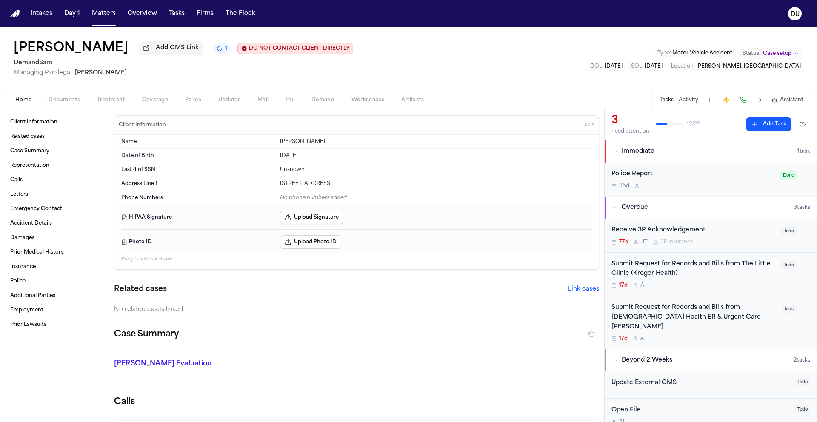
click at [657, 274] on div "Submit Request for Records and Bills from The Little Clinic (Kroger Health)" at bounding box center [694, 270] width 165 height 20
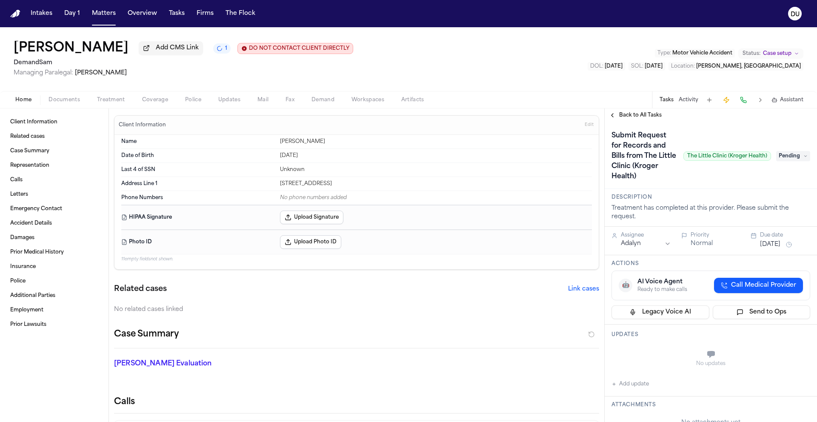
click at [638, 116] on span "Back to All Tasks" at bounding box center [640, 115] width 43 height 7
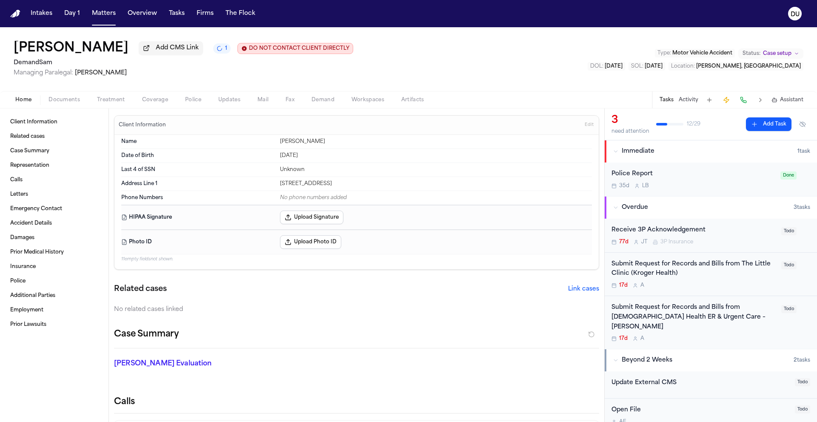
click at [699, 322] on div "Submit Request for Records and Bills from Baptist Health ER & Urgent Care – Bla…" at bounding box center [694, 317] width 165 height 29
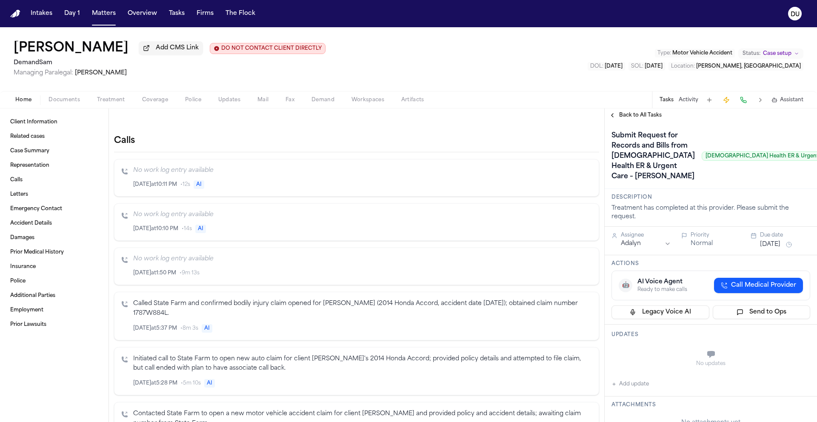
scroll to position [100, 0]
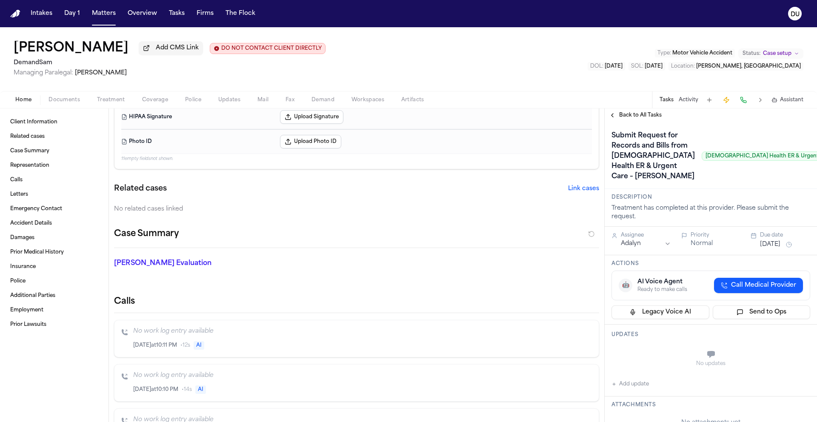
click at [22, 14] on nav "Intakes Day 1 Matters Overview Tasks Firms The Flock DU" at bounding box center [408, 13] width 817 height 27
click at [14, 14] on img "Home" at bounding box center [15, 14] width 10 height 8
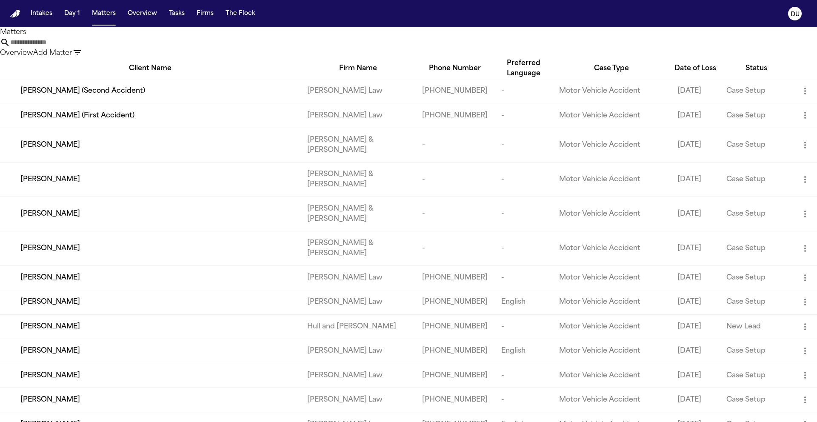
click at [78, 43] on input "text" at bounding box center [44, 42] width 68 height 10
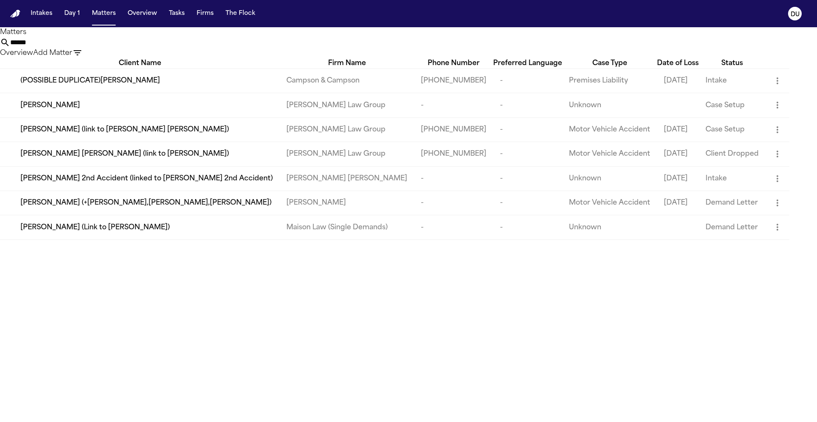
type input "******"
click at [222, 111] on div "Lueanne Fraser" at bounding box center [146, 105] width 252 height 10
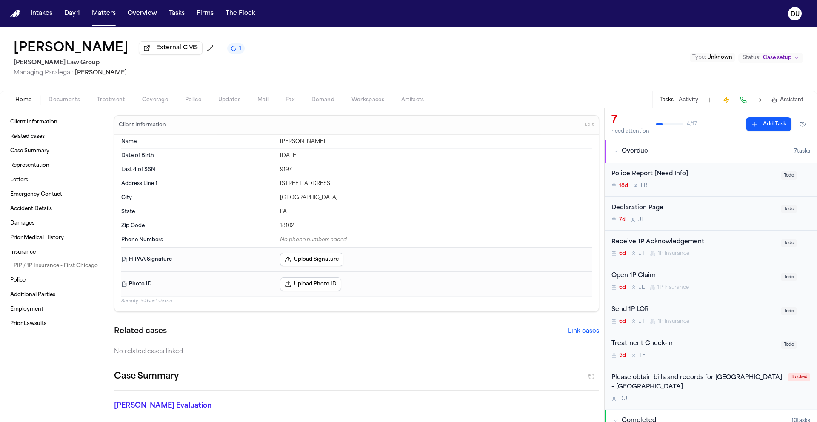
scroll to position [149, 0]
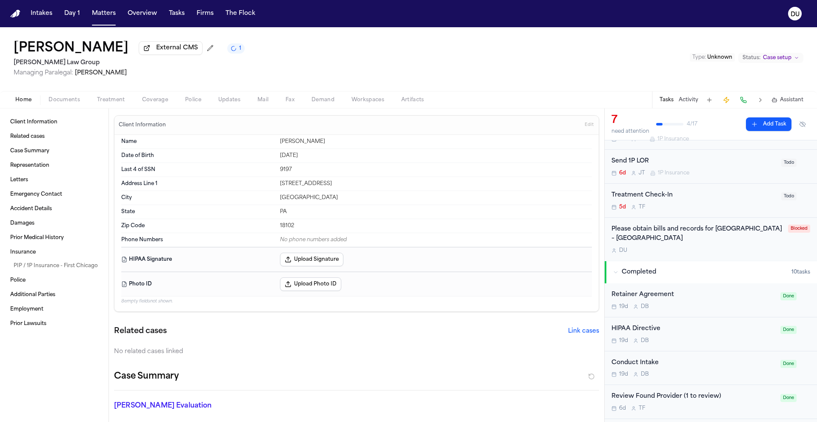
click at [662, 231] on div "Please obtain bills and records for St. Luke's Hospital – Allentown Campus" at bounding box center [698, 235] width 172 height 20
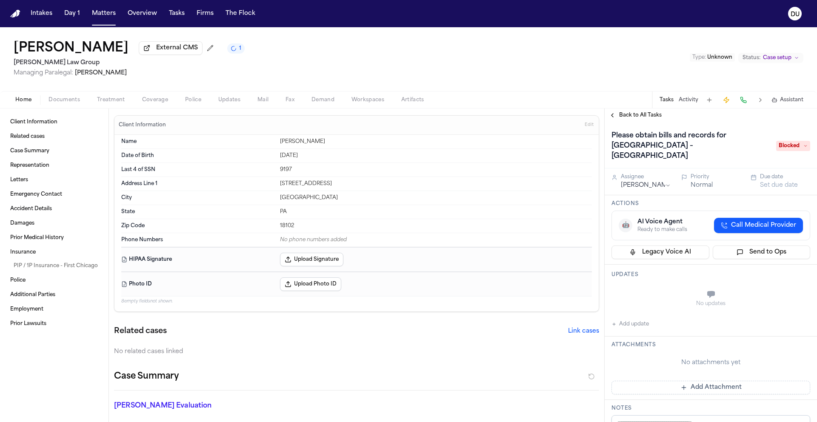
click at [784, 143] on span "Blocked" at bounding box center [794, 146] width 34 height 10
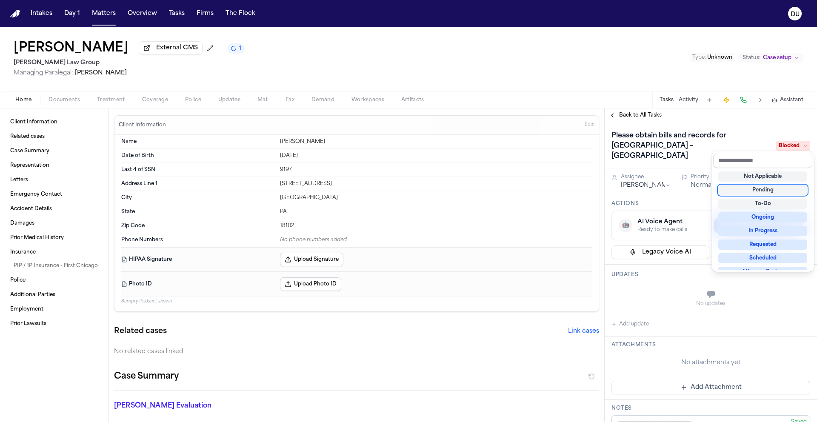
click at [757, 189] on div "Pending" at bounding box center [763, 190] width 89 height 10
drag, startPoint x: 722, startPoint y: 119, endPoint x: 726, endPoint y: 166, distance: 46.6
click at [722, 120] on div "Back to All Tasks Please obtain bills and records for St. Luke's Hospital – All…" at bounding box center [711, 266] width 212 height 314
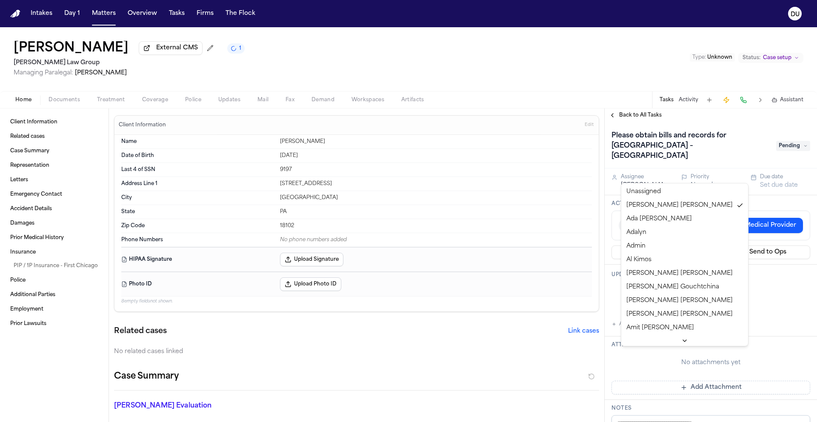
click at [645, 174] on html "Intakes Day 1 Matters Overview Tasks Firms The Flock DU Lueanne Fraser External…" at bounding box center [408, 211] width 817 height 422
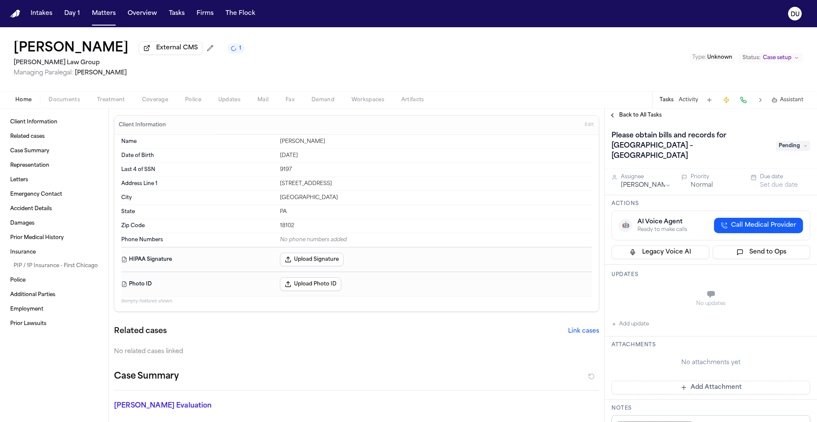
click at [638, 99] on div "Home Documents Treatment Coverage Police Updates Mail Fax Demand Workspaces Art…" at bounding box center [408, 99] width 817 height 17
click at [632, 117] on span "Back to All Tasks" at bounding box center [640, 115] width 43 height 7
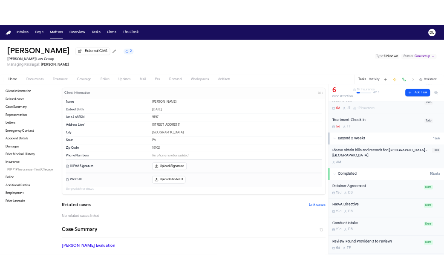
scroll to position [132, 0]
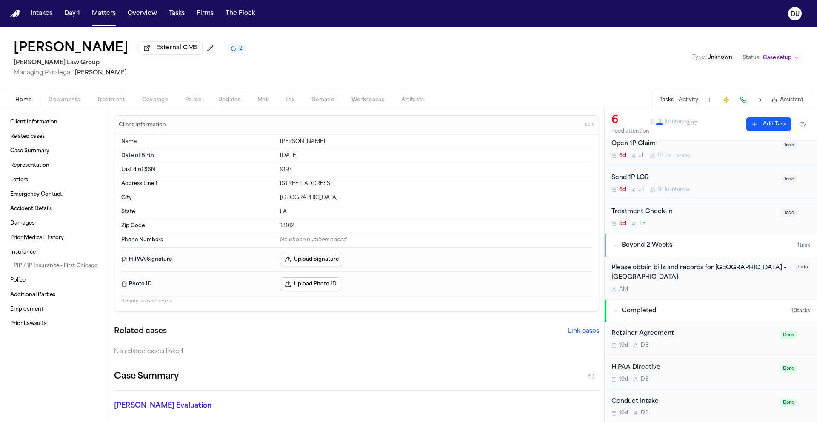
drag, startPoint x: 18, startPoint y: 14, endPoint x: 21, endPoint y: 8, distance: 7.0
click at [18, 15] on img "Home" at bounding box center [15, 14] width 10 height 8
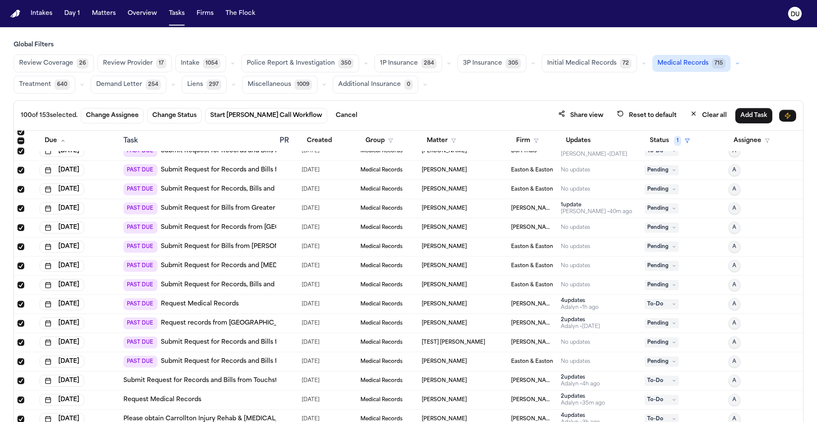
scroll to position [1050, 0]
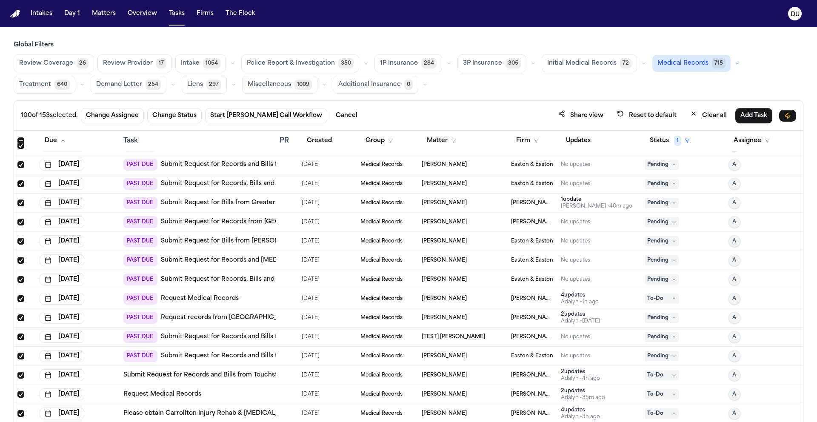
click at [205, 221] on link "Submit Request for Records from [GEOGRAPHIC_DATA] Orthopaedic Associates" at bounding box center [283, 222] width 245 height 9
click at [235, 225] on link "Submit Request for Records from [GEOGRAPHIC_DATA] Orthopaedic Associates" at bounding box center [283, 222] width 245 height 9
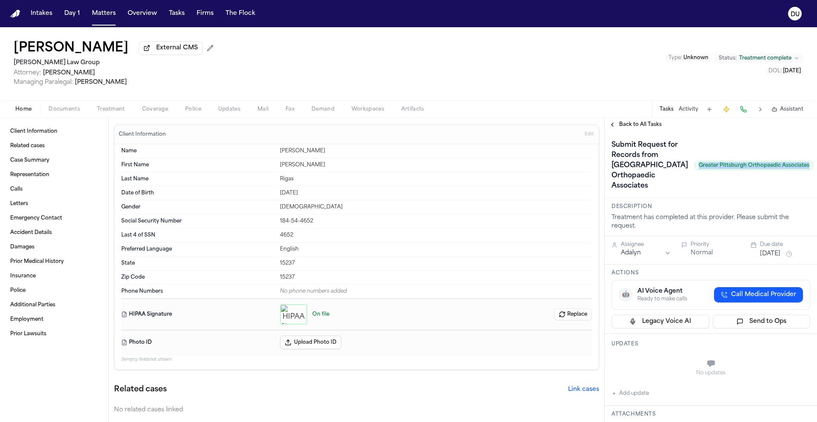
drag, startPoint x: 667, startPoint y: 184, endPoint x: 779, endPoint y: 181, distance: 111.6
click at [779, 170] on span "Greater Pittsburgh Orthopaedic Associates" at bounding box center [754, 165] width 118 height 9
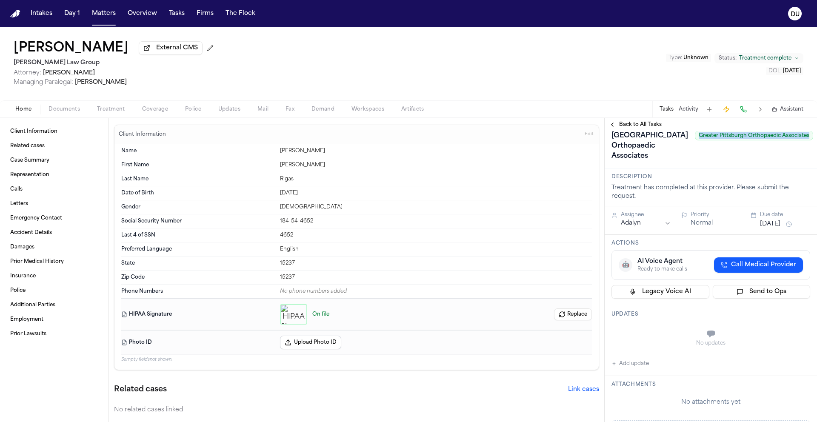
scroll to position [52, 0]
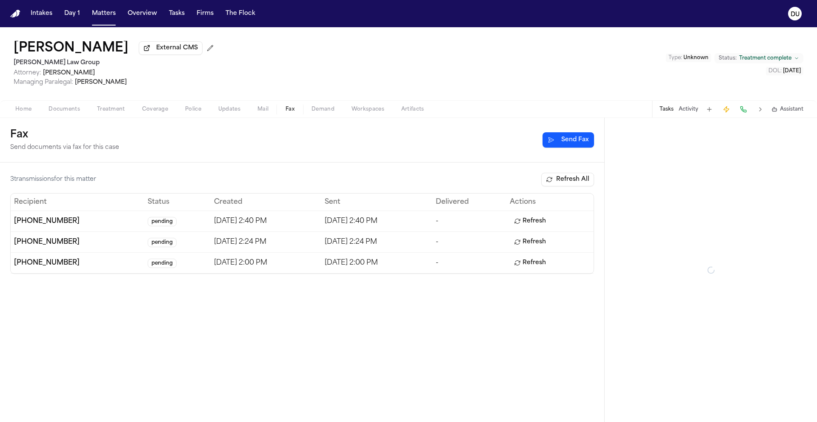
click at [287, 111] on span "Fax" at bounding box center [290, 109] width 9 height 7
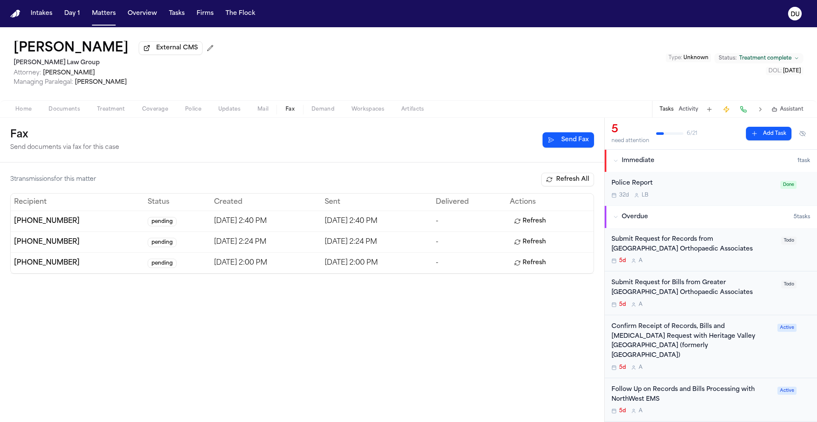
click at [544, 226] on button "Refresh" at bounding box center [530, 222] width 40 height 14
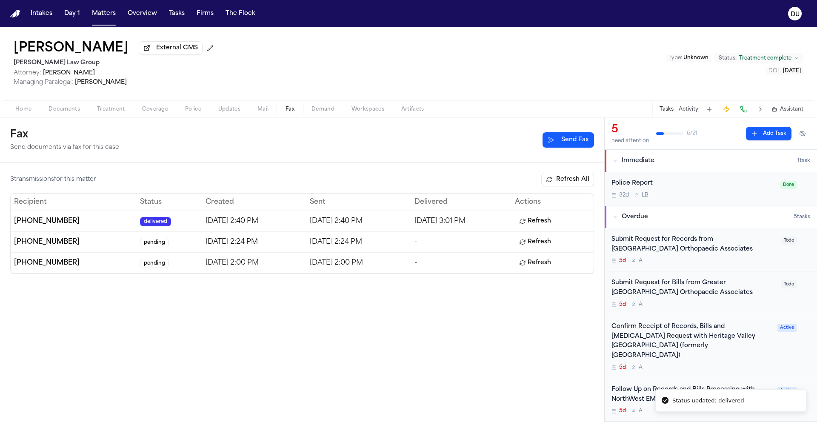
click at [536, 245] on button "Refresh" at bounding box center [535, 242] width 40 height 14
click at [551, 266] on button "Refresh" at bounding box center [535, 263] width 40 height 14
click at [670, 288] on div "Submit Request for Bills from Greater [GEOGRAPHIC_DATA] Orthopaedic Associates" at bounding box center [694, 288] width 165 height 20
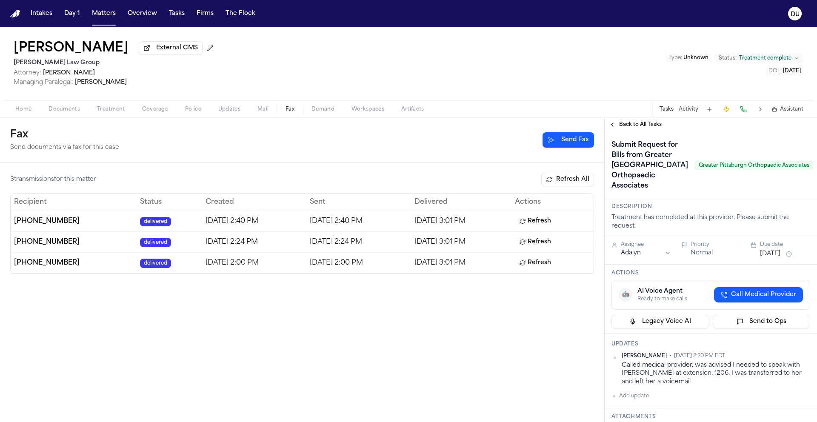
drag, startPoint x: 668, startPoint y: 178, endPoint x: 776, endPoint y: 175, distance: 107.8
click at [776, 170] on span "Greater Pittsburgh Orthopaedic Associates" at bounding box center [754, 165] width 118 height 9
click at [766, 170] on span "Greater Pittsburgh Orthopaedic Associates" at bounding box center [754, 165] width 118 height 9
click at [695, 170] on span "Greater Pittsburgh Orthopaedic Associates" at bounding box center [754, 165] width 118 height 9
drag, startPoint x: 667, startPoint y: 178, endPoint x: 786, endPoint y: 179, distance: 118.8
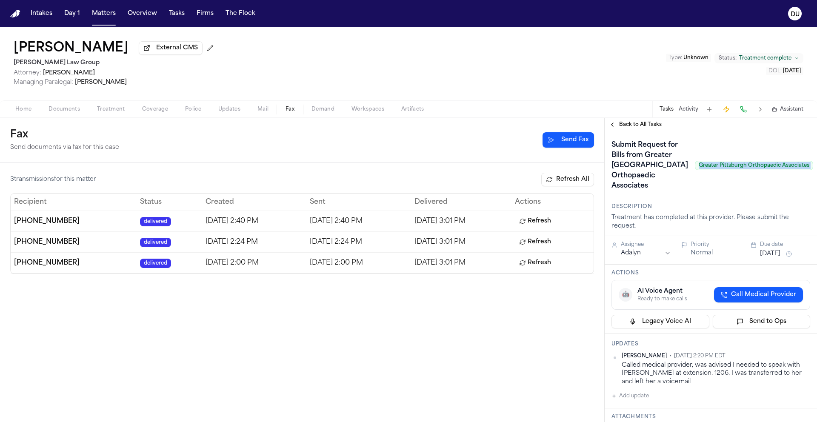
click at [786, 179] on div "Submit Request for Bills from Greater [GEOGRAPHIC_DATA] Orthopaedic Associates …" at bounding box center [711, 165] width 199 height 54
copy span "Greater Pittsburgh Orthopaedic Associates"
click at [719, 155] on div "Submit Request for Bills from Greater [GEOGRAPHIC_DATA] Orthopaedic Associates …" at bounding box center [713, 165] width 202 height 54
click at [115, 113] on span "Treatment" at bounding box center [111, 109] width 28 height 7
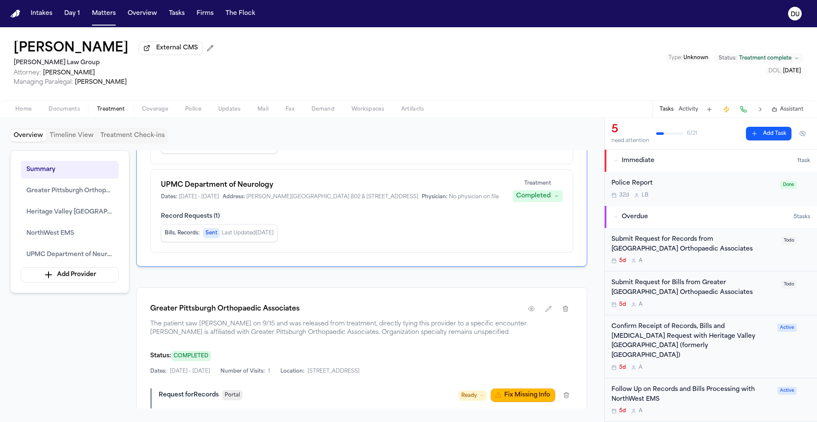
scroll to position [376, 0]
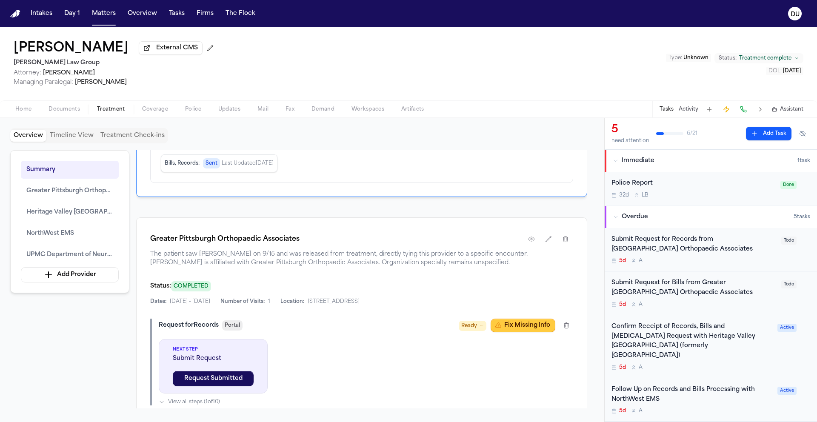
click at [520, 333] on button "Fix Missing Info" at bounding box center [523, 326] width 65 height 14
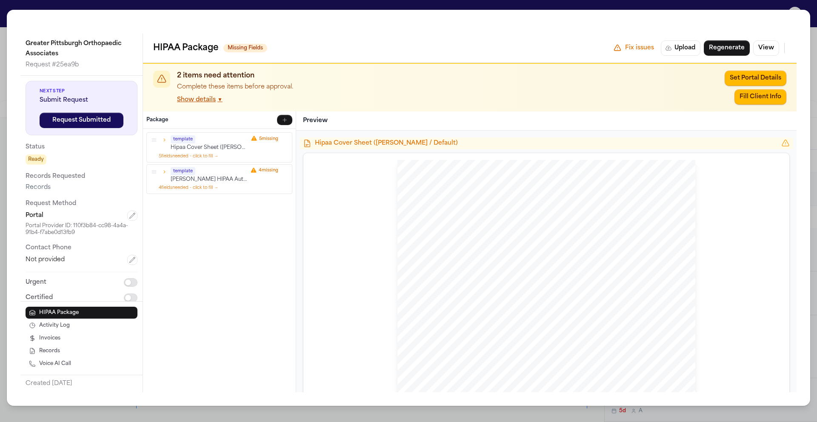
click at [163, 145] on div "template Hipaa Cover Sheet ([PERSON_NAME] / Default) 5 missing" at bounding box center [219, 143] width 138 height 16
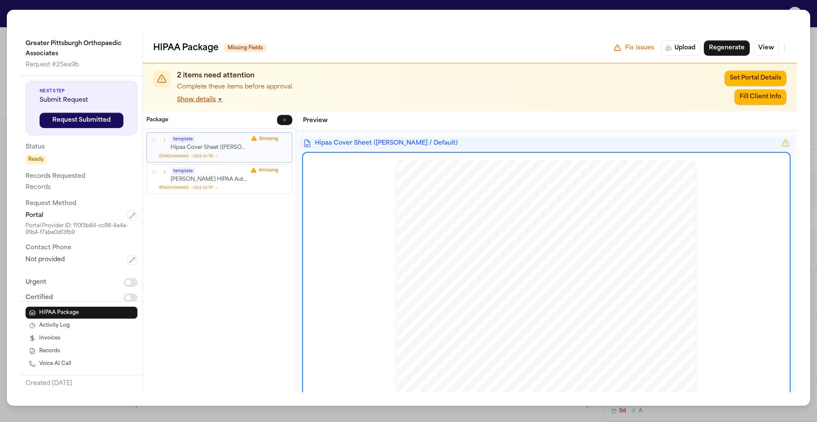
click at [167, 141] on icon "button" at bounding box center [164, 140] width 6 height 6
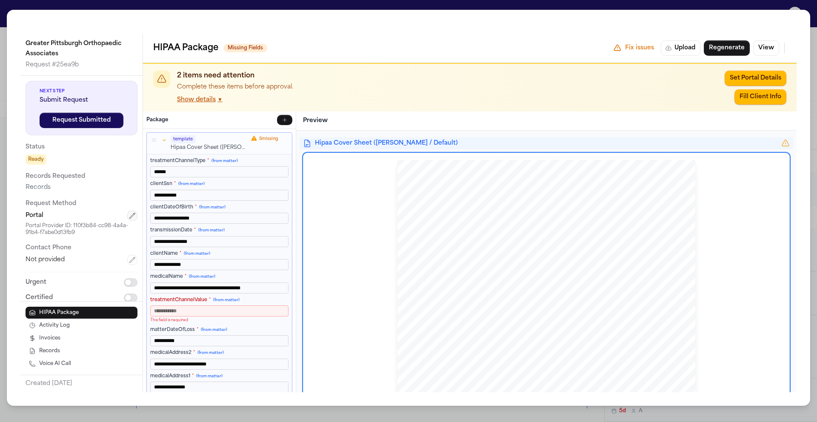
click at [129, 218] on icon "button" at bounding box center [132, 215] width 7 height 7
click at [116, 219] on html "Intakes Day 1 Matters Overview Tasks Firms The Flock DU [PERSON_NAME] External …" at bounding box center [408, 211] width 817 height 422
click at [56, 238] on input "tel" at bounding box center [82, 238] width 112 height 15
type input "**********"
click at [55, 288] on button "Save" at bounding box center [53, 282] width 54 height 15
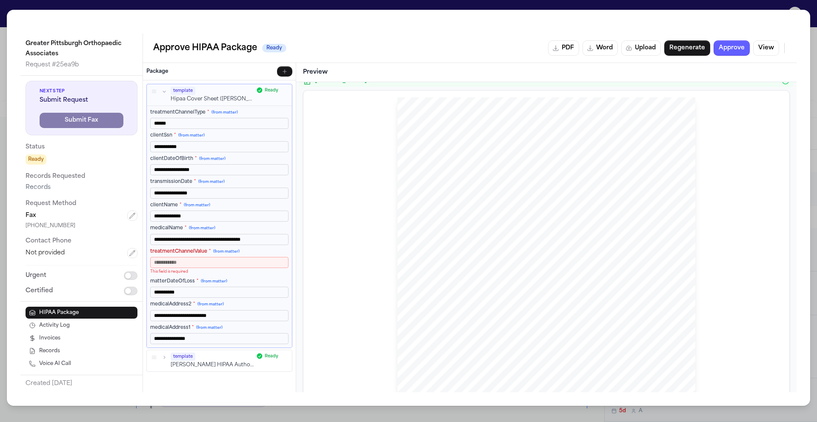
scroll to position [452, 0]
click at [270, 239] on input "**********" at bounding box center [219, 239] width 138 height 11
drag, startPoint x: 275, startPoint y: 240, endPoint x: 235, endPoint y: 241, distance: 40.5
click at [235, 241] on input "**********" at bounding box center [219, 239] width 138 height 11
type input "**********"
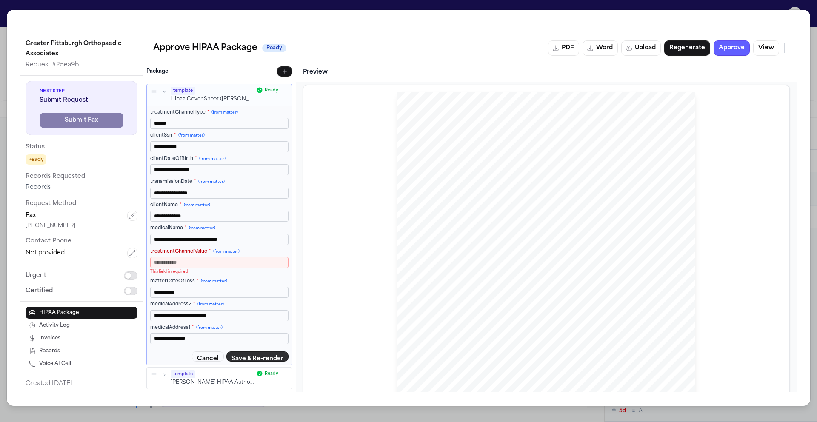
click at [244, 356] on button "Save & Re-render" at bounding box center [258, 357] width 62 height 10
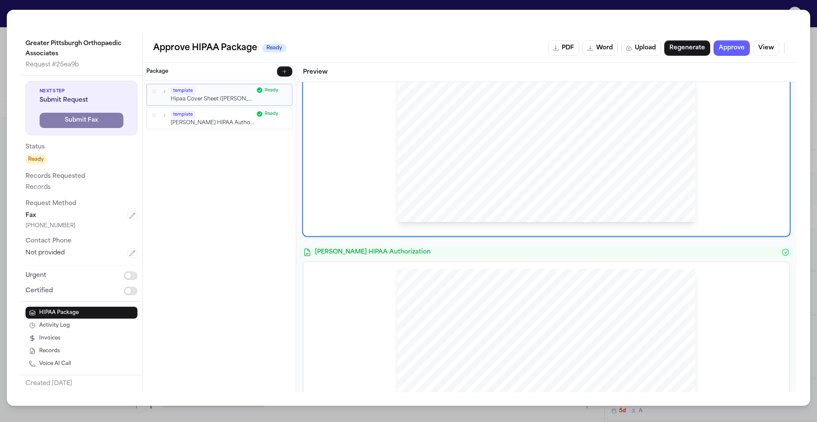
scroll to position [417, 0]
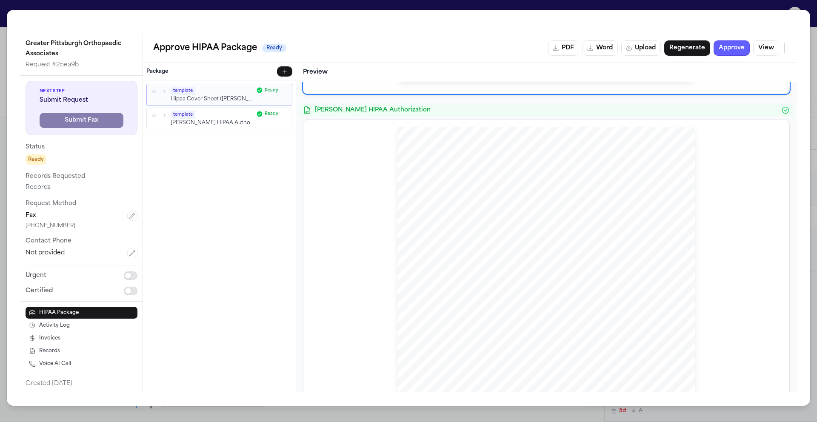
click at [427, 231] on span "Orthopaedic" at bounding box center [432, 234] width 26 height 6
click at [423, 232] on span "Orthopaedic" at bounding box center [432, 234] width 26 height 6
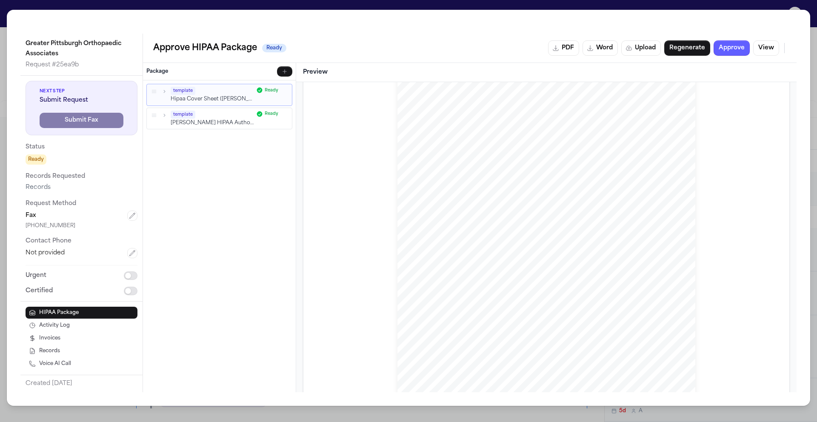
scroll to position [480, 0]
click at [804, 6] on div "Greater Pittsburgh Orthopaedic Associates Request # 25ea9b Next Step Submit Req…" at bounding box center [408, 211] width 817 height 422
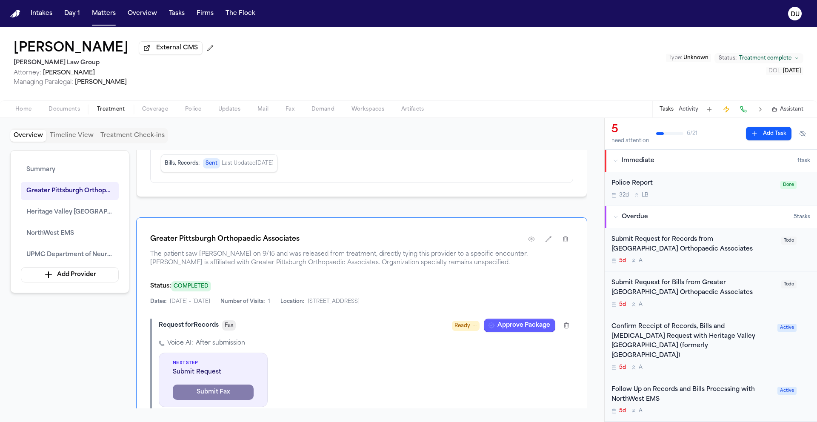
click at [662, 250] on div "Submit Request for Records from [GEOGRAPHIC_DATA] Orthopaedic Associates" at bounding box center [694, 245] width 165 height 20
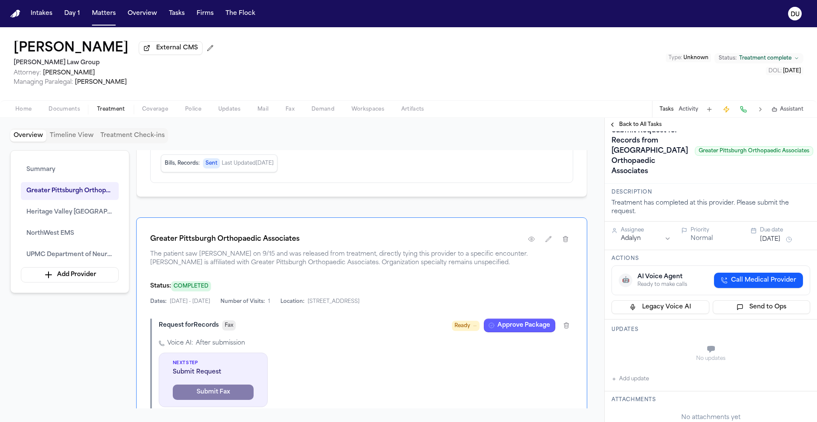
scroll to position [51, 0]
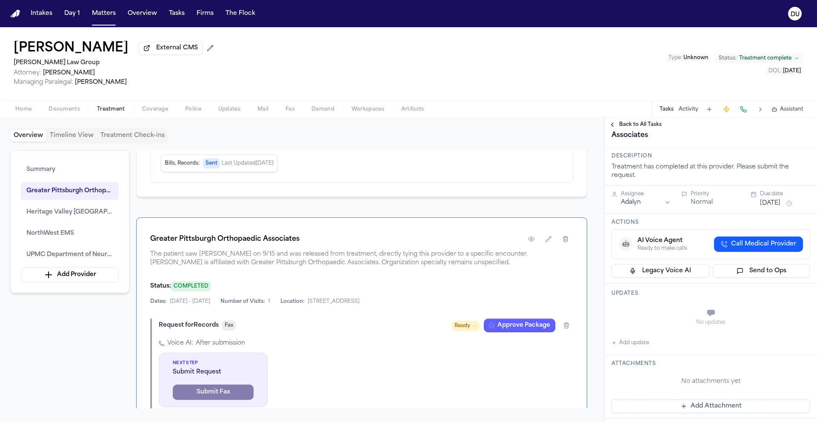
click at [638, 348] on button "Add update" at bounding box center [630, 343] width 37 height 10
click at [662, 323] on textarea "Add your update" at bounding box center [716, 314] width 182 height 17
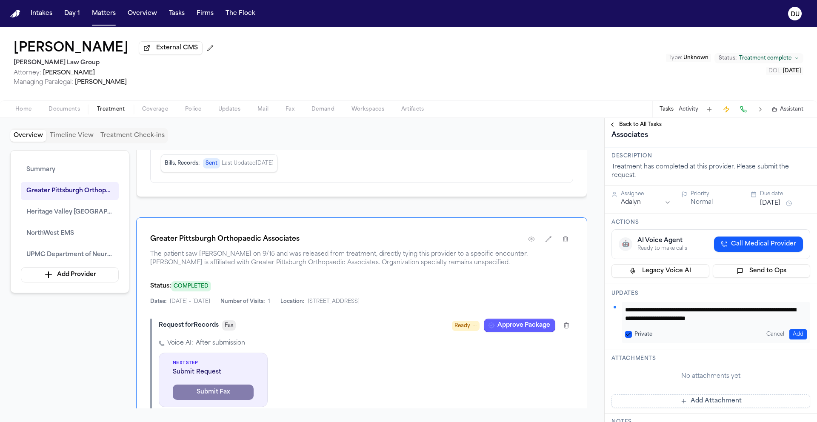
scroll to position [9, 0]
type textarea "**********"
click at [797, 340] on button "Add" at bounding box center [798, 335] width 17 height 10
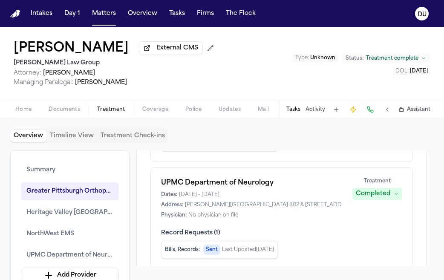
scroll to position [485, 0]
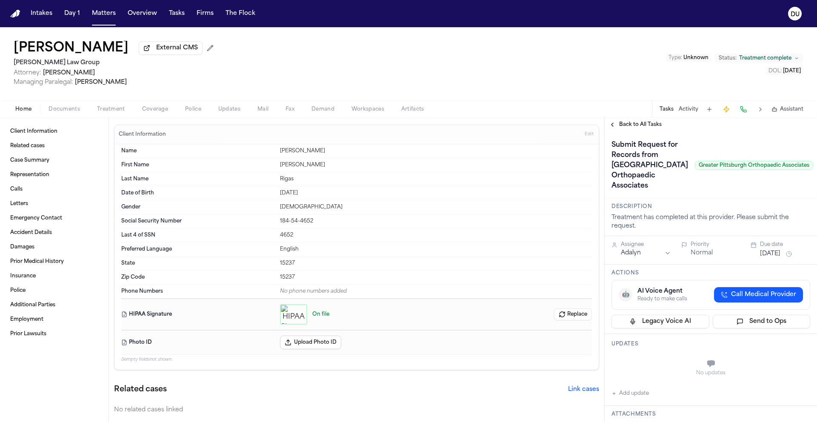
click at [626, 128] on span "Back to All Tasks" at bounding box center [640, 124] width 43 height 7
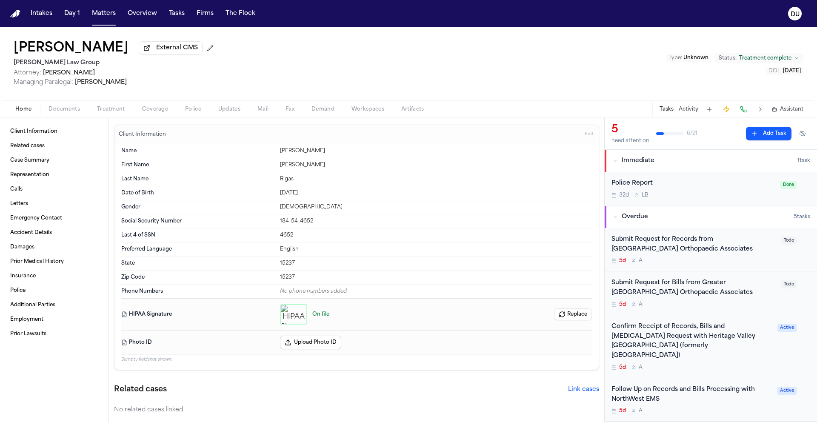
click at [665, 241] on div "Submit Request for Records from [GEOGRAPHIC_DATA] Orthopaedic Associates" at bounding box center [694, 245] width 165 height 20
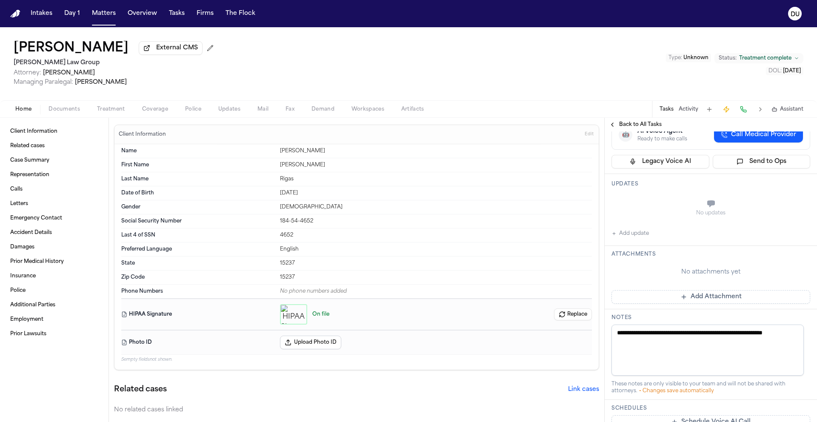
scroll to position [4, 0]
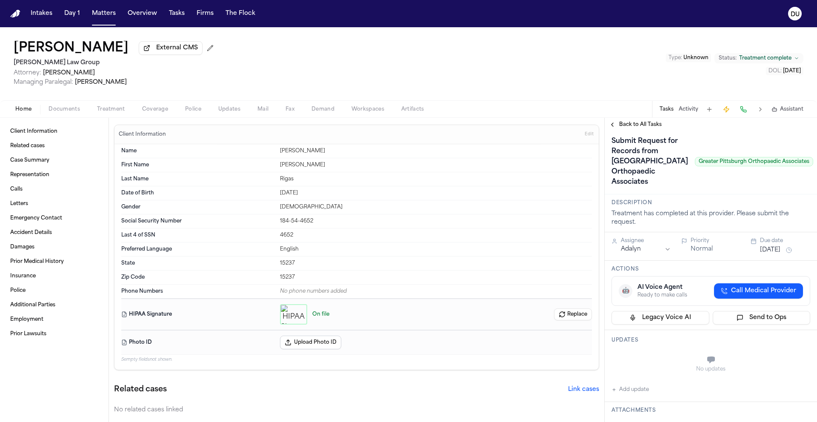
click at [630, 125] on span "Back to All Tasks" at bounding box center [640, 124] width 43 height 7
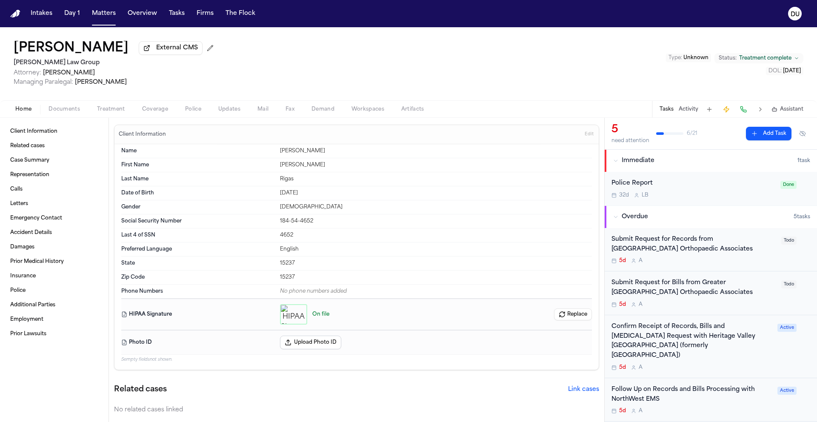
click at [664, 293] on div "Submit Request for Bills from Greater [GEOGRAPHIC_DATA] Orthopaedic Associates" at bounding box center [694, 288] width 165 height 20
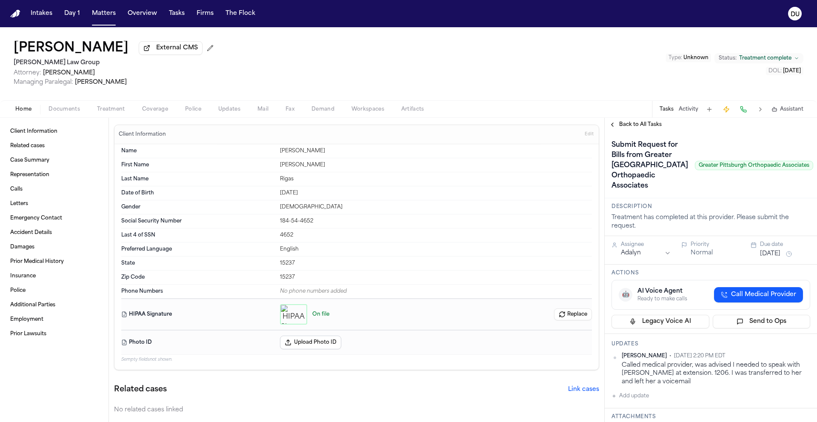
click at [634, 124] on span "Back to All Tasks" at bounding box center [640, 124] width 43 height 7
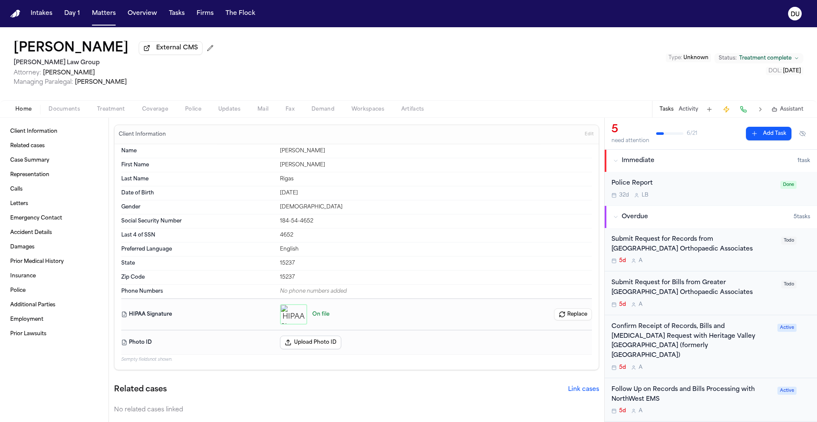
click at [657, 247] on div "Submit Request for Records from [GEOGRAPHIC_DATA] Orthopaedic Associates" at bounding box center [694, 245] width 165 height 20
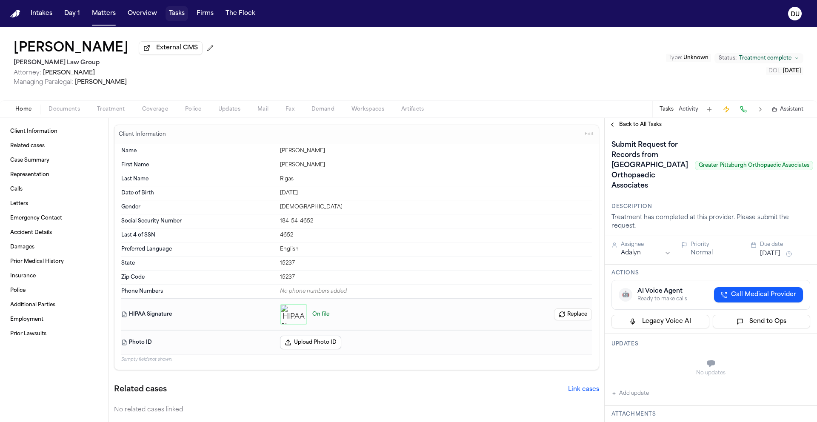
click at [172, 15] on button "Tasks" at bounding box center [177, 13] width 23 height 15
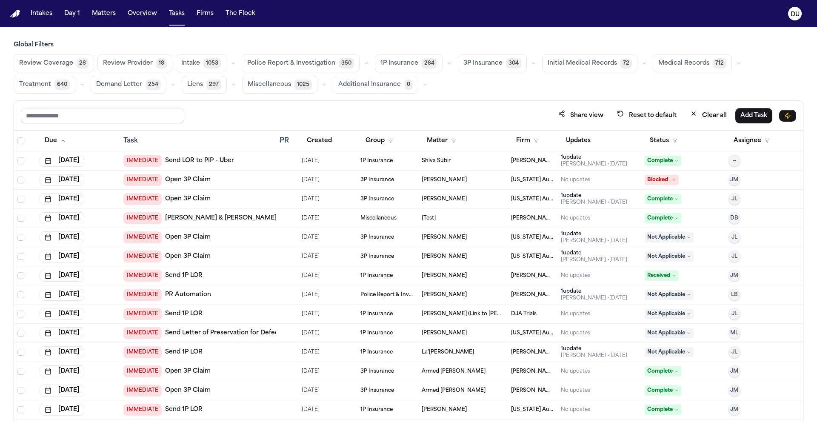
click at [660, 66] on span "Medical Records" at bounding box center [684, 63] width 51 height 9
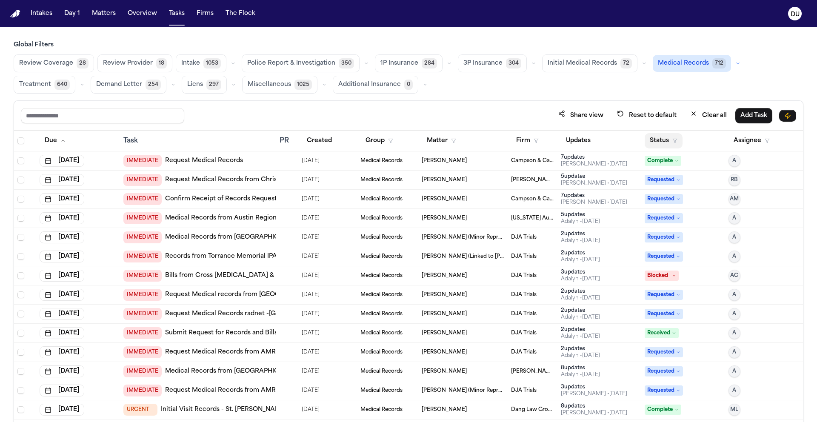
click at [667, 144] on button "Status" at bounding box center [664, 140] width 38 height 15
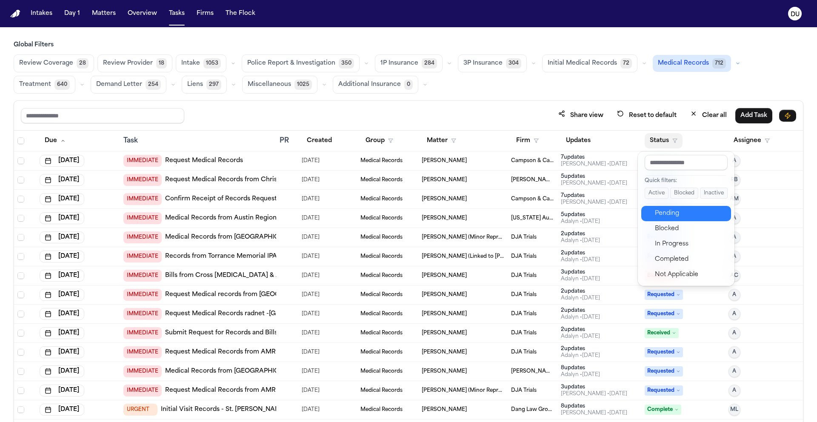
click at [674, 214] on div "Pending" at bounding box center [690, 214] width 71 height 10
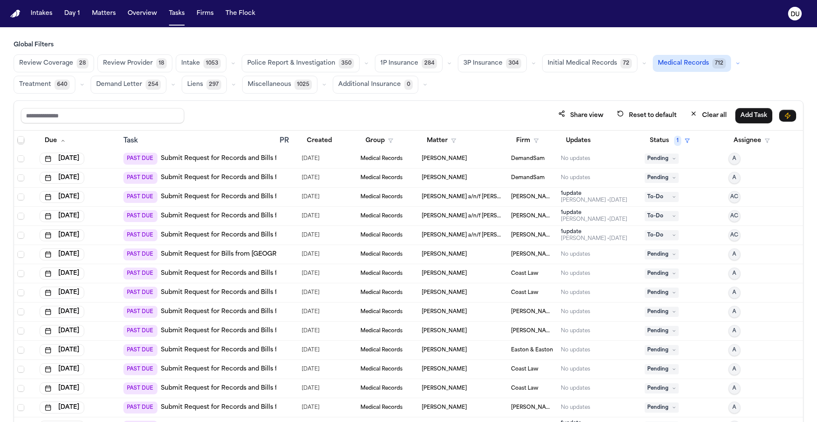
scroll to position [198, 0]
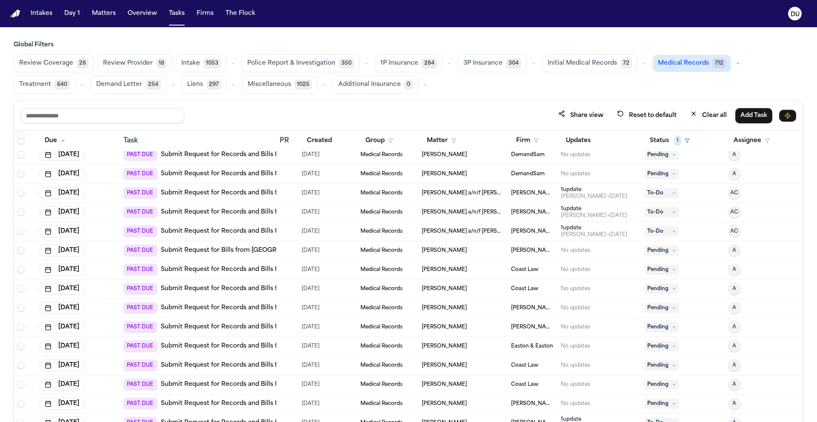
click at [244, 269] on link "Submit Request for Records and Bills from [PERSON_NAME]" at bounding box center [252, 270] width 182 height 9
click at [237, 292] on link "Submit Request for Records and Bills from [PERSON_NAME]" at bounding box center [252, 289] width 182 height 9
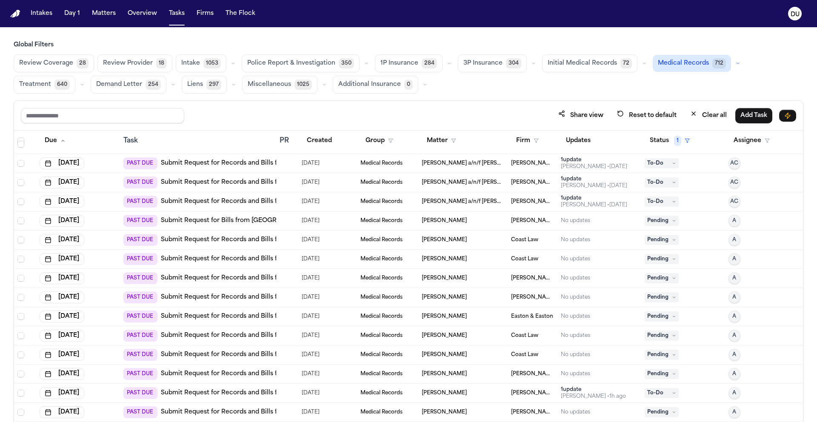
scroll to position [241, 0]
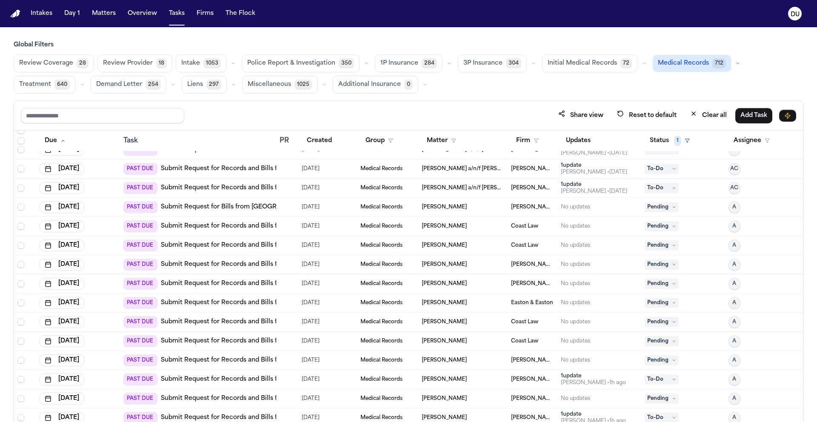
click at [234, 321] on link "Submit Request for Records and Bills from [PERSON_NAME]" at bounding box center [252, 322] width 182 height 9
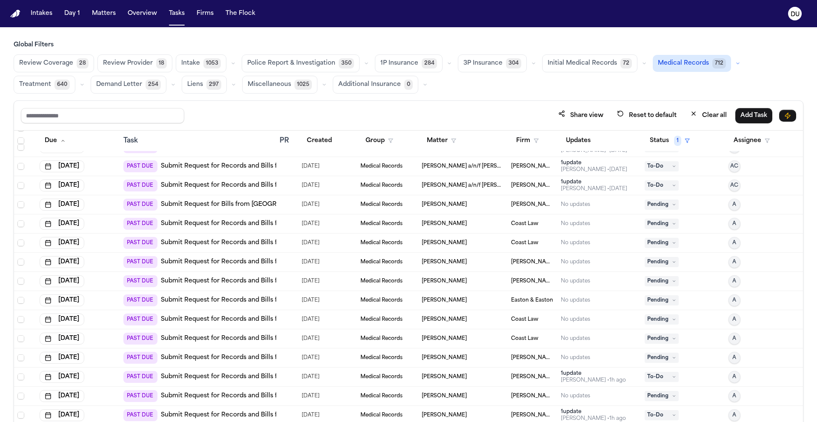
scroll to position [246, 0]
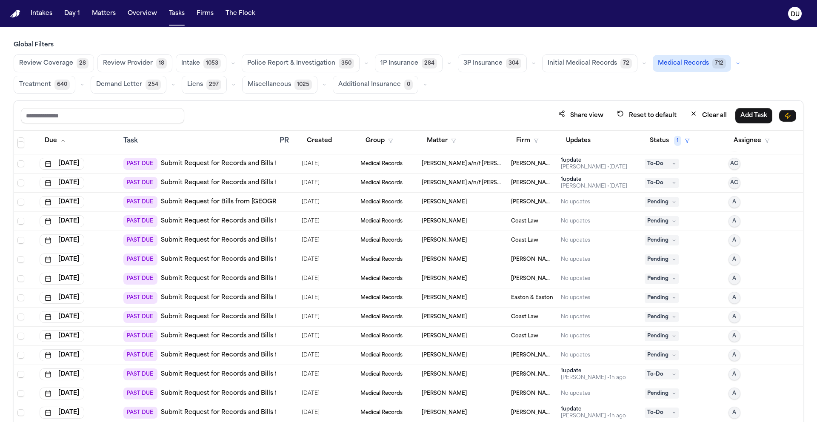
click at [232, 256] on link "Submit Request for Records and Bills from Baylor Scott & White Medical Center –…" at bounding box center [322, 259] width 322 height 9
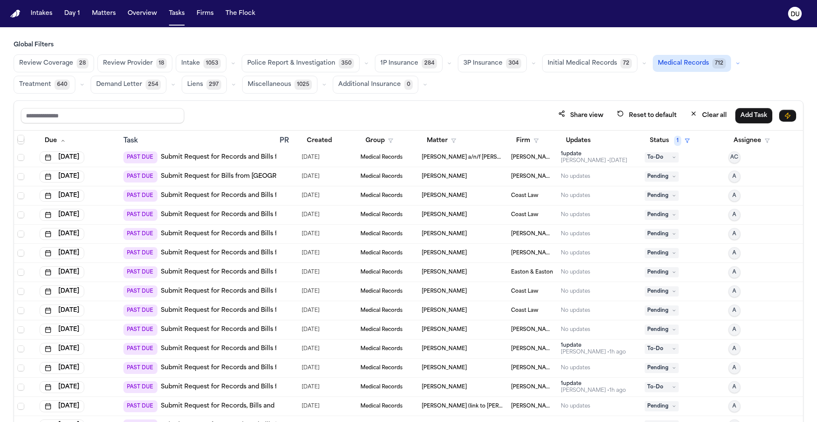
scroll to position [275, 0]
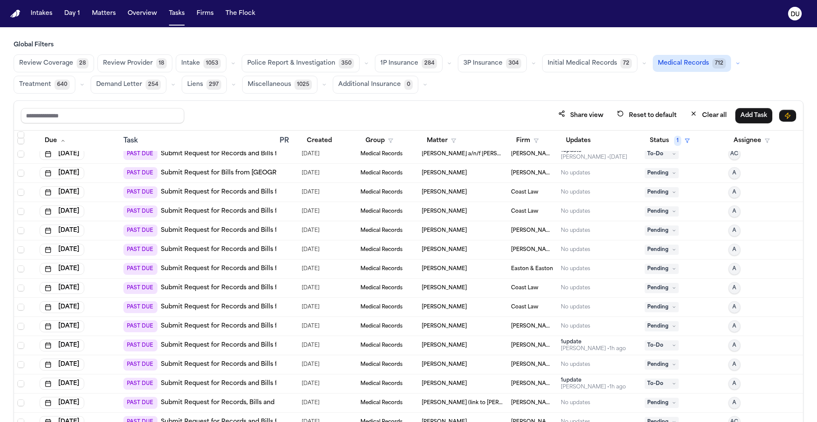
click at [243, 327] on link "Submit Request for Records and Bills from Emory University Hospital Midtown" at bounding box center [259, 326] width 197 height 9
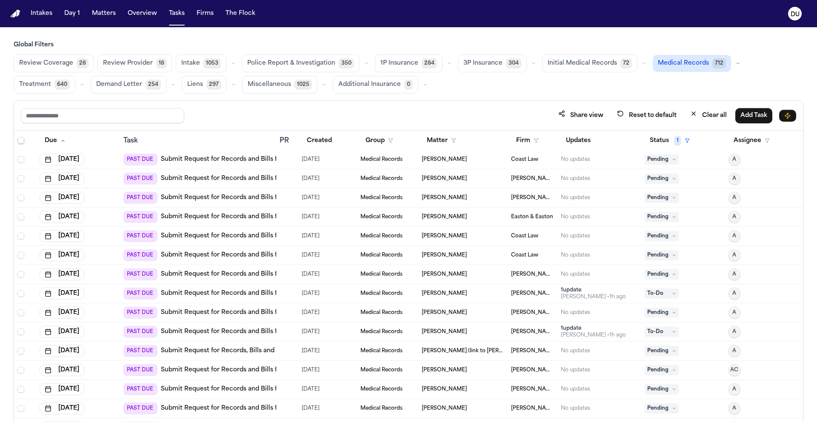
scroll to position [329, 0]
click at [241, 311] on link "Submit Request for Records and Bills from Intermountain Health – Draper InstaCa…" at bounding box center [303, 311] width 285 height 9
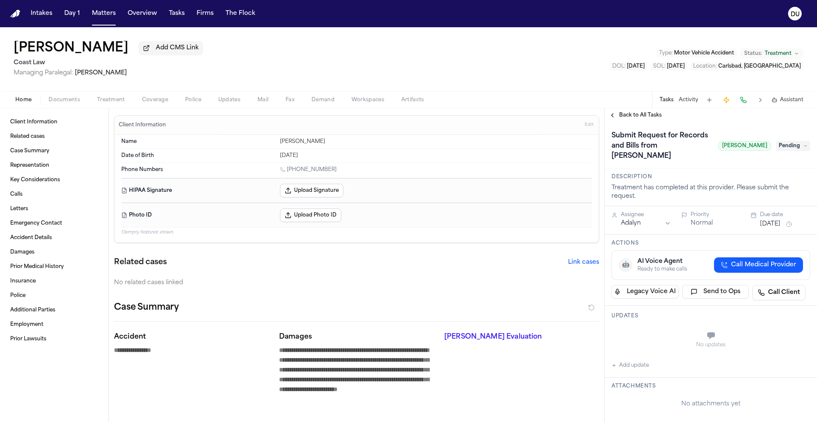
drag, startPoint x: 723, startPoint y: 143, endPoint x: 763, endPoint y: 143, distance: 40.4
click at [763, 143] on span "[PERSON_NAME]" at bounding box center [745, 145] width 53 height 9
copy span "[PERSON_NAME]"
click at [118, 105] on span "button" at bounding box center [111, 104] width 38 height 1
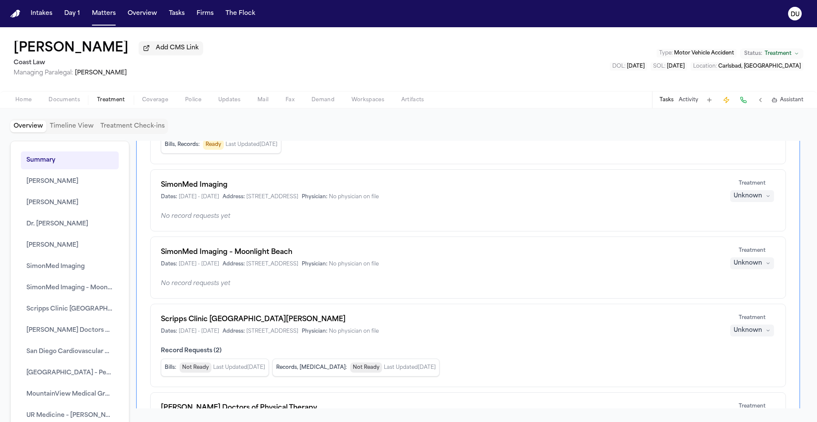
scroll to position [439, 0]
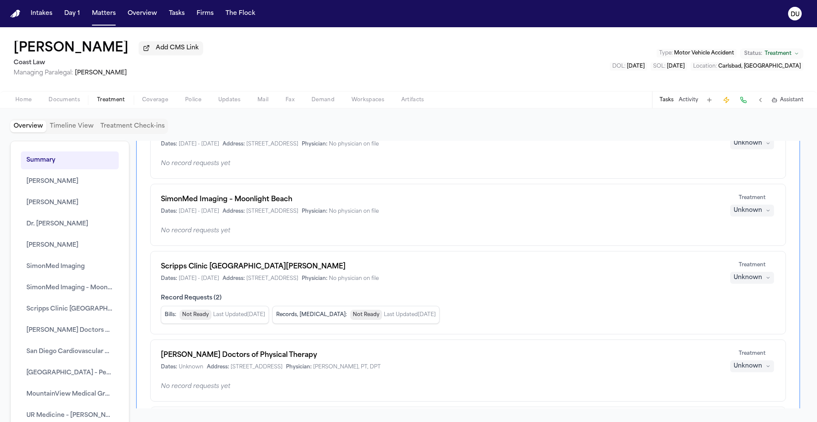
click at [669, 101] on button "Tasks" at bounding box center [667, 100] width 14 height 7
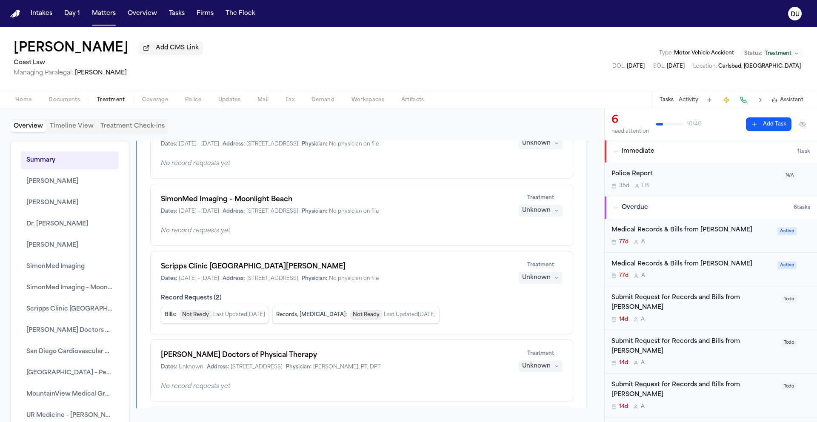
click at [674, 235] on div "Medical Records & Bills from Dr. Riaz Ahmed" at bounding box center [692, 231] width 161 height 10
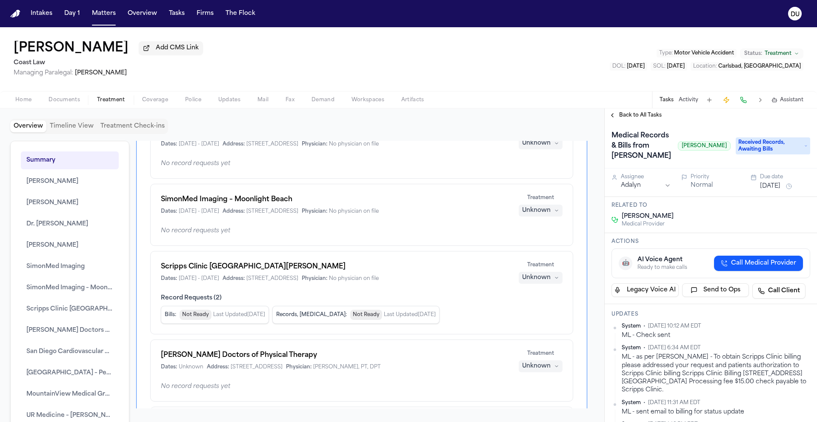
click at [642, 118] on span "Back to All Tasks" at bounding box center [640, 115] width 43 height 7
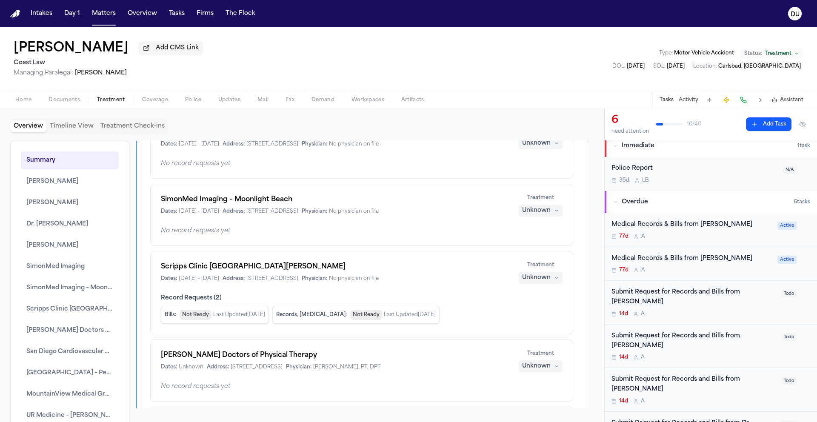
scroll to position [6, 0]
click at [683, 230] on div "Medical Records & Bills from Dr. Riaz Ahmed 77d A" at bounding box center [692, 229] width 161 height 20
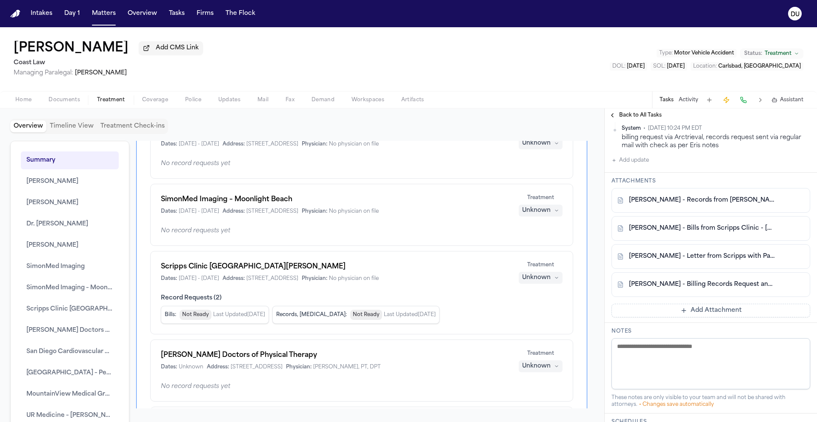
scroll to position [830, 0]
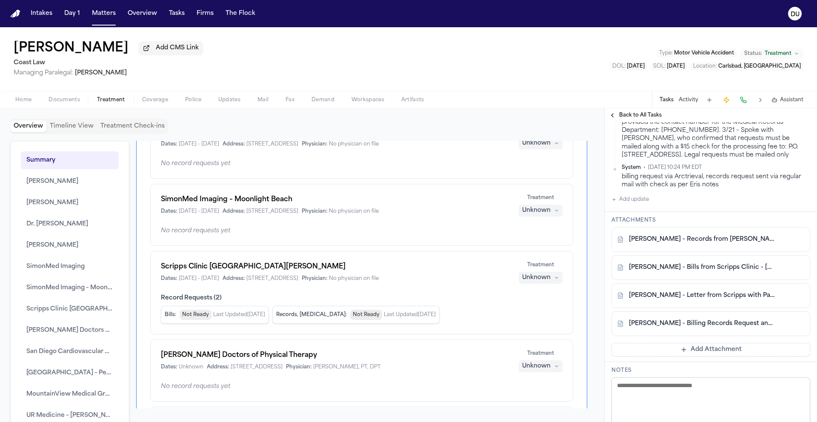
click at [711, 272] on link "T. Pence - Bills from Scripps Clinic - 9.24.24 to 3.17.25" at bounding box center [702, 268] width 147 height 9
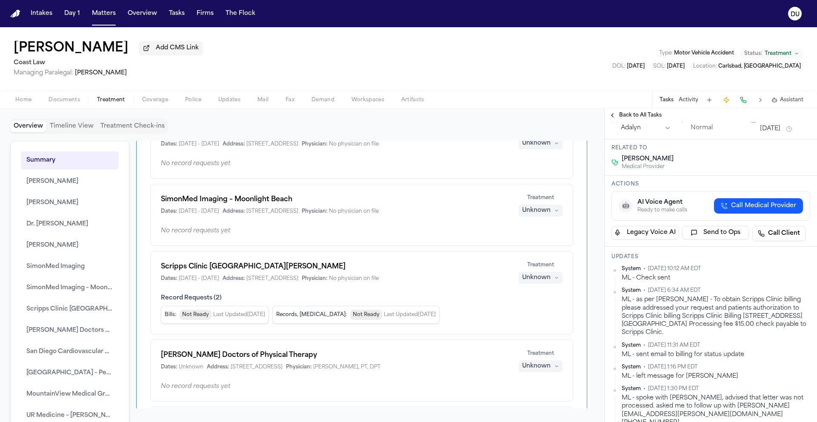
scroll to position [0, 0]
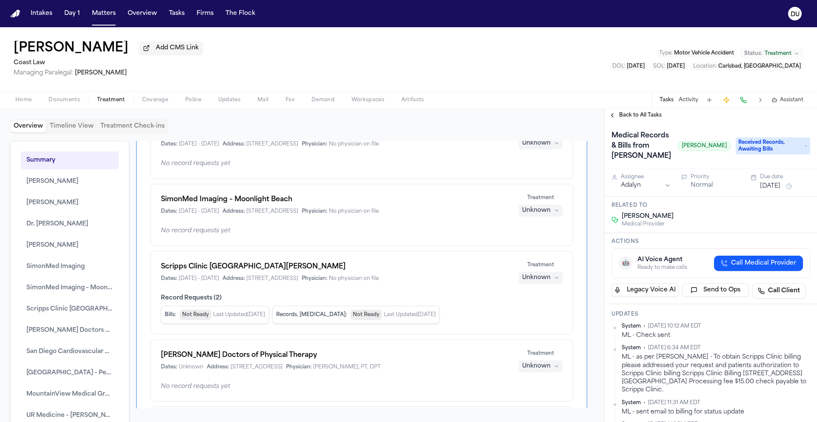
click at [790, 155] on span "Received Records, Awaiting Bills" at bounding box center [773, 146] width 75 height 17
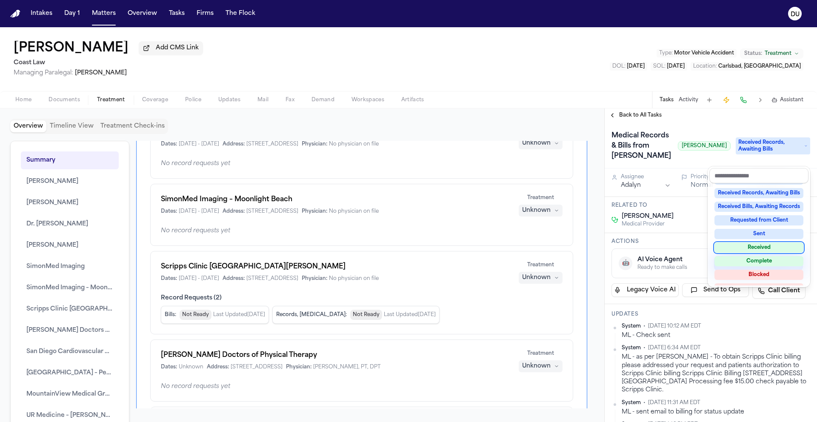
click at [766, 247] on div "Received" at bounding box center [759, 248] width 89 height 10
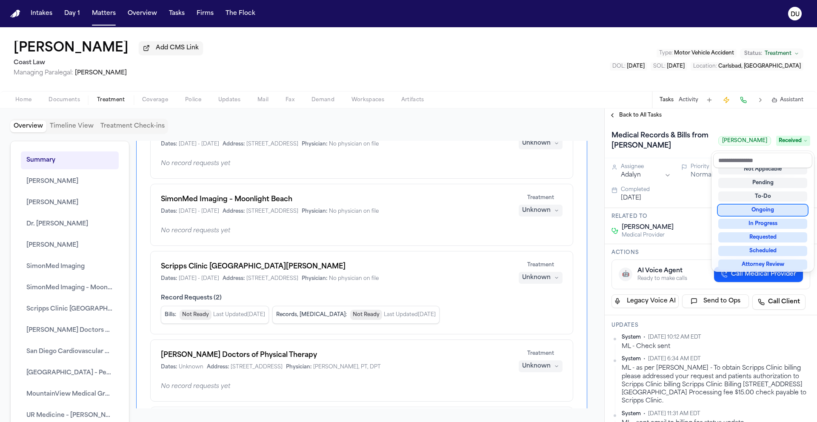
click at [680, 151] on div "Medical Records & Bills from Dr. Riaz Ahmed Dr. Riaz Ahmed Received" at bounding box center [711, 141] width 199 height 24
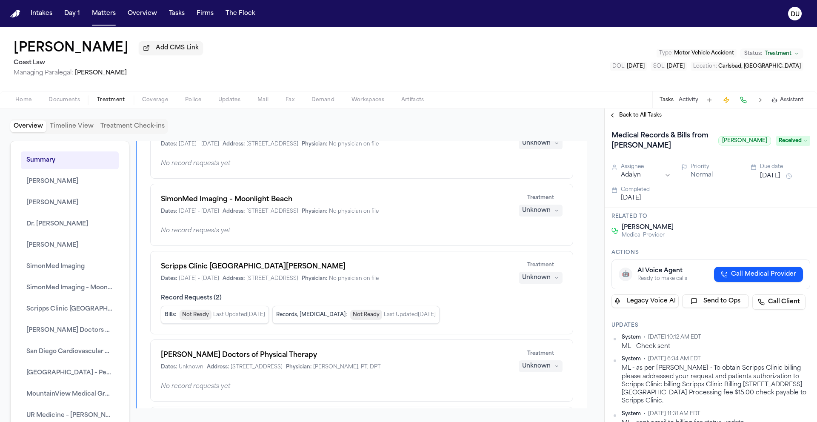
click at [646, 118] on span "Back to All Tasks" at bounding box center [640, 115] width 43 height 7
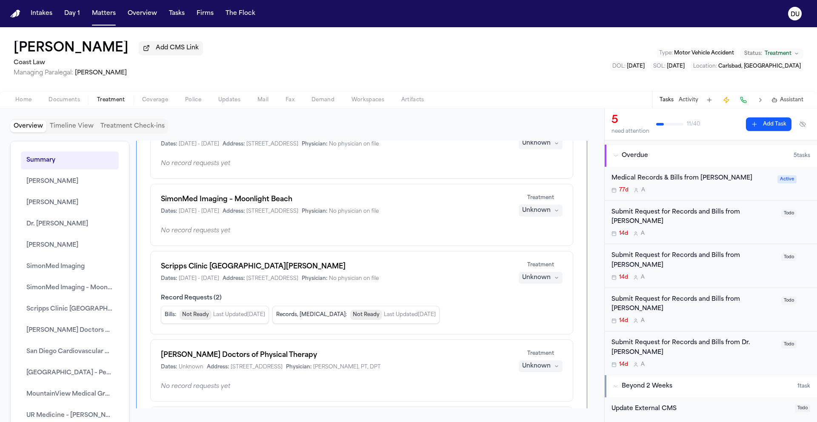
scroll to position [48, 0]
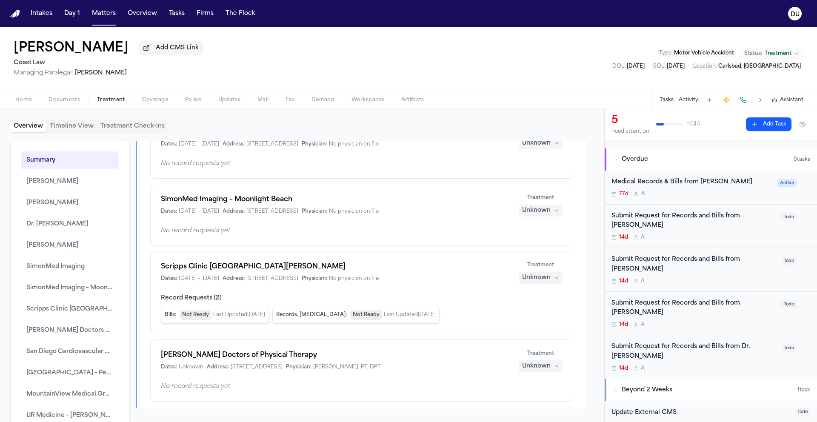
click at [684, 217] on div "Submit Request for Records and Bills from [PERSON_NAME]" at bounding box center [694, 222] width 165 height 20
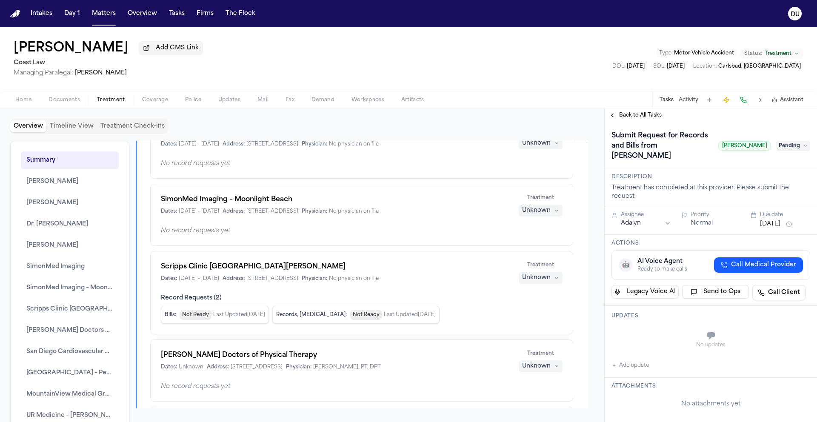
click at [637, 361] on button "Add update" at bounding box center [630, 366] width 37 height 10
click at [674, 332] on textarea "Add your update" at bounding box center [716, 336] width 182 height 17
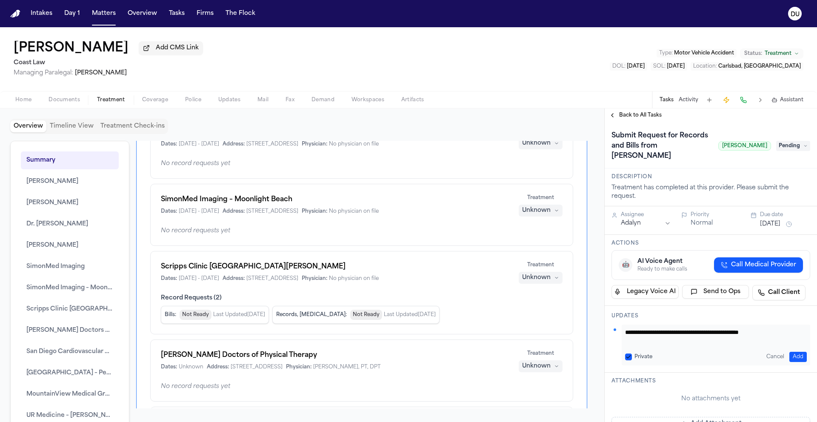
type textarea "**********"
click at [794, 352] on div "**********" at bounding box center [716, 345] width 189 height 41
click at [794, 352] on button "Add" at bounding box center [798, 357] width 17 height 10
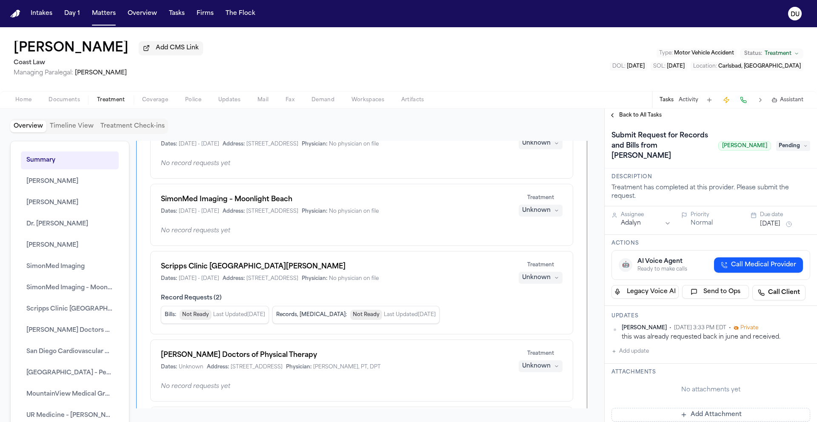
click at [788, 144] on span "Pending" at bounding box center [794, 146] width 34 height 10
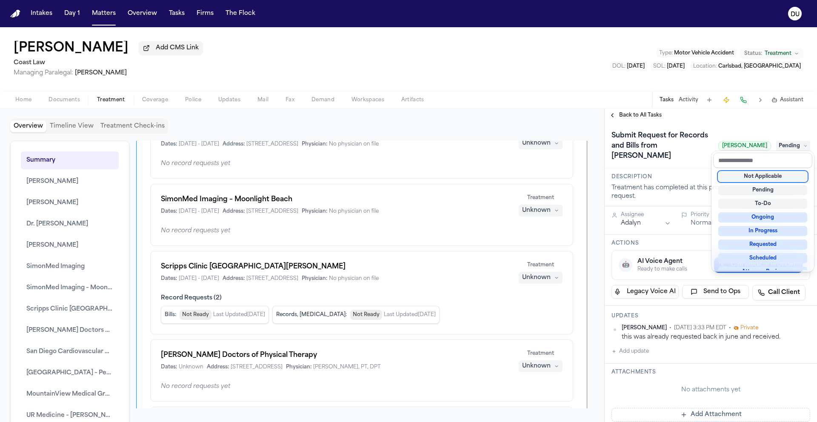
click at [762, 175] on div "Not Applicable" at bounding box center [763, 177] width 89 height 10
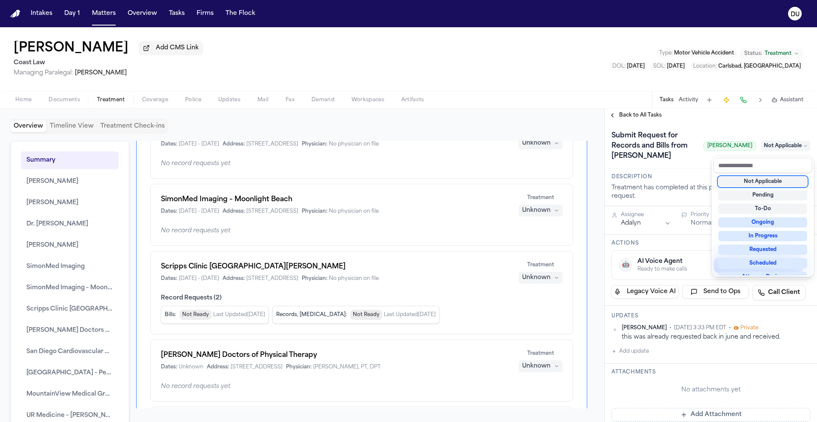
click at [637, 120] on div "**********" at bounding box center [711, 266] width 212 height 314
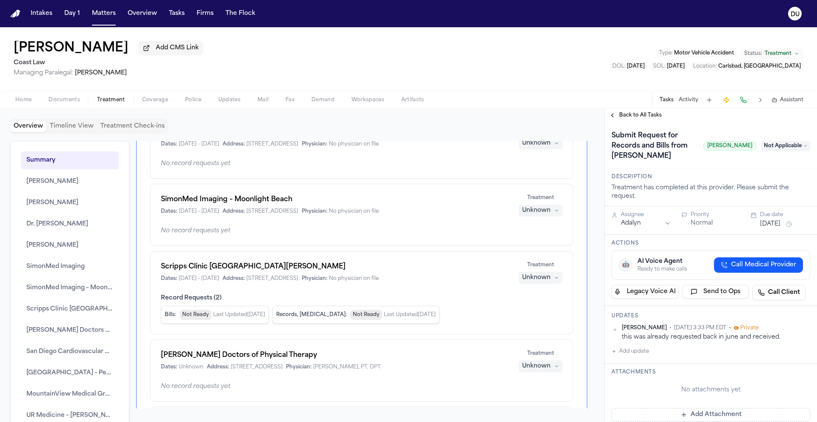
click at [637, 117] on span "Back to All Tasks" at bounding box center [640, 115] width 43 height 7
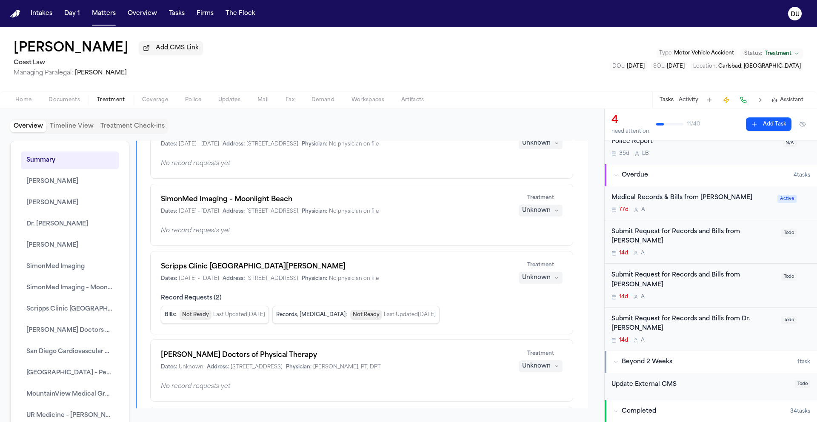
scroll to position [52, 0]
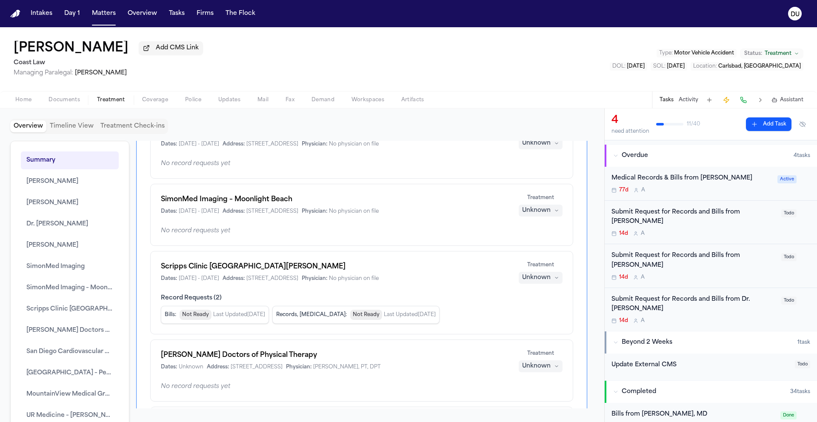
click at [670, 180] on div "Medical Records & Bills from Dr. Christina Adams" at bounding box center [692, 179] width 161 height 10
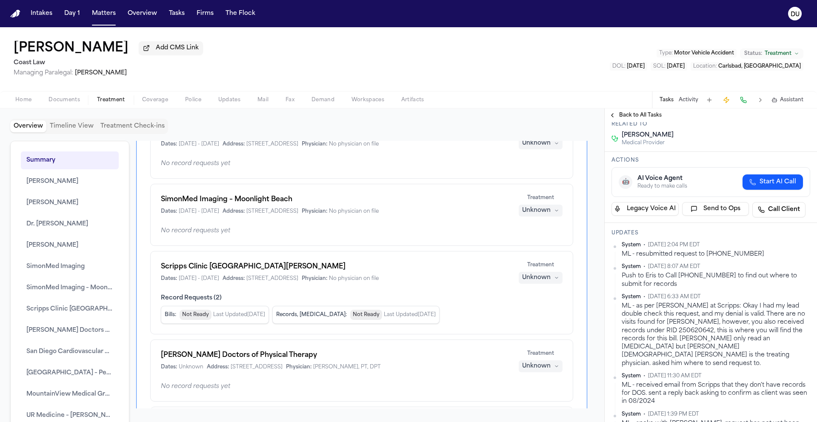
scroll to position [81, 0]
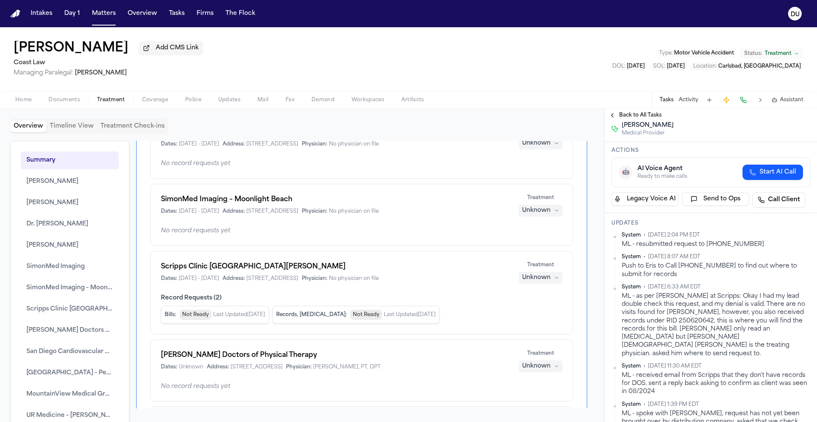
click at [636, 117] on span "Back to All Tasks" at bounding box center [640, 115] width 43 height 7
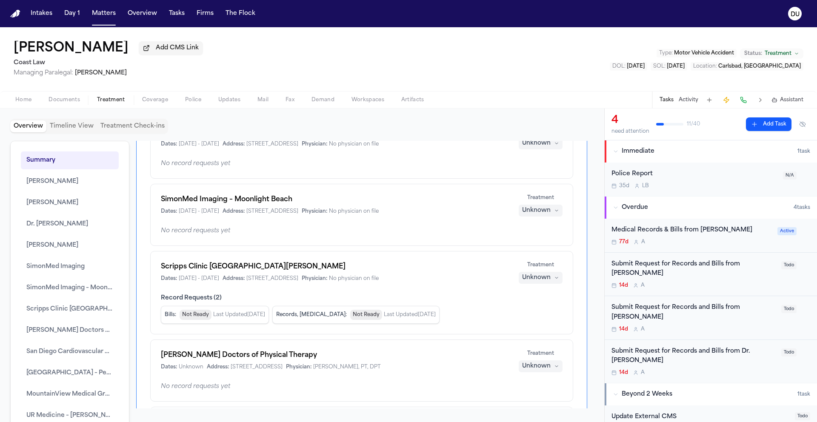
click at [737, 267] on div "Submit Request for Records and Bills from Dr. Robert Afra" at bounding box center [694, 270] width 165 height 20
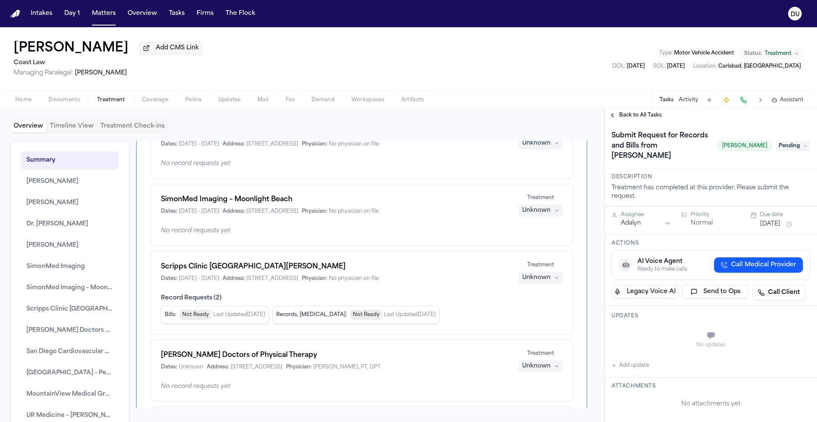
click at [23, 103] on span "Home" at bounding box center [23, 100] width 16 height 7
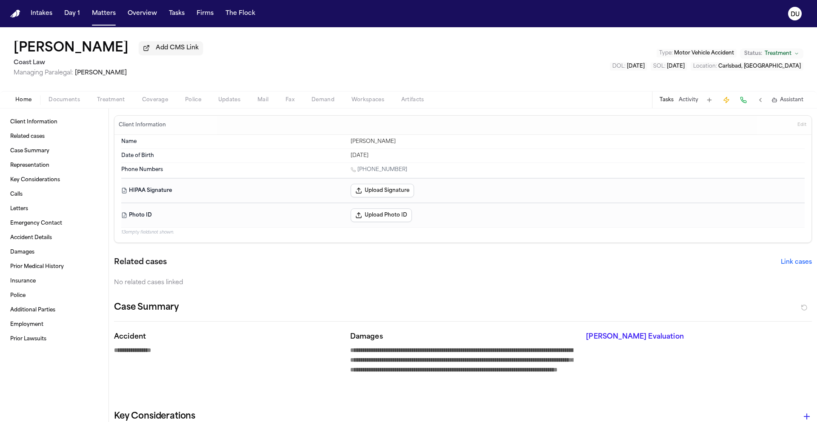
click at [657, 100] on div "Tasks Activity Assistant" at bounding box center [731, 100] width 158 height 17
click at [665, 102] on button "Tasks" at bounding box center [667, 100] width 14 height 7
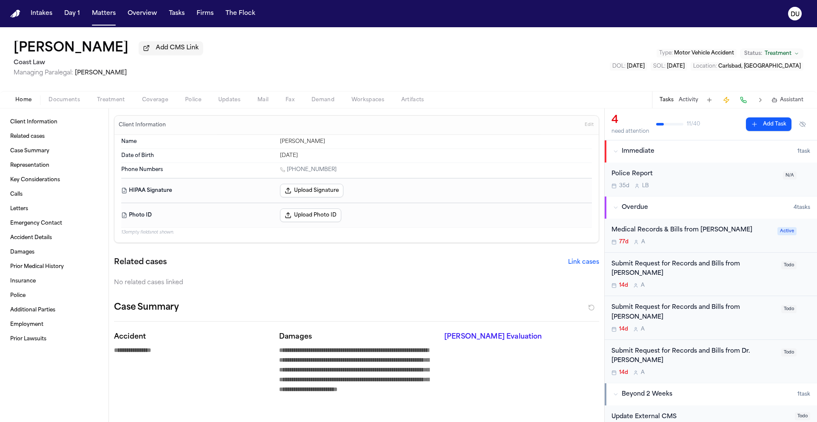
click at [670, 267] on div "Submit Request for Records and Bills from Dr. Robert Afra" at bounding box center [694, 270] width 165 height 20
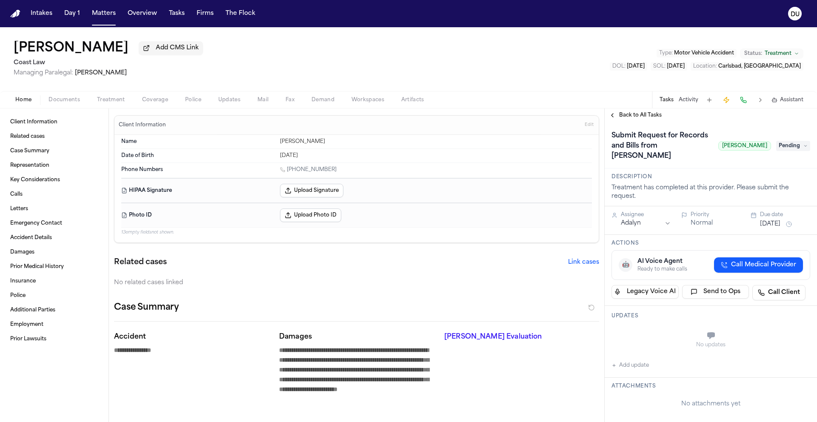
click at [631, 361] on button "Add update" at bounding box center [630, 366] width 37 height 10
click at [665, 328] on textarea "Add your update" at bounding box center [716, 336] width 182 height 17
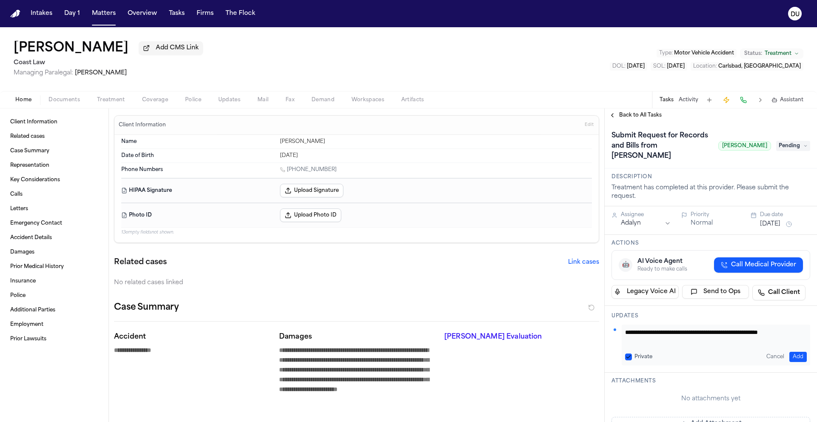
scroll to position [0, 0]
type textarea "**********"
click at [797, 352] on button "Add" at bounding box center [798, 357] width 17 height 10
click at [785, 143] on span "Pending" at bounding box center [794, 146] width 34 height 10
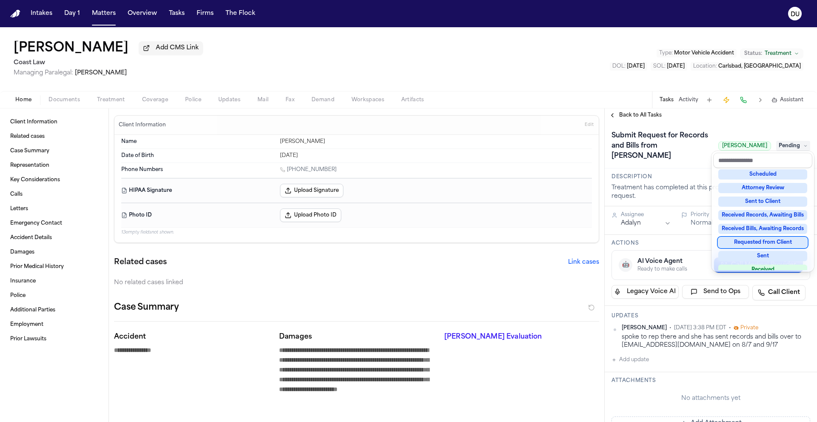
scroll to position [133, 0]
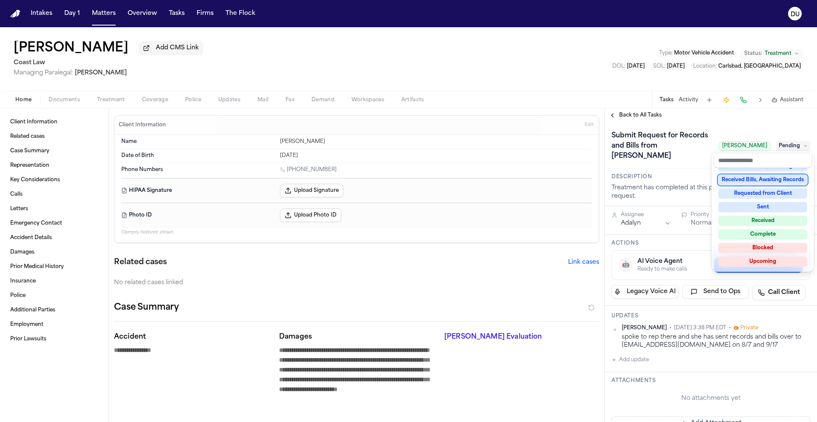
click at [540, 77] on div "**********" at bounding box center [408, 224] width 817 height 395
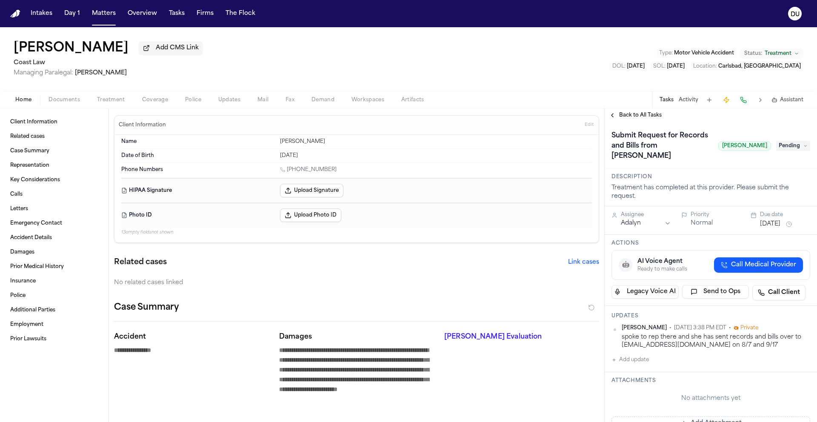
click at [793, 143] on span "Pending" at bounding box center [794, 146] width 34 height 10
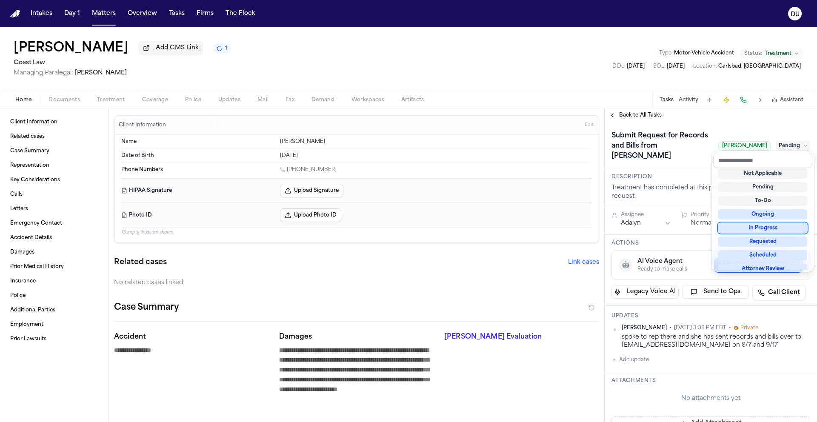
scroll to position [3, 0]
click at [776, 230] on div "In Progress" at bounding box center [763, 228] width 89 height 10
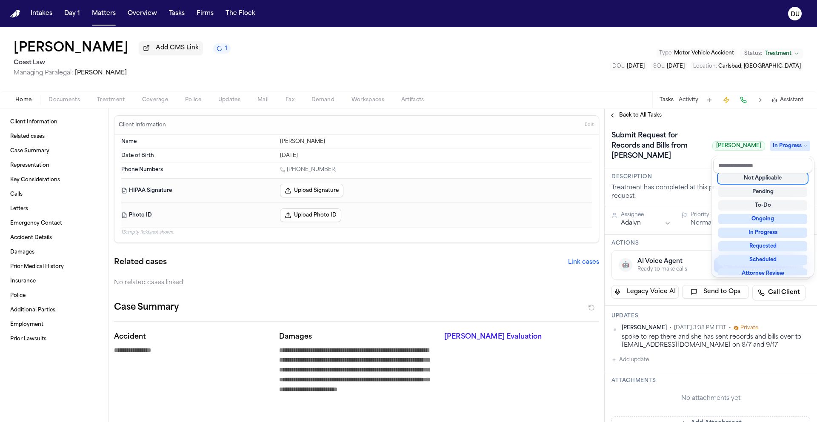
click at [694, 115] on div "**********" at bounding box center [711, 266] width 212 height 314
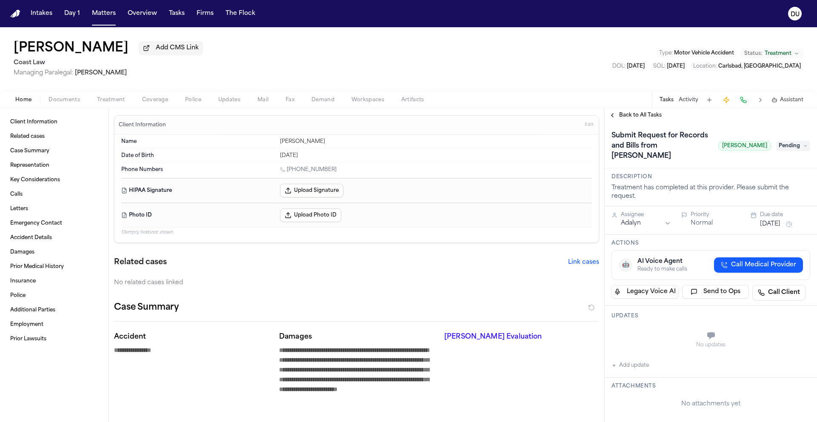
drag, startPoint x: 703, startPoint y: 148, endPoint x: 766, endPoint y: 147, distance: 63.0
click at [766, 147] on div "Submit Request for Records and Bills from [PERSON_NAME] [PERSON_NAME]" at bounding box center [711, 146] width 199 height 34
copy span "[PERSON_NAME]"
click at [119, 100] on span "Treatment" at bounding box center [111, 100] width 28 height 7
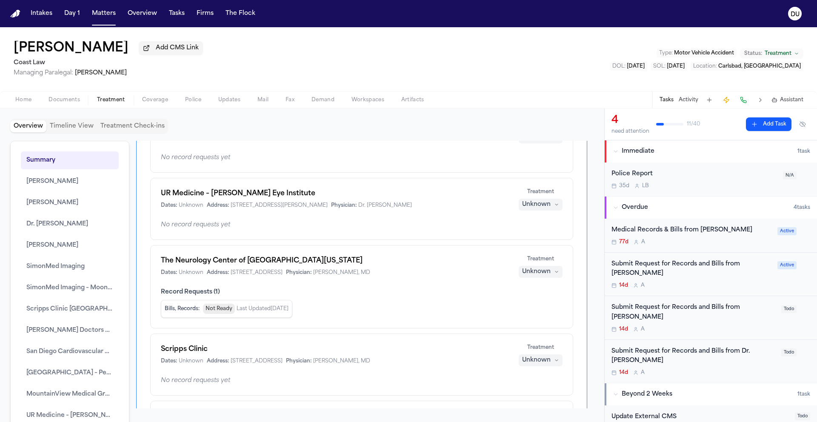
scroll to position [891, 0]
click at [32, 99] on button "Home" at bounding box center [23, 100] width 33 height 10
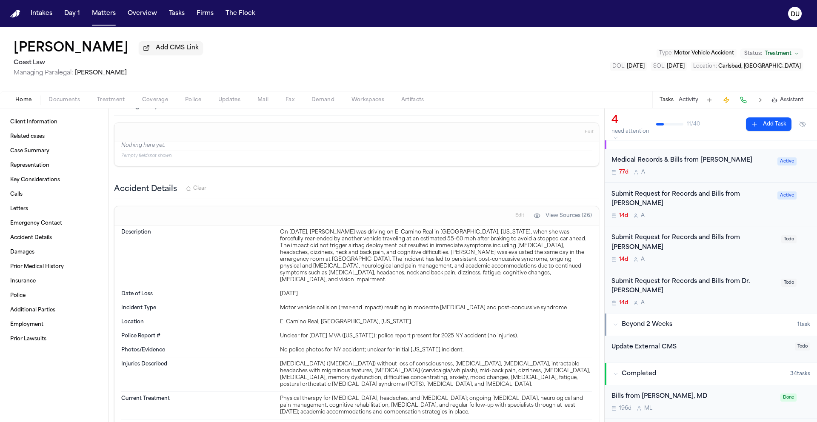
scroll to position [33, 0]
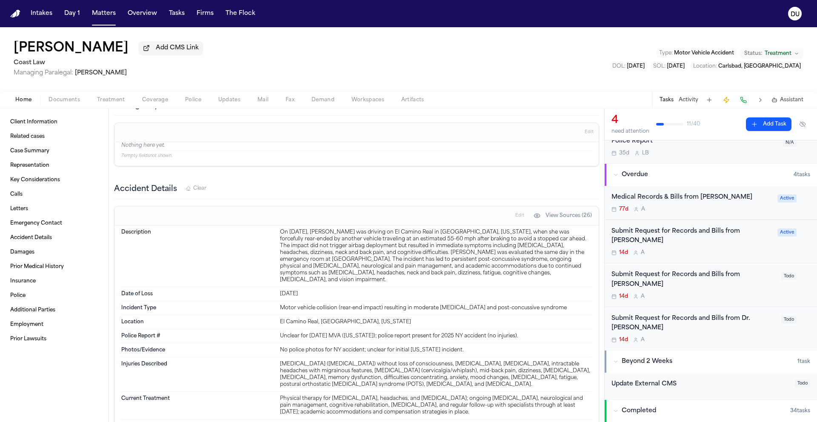
click at [651, 283] on div "Submit Request for Records and Bills from [PERSON_NAME]" at bounding box center [694, 280] width 165 height 20
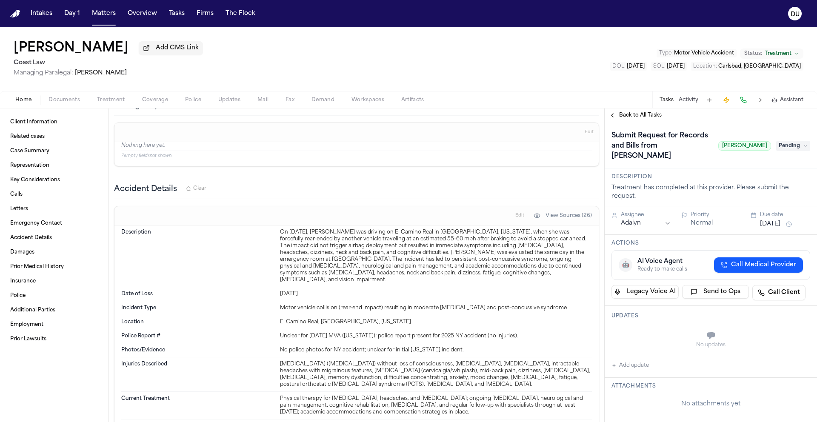
click at [790, 153] on div "Submit Request for Records and Bills from [PERSON_NAME] [PERSON_NAME]" at bounding box center [711, 146] width 199 height 34
click at [790, 144] on span "Pending" at bounding box center [794, 146] width 34 height 10
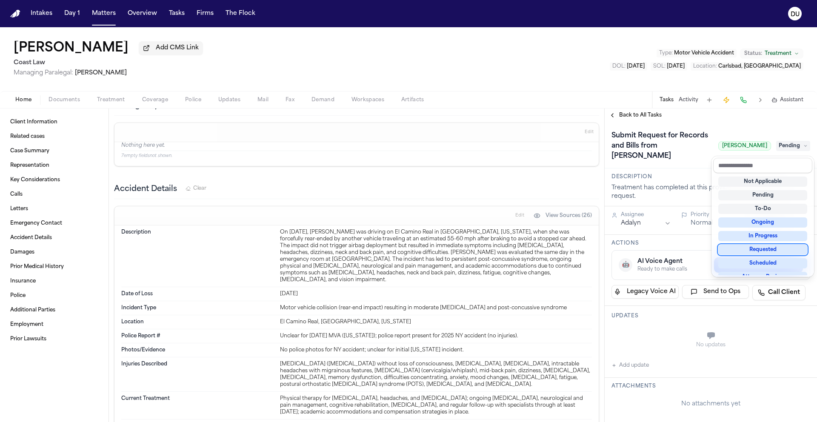
click at [771, 251] on div "Requested" at bounding box center [763, 250] width 89 height 10
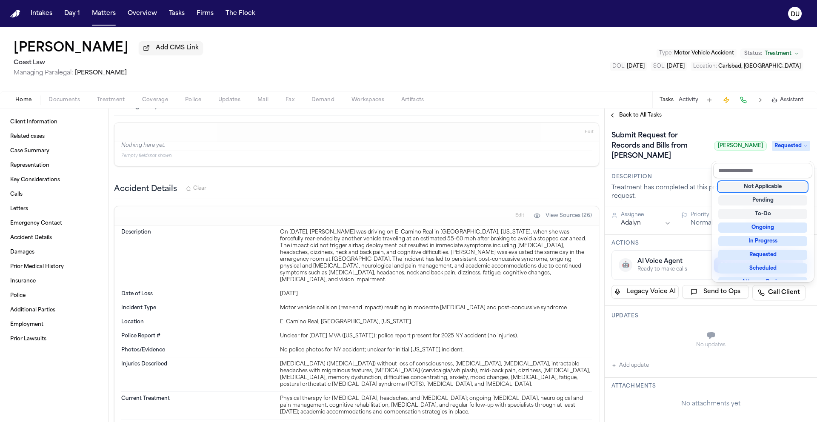
click at [649, 343] on div "**********" at bounding box center [711, 411] width 212 height 578
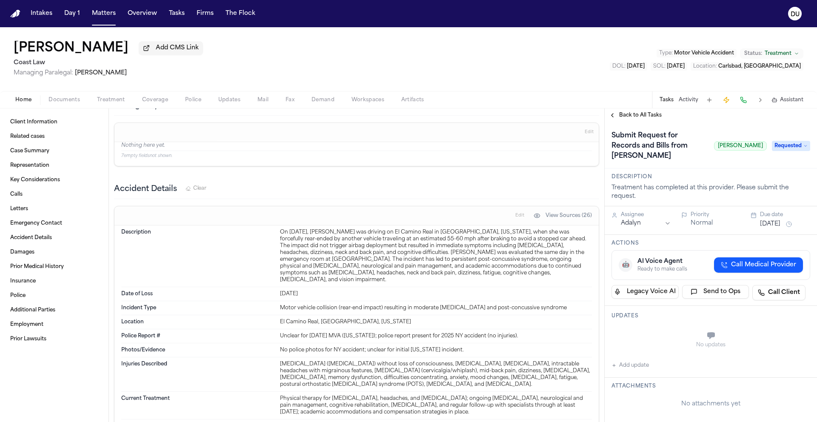
click at [636, 371] on button "Add update" at bounding box center [630, 366] width 37 height 10
click at [654, 345] on textarea "Add your update" at bounding box center [716, 336] width 182 height 17
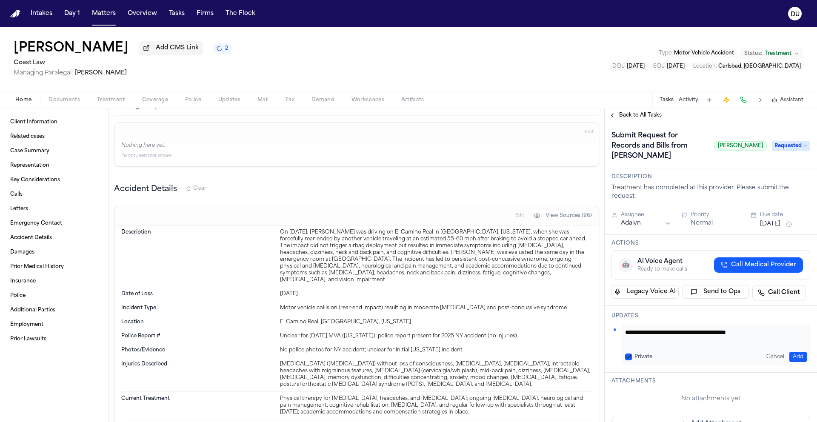
type textarea "**********"
click at [793, 366] on div "**********" at bounding box center [716, 345] width 189 height 41
click at [793, 362] on button "Add" at bounding box center [798, 357] width 17 height 10
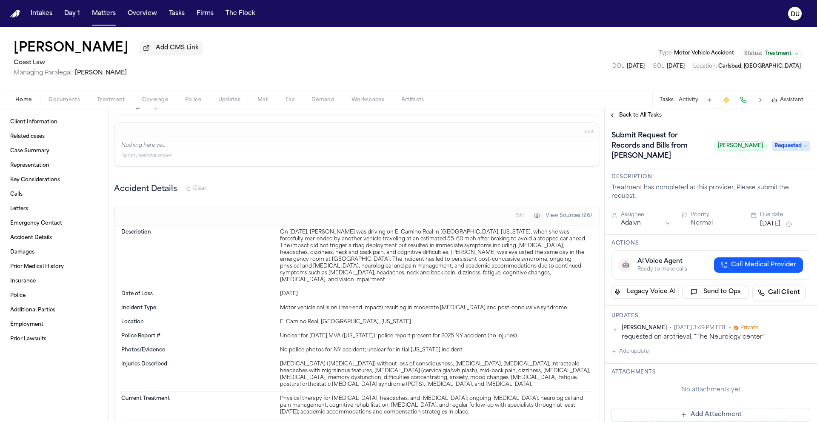
click at [626, 115] on span "Back to All Tasks" at bounding box center [640, 115] width 43 height 7
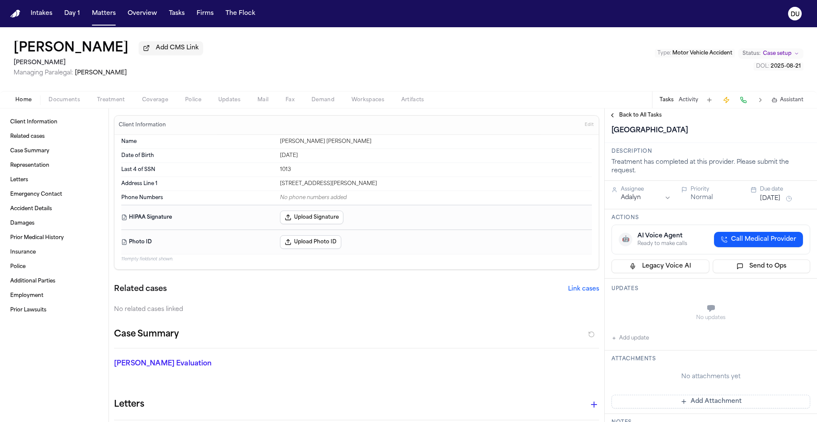
scroll to position [61, 0]
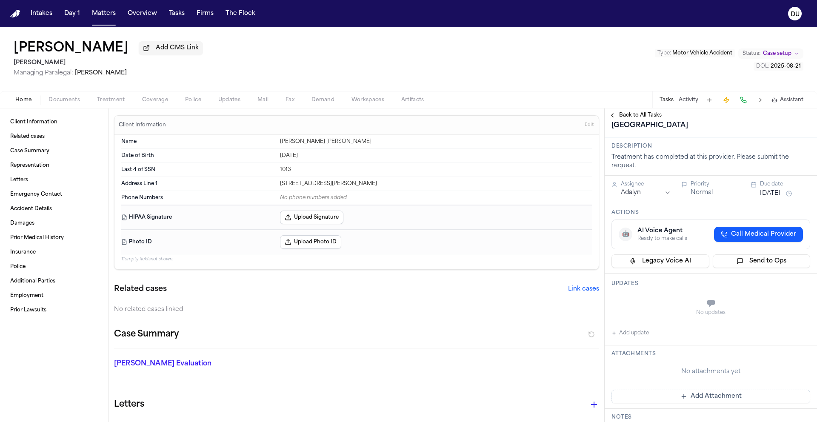
drag, startPoint x: 652, startPoint y: 139, endPoint x: 774, endPoint y: 138, distance: 122.6
click at [774, 132] on div "Submit Request for Records and Bills from [PERSON_NAME][GEOGRAPHIC_DATA] – [GEO…" at bounding box center [739, 100] width 255 height 65
copy span "[PERSON_NAME][GEOGRAPHIC_DATA] – [GEOGRAPHIC_DATA]"
click at [717, 138] on div "Submit Request for Records and Bills from [PERSON_NAME][GEOGRAPHIC_DATA] – [GEO…" at bounding box center [711, 99] width 212 height 77
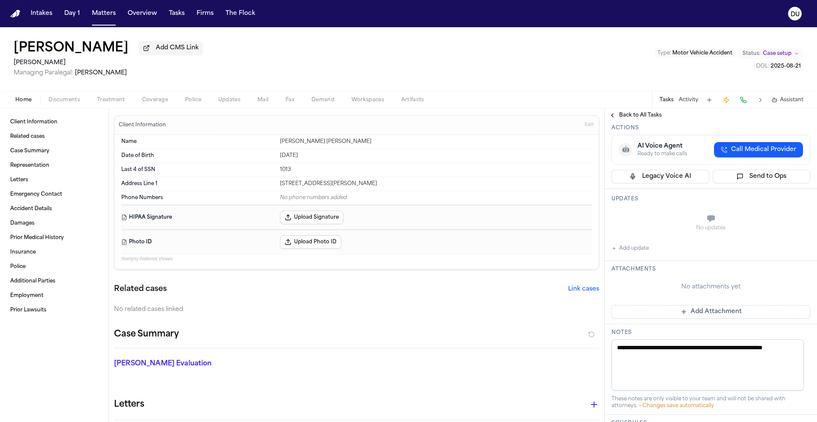
scroll to position [0, 0]
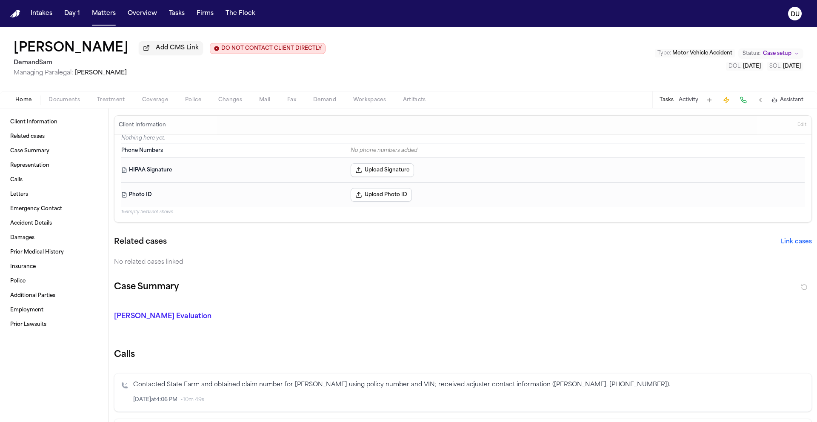
click at [15, 14] on img "Home" at bounding box center [15, 14] width 10 height 8
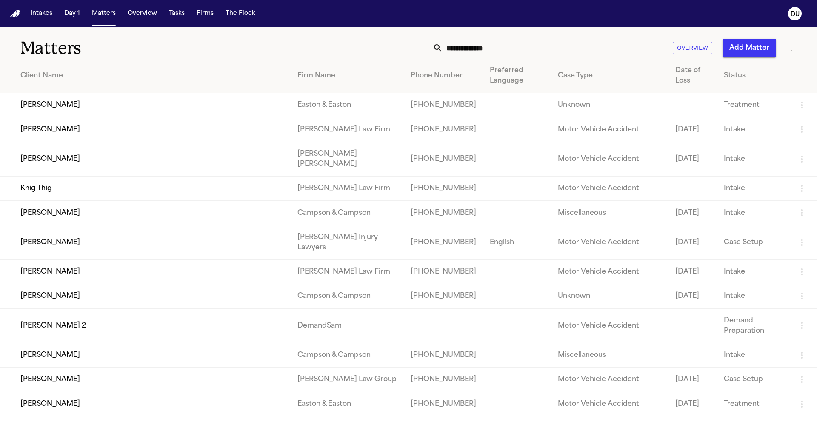
click at [443, 45] on input "text" at bounding box center [553, 48] width 220 height 19
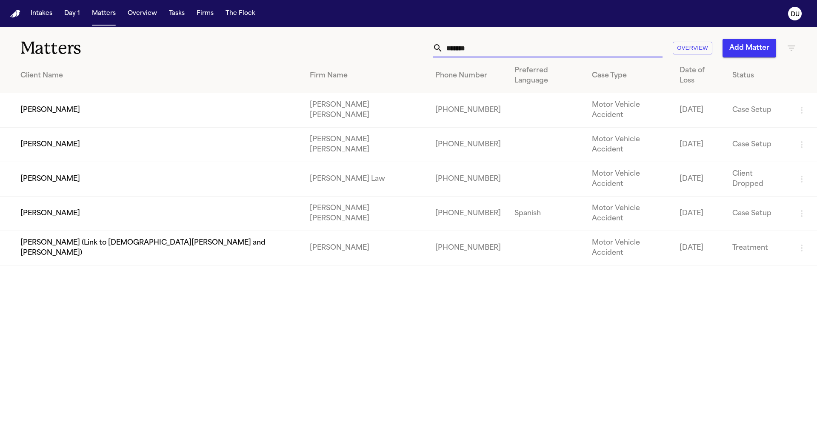
type input "*******"
click at [309, 162] on td "Sedaghat Law" at bounding box center [366, 179] width 126 height 34
click at [216, 162] on td "Mauricio Briceño" at bounding box center [151, 179] width 303 height 34
click at [49, 197] on td "Arianna Briceno" at bounding box center [151, 214] width 303 height 34
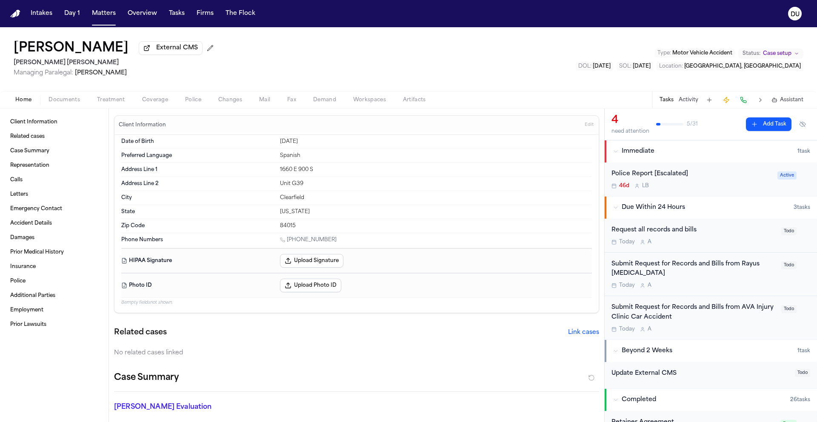
click at [443, 272] on div "Submit Request for Records and Bills from Rayus Radiology" at bounding box center [694, 270] width 165 height 20
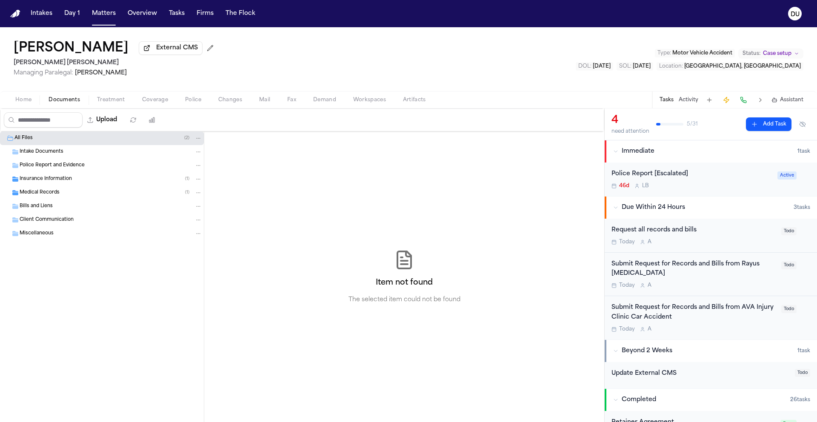
click at [61, 105] on span "button" at bounding box center [64, 104] width 42 height 1
click at [42, 189] on div "Medical Records ( 1 )" at bounding box center [102, 193] width 204 height 14
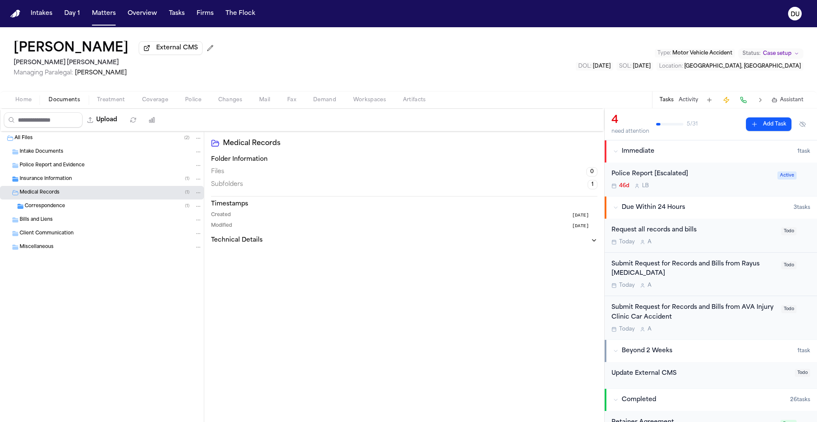
click at [36, 210] on span "Correspondence" at bounding box center [45, 206] width 40 height 7
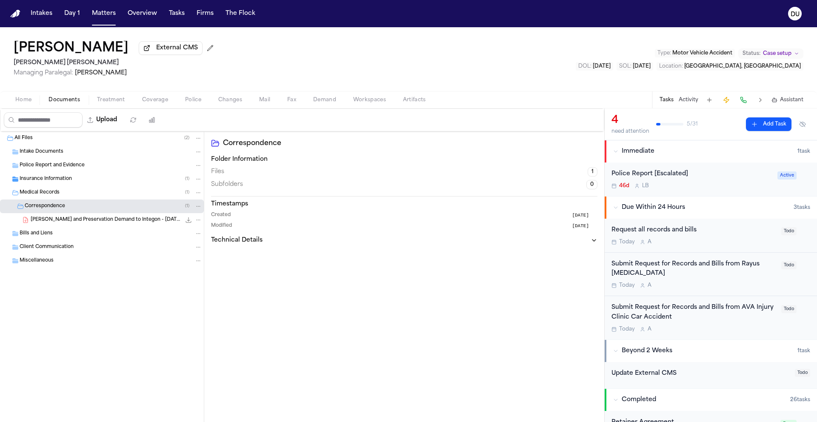
click at [49, 185] on div "Insurance Information ( 1 )" at bounding box center [102, 179] width 204 height 14
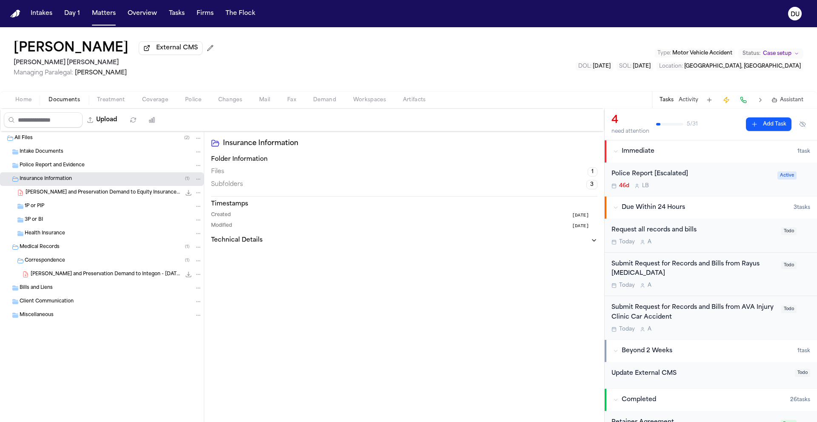
click at [31, 279] on span "Miscellaneous" at bounding box center [37, 315] width 34 height 7
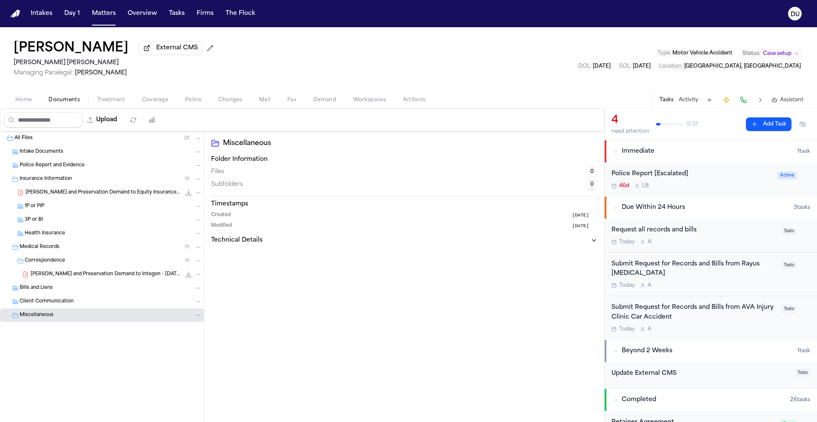
click at [37, 279] on span "Client Communication" at bounding box center [47, 301] width 54 height 7
click at [36, 279] on span "Bills and Liens" at bounding box center [36, 288] width 33 height 7
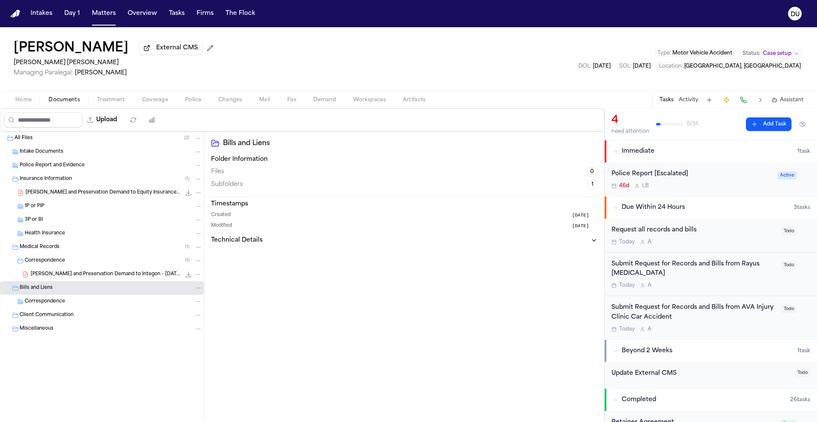
click at [37, 152] on span "Intake Documents" at bounding box center [42, 152] width 44 height 7
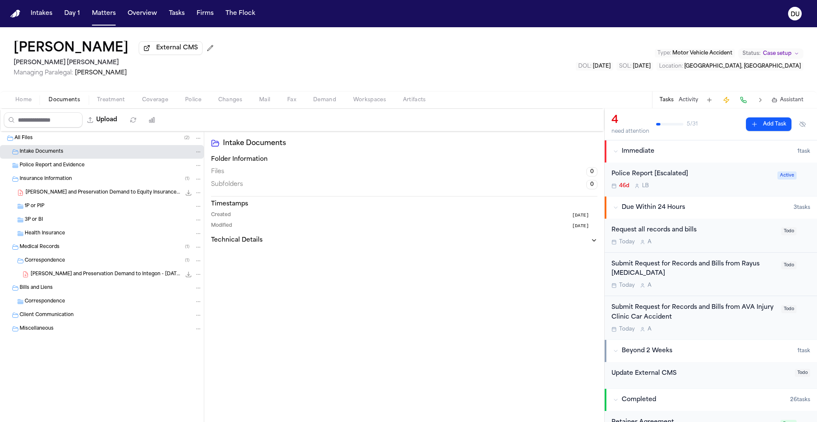
click at [112, 102] on span "Treatment" at bounding box center [111, 100] width 28 height 7
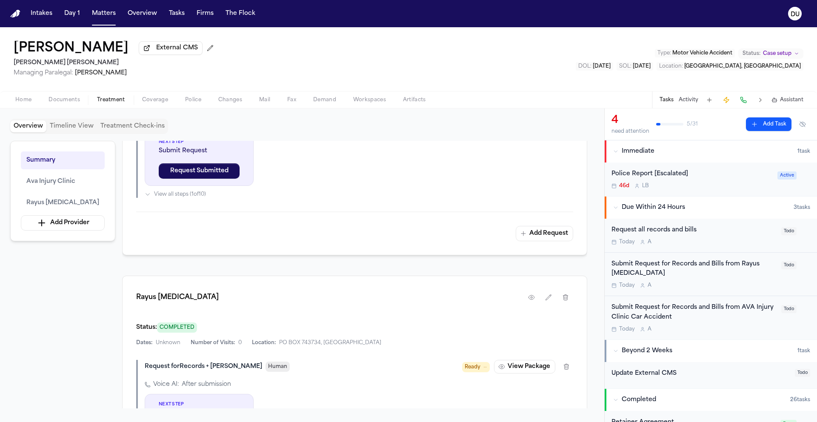
scroll to position [416, 0]
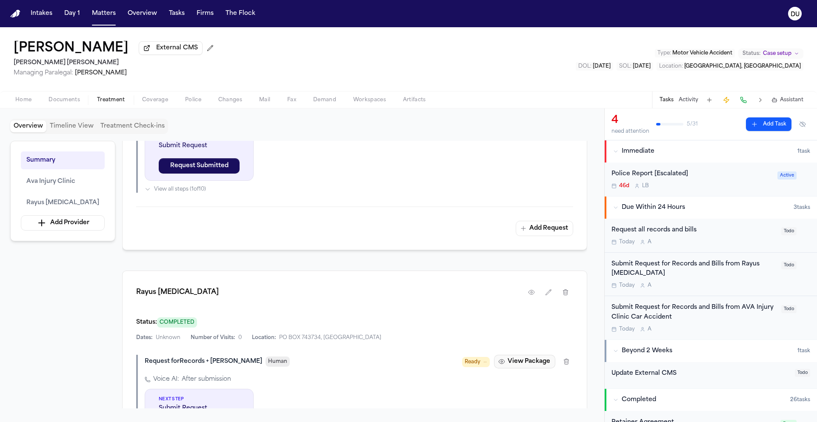
click at [443, 279] on button "View Package" at bounding box center [524, 362] width 61 height 14
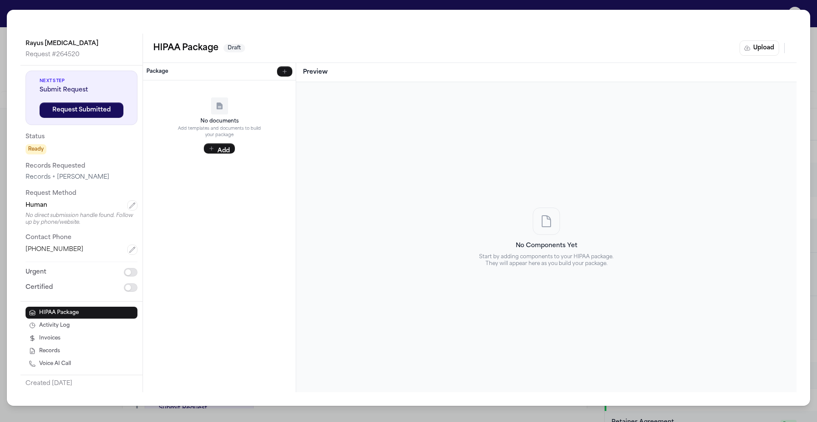
click at [49, 3] on div "Rayus Radiology Request # 264520 Next Step Submit Request Request Submitted Sta…" at bounding box center [408, 211] width 817 height 422
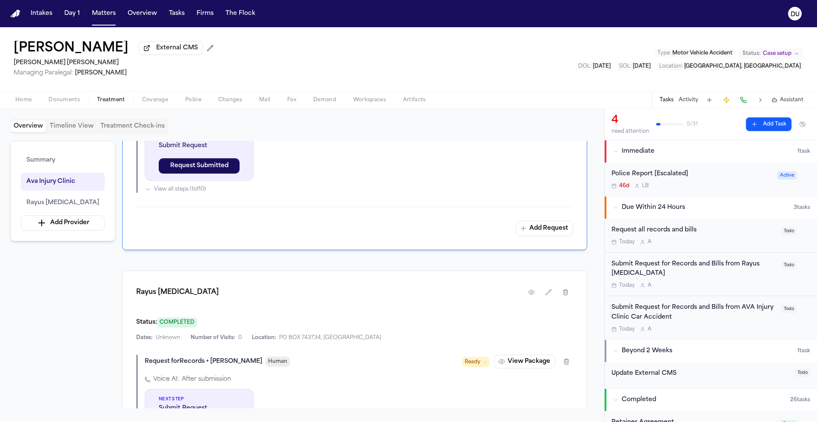
click at [160, 50] on span "External CMS" at bounding box center [177, 48] width 42 height 9
click at [52, 98] on span "Documents" at bounding box center [65, 100] width 32 height 7
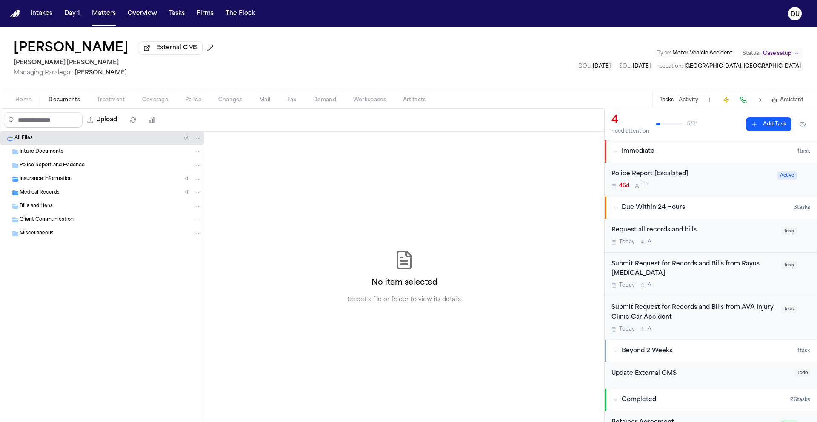
click at [43, 181] on span "Insurance Information" at bounding box center [46, 179] width 52 height 7
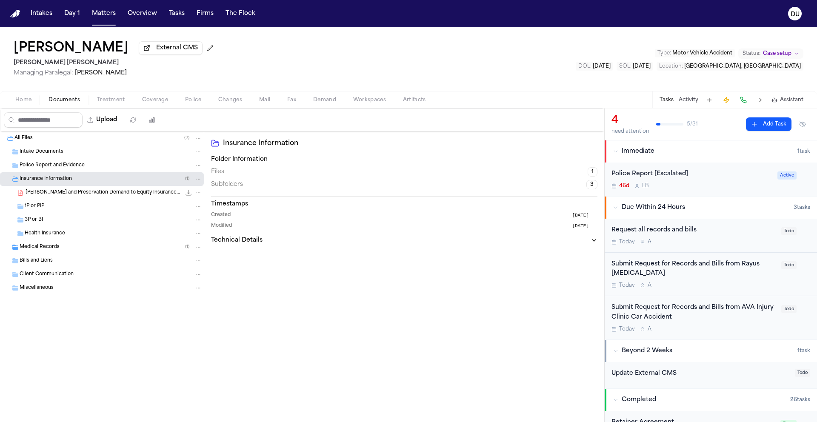
click at [55, 168] on span "Police Report and Evidence" at bounding box center [52, 165] width 65 height 7
click at [57, 158] on div "Intake Documents" at bounding box center [102, 152] width 204 height 14
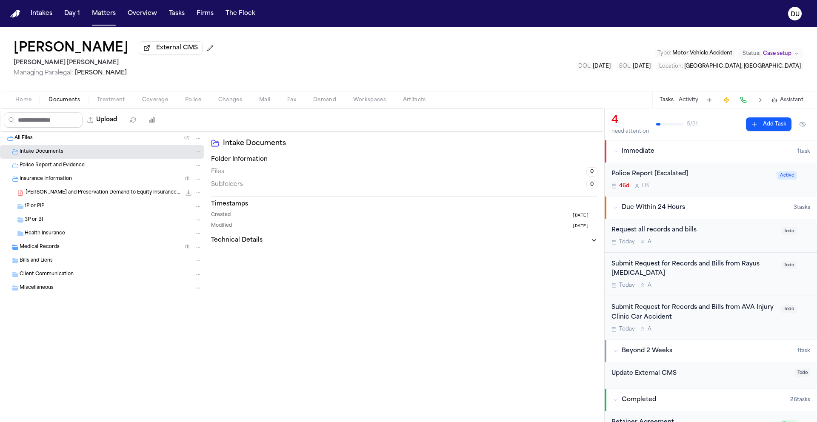
click at [43, 235] on span "Health Insurance" at bounding box center [45, 233] width 40 height 7
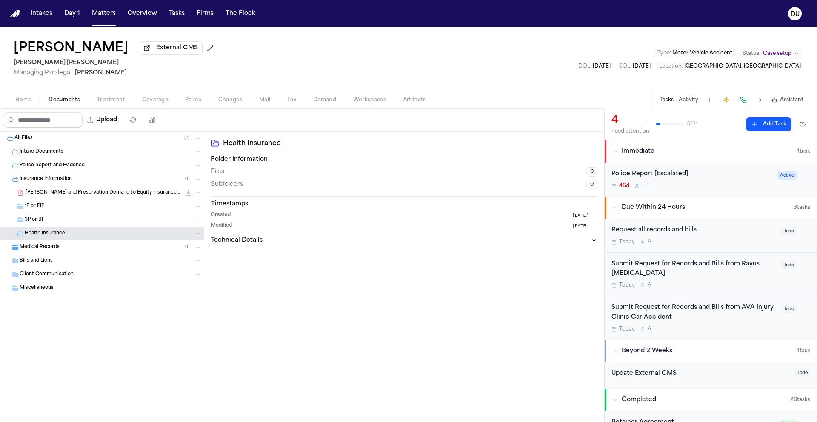
click at [41, 250] on span "Medical Records" at bounding box center [40, 247] width 40 height 7
click at [46, 263] on span "Correspondence" at bounding box center [45, 261] width 40 height 7
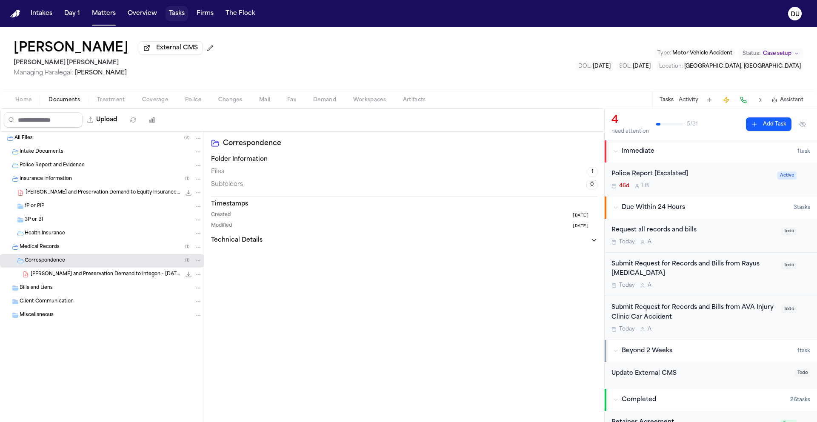
click at [173, 11] on button "Tasks" at bounding box center [177, 13] width 23 height 15
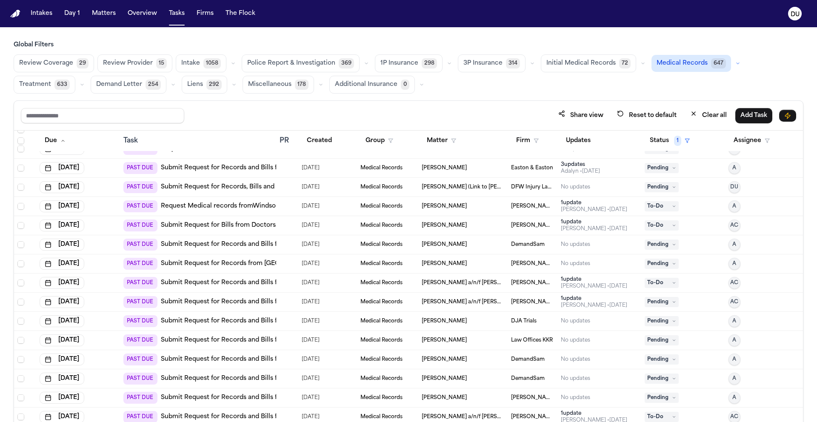
scroll to position [149, 0]
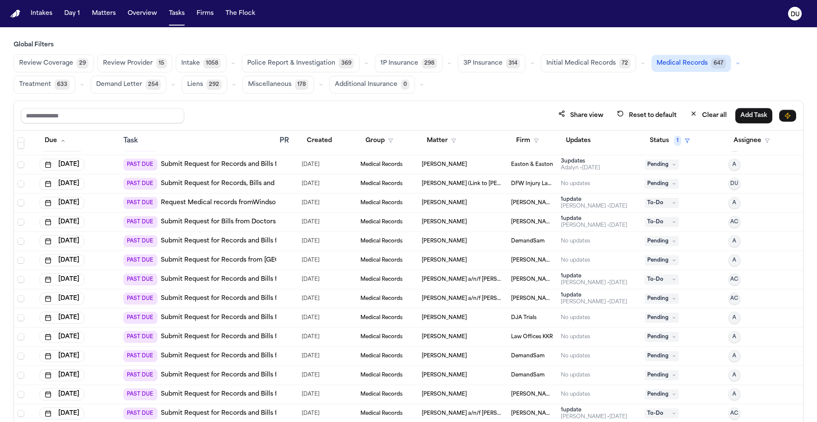
click at [223, 315] on link "Submit Request for Records and Bills from La Costa Chiropractic & Wellness" at bounding box center [284, 318] width 247 height 9
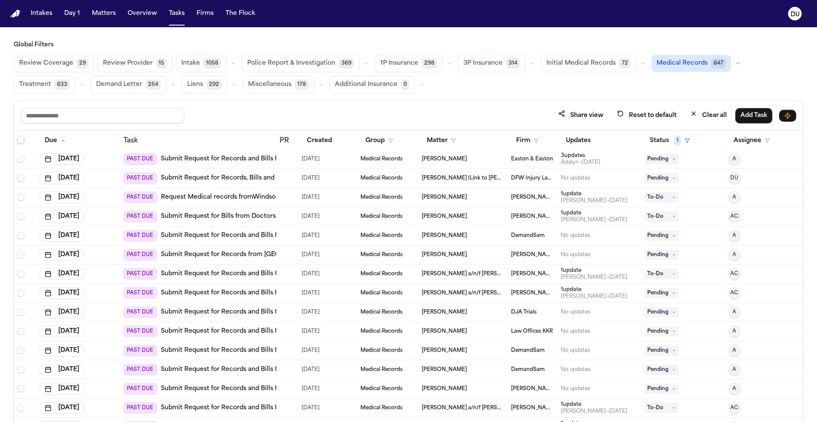
scroll to position [161, 0]
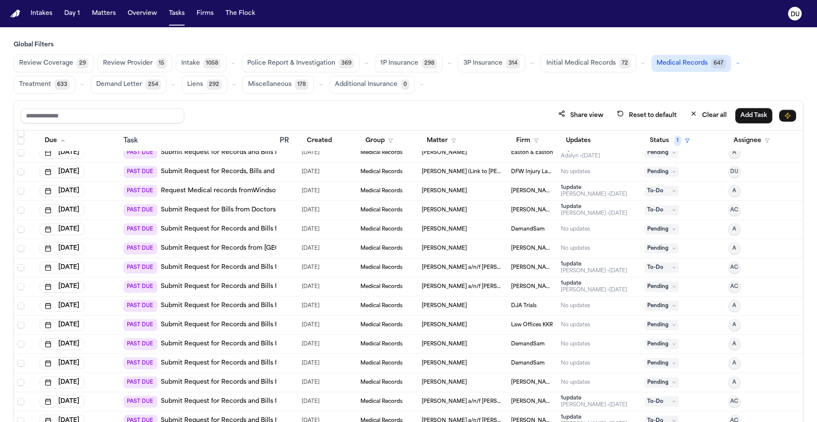
click at [250, 324] on link "Submit Request for Records and Bills from Captanis Chiropractic" at bounding box center [267, 325] width 212 height 9
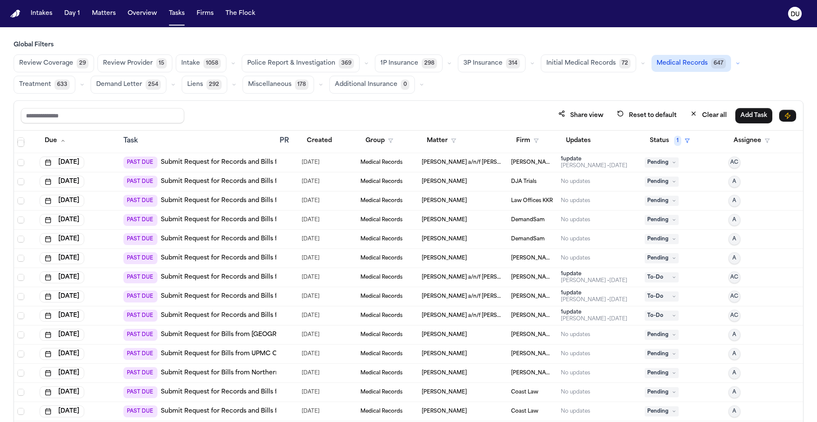
scroll to position [296, 0]
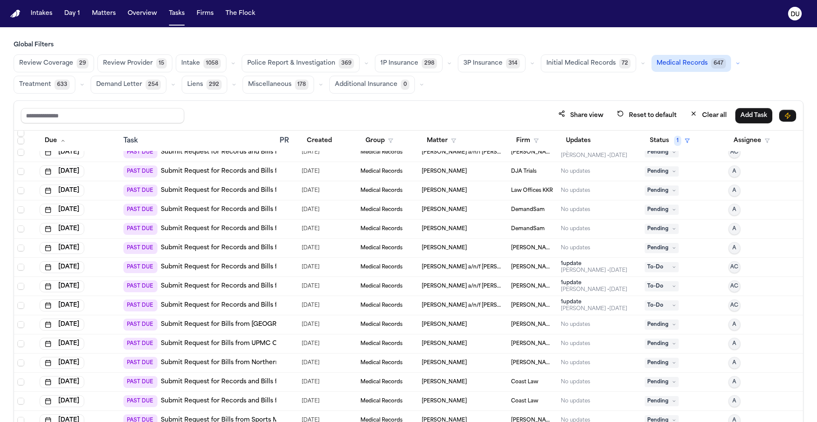
click at [228, 325] on link "Submit Request for Bills from Highland Hospital (Alameda Health System)" at bounding box center [279, 325] width 236 height 9
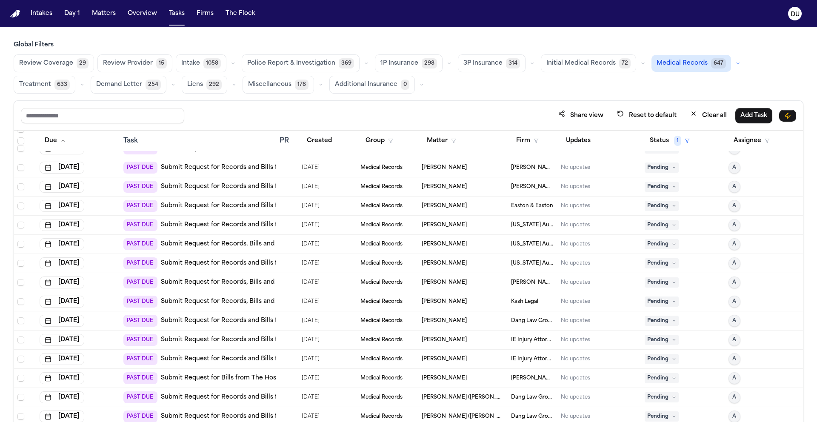
scroll to position [895, 0]
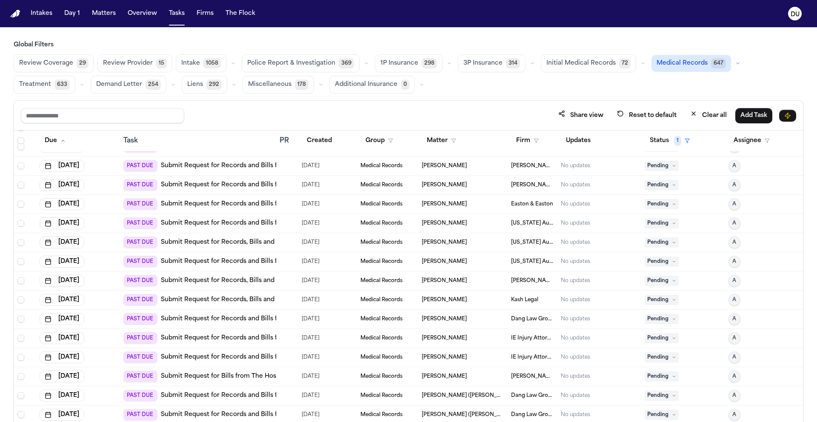
click at [246, 229] on td "PAST DUE Submit Request for Records and Bills from Sarina Redmond, MD" at bounding box center [198, 223] width 156 height 19
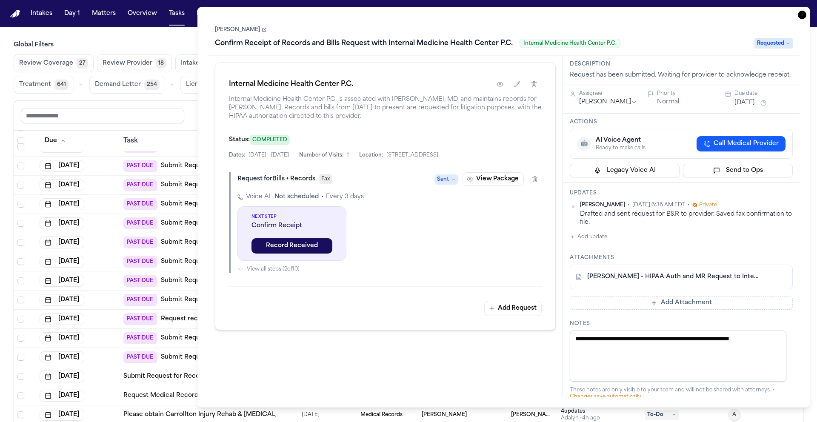
click at [802, 13] on icon "button" at bounding box center [802, 15] width 9 height 9
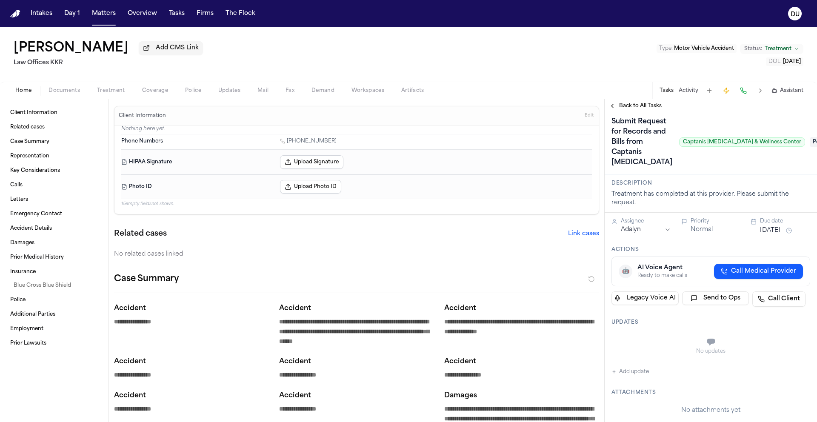
scroll to position [4, 0]
drag, startPoint x: 667, startPoint y: 150, endPoint x: 770, endPoint y: 150, distance: 103.5
click at [770, 148] on span "Captanis [MEDICAL_DATA] & Wellness Center" at bounding box center [743, 142] width 126 height 9
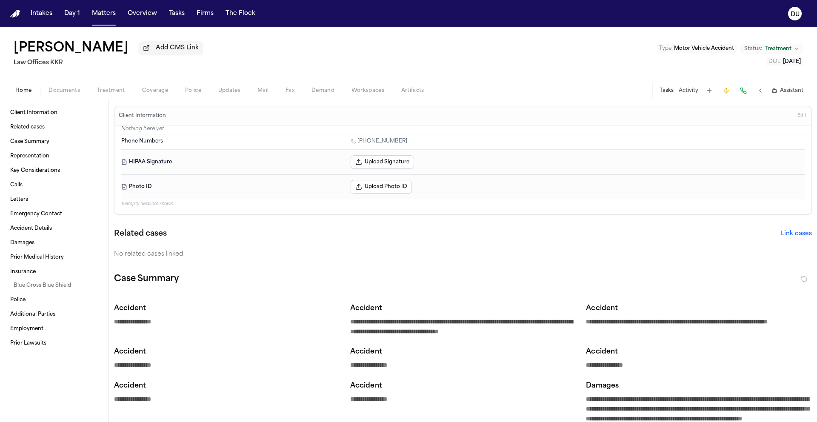
click at [662, 94] on button "Tasks" at bounding box center [667, 90] width 14 height 7
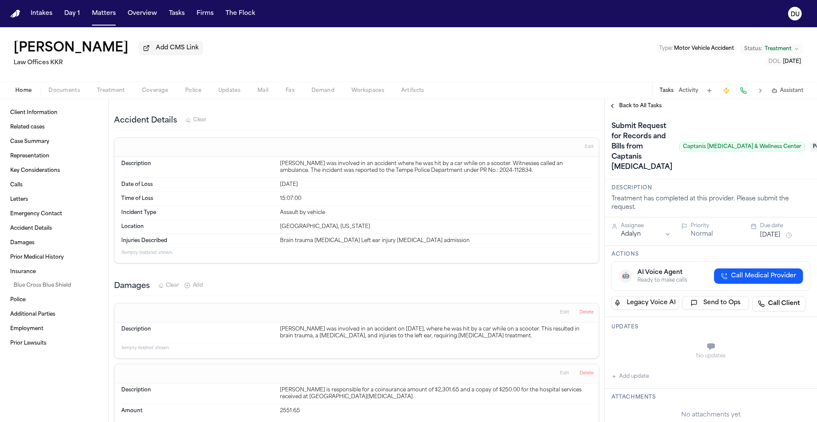
scroll to position [1234, 0]
click at [811, 152] on span "Pending" at bounding box center [828, 147] width 34 height 10
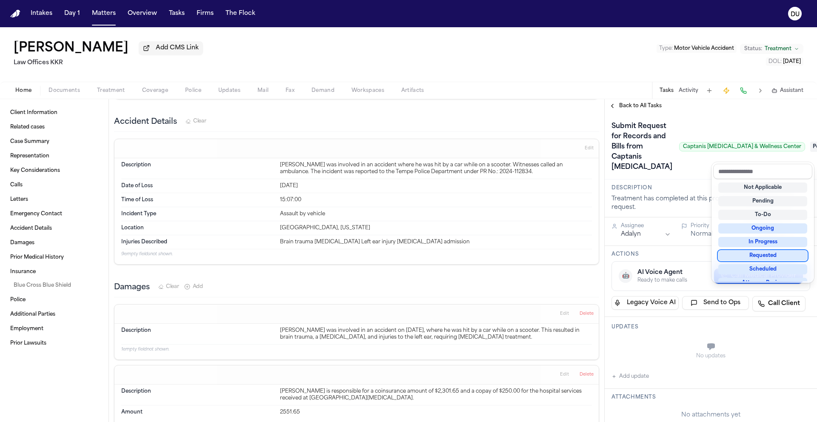
click at [779, 254] on div "Requested" at bounding box center [763, 256] width 89 height 10
click at [727, 129] on div "Submit Request for Records and Bills from Captanis Chiropractic Captanis Chirop…" at bounding box center [711, 147] width 199 height 54
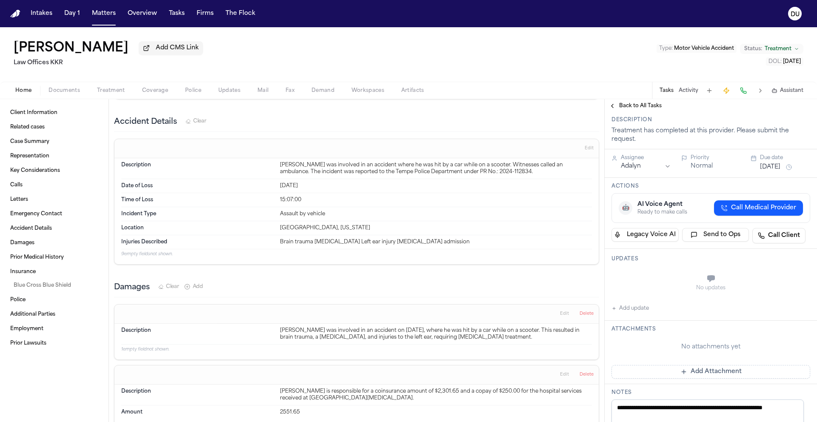
scroll to position [165, 0]
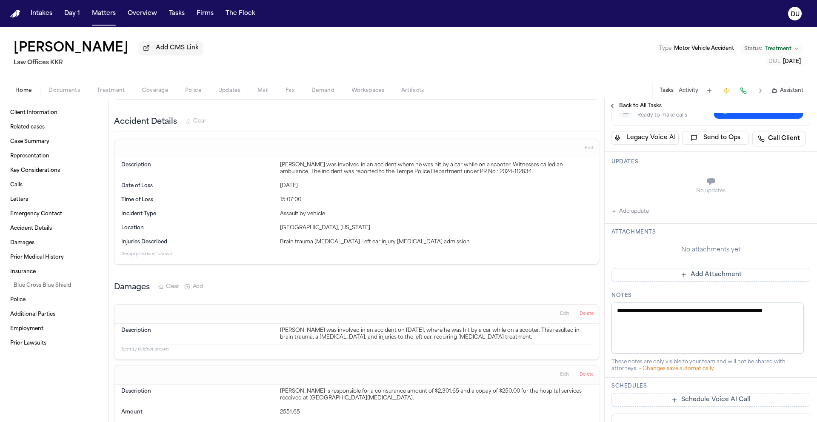
click at [637, 217] on button "Add update" at bounding box center [630, 211] width 37 height 10
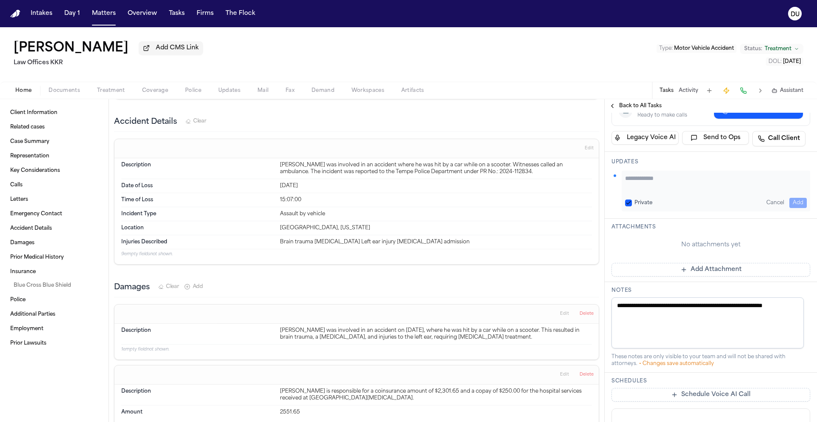
click at [674, 206] on div "Private Cancel Add" at bounding box center [716, 191] width 189 height 41
click at [678, 190] on textarea "Add your update" at bounding box center [716, 182] width 182 height 17
click at [768, 191] on textarea "**********" at bounding box center [712, 182] width 175 height 17
type textarea "**********"
click at [793, 208] on button "Add" at bounding box center [798, 203] width 17 height 10
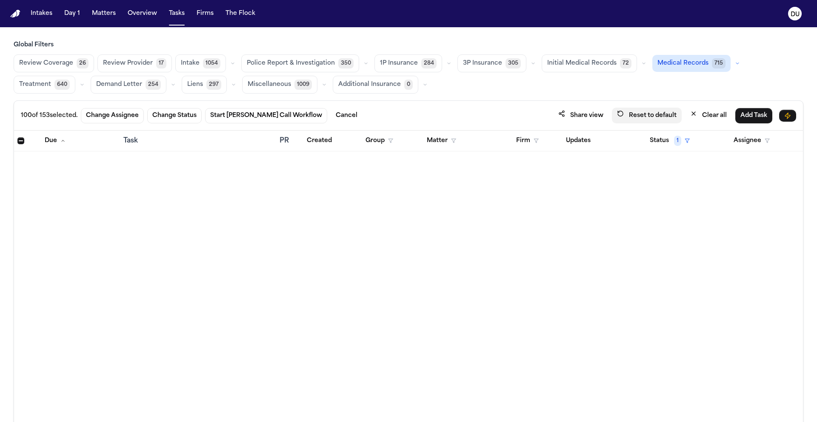
scroll to position [1050, 0]
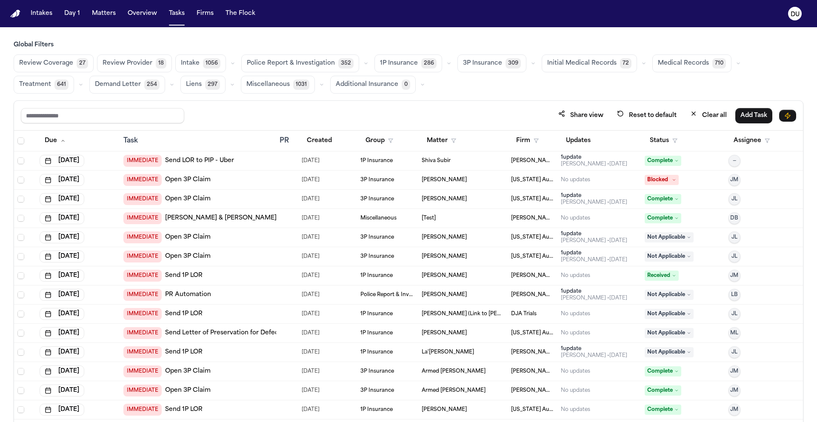
click at [671, 68] on span "Medical Records" at bounding box center [683, 63] width 51 height 9
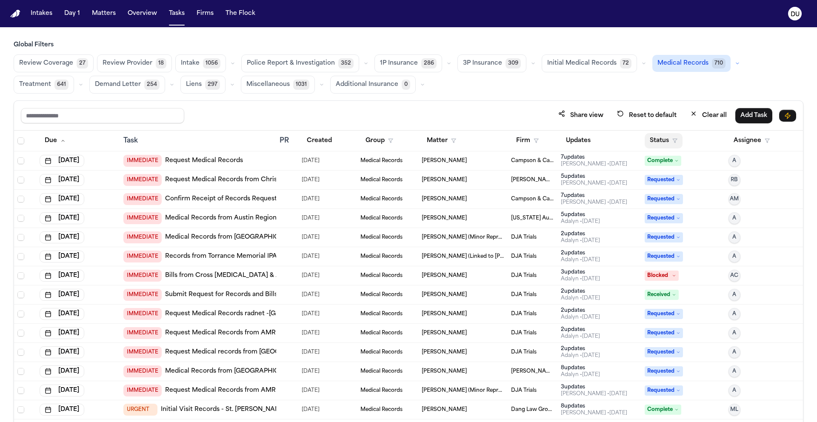
click at [665, 142] on button "Status" at bounding box center [664, 140] width 38 height 15
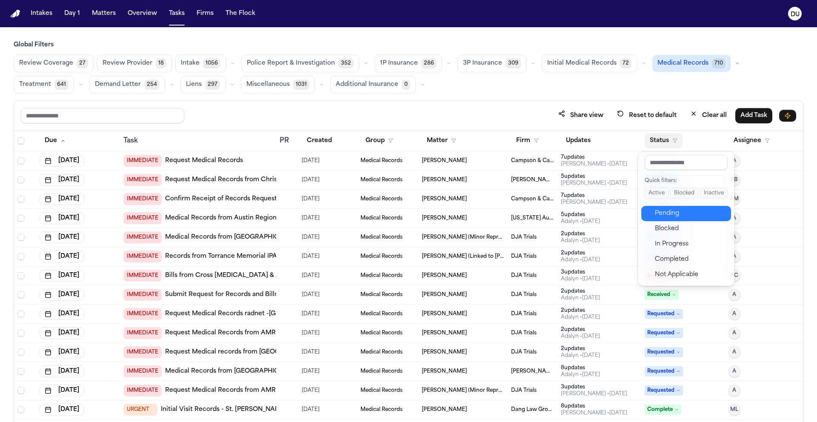
click at [674, 214] on div "Pending" at bounding box center [690, 214] width 71 height 10
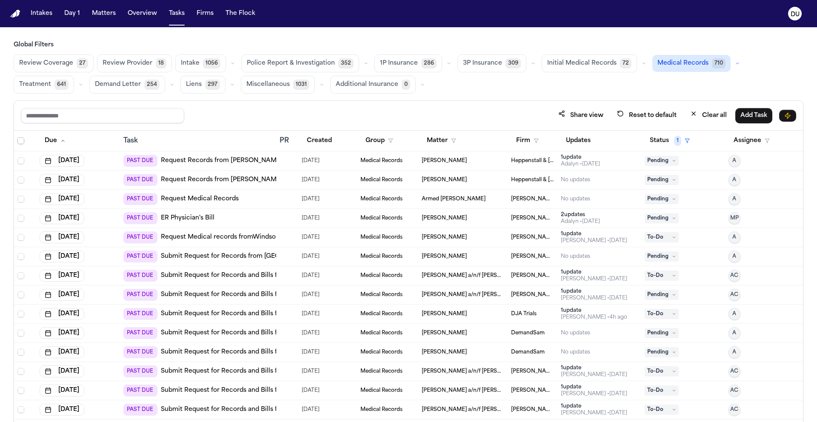
click at [19, 140] on span "Select all" at bounding box center [20, 141] width 7 height 7
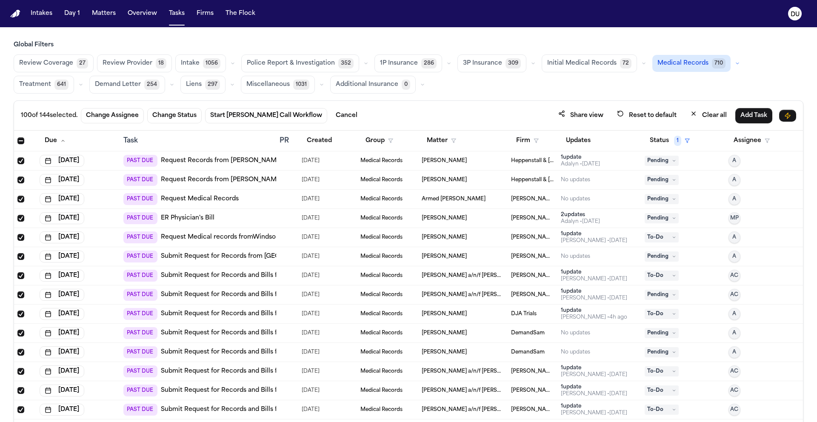
drag, startPoint x: 22, startPoint y: 141, endPoint x: 27, endPoint y: 144, distance: 6.1
click at [22, 141] on span "Select all" at bounding box center [20, 141] width 7 height 7
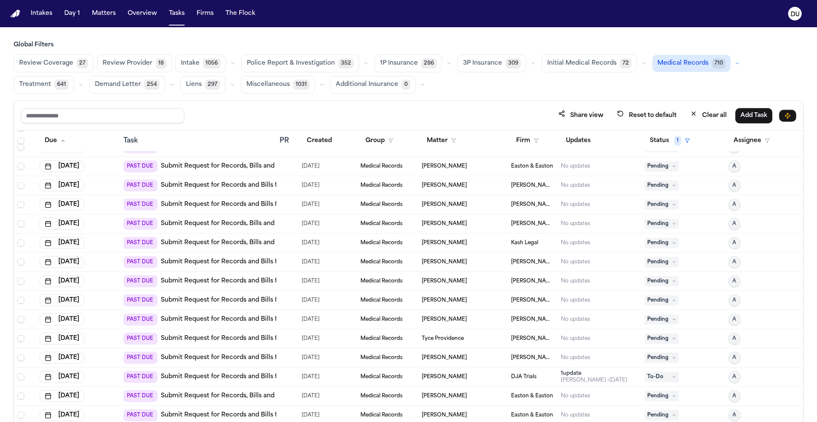
scroll to position [711, 0]
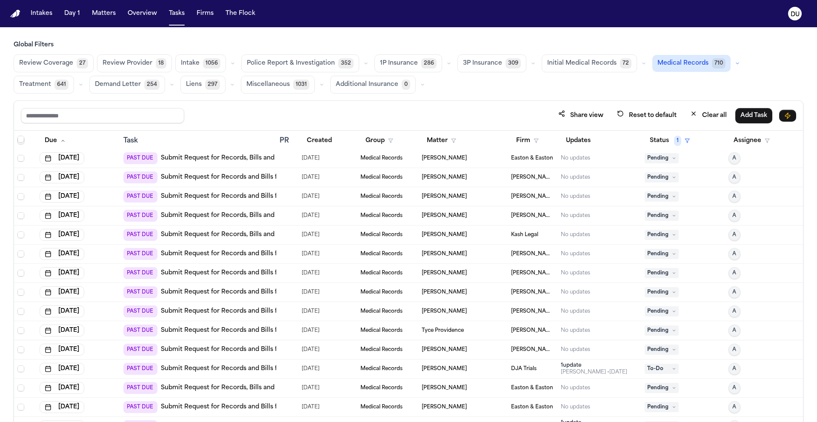
click at [249, 313] on link "Submit Request for Records and Bills from Denville Medical and Sports Rehabilit…" at bounding box center [302, 311] width 282 height 9
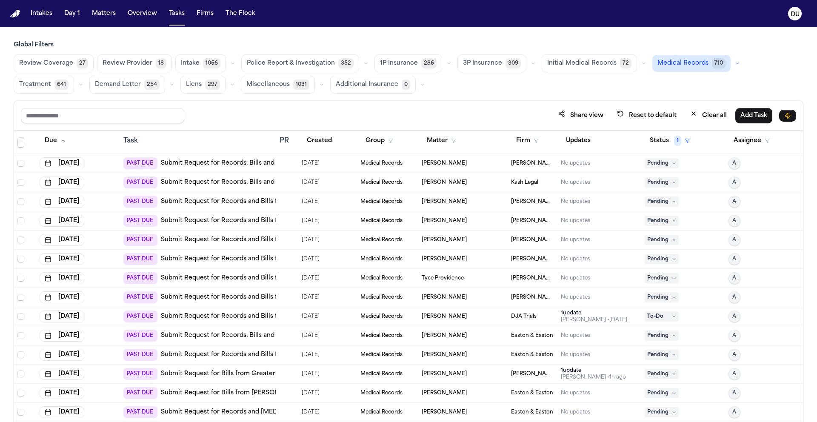
scroll to position [771, 0]
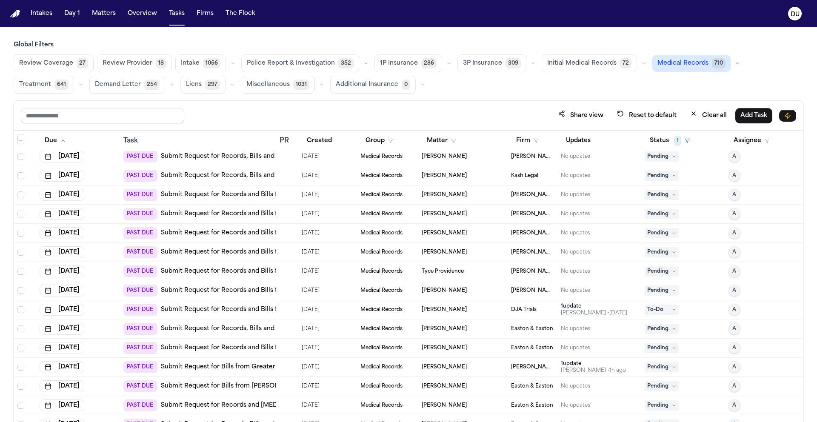
click at [238, 271] on link "Submit Request for Records and Bills from [PERSON_NAME] Permanente [GEOGRAPHIC_…" at bounding box center [306, 271] width 290 height 9
click at [238, 291] on link "Submit Request for Records and Bills from [PERSON_NAME][GEOGRAPHIC_DATA]" at bounding box center [285, 291] width 249 height 9
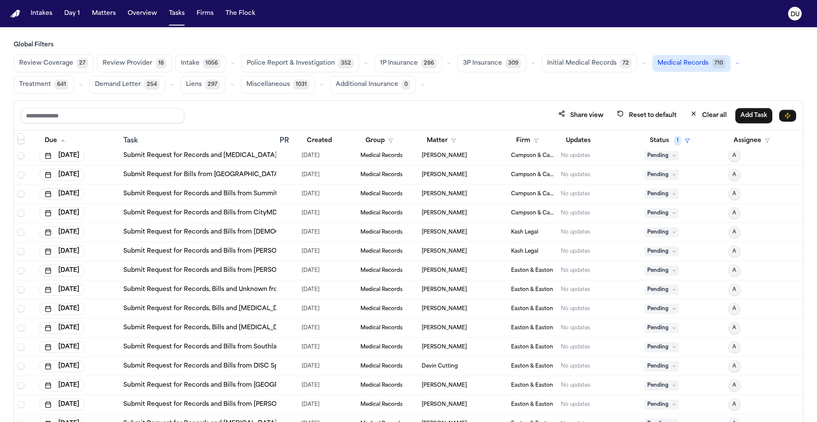
scroll to position [1482, 0]
click at [525, 140] on button "Firm" at bounding box center [527, 140] width 33 height 15
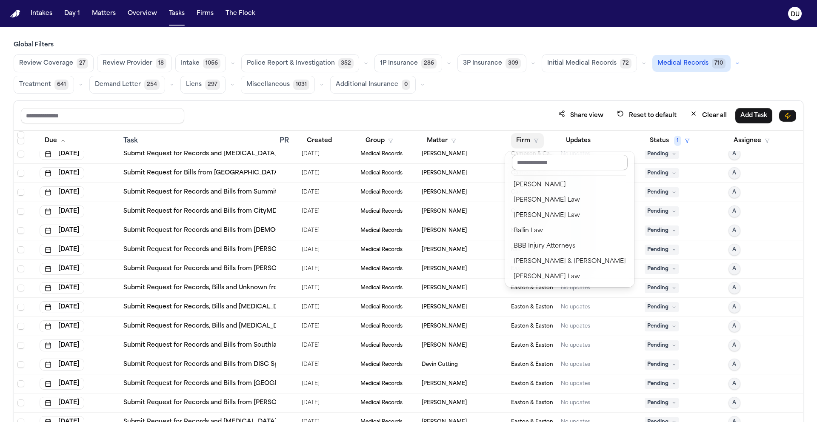
click at [530, 163] on input "text" at bounding box center [570, 162] width 116 height 15
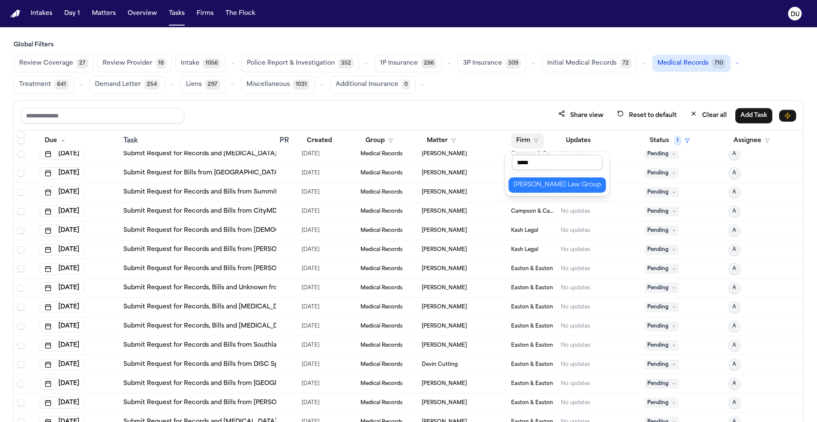
type input "******"
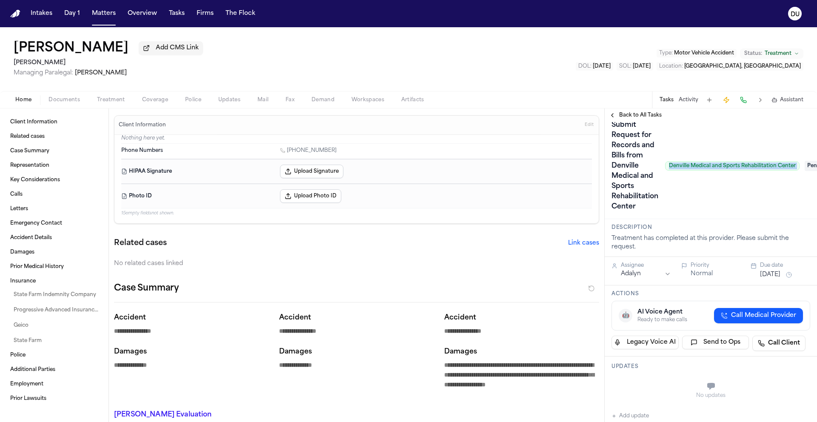
scroll to position [11, 29]
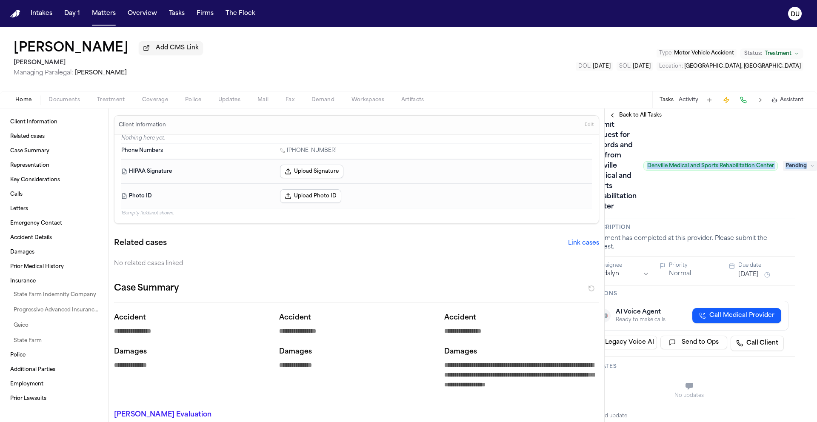
drag, startPoint x: 671, startPoint y: 169, endPoint x: 807, endPoint y: 169, distance: 135.8
click at [789, 169] on div "Submit Request for Records and Bills from Denville Medical and [GEOGRAPHIC_DATA…" at bounding box center [689, 165] width 199 height 95
click at [742, 170] on span "Denville Medical and Sports Rehabilitation Center" at bounding box center [711, 165] width 135 height 9
drag, startPoint x: 769, startPoint y: 169, endPoint x: 638, endPoint y: 169, distance: 130.3
click at [644, 169] on span "Denville Medical and Sports Rehabilitation Center" at bounding box center [711, 165] width 135 height 9
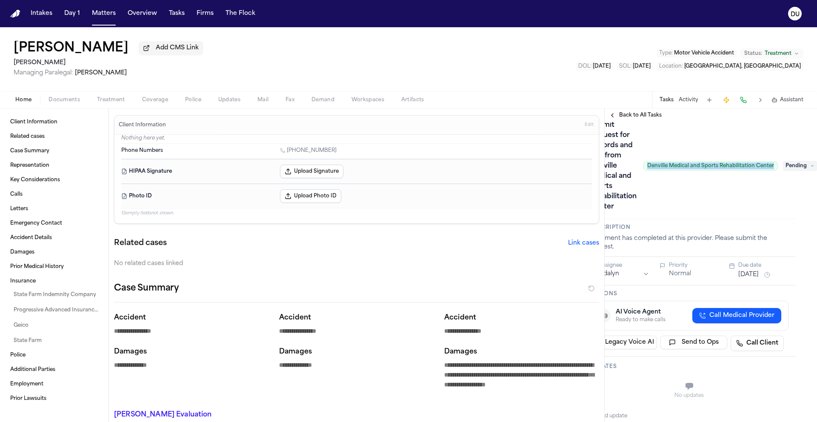
copy span "Denville Medical and Sports Rehabilitation Center"
click at [707, 201] on div "Submit Request for Records and Bills from Denville Medical and [GEOGRAPHIC_DATA…" at bounding box center [684, 165] width 188 height 95
click at [622, 118] on span "Back to All Tasks" at bounding box center [640, 115] width 43 height 7
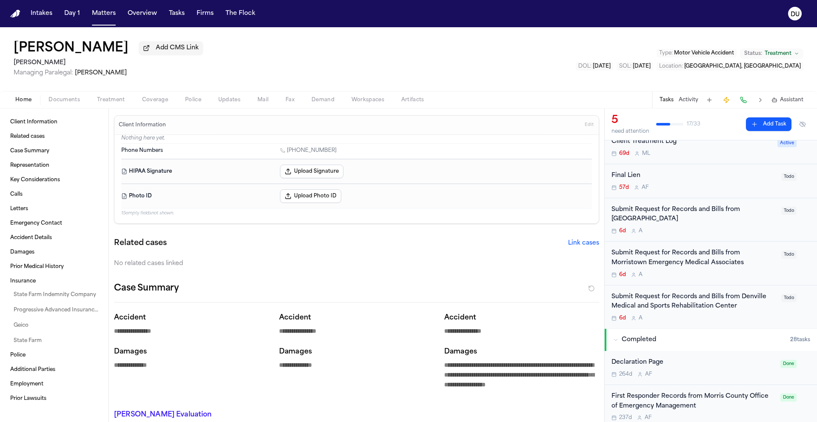
scroll to position [23, 0]
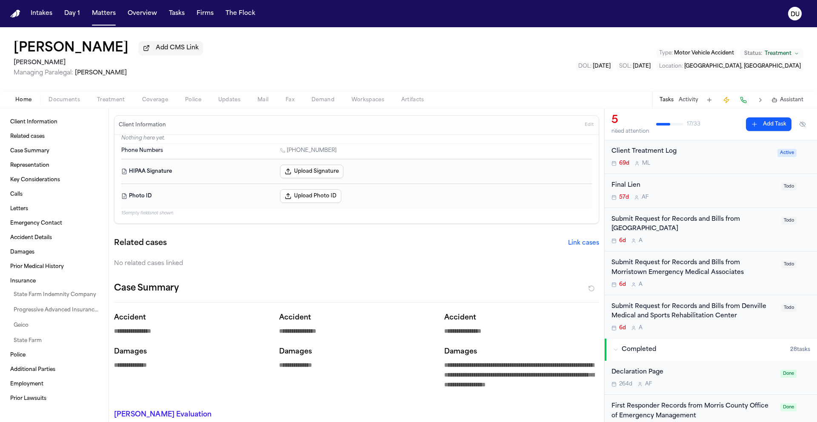
click at [693, 230] on div "Submit Request for Records and Bills from Morristown Medical Center" at bounding box center [694, 225] width 165 height 20
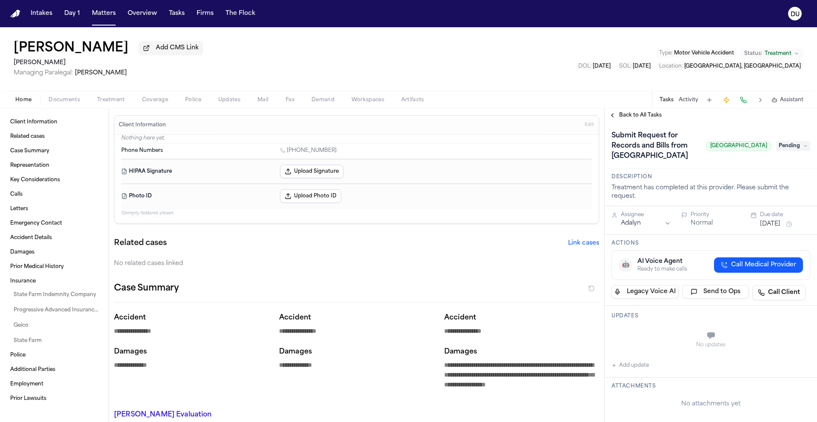
click at [19, 13] on img "Home" at bounding box center [15, 14] width 10 height 8
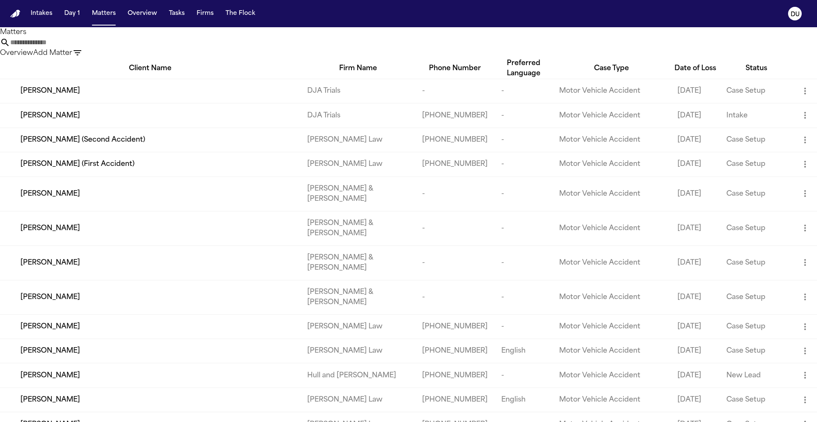
click at [78, 48] on input "text" at bounding box center [44, 42] width 68 height 10
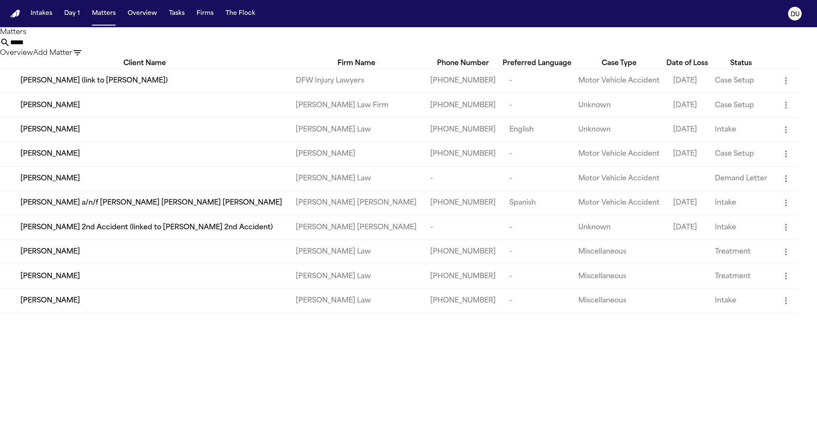
type input "*****"
click at [148, 166] on td "[PERSON_NAME]" at bounding box center [144, 154] width 289 height 24
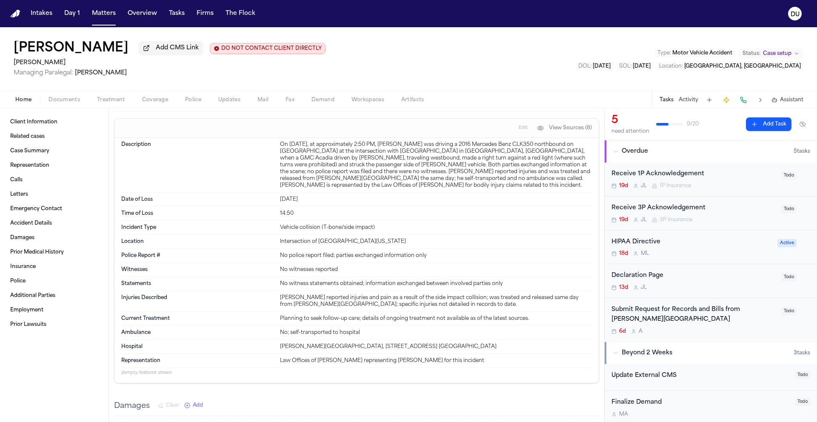
scroll to position [927, 0]
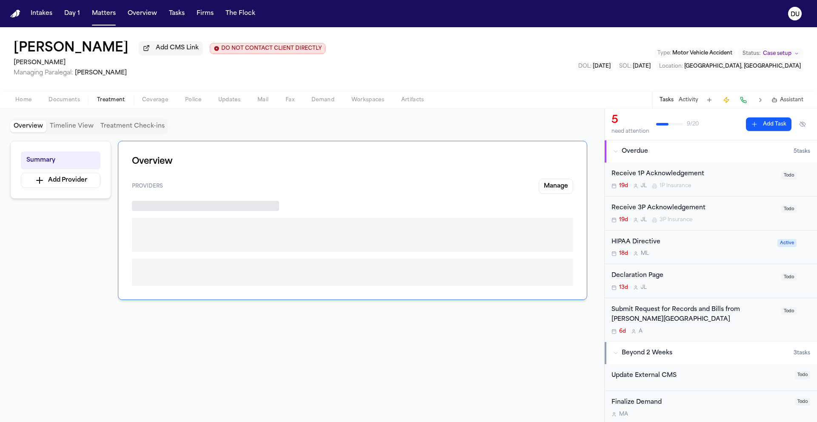
click at [109, 102] on span "Treatment" at bounding box center [111, 100] width 28 height 7
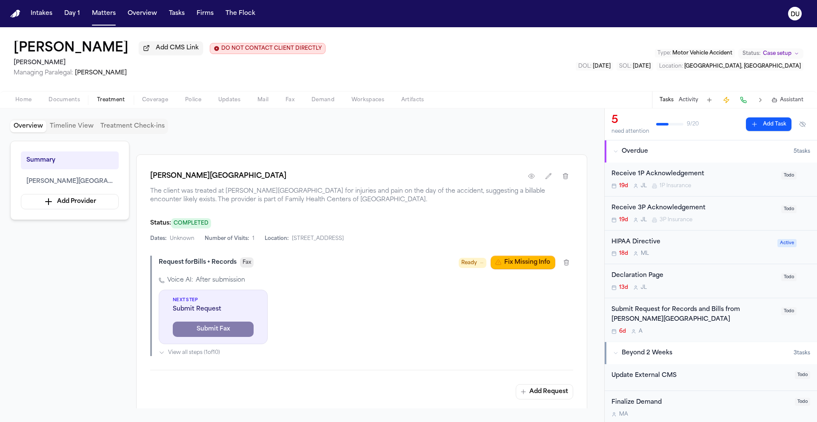
scroll to position [106, 0]
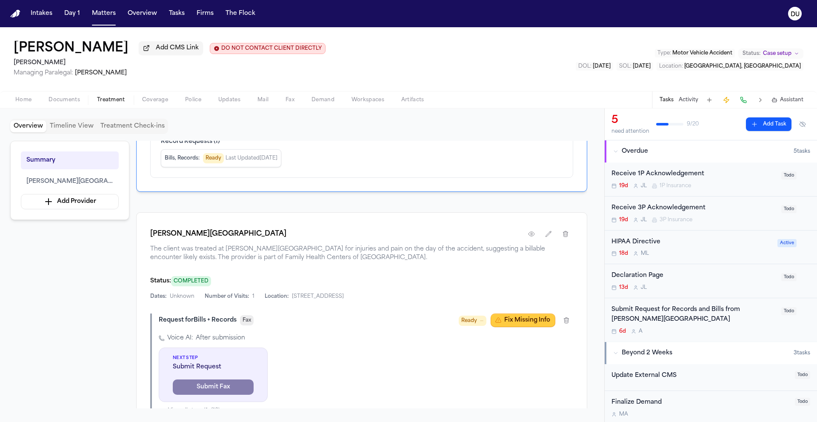
click at [533, 324] on button "Fix Missing Info" at bounding box center [523, 321] width 65 height 14
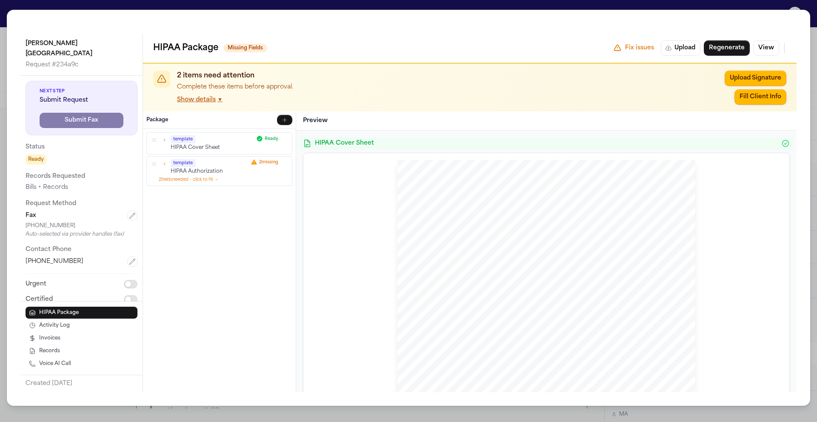
click at [206, 171] on p "HIPAA Authorization" at bounding box center [209, 171] width 77 height 7
click at [158, 169] on div "template HIPAA Authorization 2 missing" at bounding box center [219, 167] width 138 height 16
click at [166, 167] on button "button" at bounding box center [165, 164] width 8 height 8
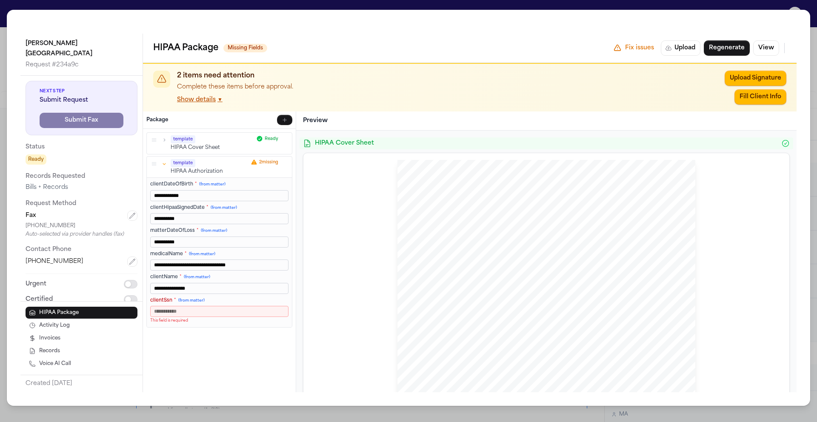
click at [204, 311] on input "clientSsn * (from matter)" at bounding box center [219, 311] width 138 height 11
type input "***"
click at [259, 327] on button "Save & Re-render" at bounding box center [258, 329] width 62 height 10
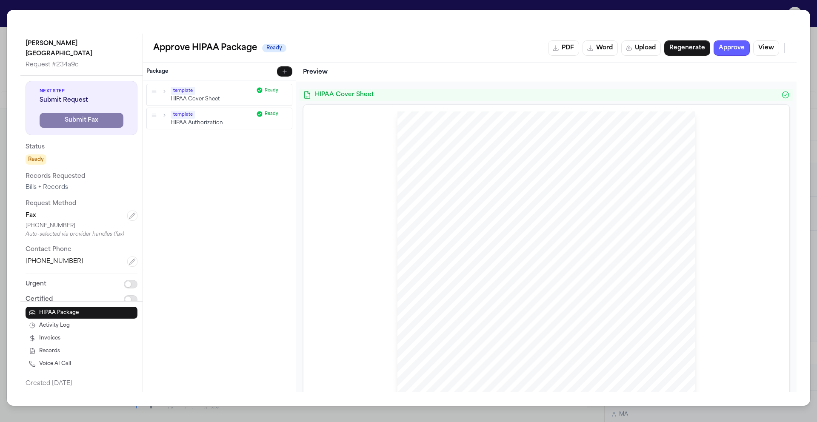
scroll to position [106, 0]
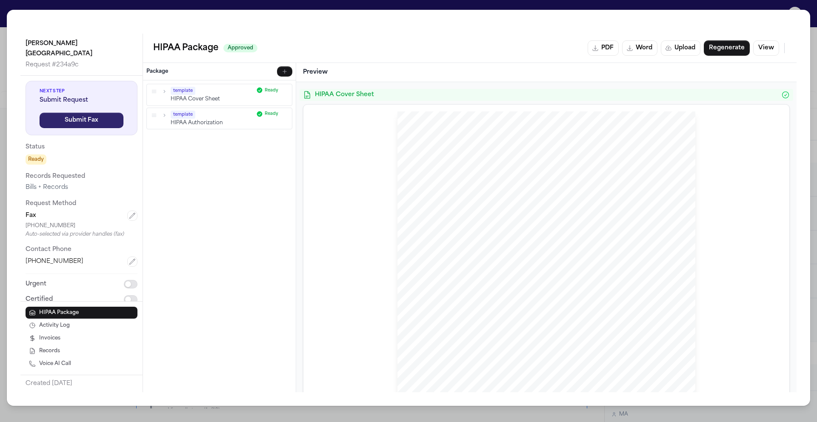
click at [86, 113] on button "Submit Fax" at bounding box center [82, 120] width 84 height 15
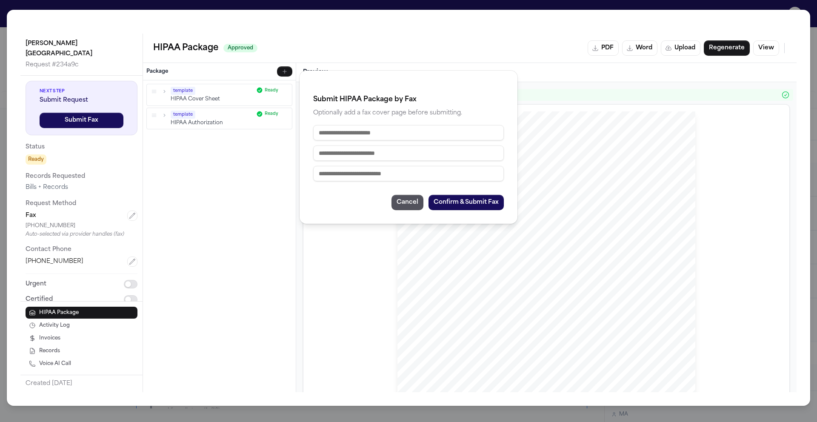
click at [404, 135] on input "text" at bounding box center [408, 132] width 191 height 15
type input "**********"
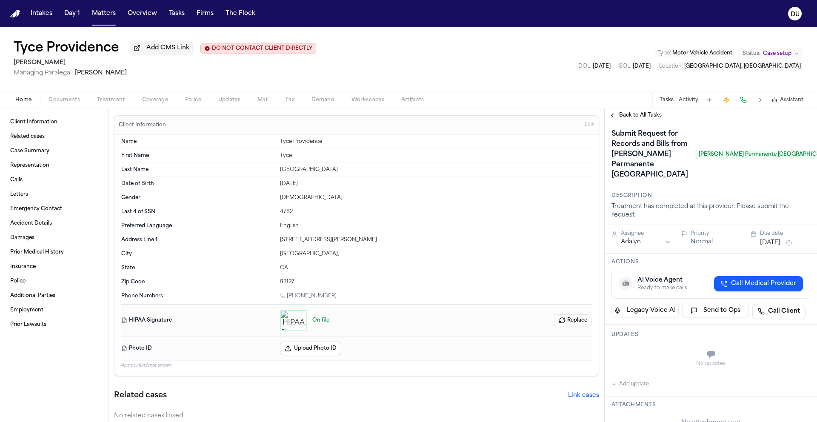
scroll to position [2, 0]
click at [16, 14] on img "Home" at bounding box center [15, 14] width 10 height 8
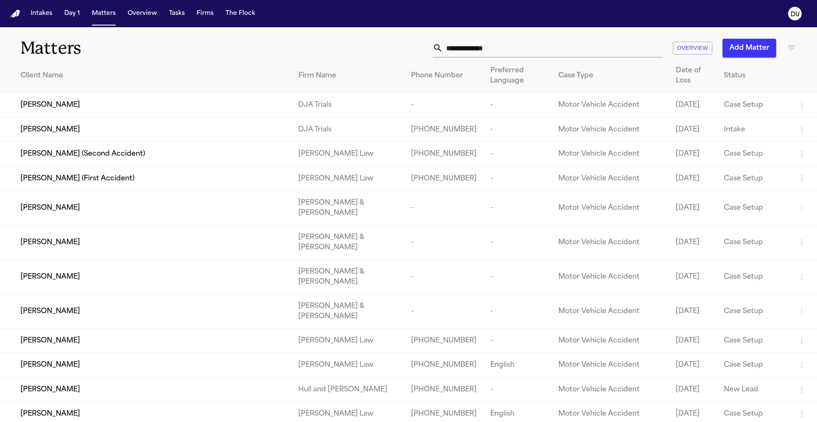
click at [504, 48] on input "text" at bounding box center [553, 48] width 220 height 19
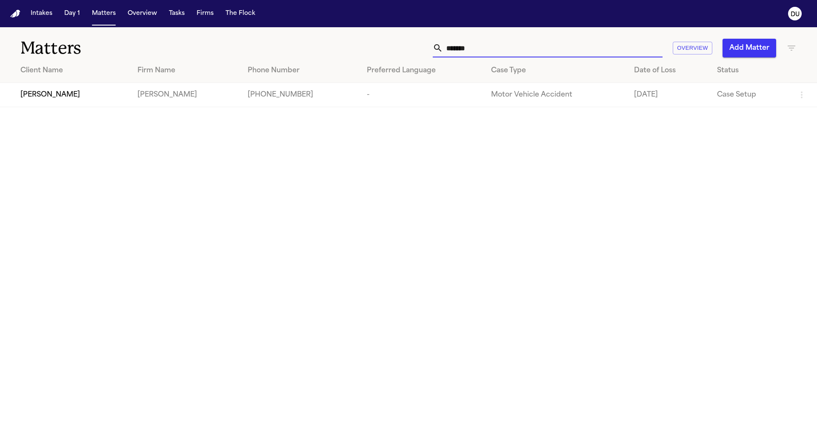
type input "*******"
click at [69, 102] on td "[PERSON_NAME]" at bounding box center [65, 95] width 131 height 24
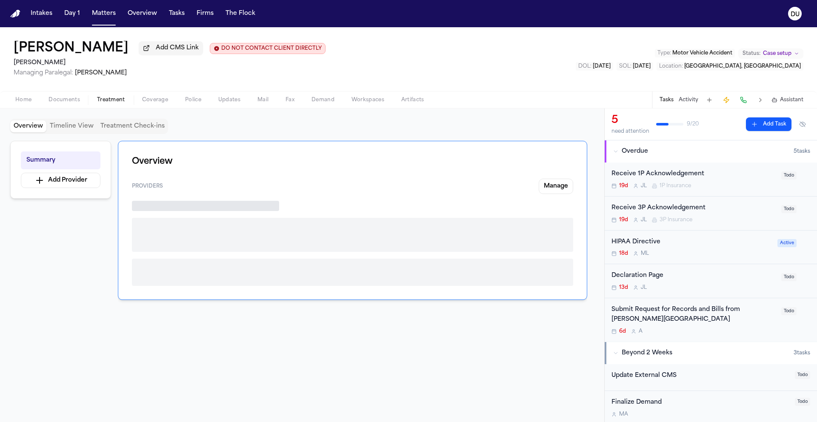
click at [98, 103] on span "Treatment" at bounding box center [111, 100] width 28 height 7
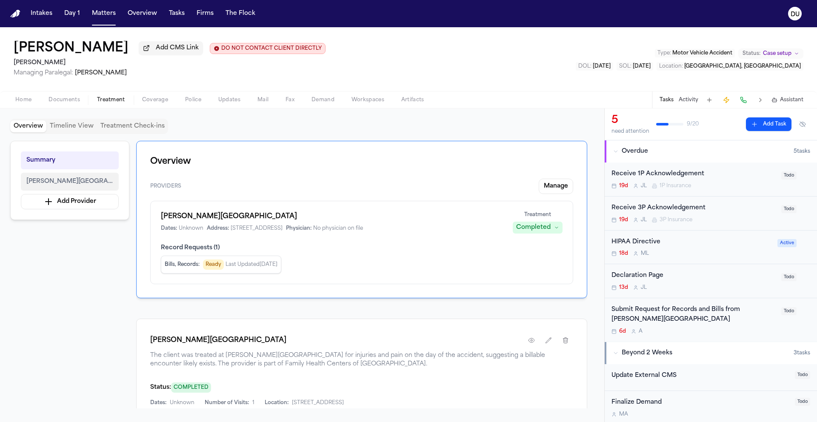
click at [74, 184] on span "[PERSON_NAME][GEOGRAPHIC_DATA]" at bounding box center [69, 182] width 87 height 10
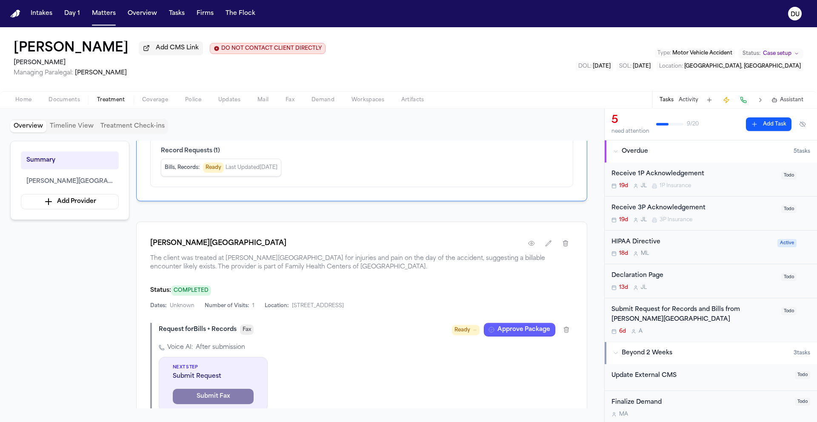
scroll to position [15, 0]
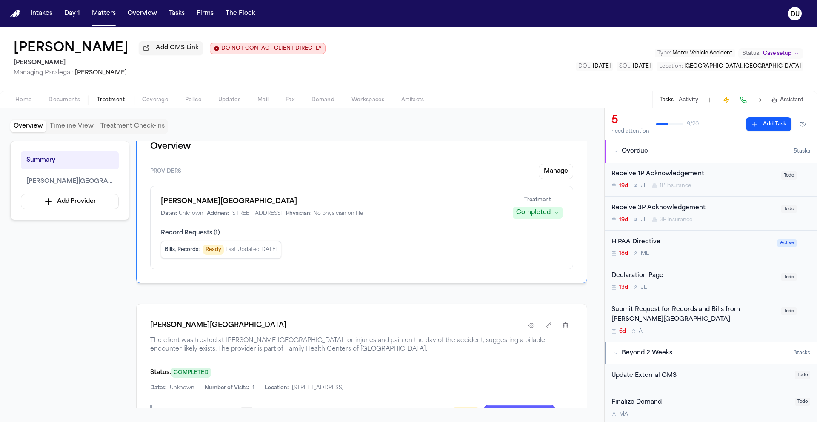
click at [261, 205] on h1 "[PERSON_NAME][GEOGRAPHIC_DATA]" at bounding box center [332, 202] width 342 height 10
click at [87, 189] on button "[PERSON_NAME][GEOGRAPHIC_DATA]" at bounding box center [70, 182] width 98 height 18
click at [90, 185] on span "[PERSON_NAME][GEOGRAPHIC_DATA]" at bounding box center [69, 182] width 87 height 10
click at [278, 212] on span "1809 National Avenue, San Diego, CA 92113" at bounding box center [257, 213] width 52 height 7
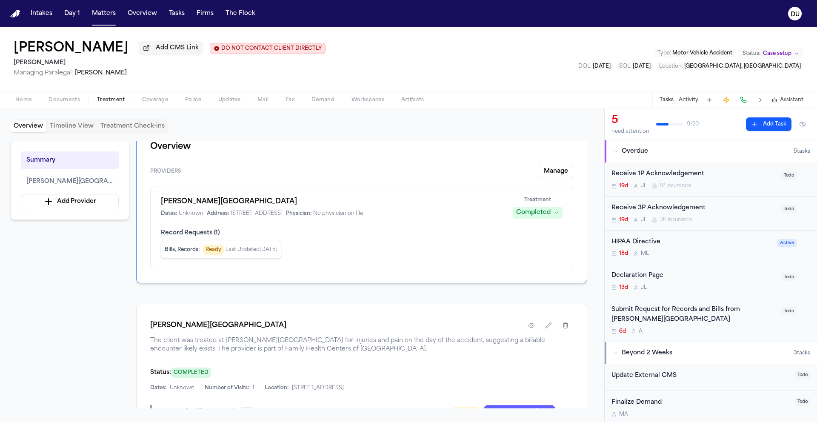
drag, startPoint x: 272, startPoint y: 204, endPoint x: 440, endPoint y: 201, distance: 167.8
click at [279, 204] on h1 "[PERSON_NAME][GEOGRAPHIC_DATA]" at bounding box center [332, 202] width 342 height 10
click at [569, 178] on button "Manage" at bounding box center [556, 171] width 34 height 15
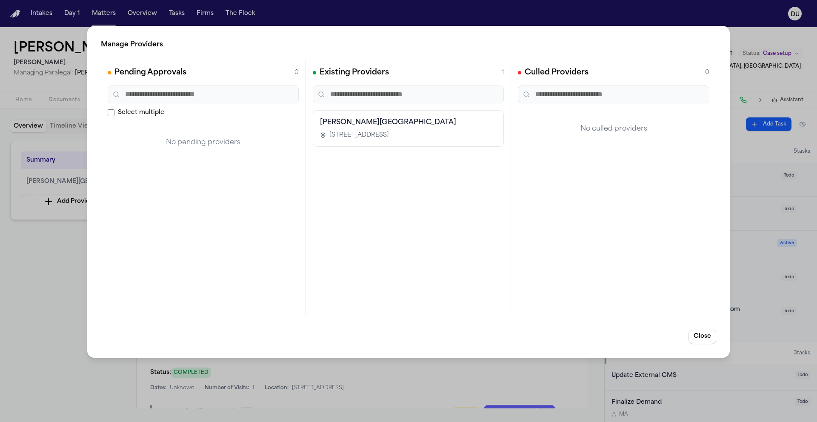
click at [409, 128] on div "Logan Heights Family Health Center 1809 National Avenue, San Diego, CA 92113" at bounding box center [408, 129] width 177 height 22
click at [409, 129] on div "Logan Heights Family Health Center 1809 National Avenue, San Diego, CA 92113" at bounding box center [408, 129] width 177 height 22
click at [714, 340] on button "Close" at bounding box center [703, 336] width 28 height 15
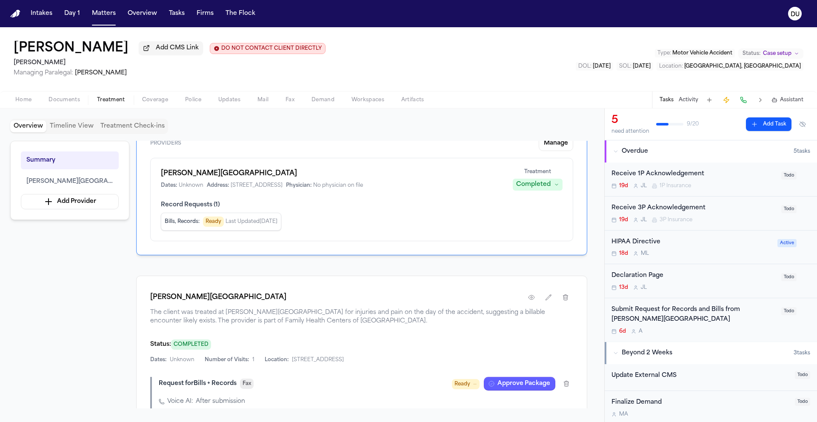
scroll to position [85, 0]
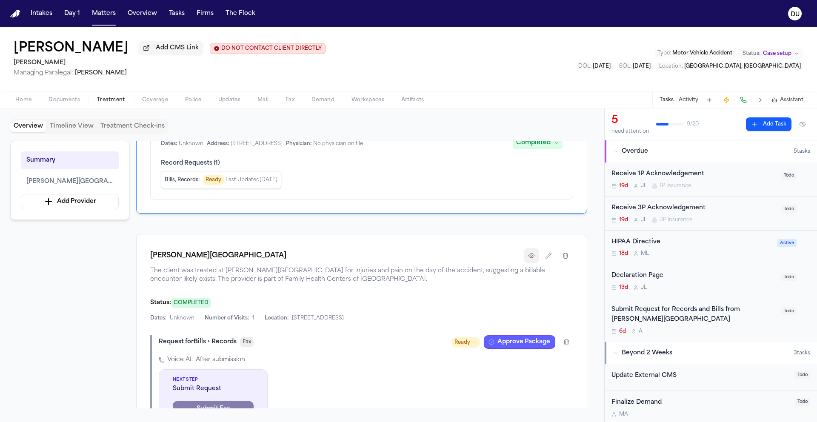
click at [529, 259] on icon "button" at bounding box center [531, 255] width 7 height 7
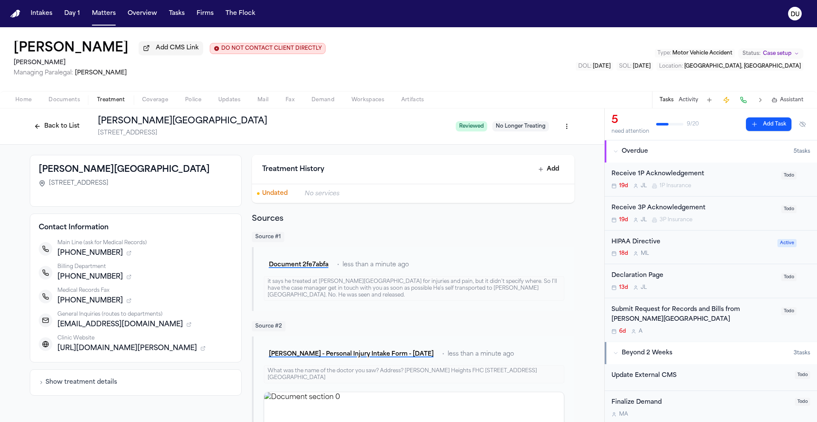
click at [126, 303] on icon "button" at bounding box center [128, 300] width 5 height 5
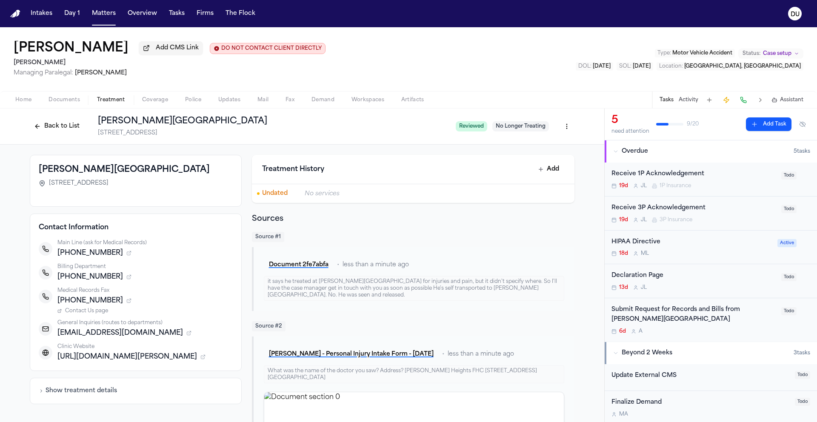
click at [80, 311] on span "Contact Us page" at bounding box center [86, 311] width 43 height 7
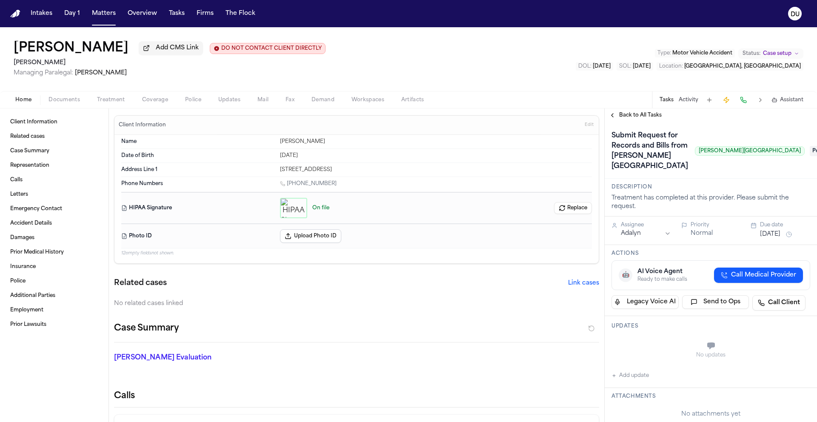
drag, startPoint x: 669, startPoint y: 178, endPoint x: 760, endPoint y: 181, distance: 91.6
click at [760, 156] on span "[PERSON_NAME][GEOGRAPHIC_DATA]" at bounding box center [750, 150] width 110 height 9
copy span "[PERSON_NAME][GEOGRAPHIC_DATA]"
click at [607, 87] on div "[PERSON_NAME] Add CMS Link DO NOT CONTACT CLIENT DIRECTLY DO NOT CONTACT [PERSO…" at bounding box center [408, 59] width 817 height 64
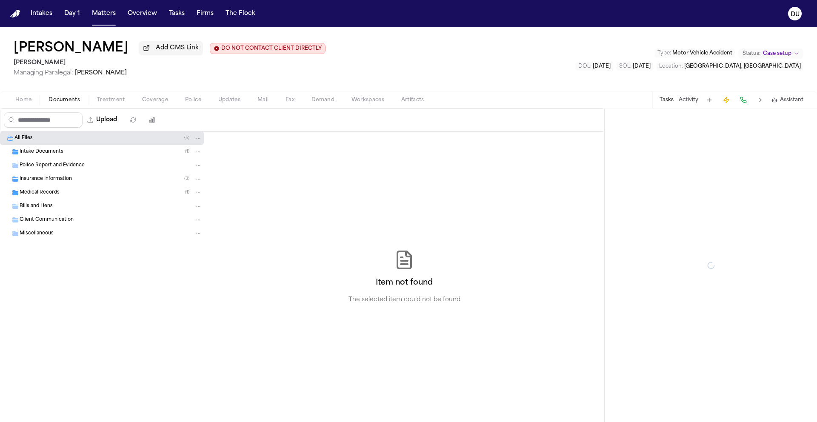
click at [66, 101] on span "Documents" at bounding box center [65, 100] width 32 height 7
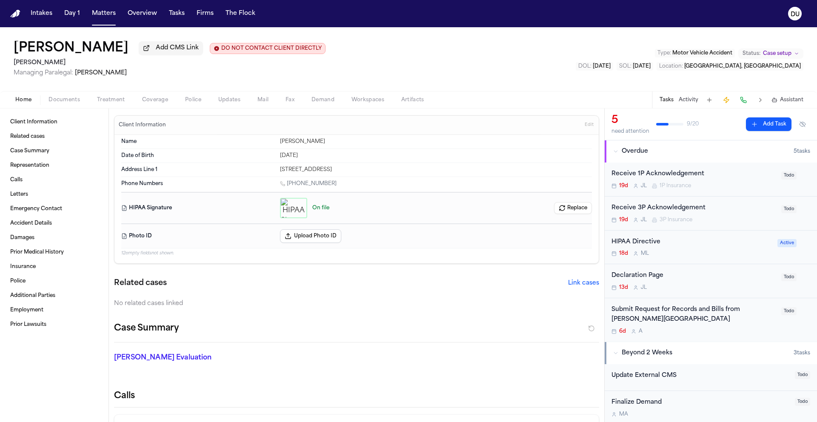
click at [15, 103] on span "Home" at bounding box center [23, 100] width 16 height 7
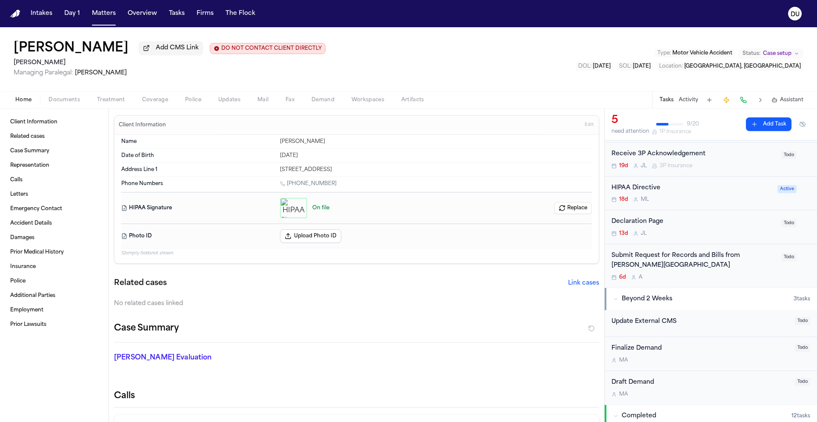
scroll to position [59, 0]
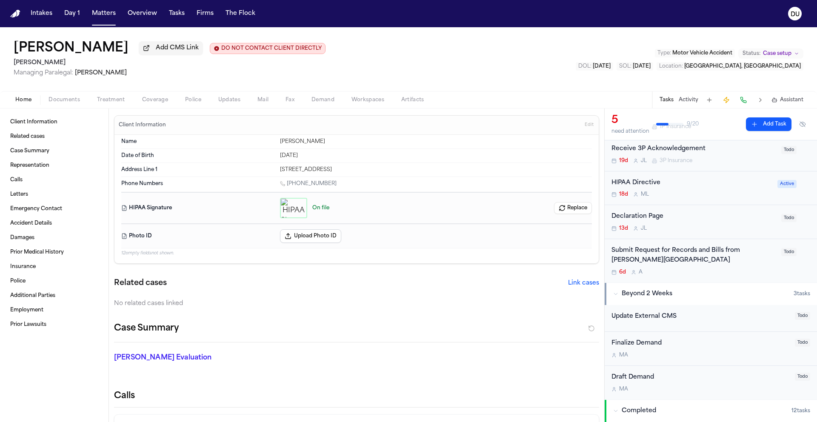
click at [677, 263] on div "Submit Request for Records and Bills from [PERSON_NAME][GEOGRAPHIC_DATA]" at bounding box center [694, 256] width 165 height 20
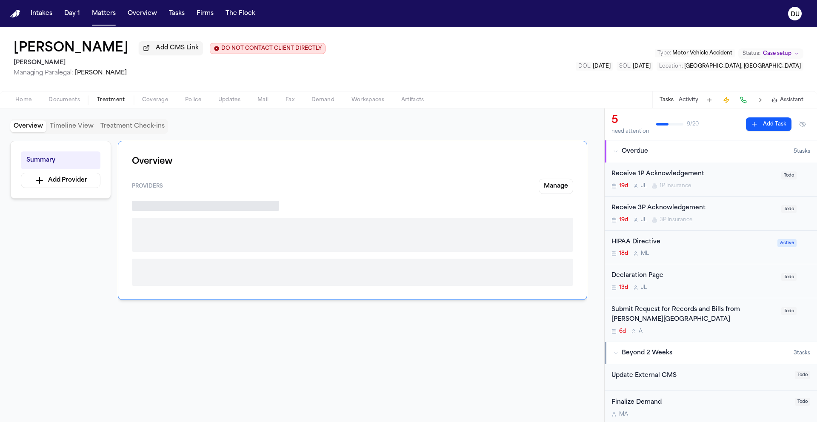
click at [120, 101] on span "Treatment" at bounding box center [111, 100] width 28 height 7
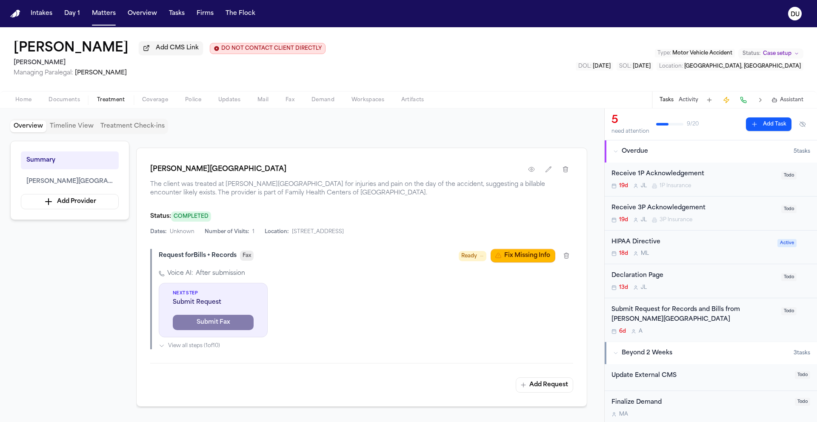
scroll to position [170, 0]
click at [537, 260] on button "Fix Missing Info" at bounding box center [523, 257] width 65 height 14
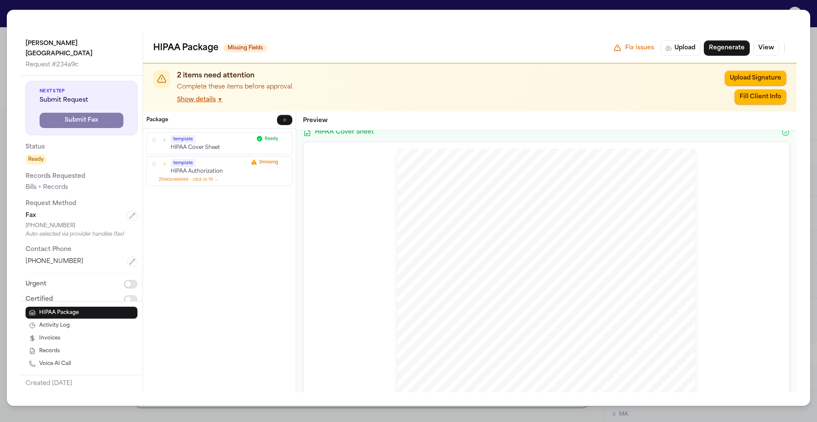
scroll to position [9, 0]
click at [205, 148] on p "HIPAA Cover Sheet" at bounding box center [212, 147] width 83 height 7
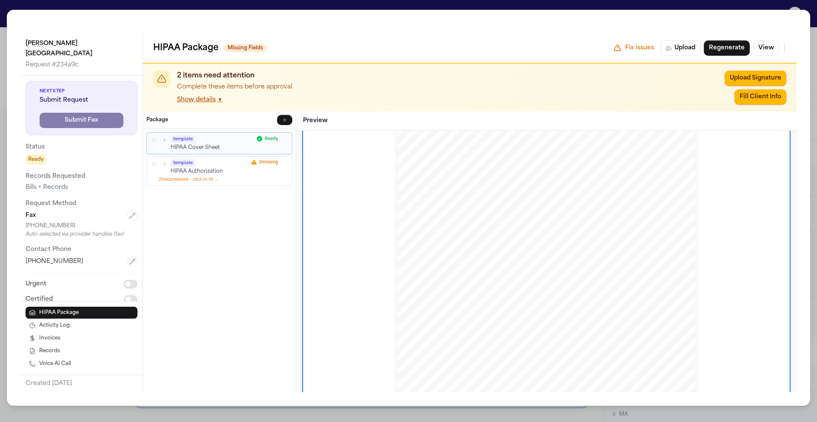
scroll to position [108, 0]
click at [158, 166] on button "button" at bounding box center [154, 164] width 8 height 8
click at [164, 166] on icon "button" at bounding box center [164, 164] width 6 height 6
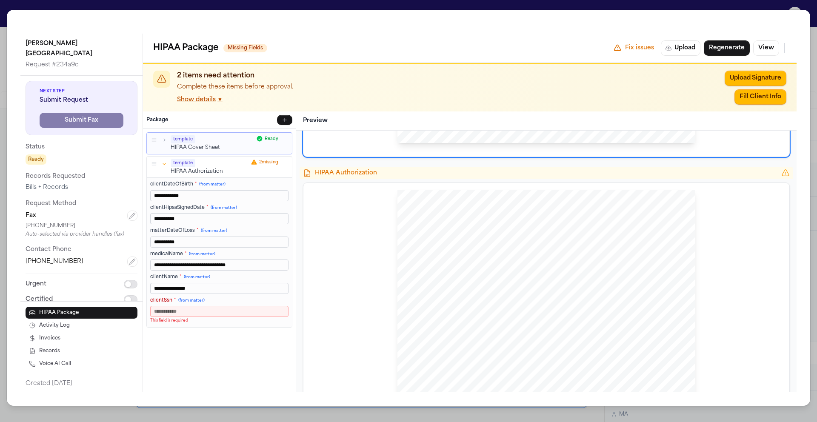
scroll to position [402, 0]
type input "***"
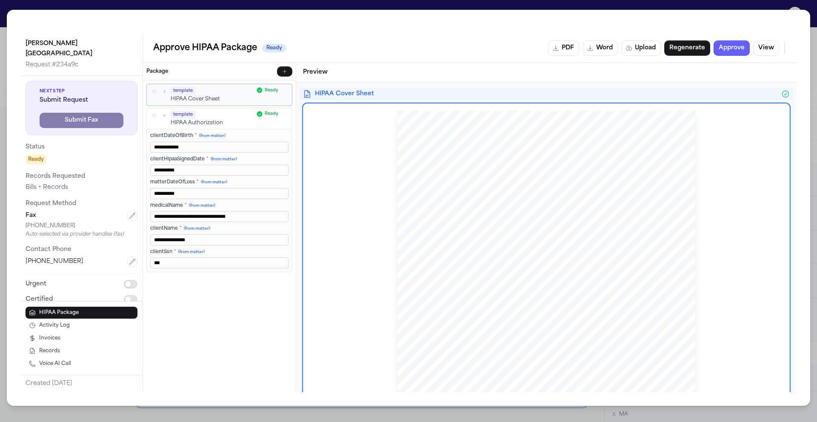
scroll to position [0, 0]
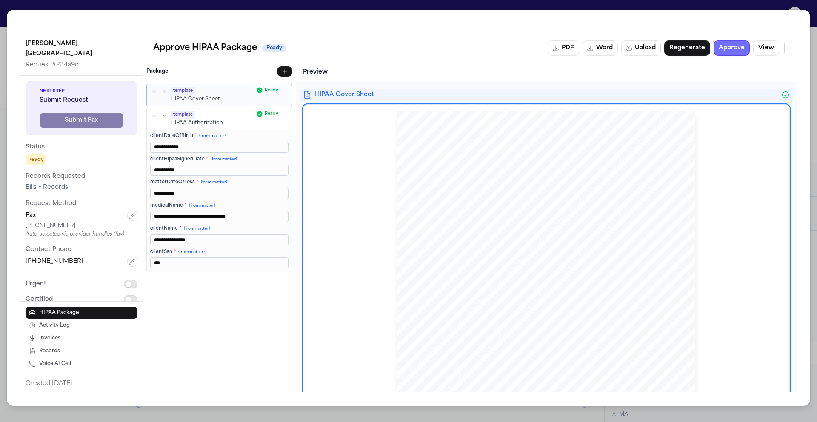
click at [734, 49] on button "Approve" at bounding box center [732, 47] width 36 height 15
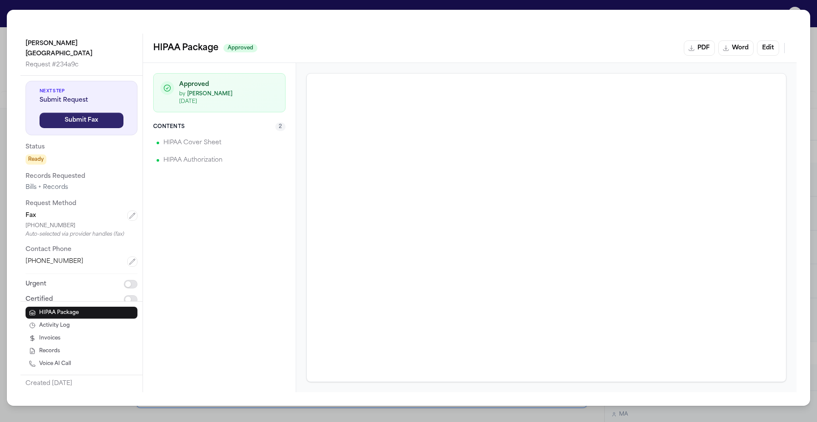
click at [82, 114] on button "Submit Fax" at bounding box center [82, 120] width 84 height 15
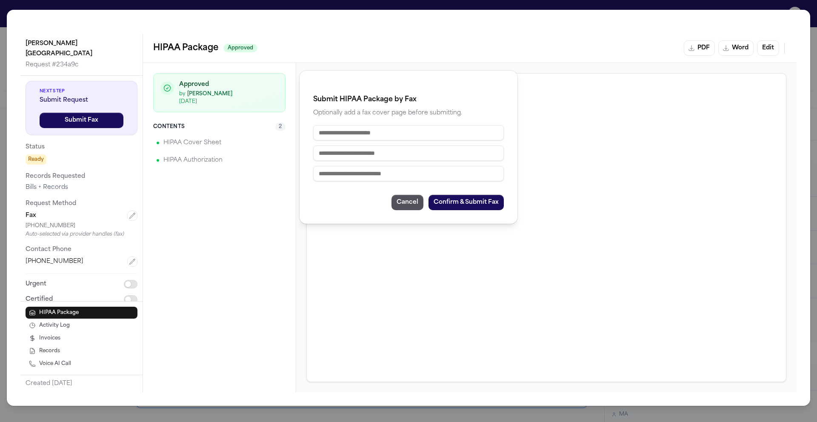
click at [400, 133] on input "text" at bounding box center [408, 132] width 191 height 15
type input "**********"
click at [417, 178] on input "text" at bounding box center [408, 173] width 191 height 15
type input "**********"
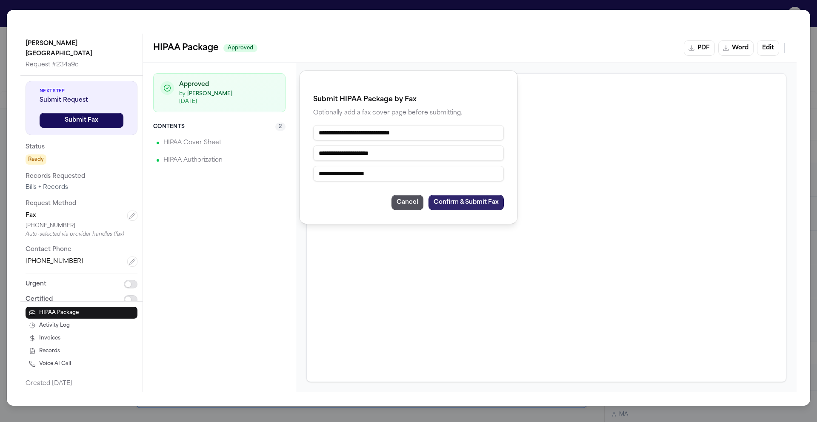
click at [468, 205] on button "Confirm & Submit Fax" at bounding box center [466, 202] width 75 height 15
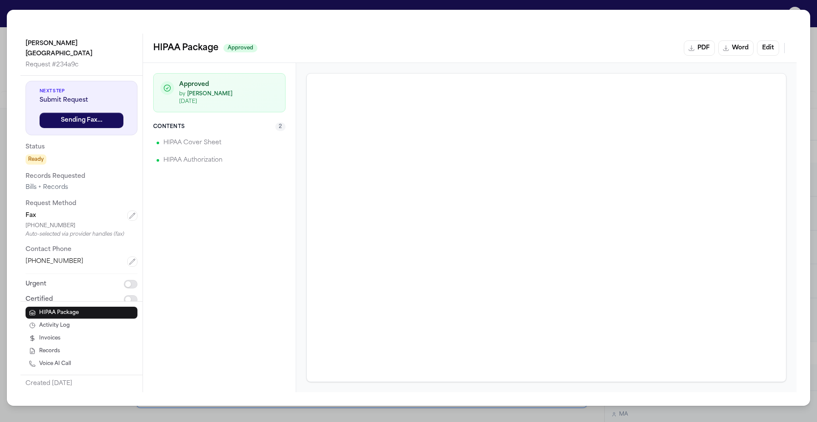
click at [780, 7] on div "Logan Heights Family Health Center Request # 234a9c Next Step Submit Request Se…" at bounding box center [408, 211] width 817 height 422
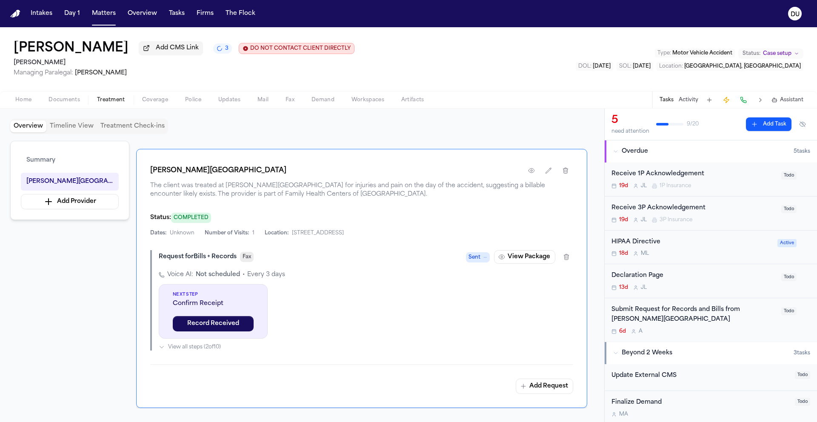
click at [283, 102] on button "Fax" at bounding box center [290, 100] width 26 height 10
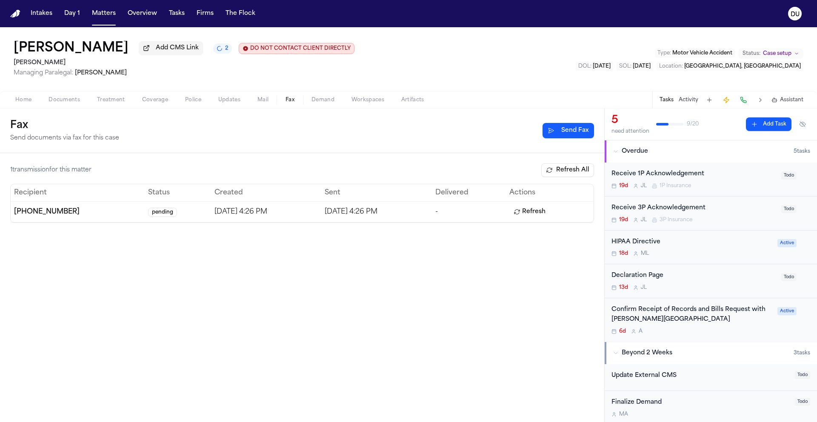
click at [535, 214] on button "Refresh" at bounding box center [530, 212] width 40 height 14
click at [699, 321] on div "Confirm Receipt of Records and Bills Request with [PERSON_NAME][GEOGRAPHIC_DATA]" at bounding box center [692, 315] width 161 height 20
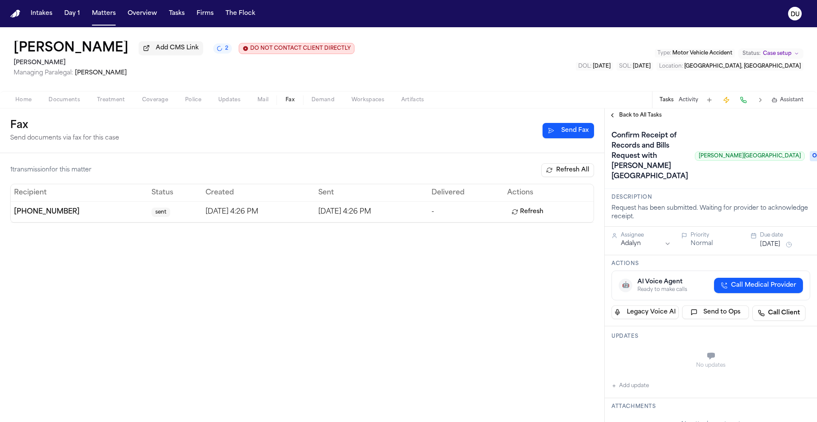
click at [810, 161] on span "Ongoing" at bounding box center [827, 156] width 34 height 10
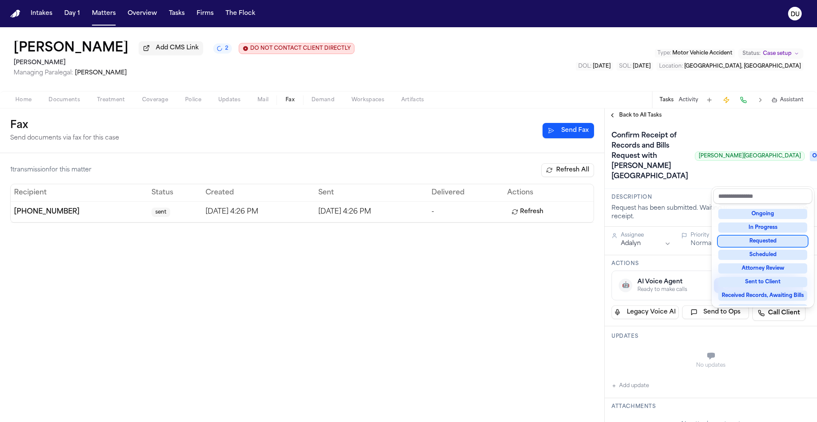
click at [771, 243] on div "Requested" at bounding box center [763, 241] width 89 height 10
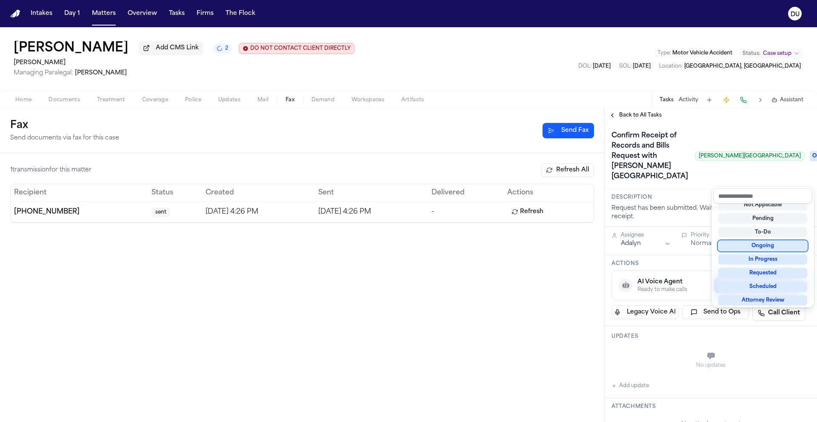
click at [652, 184] on div "Confirm Receipt of Records and Bills Request with [PERSON_NAME][GEOGRAPHIC_DATA…" at bounding box center [711, 156] width 199 height 54
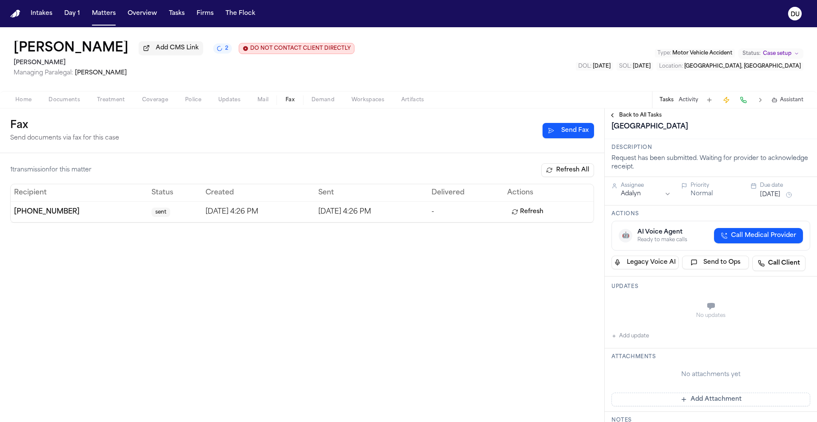
scroll to position [65, 0]
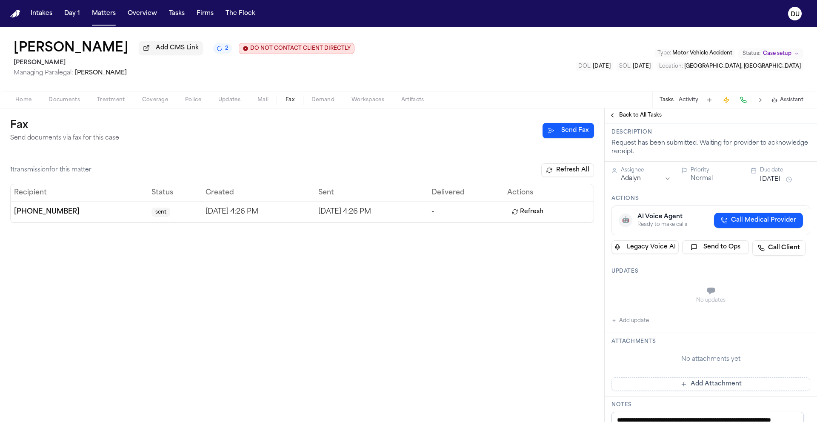
click at [631, 333] on div "Updates No updates Add update" at bounding box center [711, 297] width 212 height 72
click at [636, 326] on button "Add update" at bounding box center [630, 321] width 37 height 10
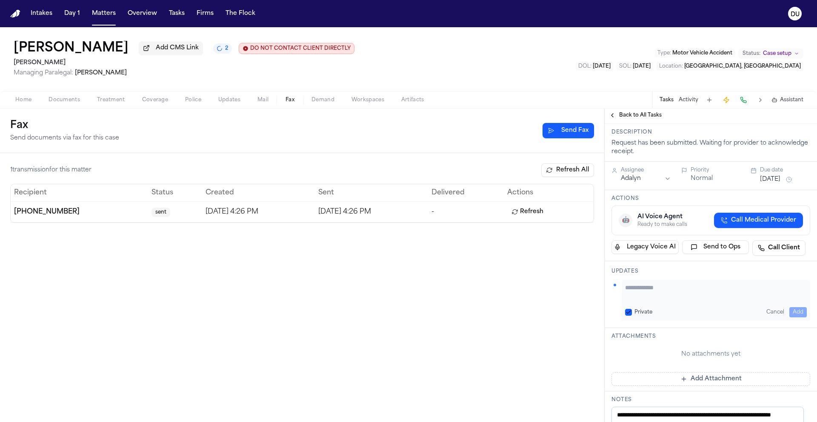
click at [676, 301] on textarea "Add your update" at bounding box center [716, 292] width 182 height 17
type textarea "*"
click at [766, 162] on div "Description Request has been submitted. Waiting for provider to acknowledge rec…" at bounding box center [711, 143] width 212 height 38
click at [771, 318] on button "Cancel" at bounding box center [775, 312] width 25 height 10
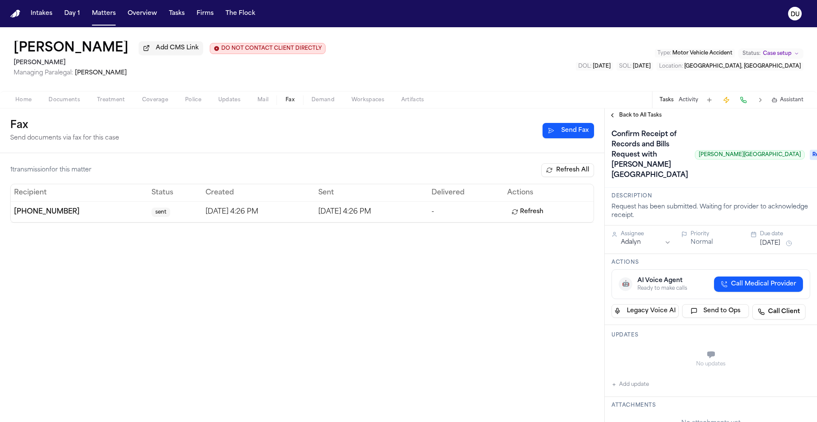
scroll to position [0, 0]
click at [775, 250] on div "[DATE]" at bounding box center [785, 245] width 50 height 10
click at [776, 249] on button "[DATE]" at bounding box center [770, 245] width 20 height 9
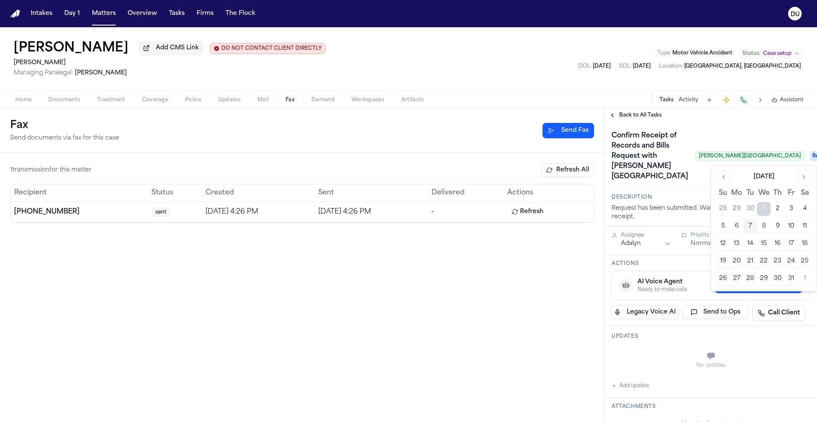
click at [791, 225] on button "10" at bounding box center [792, 227] width 14 height 14
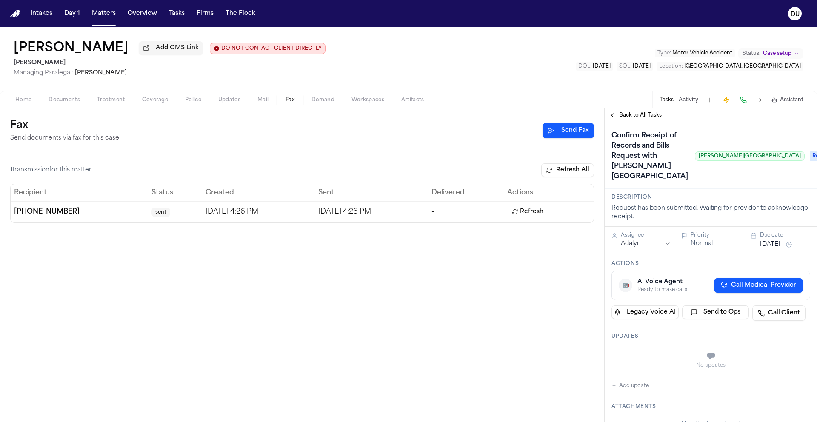
click at [668, 184] on div "Confirm Receipt of Records and Bills Request with [PERSON_NAME][GEOGRAPHIC_DATA…" at bounding box center [708, 156] width 193 height 54
click at [536, 214] on button "Refresh" at bounding box center [528, 212] width 40 height 14
